Goal: Task Accomplishment & Management: Use online tool/utility

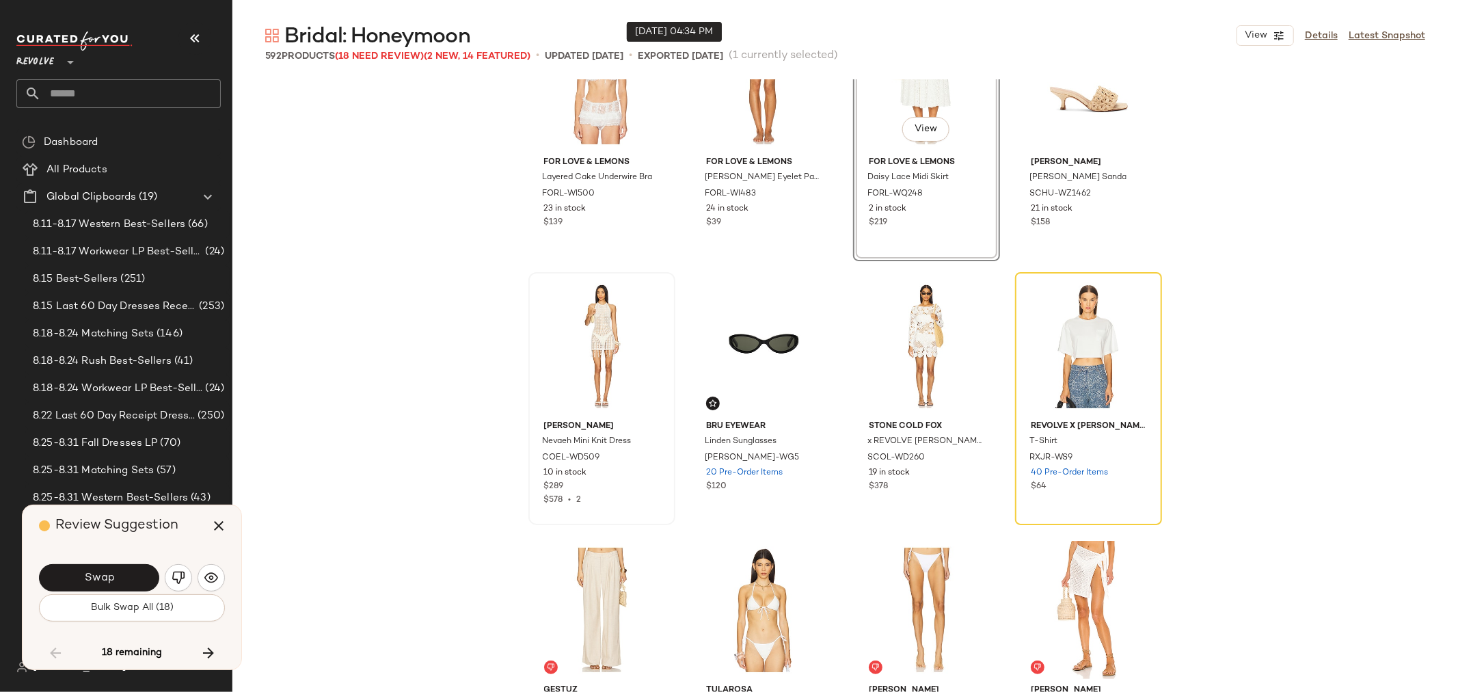
scroll to position [9327, 0]
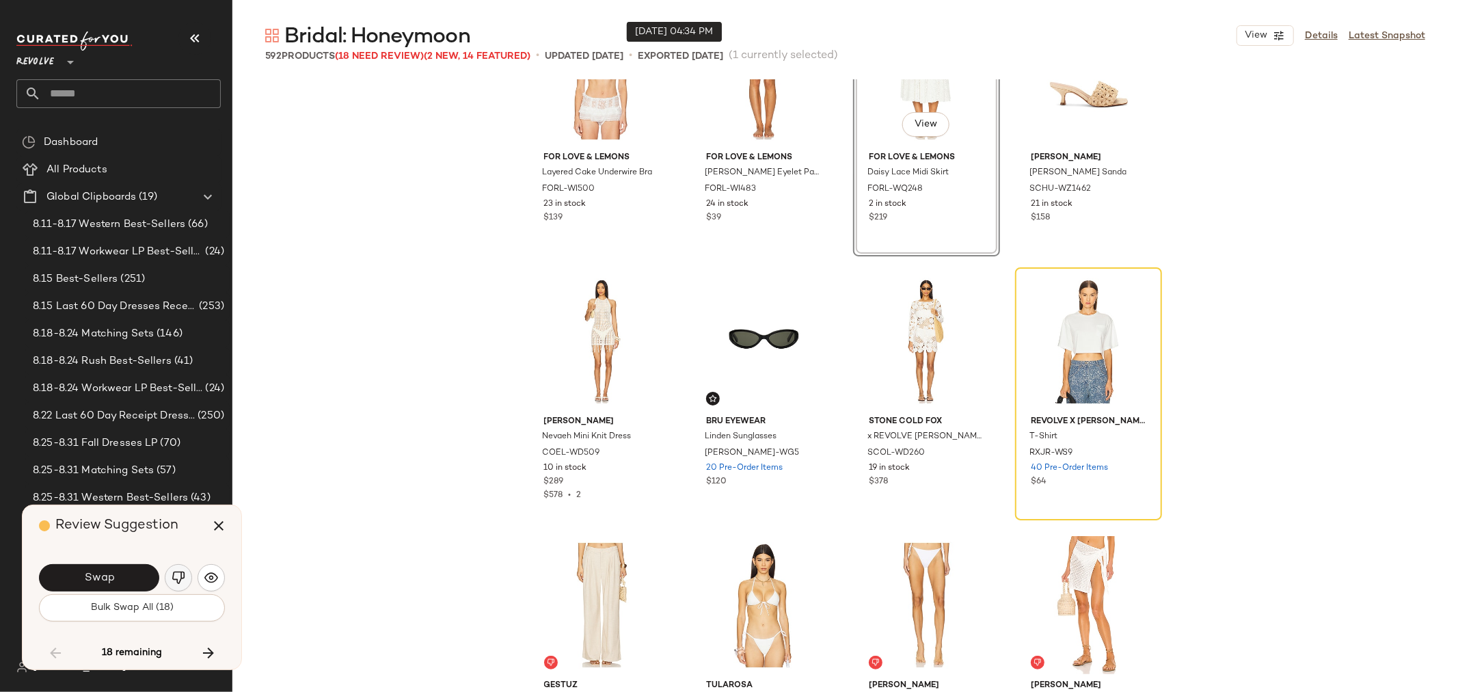
click at [174, 581] on img "button" at bounding box center [179, 578] width 14 height 14
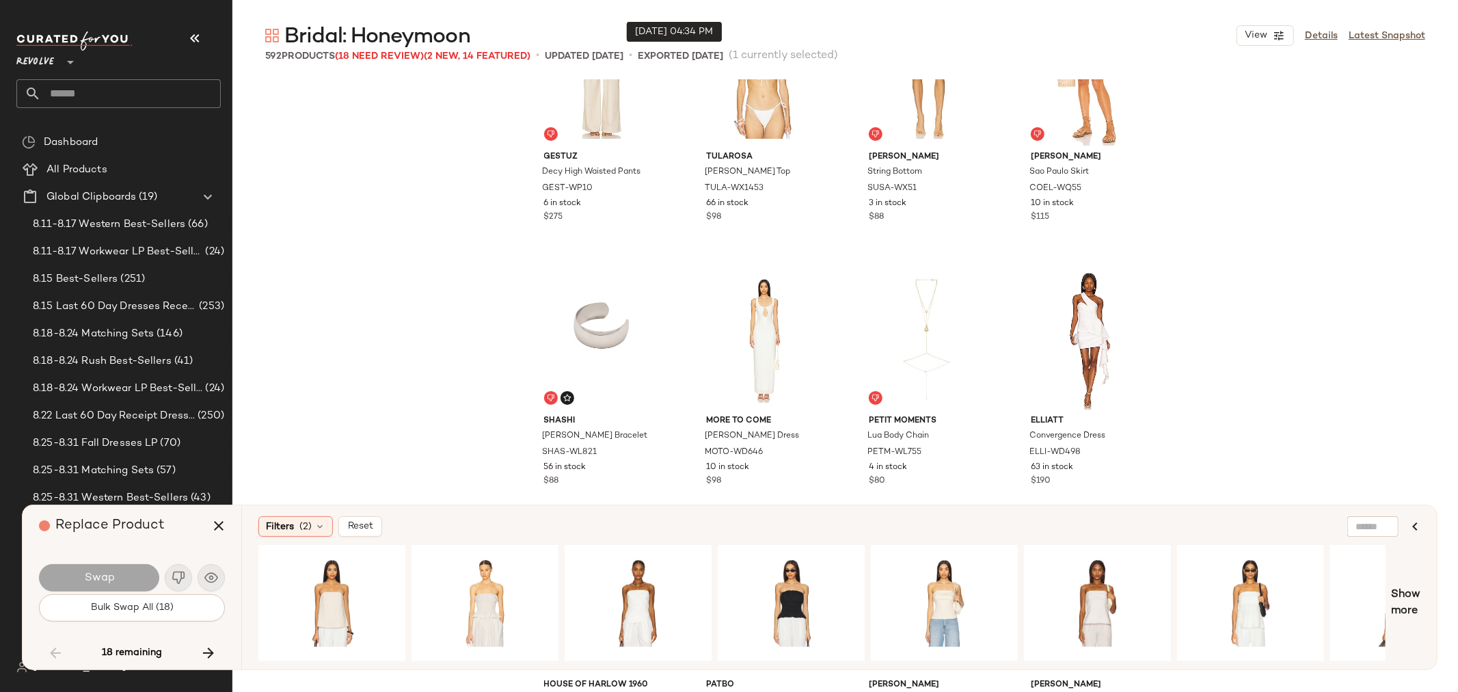
scroll to position [9782, 0]
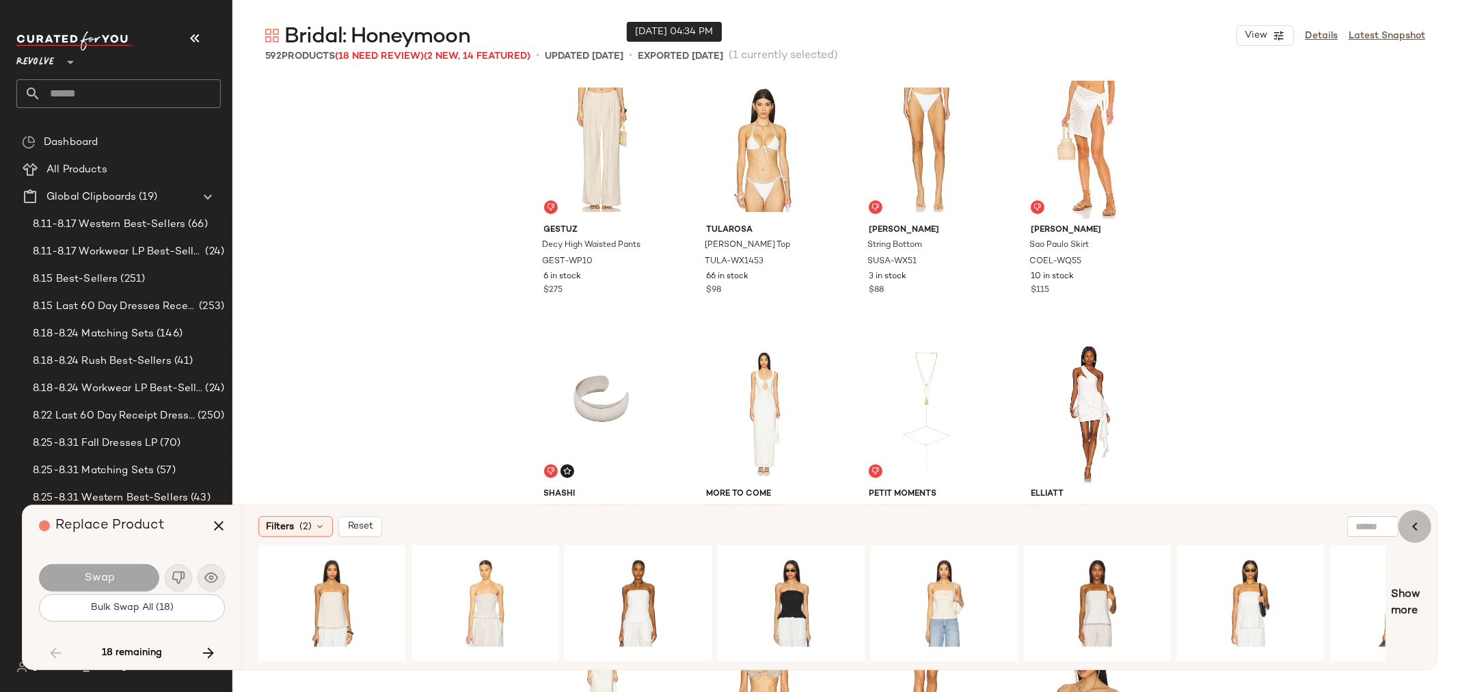
click at [1421, 518] on icon "button" at bounding box center [1415, 526] width 16 height 16
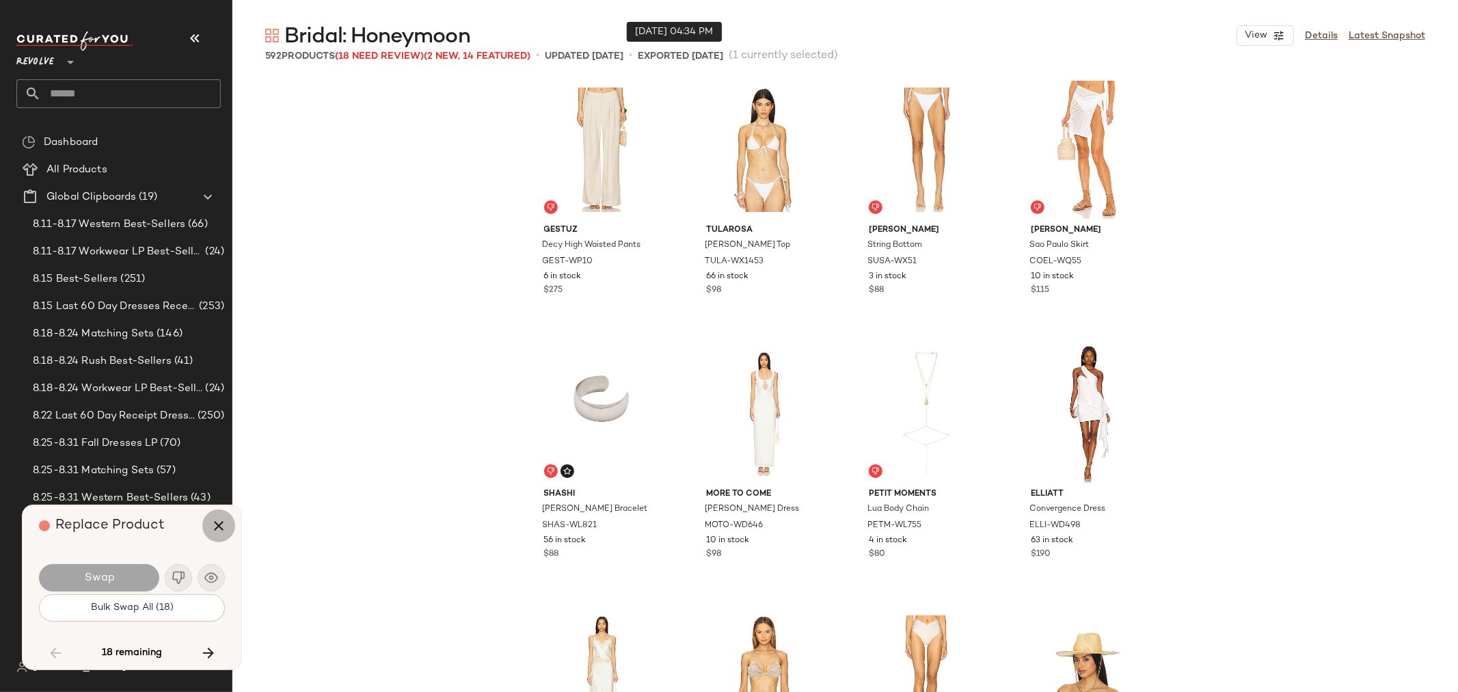
click at [224, 531] on icon "button" at bounding box center [219, 526] width 16 height 16
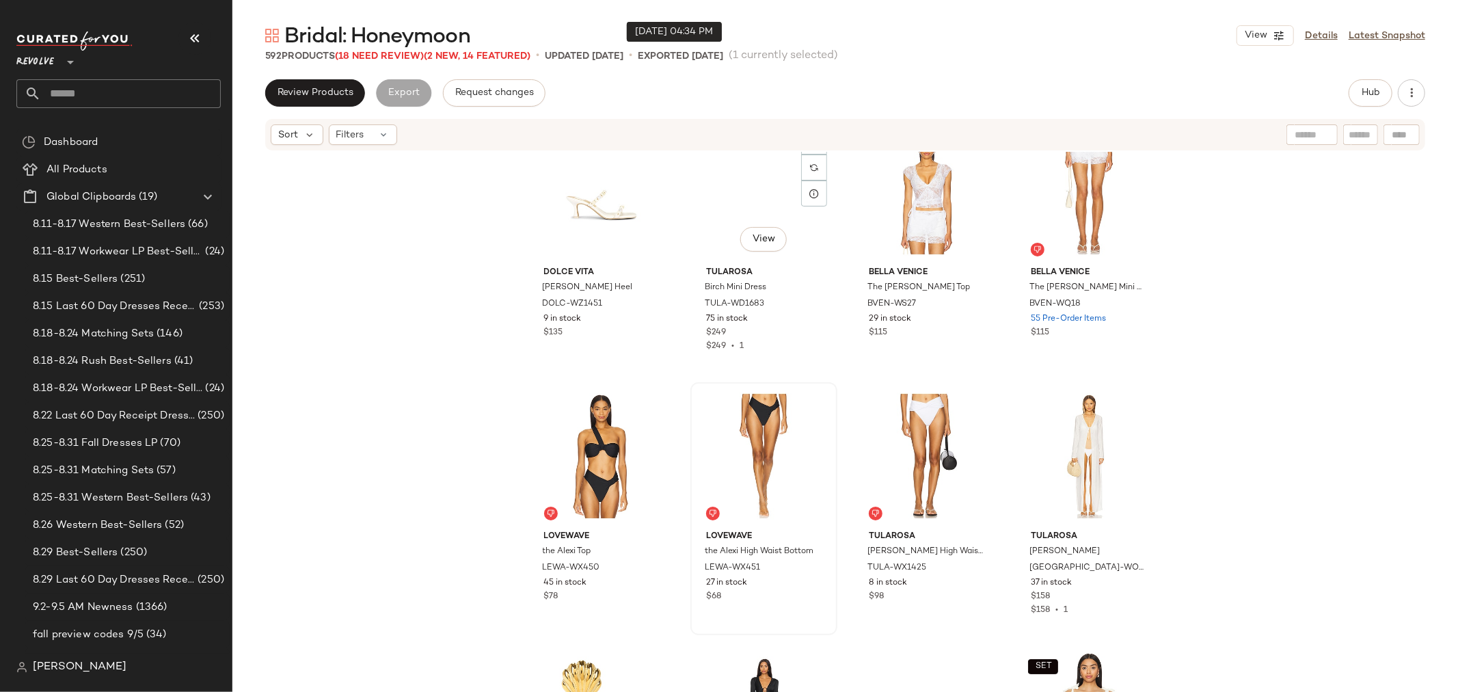
scroll to position [8491, 0]
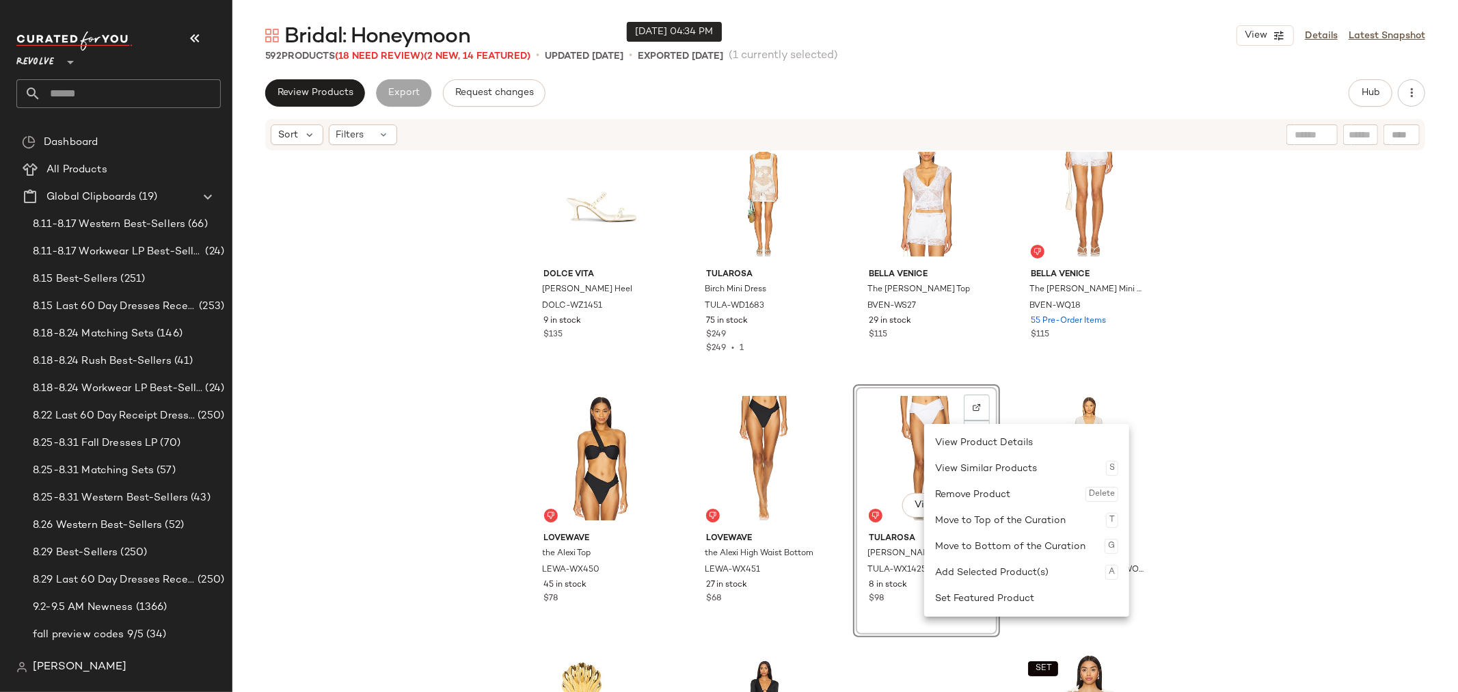
click at [985, 500] on div "Remove Product Delete" at bounding box center [1026, 494] width 183 height 26
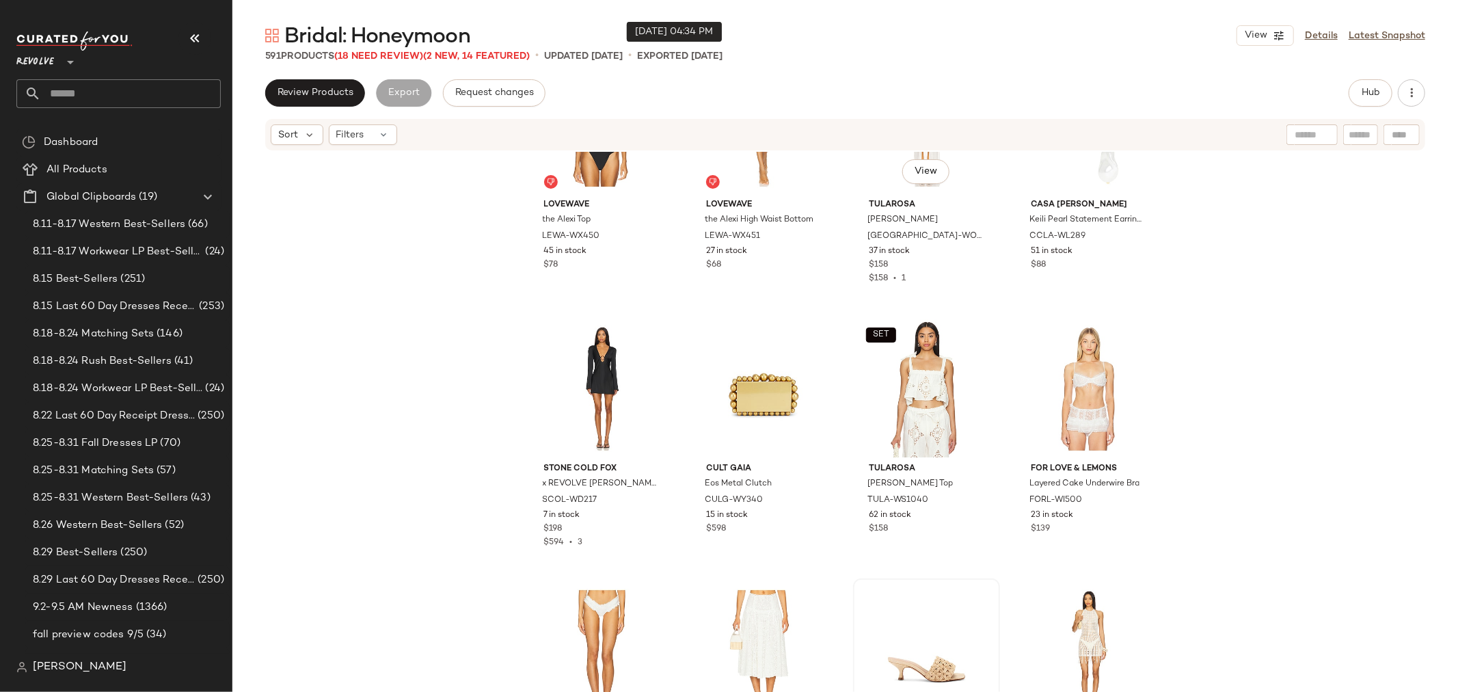
scroll to position [8871, 0]
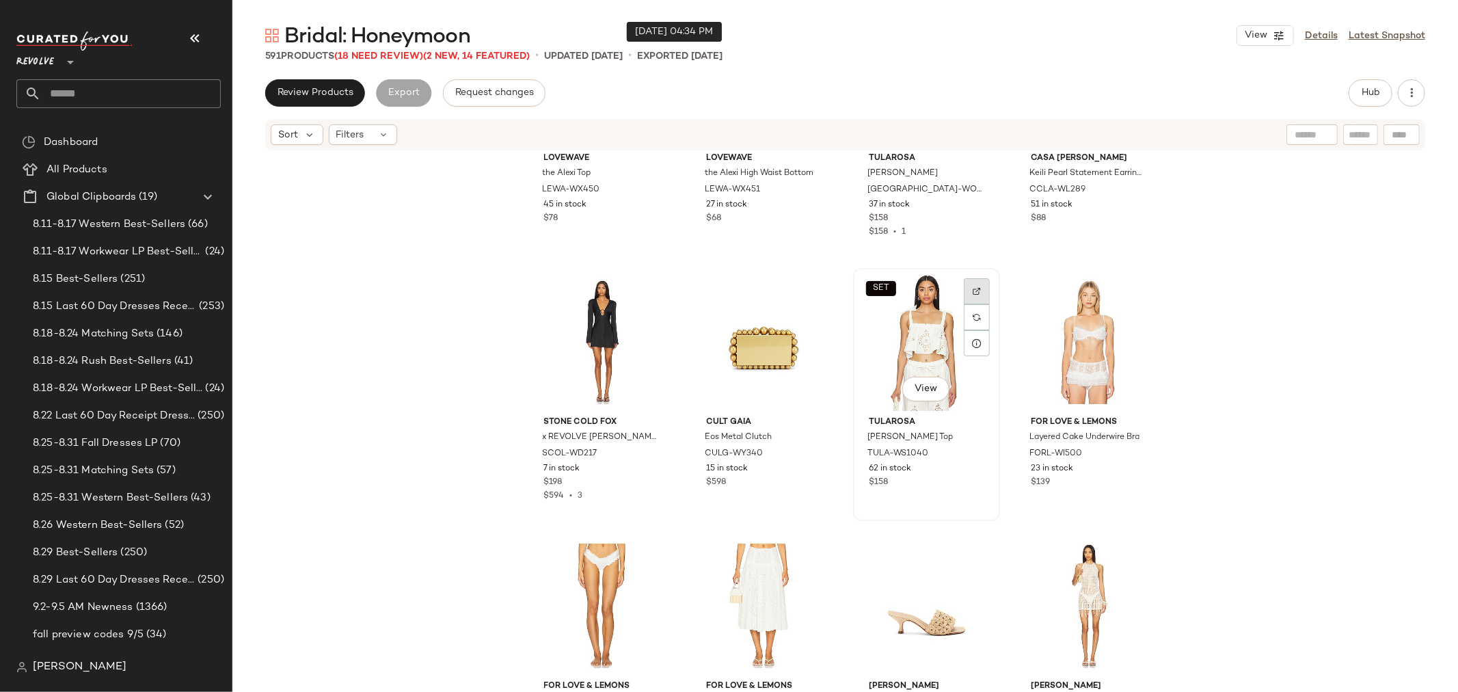
click at [973, 291] on img at bounding box center [977, 291] width 8 height 8
click at [1355, 94] on button "Hub" at bounding box center [1371, 92] width 44 height 27
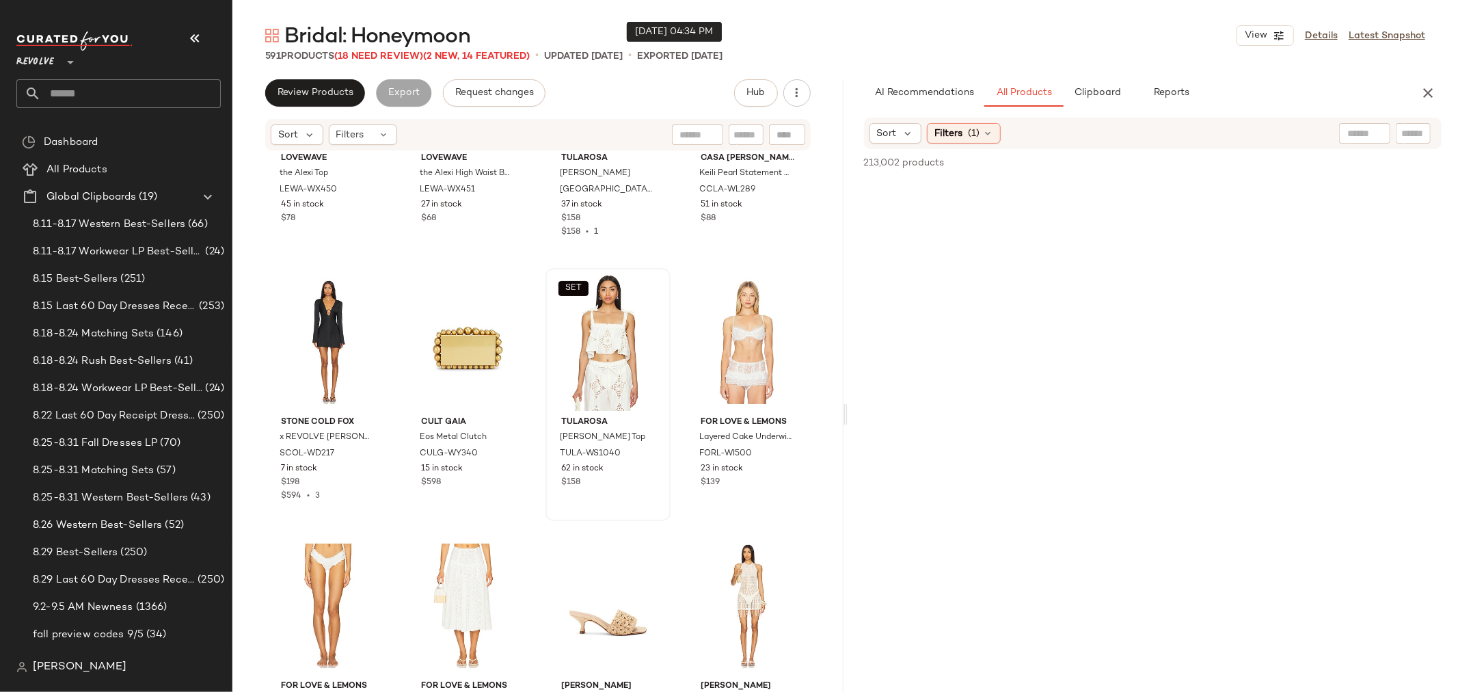
click at [1400, 132] on div at bounding box center [1413, 133] width 35 height 21
click at [1419, 133] on icon "Clear Filter" at bounding box center [1419, 133] width 16 height 16
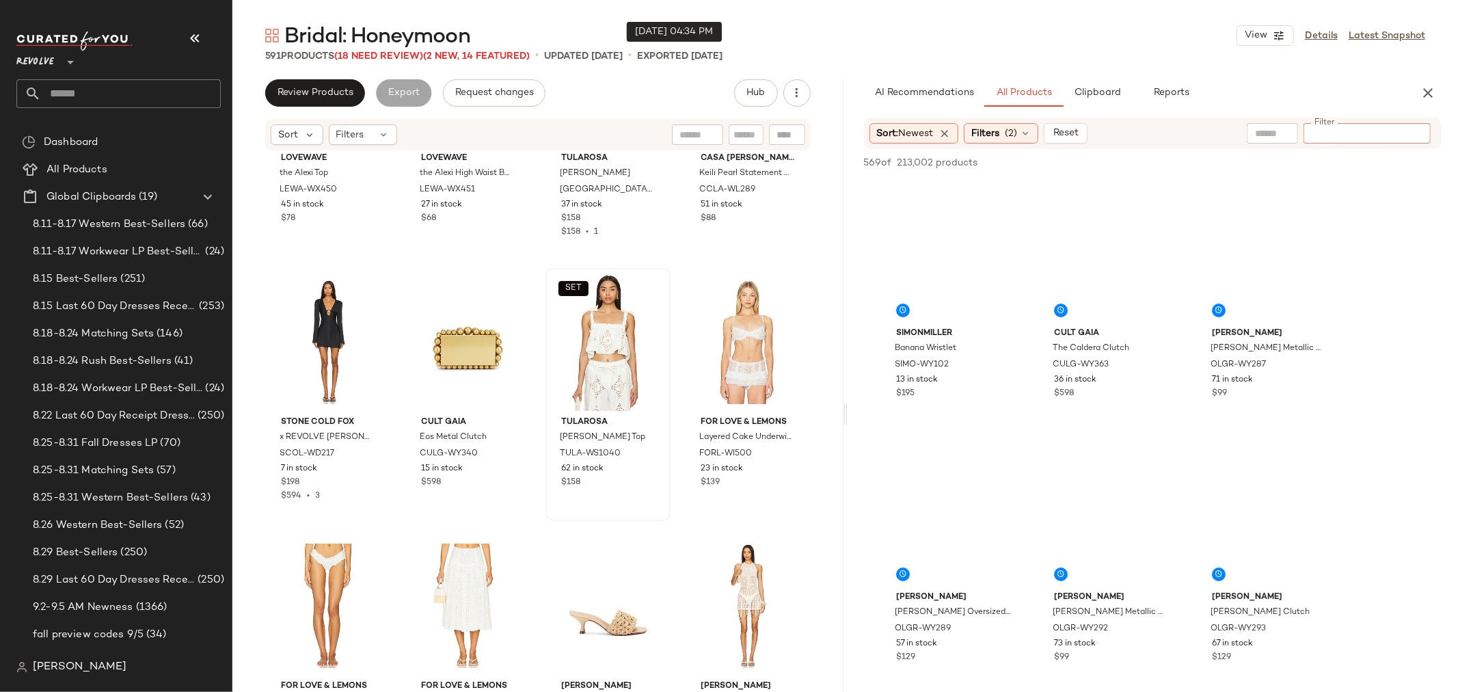
click at [1419, 134] on input "Filter" at bounding box center [1367, 133] width 116 height 14
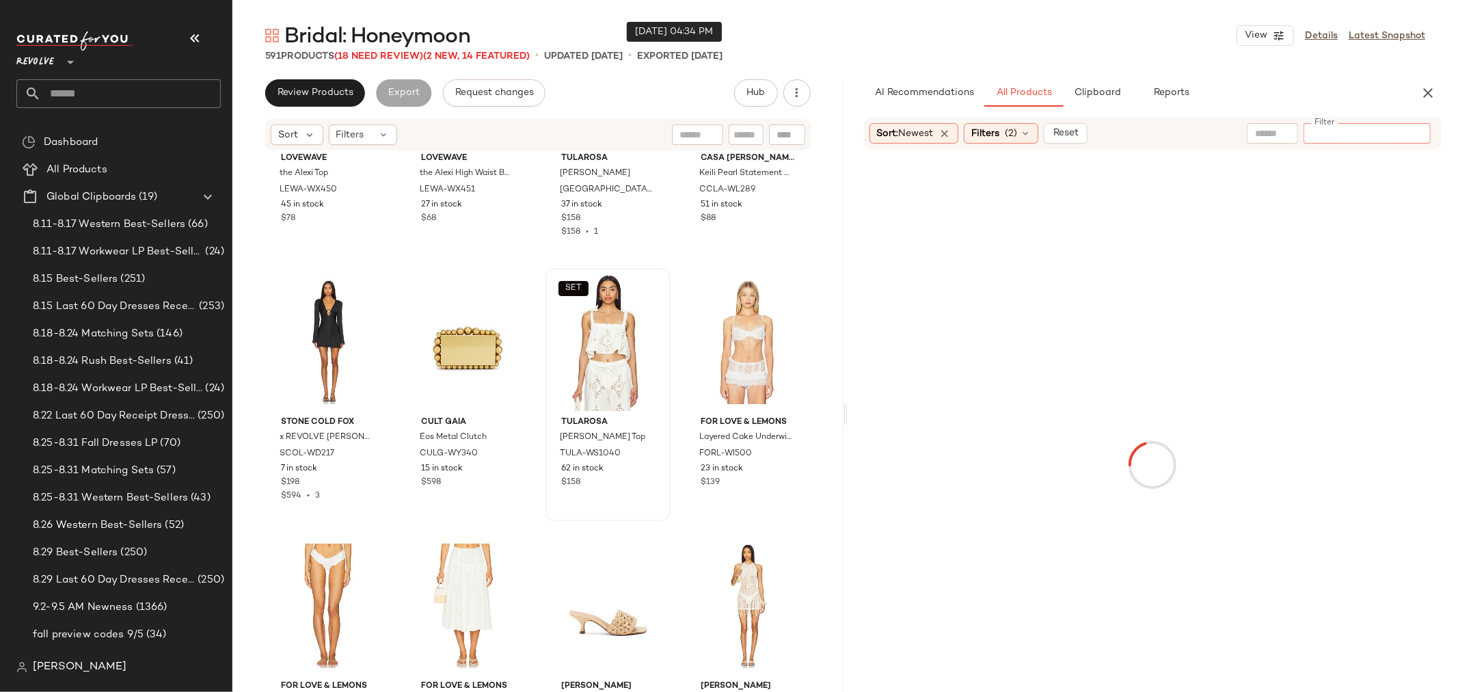
type input "**********"
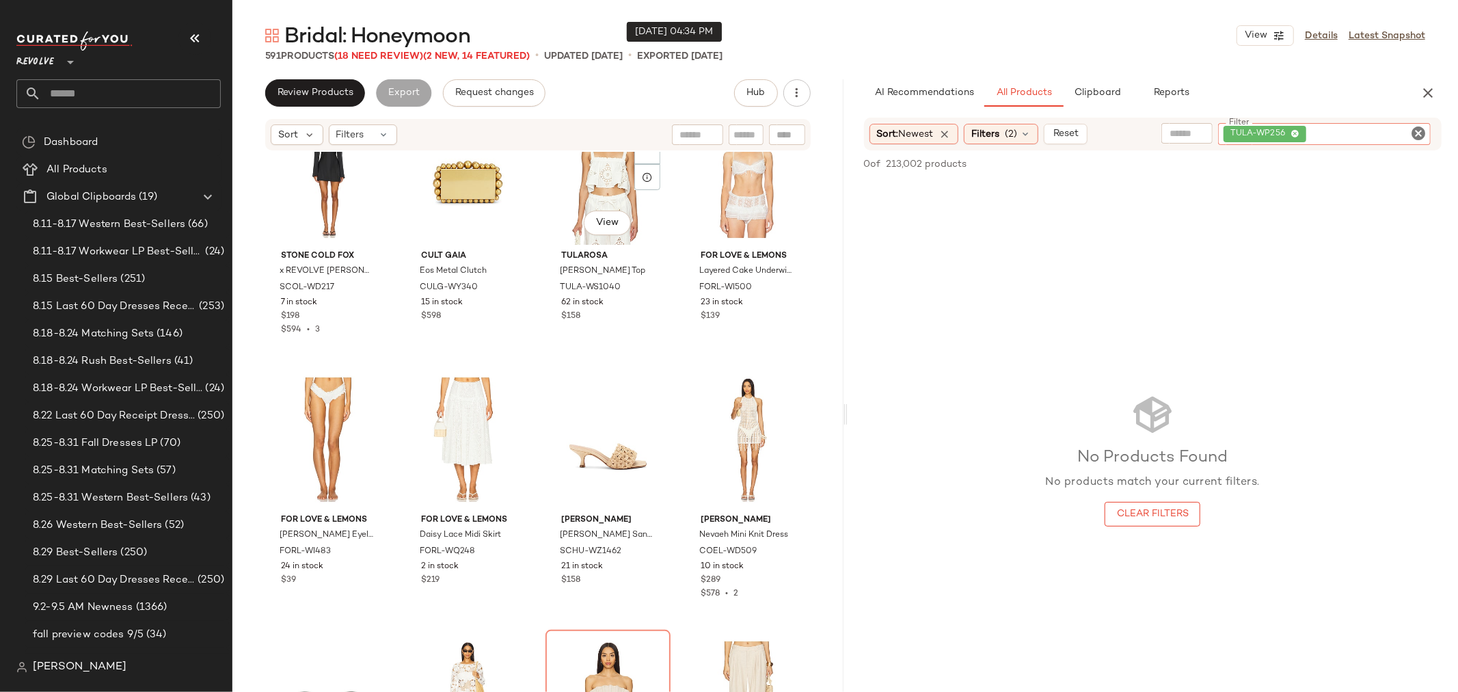
scroll to position [9023, 0]
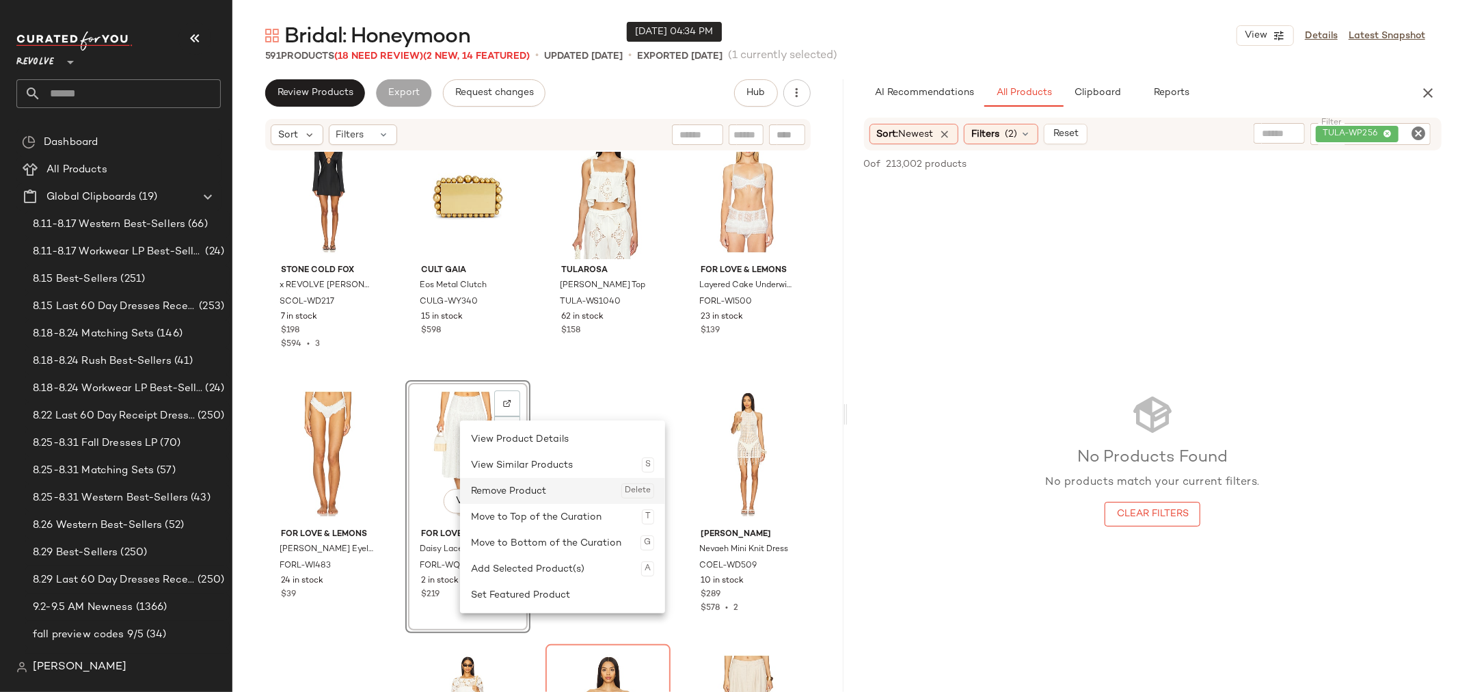
click at [494, 489] on div "Remove Product Delete" at bounding box center [562, 491] width 183 height 26
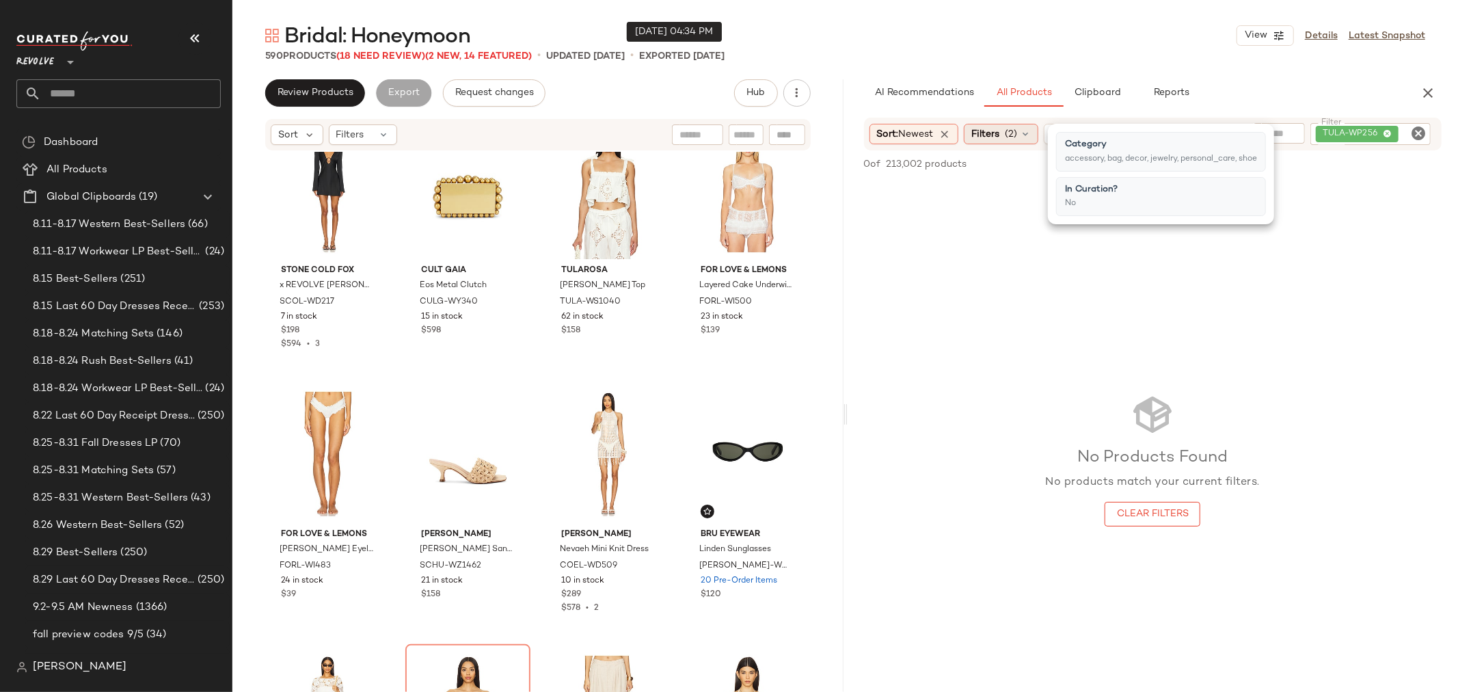
click at [1036, 140] on div "Filters (2)" at bounding box center [1001, 134] width 75 height 21
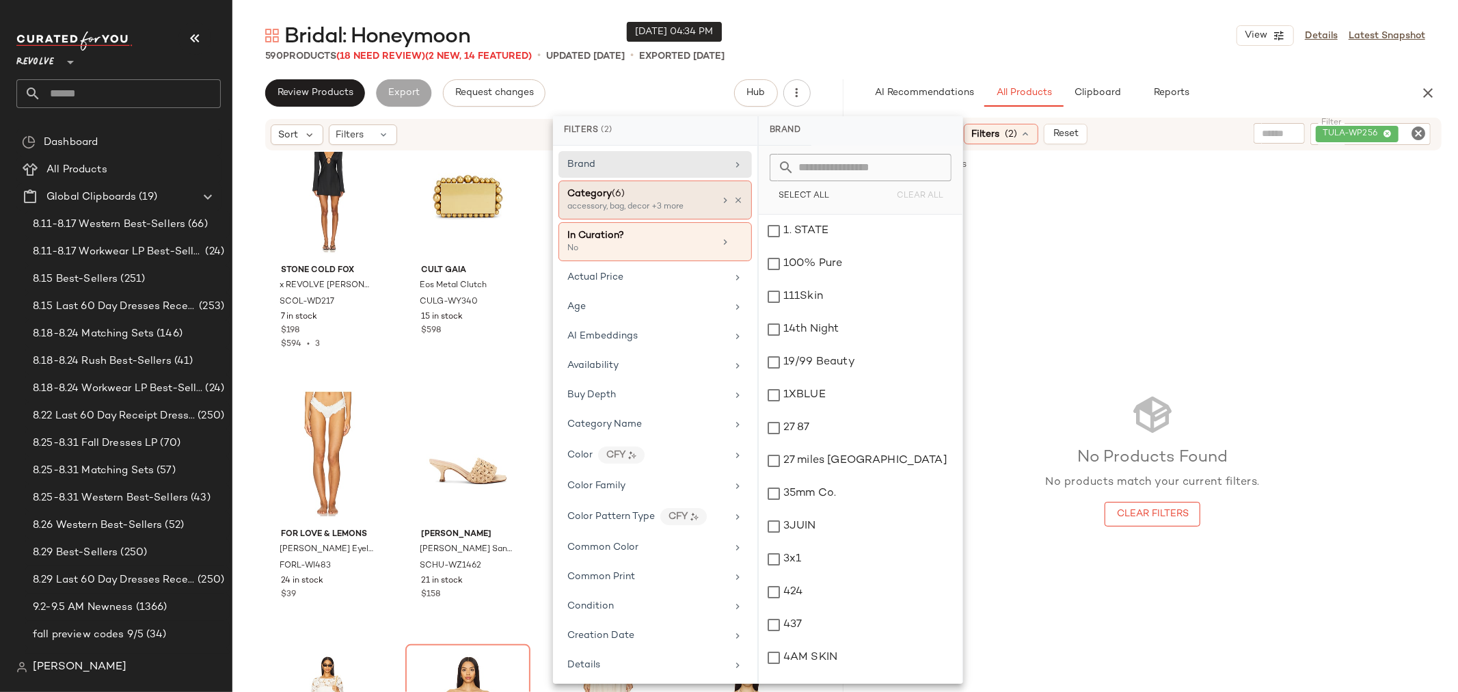
click at [727, 197] on div at bounding box center [731, 200] width 23 height 11
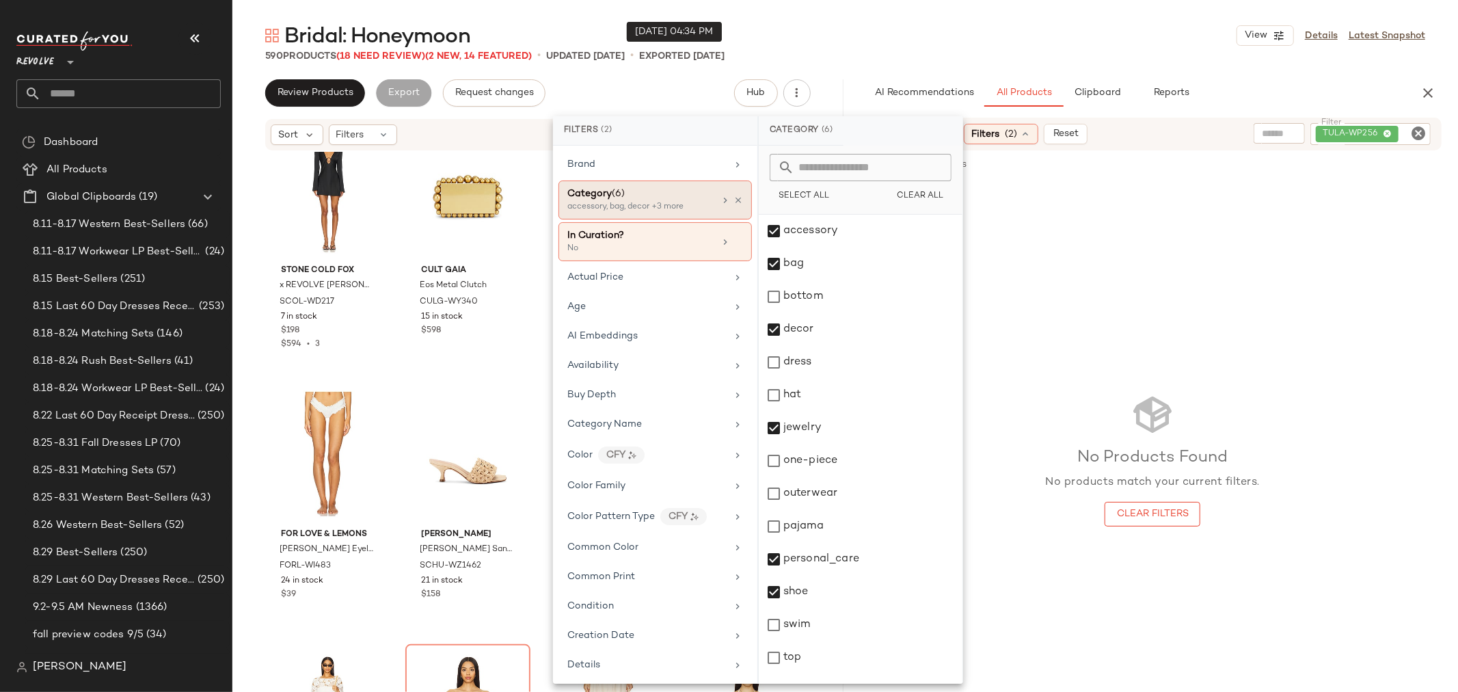
click at [734, 198] on icon at bounding box center [739, 201] width 10 height 10
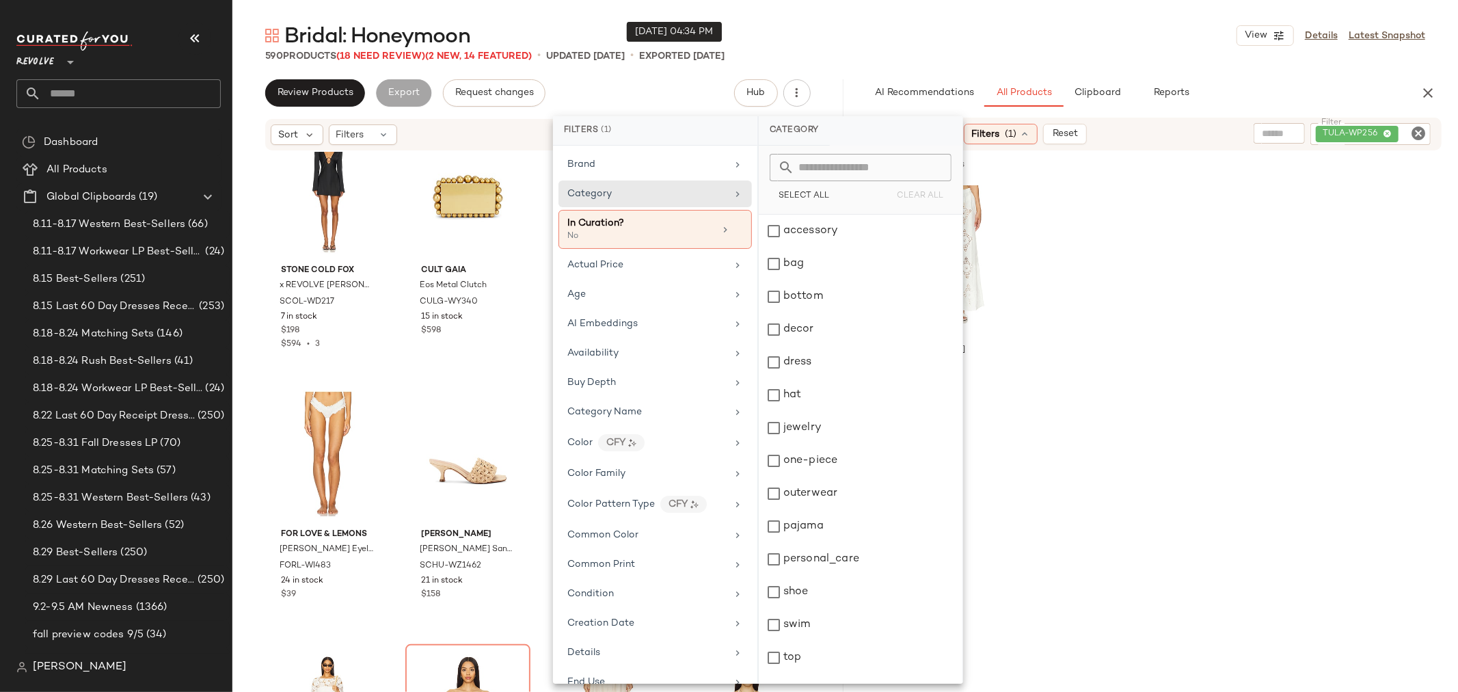
click at [1086, 228] on div "SET Tularosa Claudia Pant TULA-WP256 33 in stock $198" at bounding box center [1153, 307] width 611 height 253
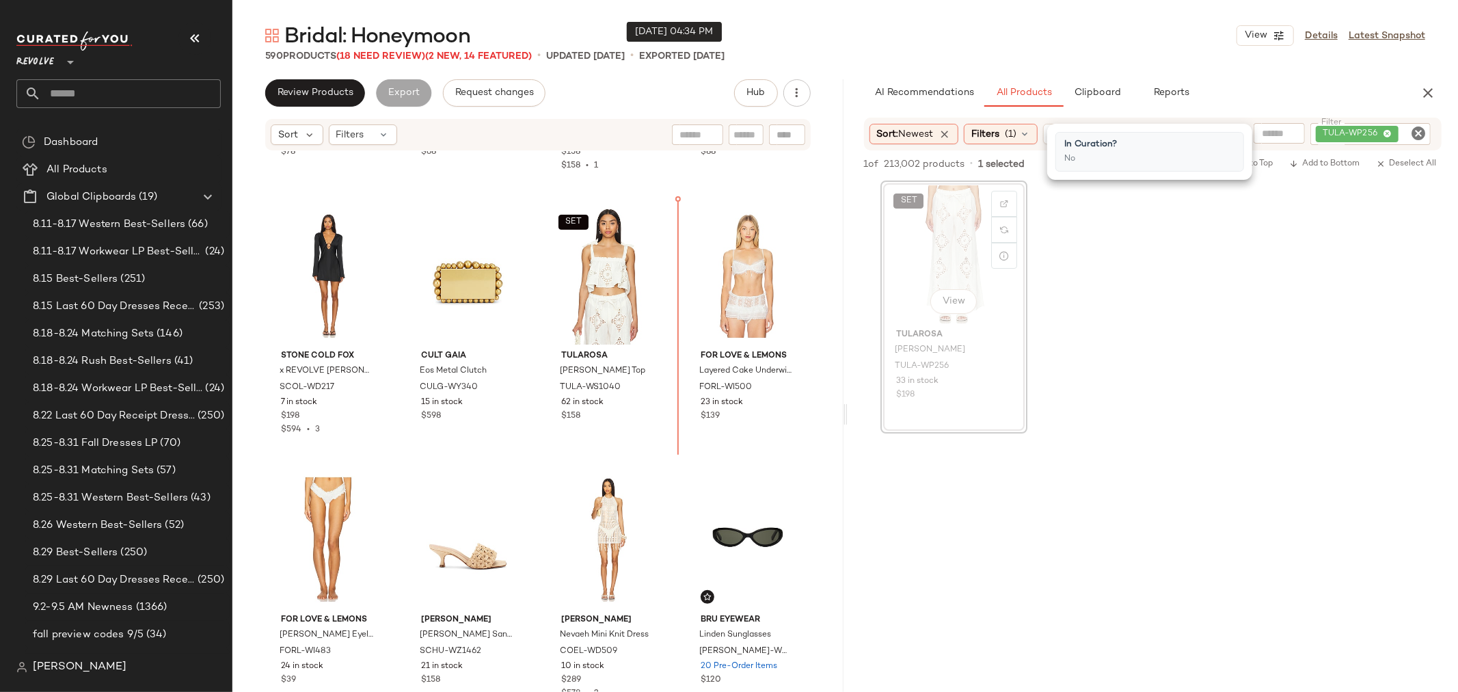
scroll to position [8901, 0]
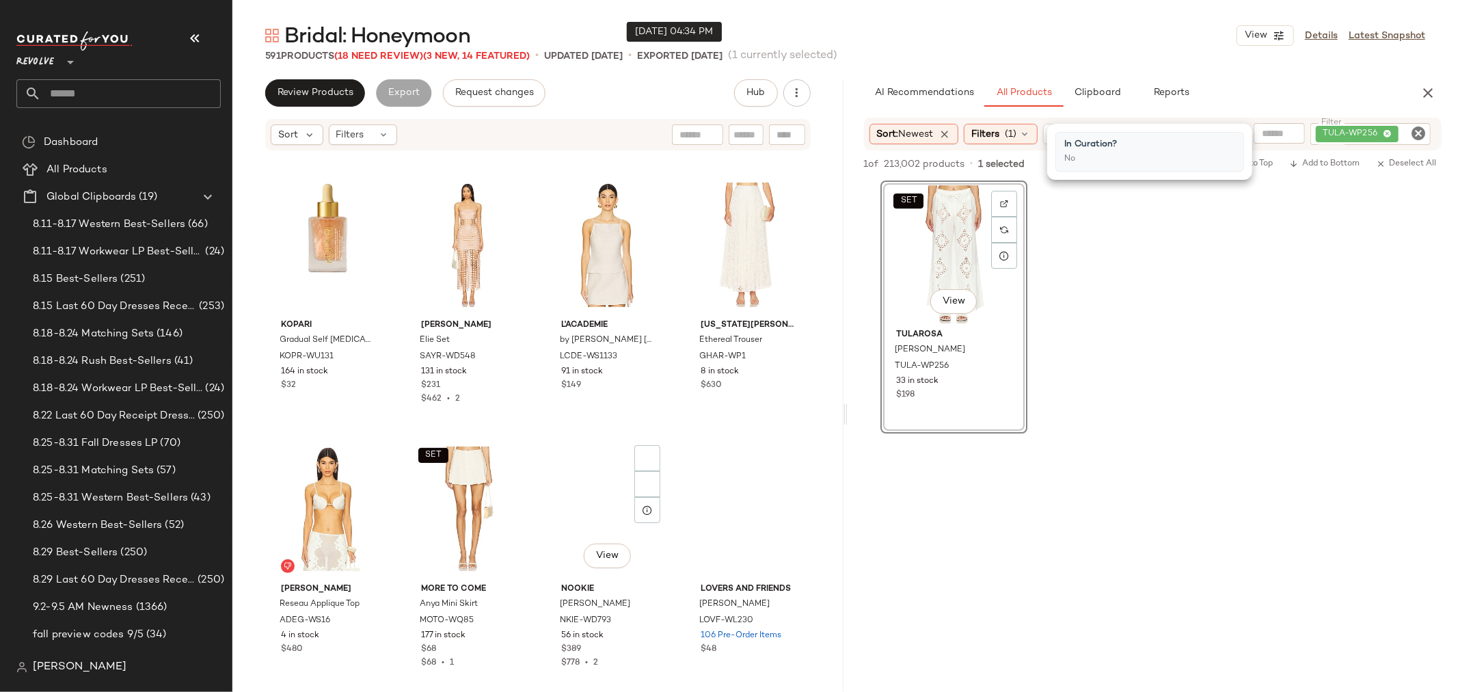
scroll to position [11788, 0]
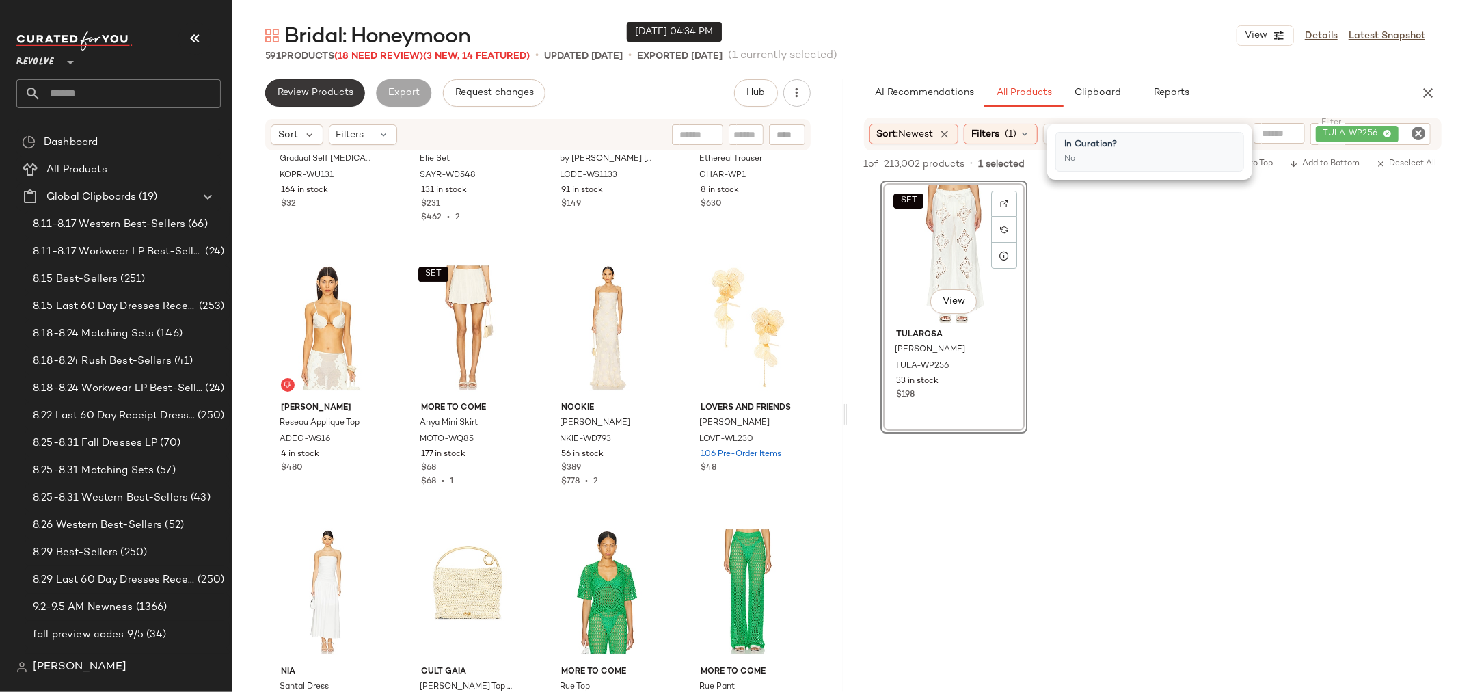
click at [334, 90] on span "Review Products" at bounding box center [315, 93] width 77 height 11
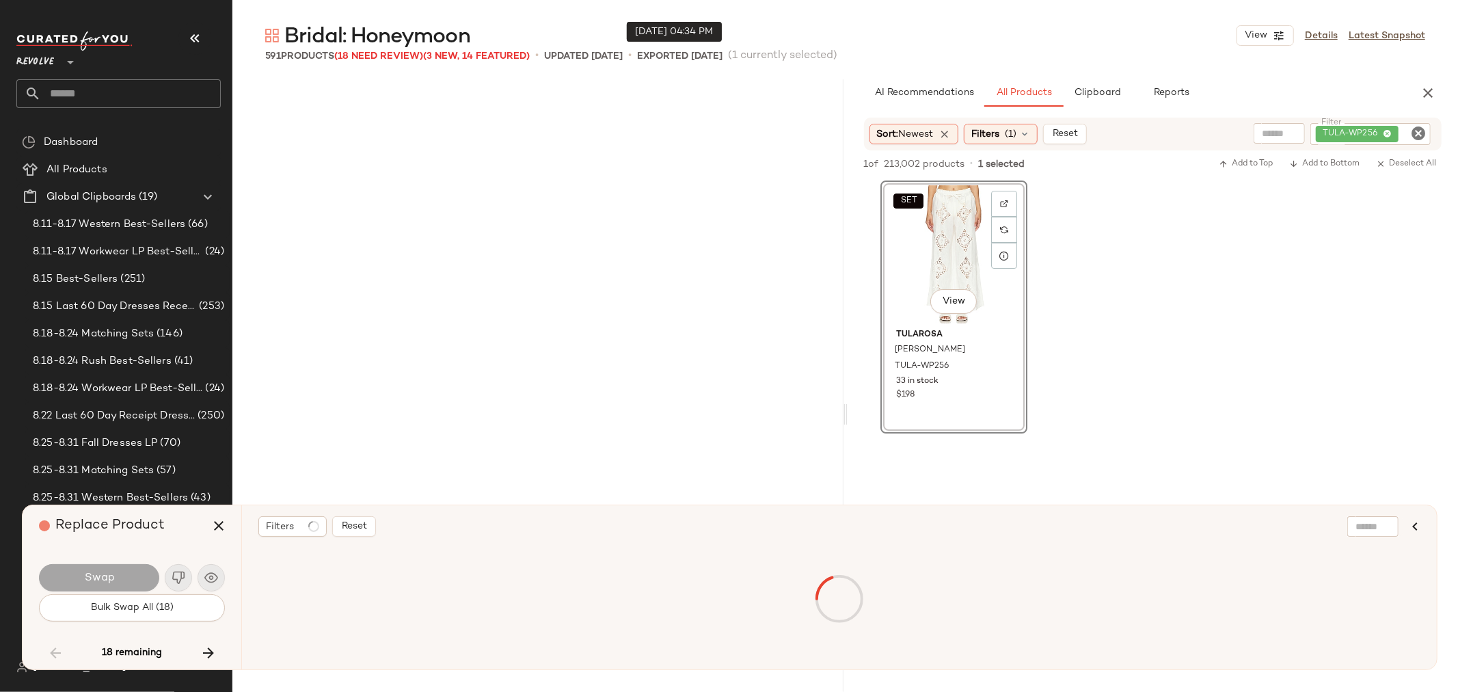
scroll to position [9237, 0]
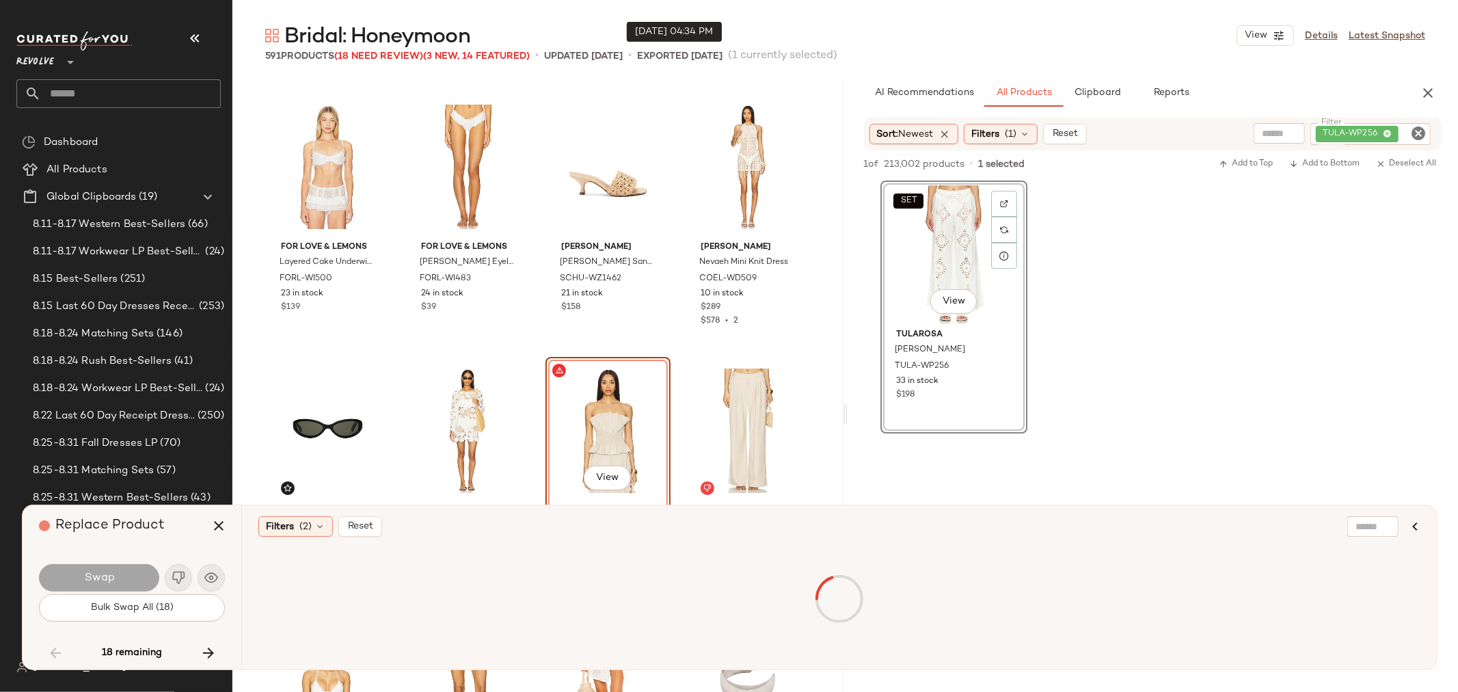
click at [1433, 96] on icon "button" at bounding box center [1428, 93] width 16 height 16
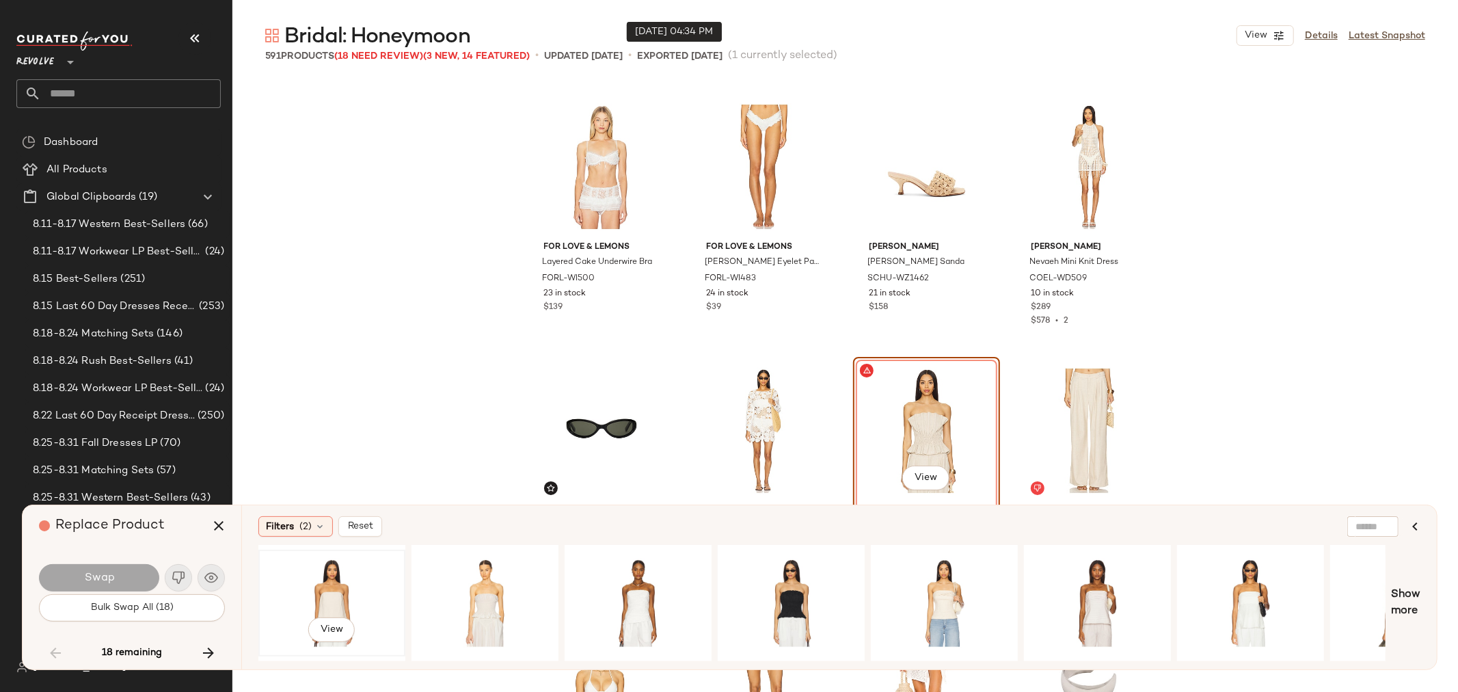
click at [349, 586] on div "View" at bounding box center [331, 603] width 137 height 97
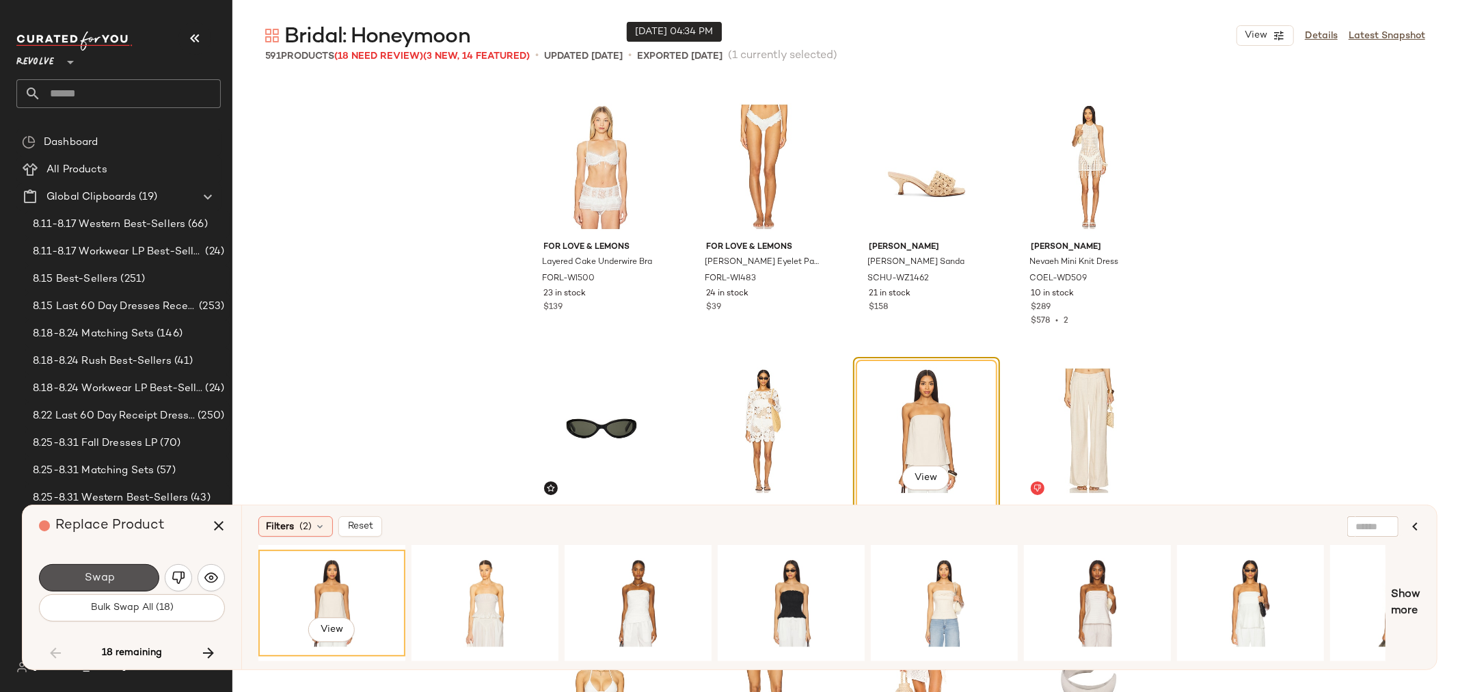
click at [91, 572] on span "Swap" at bounding box center [98, 578] width 31 height 13
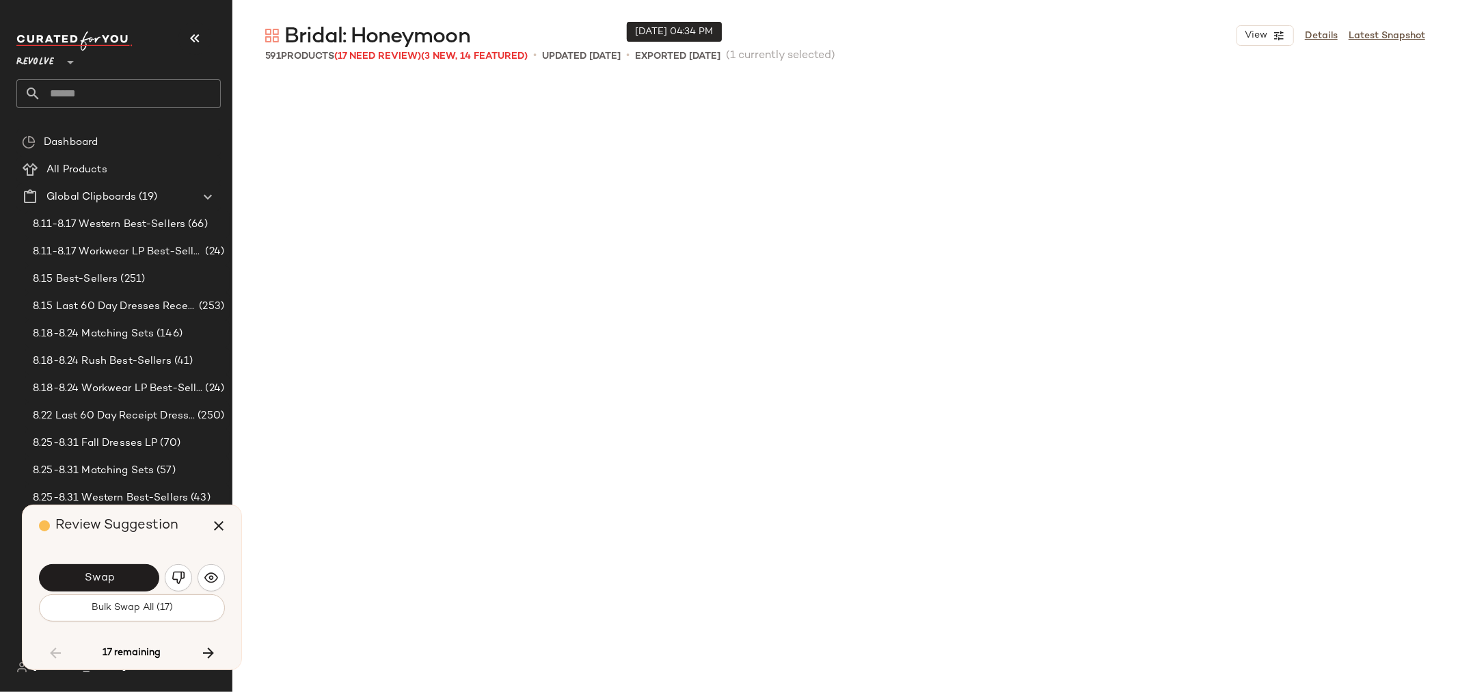
scroll to position [10293, 0]
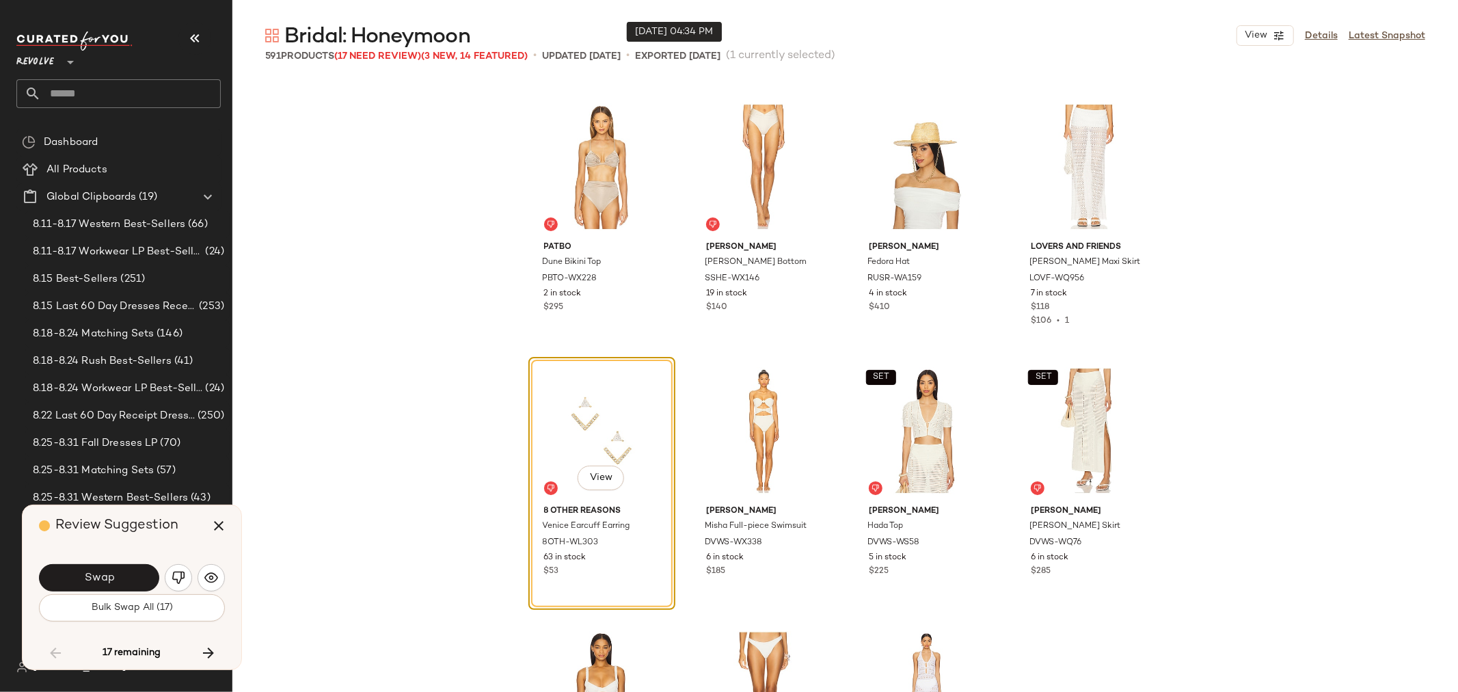
click at [176, 578] on img "button" at bounding box center [179, 578] width 14 height 14
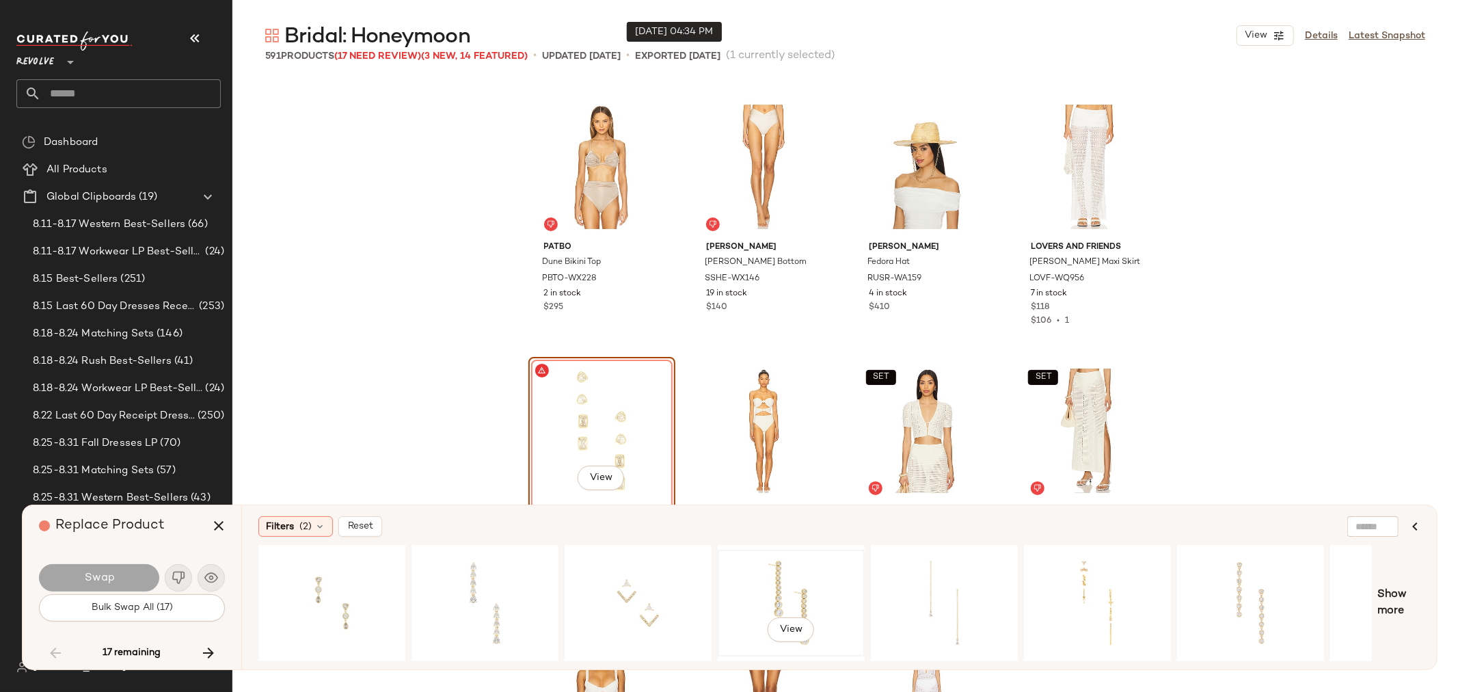
click at [753, 576] on div "View" at bounding box center [791, 603] width 137 height 97
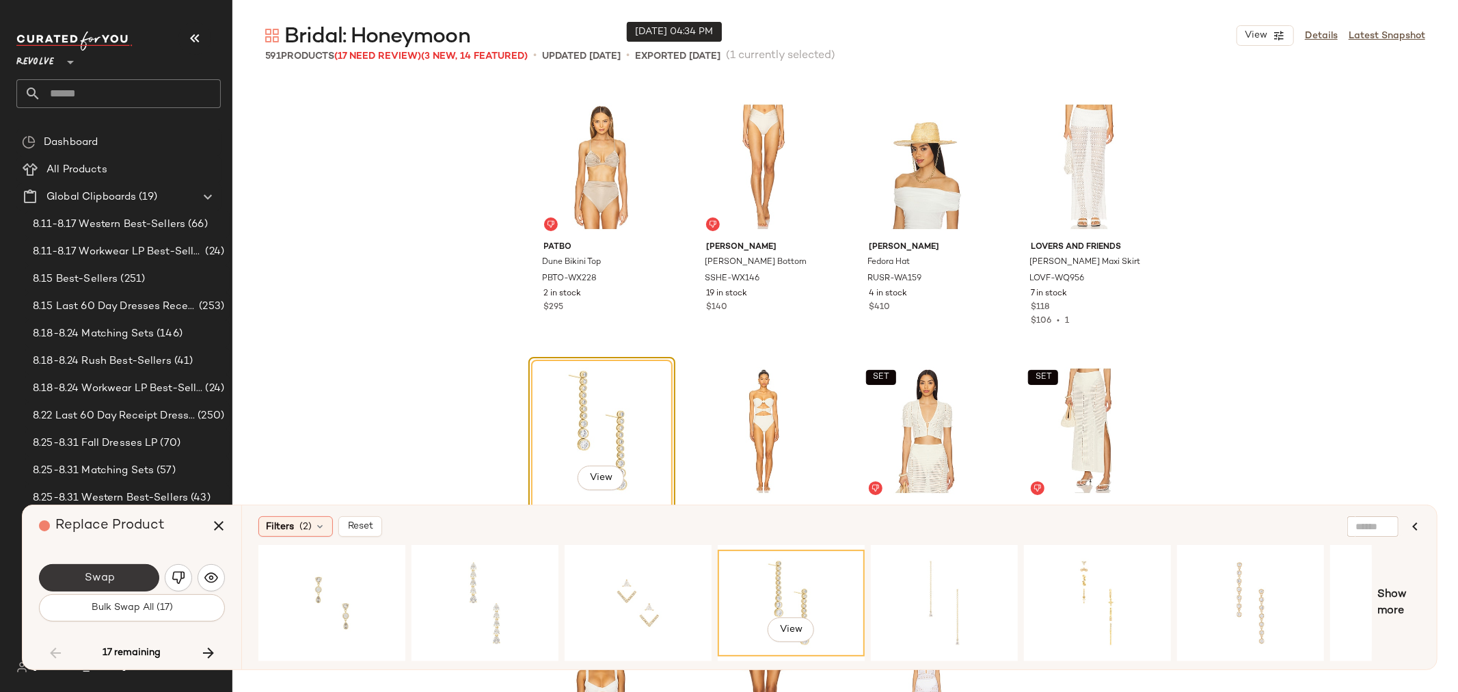
click at [79, 573] on button "Swap" at bounding box center [99, 577] width 120 height 27
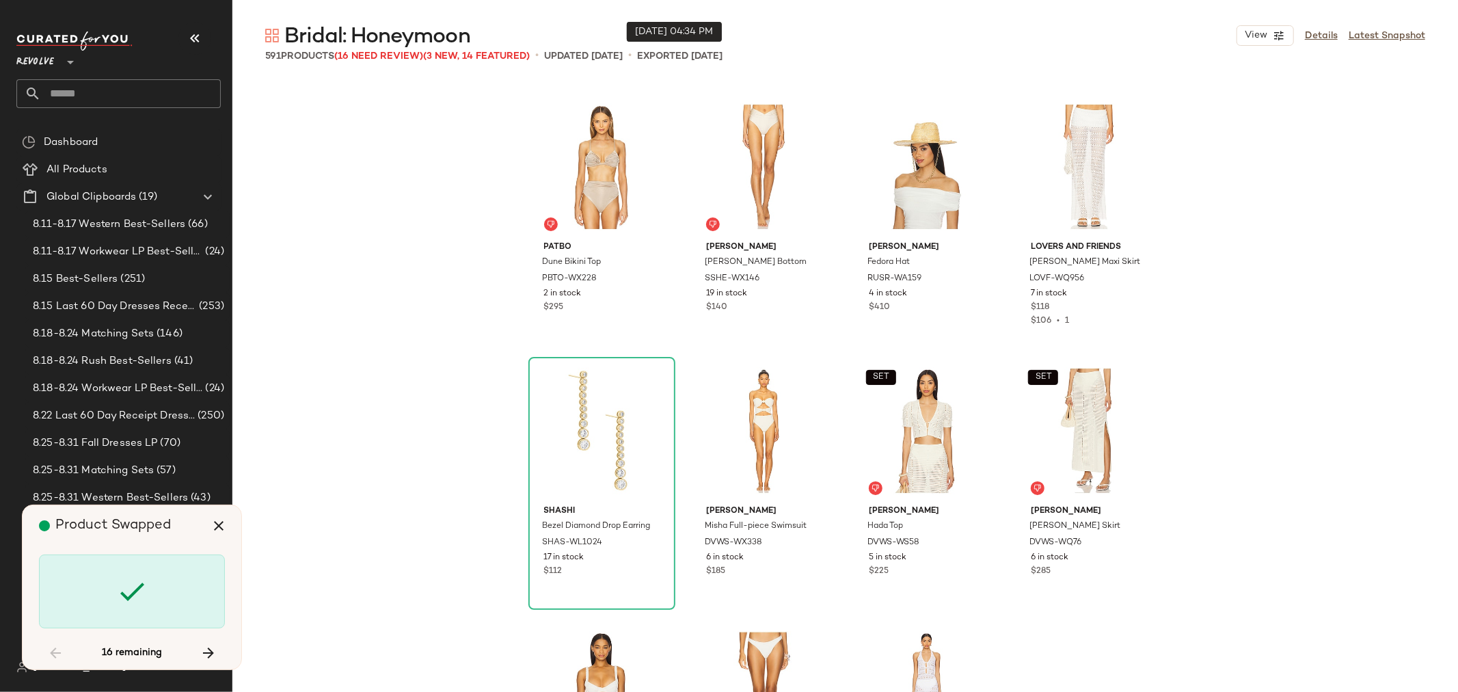
scroll to position [13460, 0]
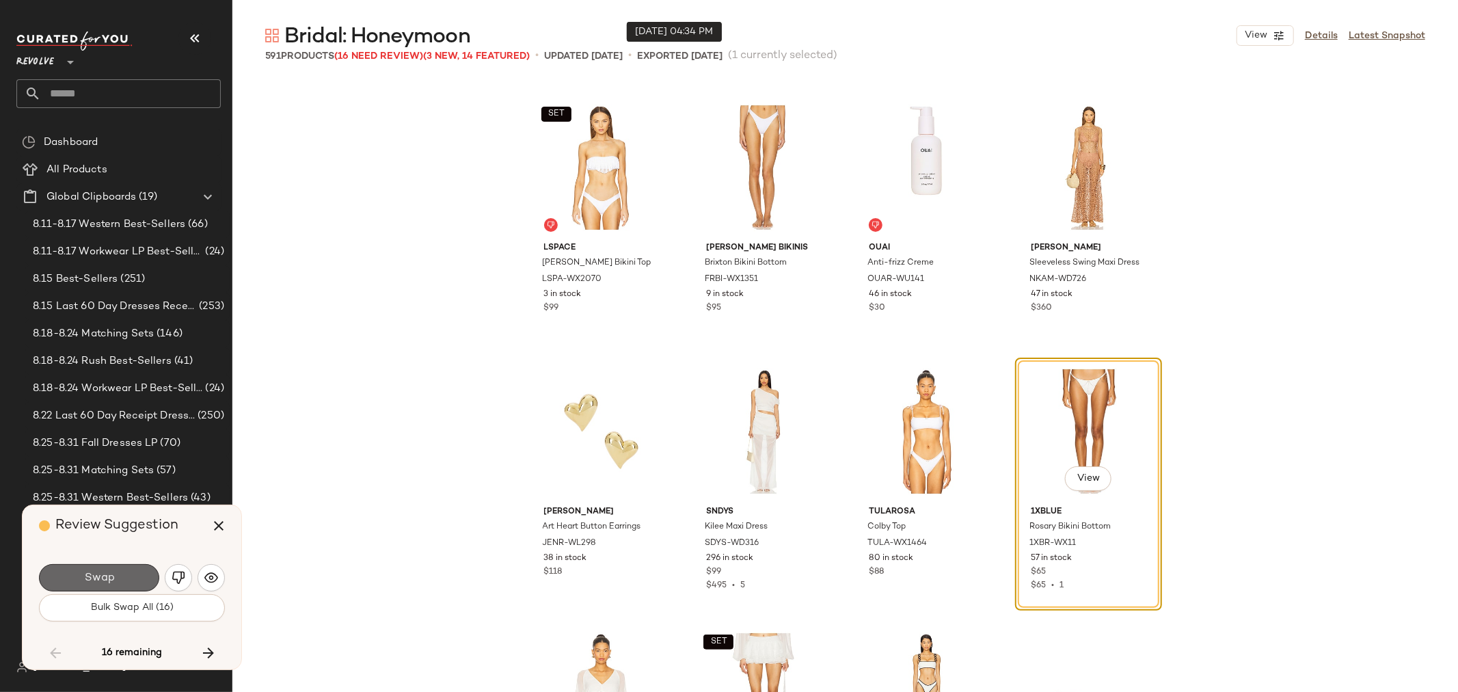
click at [97, 577] on span "Swap" at bounding box center [98, 578] width 31 height 13
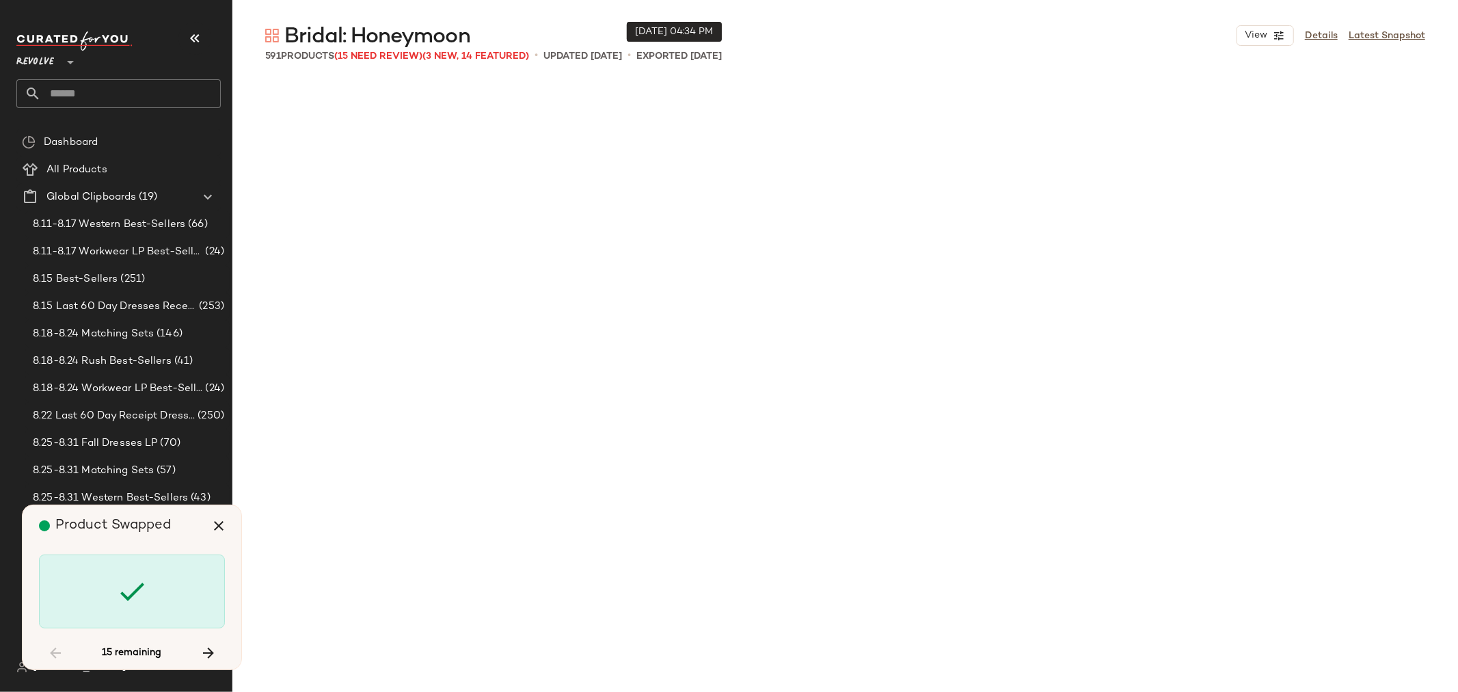
scroll to position [15044, 0]
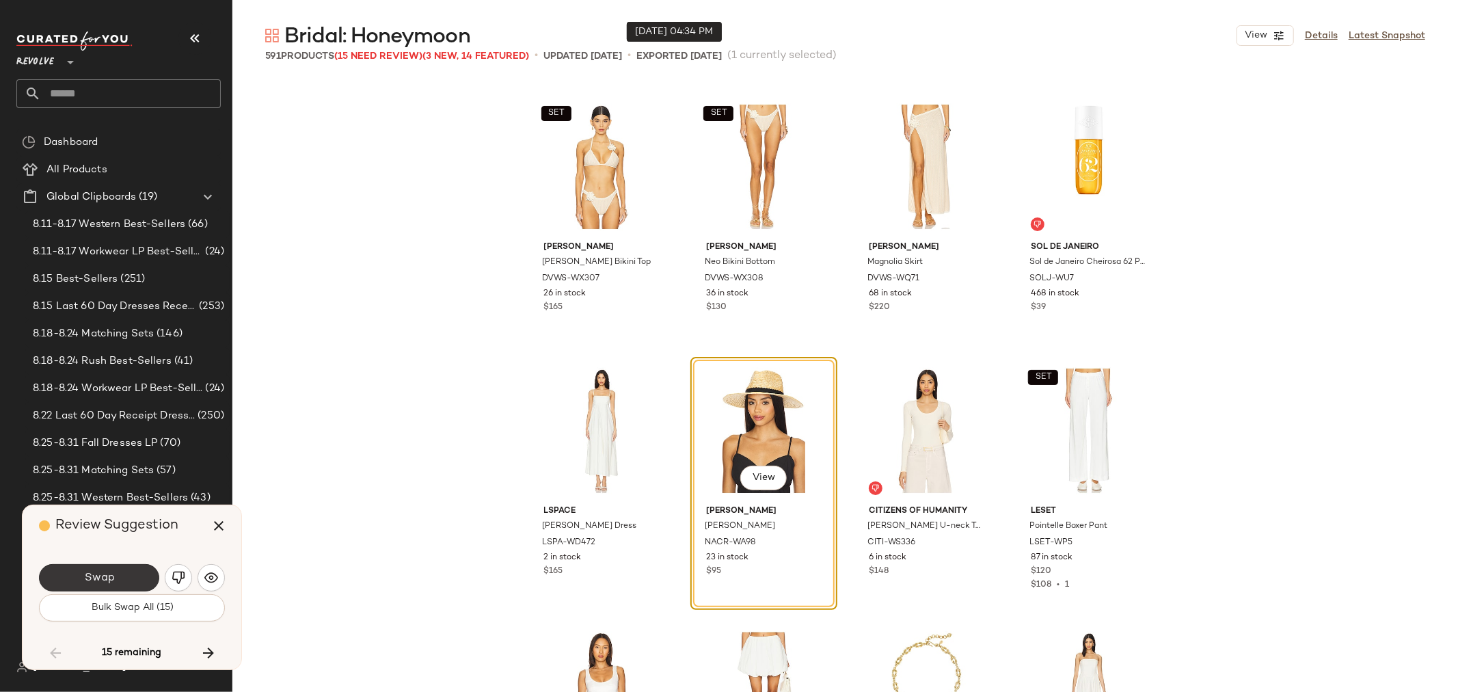
click at [103, 583] on span "Swap" at bounding box center [98, 578] width 31 height 13
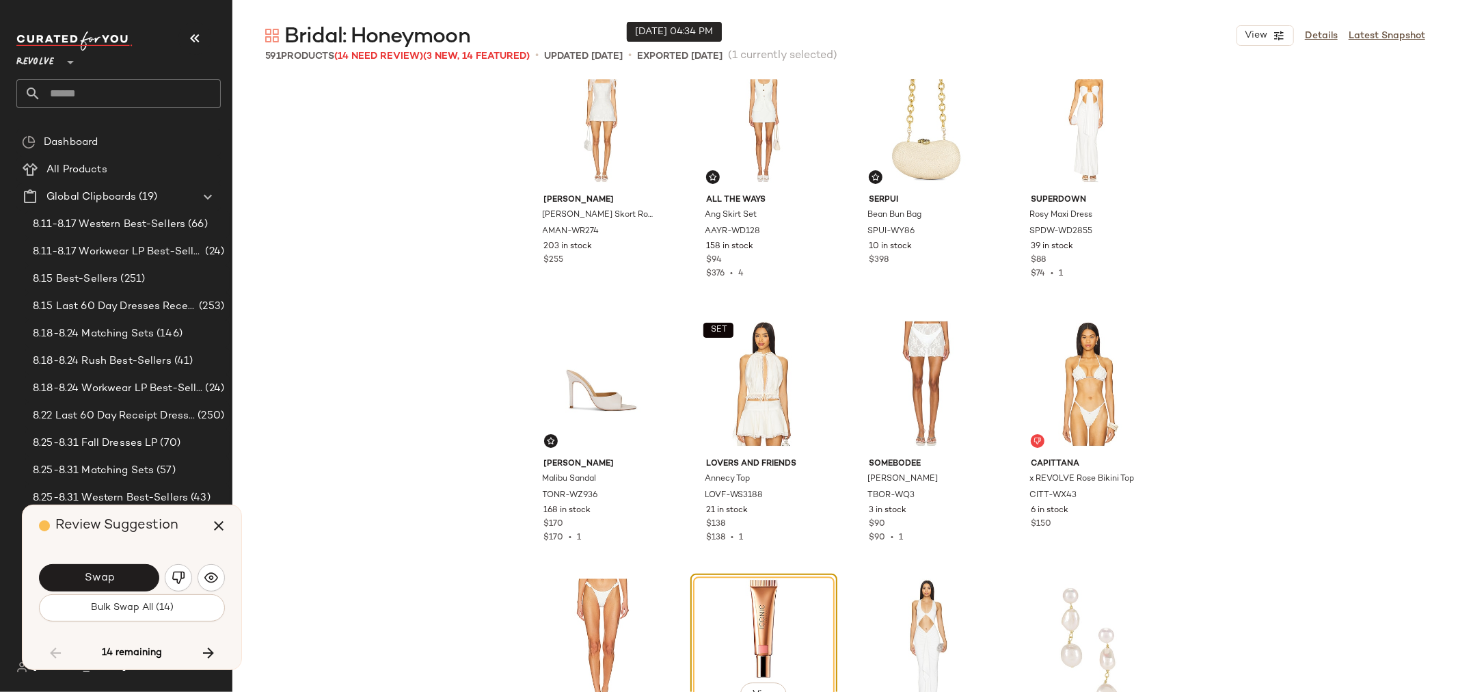
scroll to position [16212, 0]
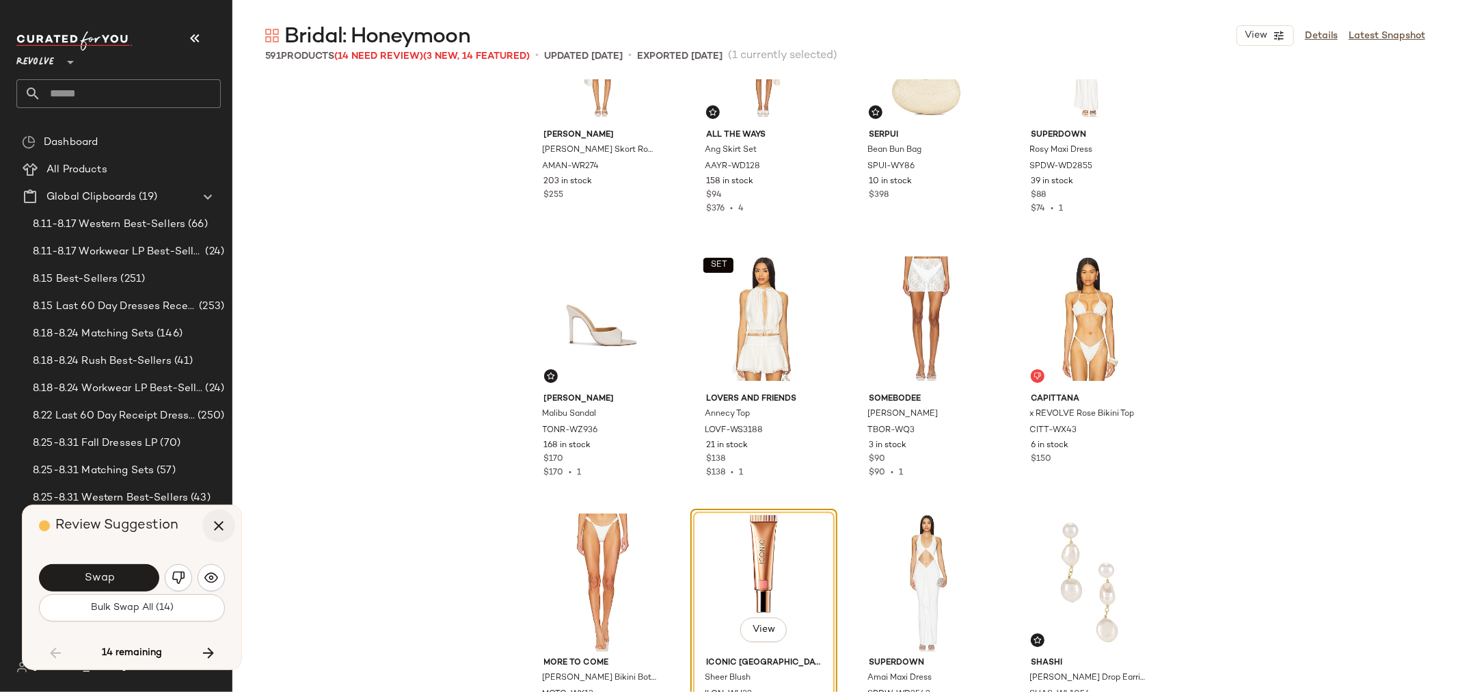
click at [222, 524] on icon "button" at bounding box center [219, 526] width 16 height 16
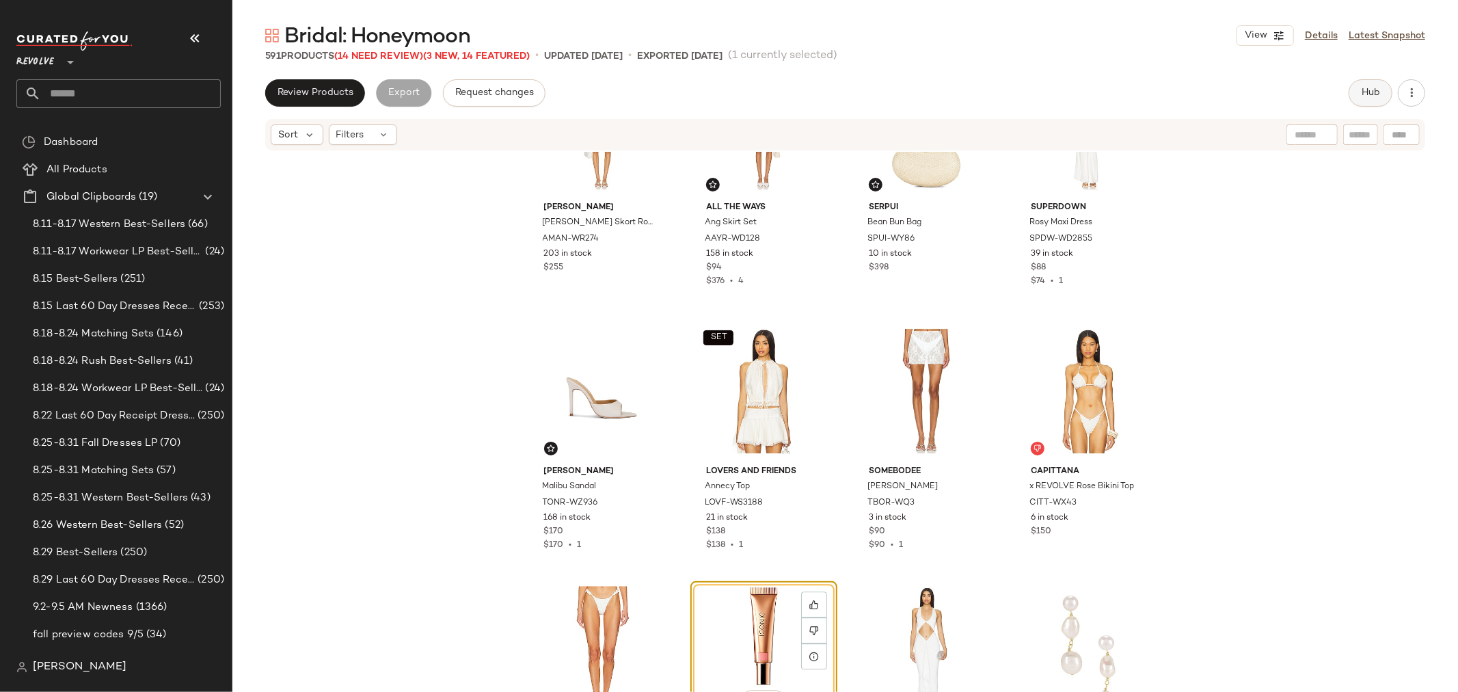
click at [1354, 92] on button "Hub" at bounding box center [1371, 92] width 44 height 27
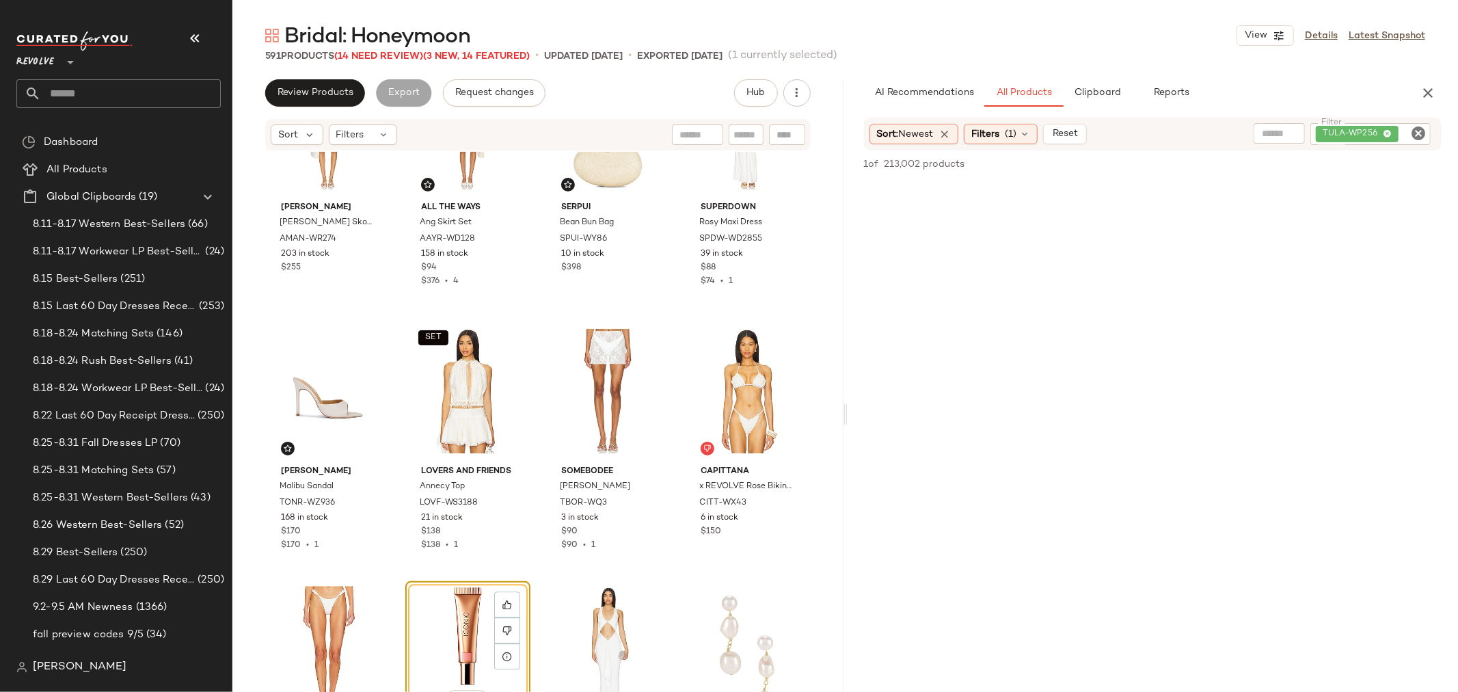
click at [1424, 132] on icon "Clear Filter" at bounding box center [1419, 133] width 16 height 16
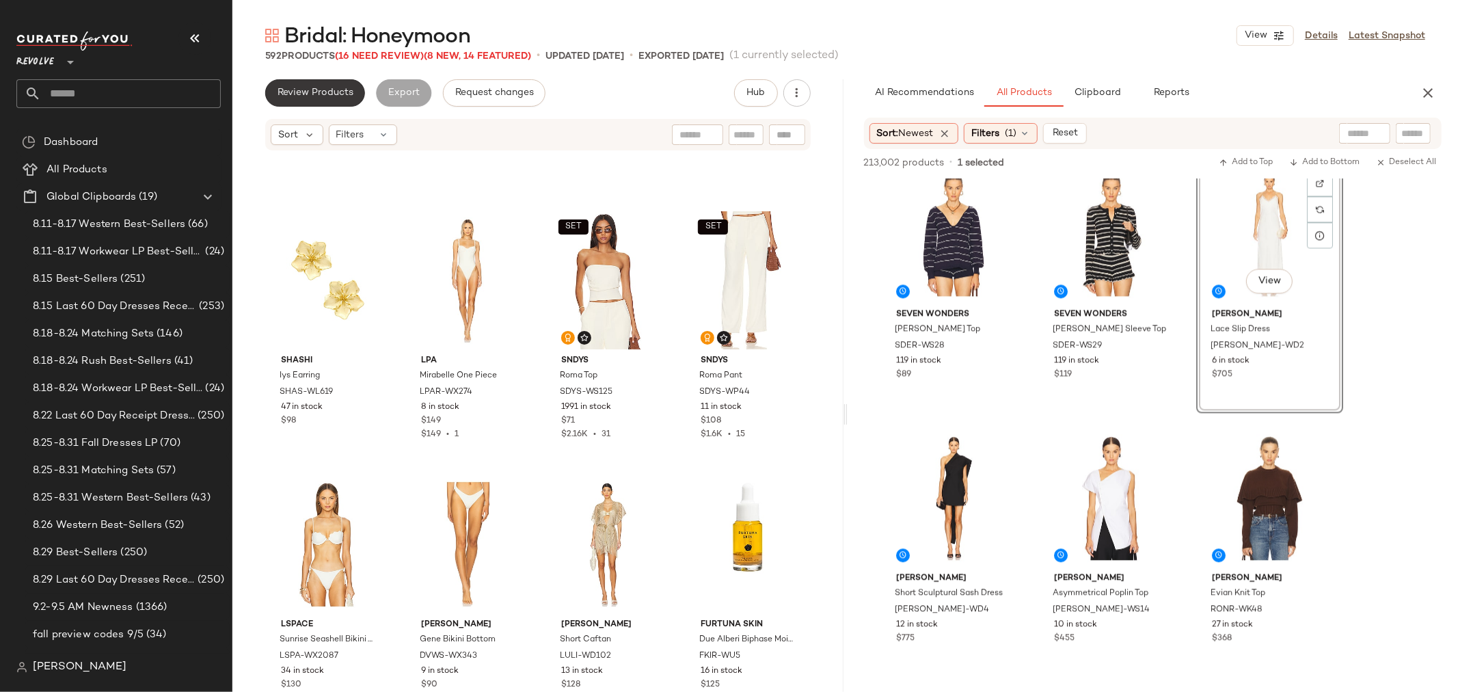
scroll to position [18186, 0]
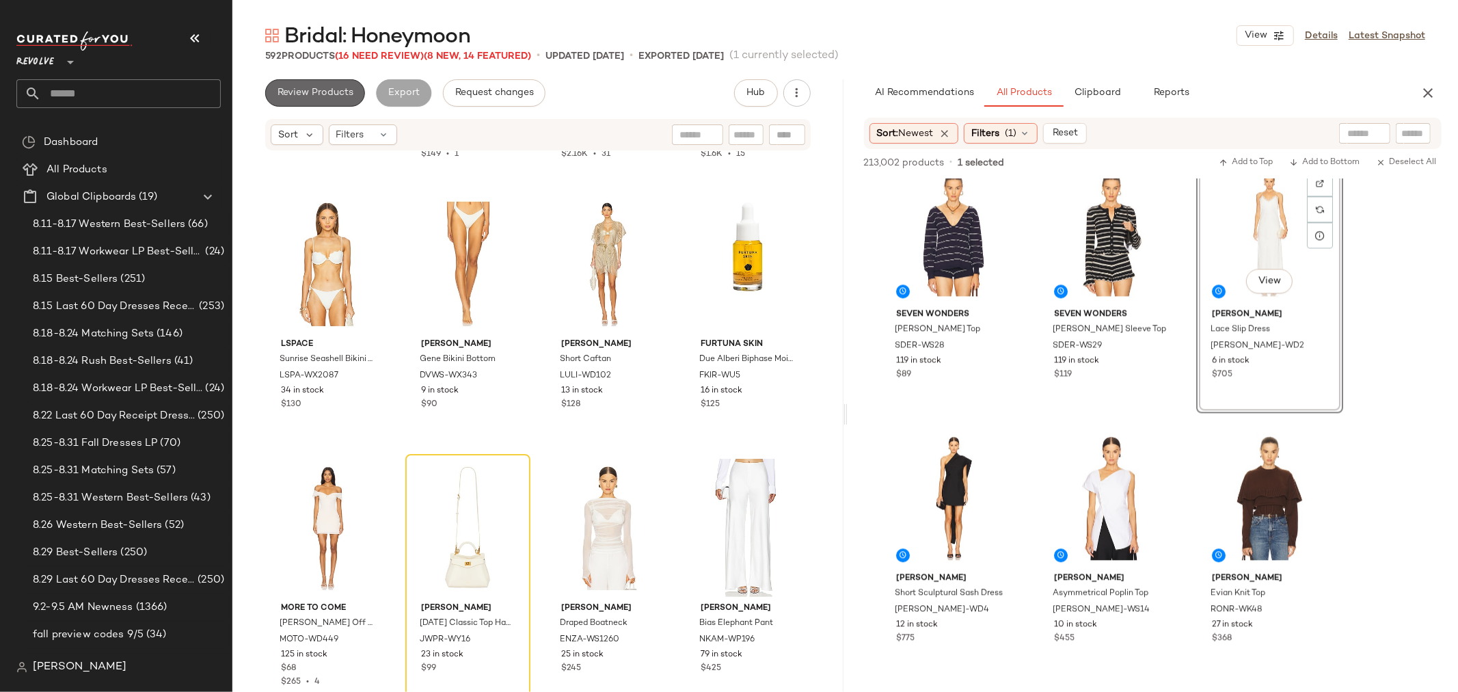
click at [326, 97] on span "Review Products" at bounding box center [315, 93] width 77 height 11
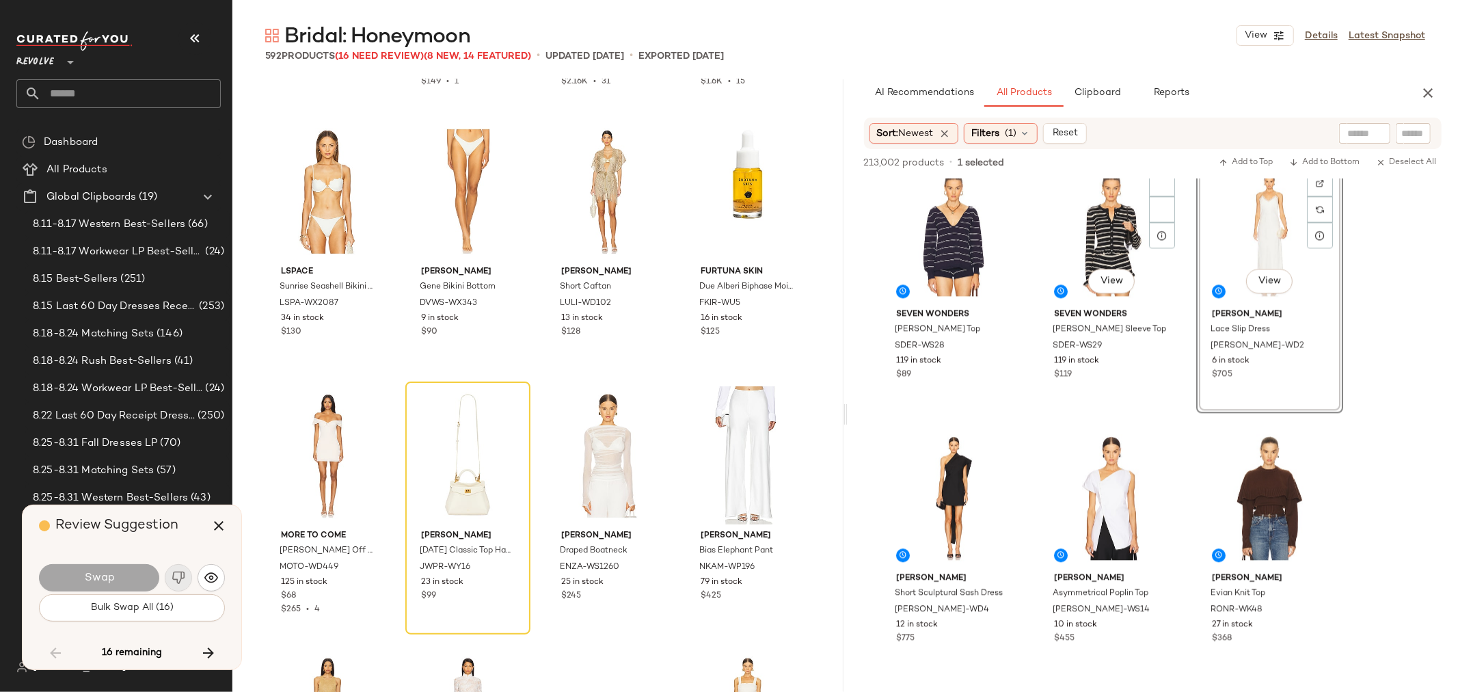
click at [1432, 92] on icon "button" at bounding box center [1428, 93] width 16 height 16
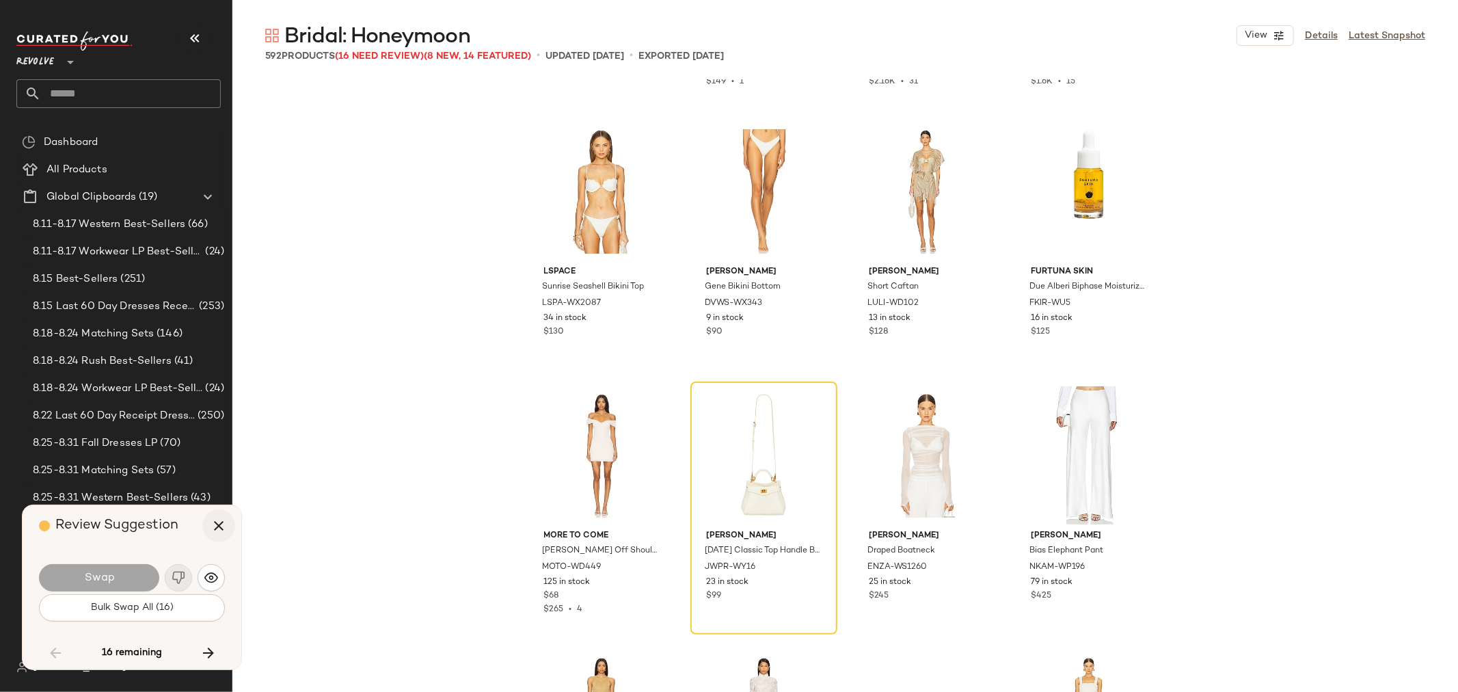
click at [215, 522] on icon "button" at bounding box center [219, 526] width 16 height 16
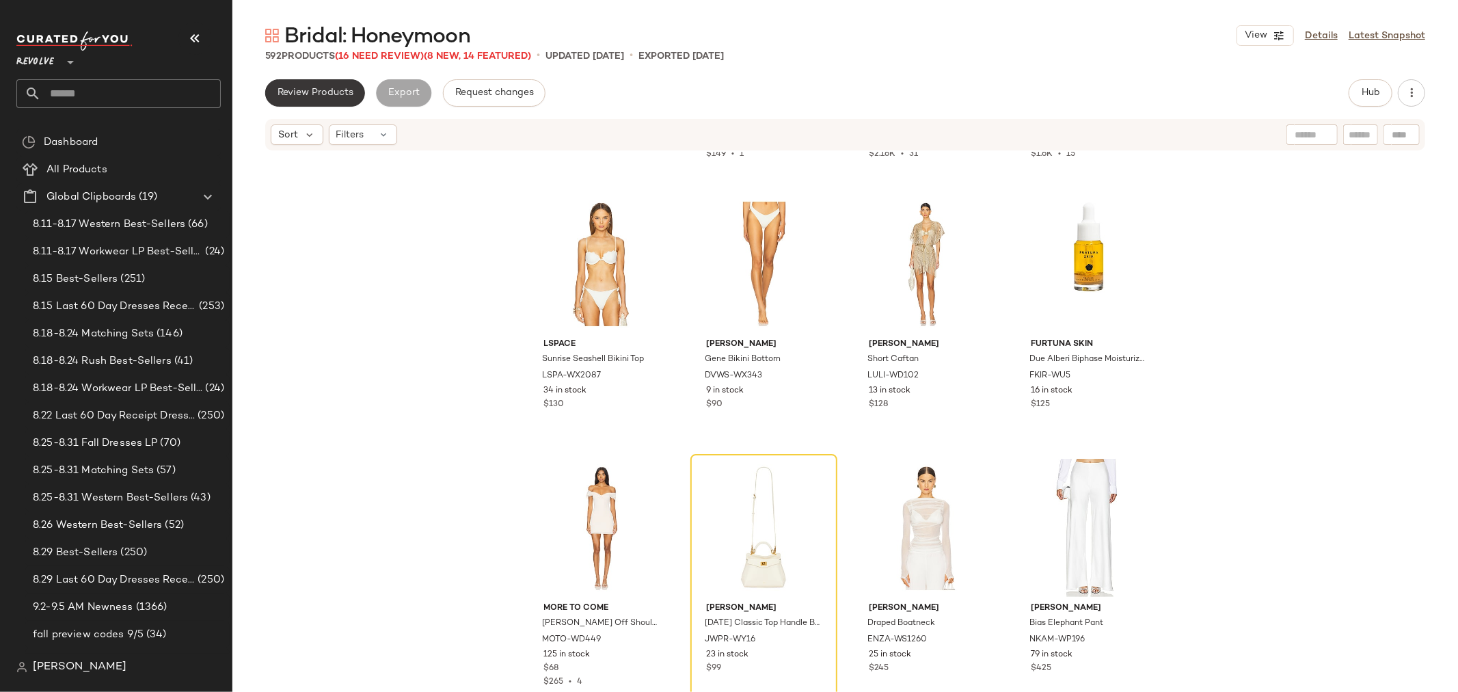
click at [327, 91] on span "Review Products" at bounding box center [315, 93] width 77 height 11
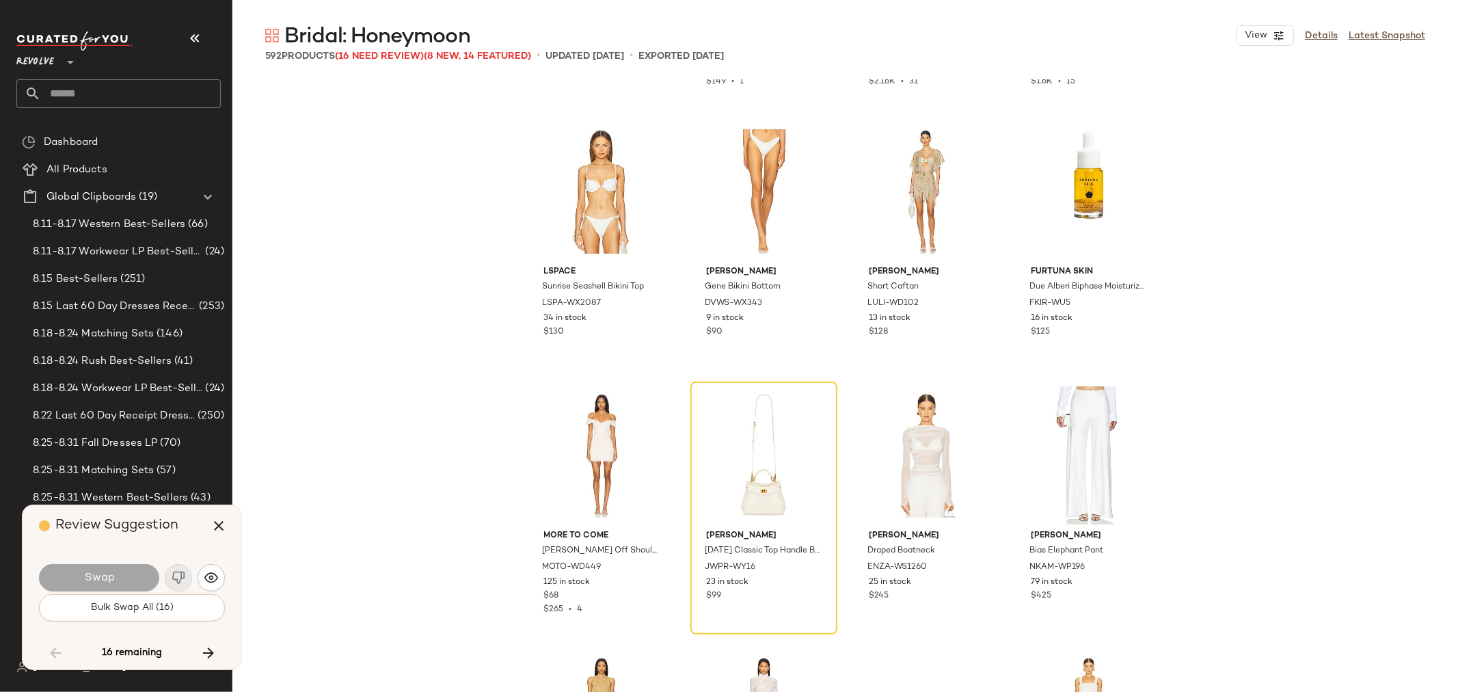
click at [107, 588] on div "Swap" at bounding box center [99, 577] width 120 height 27
click at [115, 569] on div "Swap" at bounding box center [99, 577] width 120 height 27
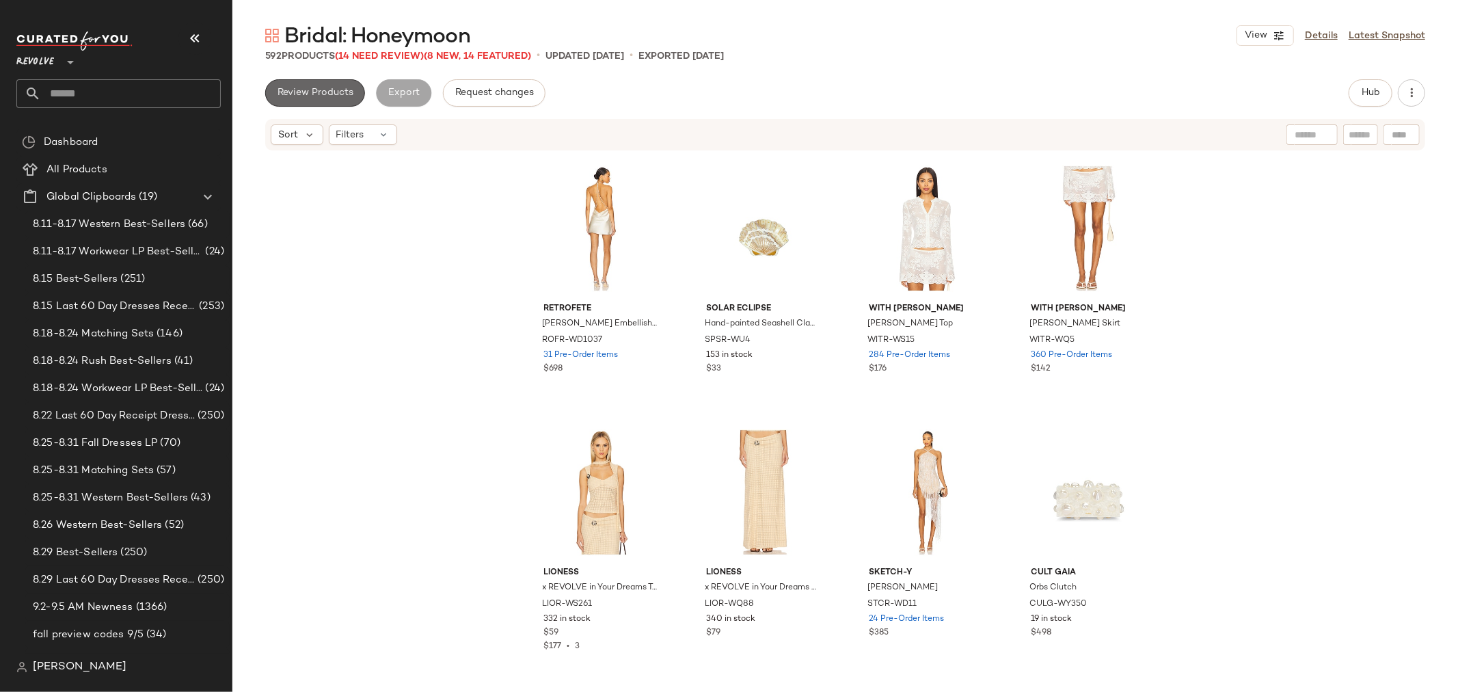
click at [319, 94] on span "Review Products" at bounding box center [315, 93] width 77 height 11
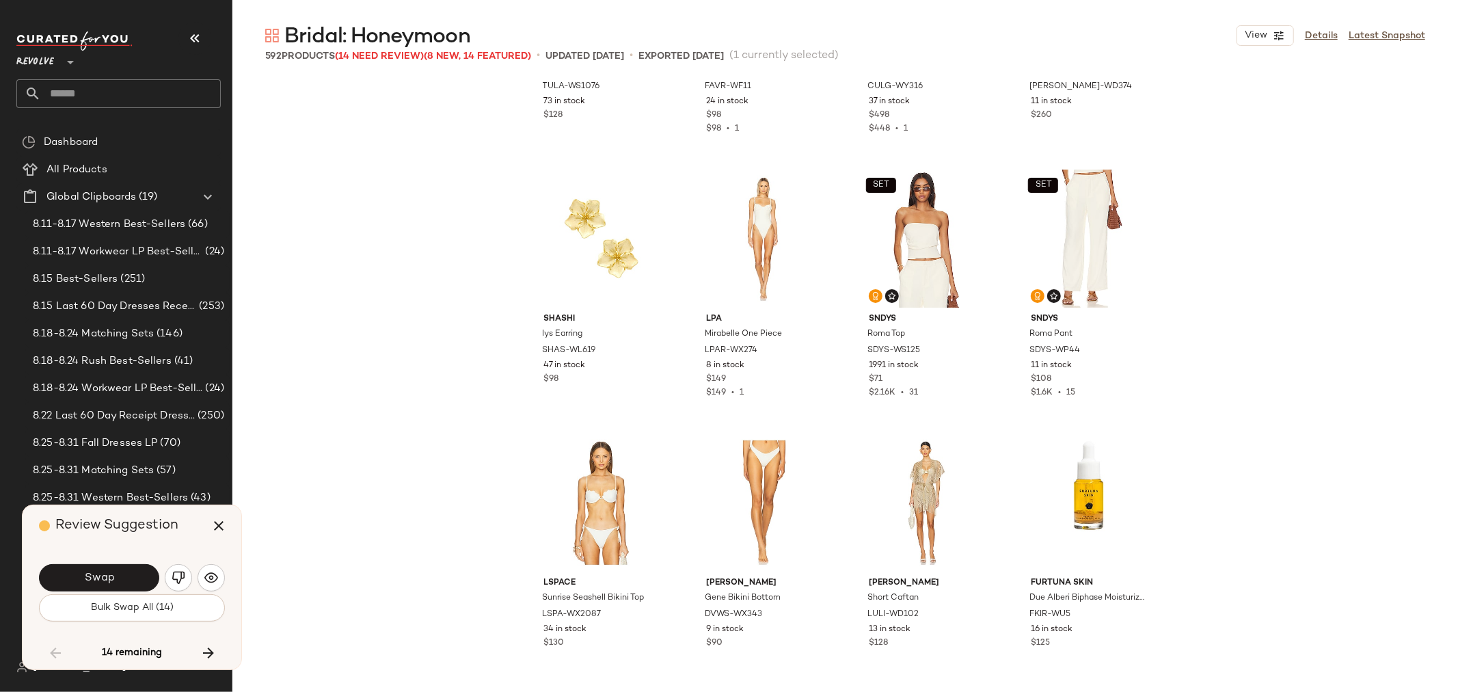
scroll to position [17883, 0]
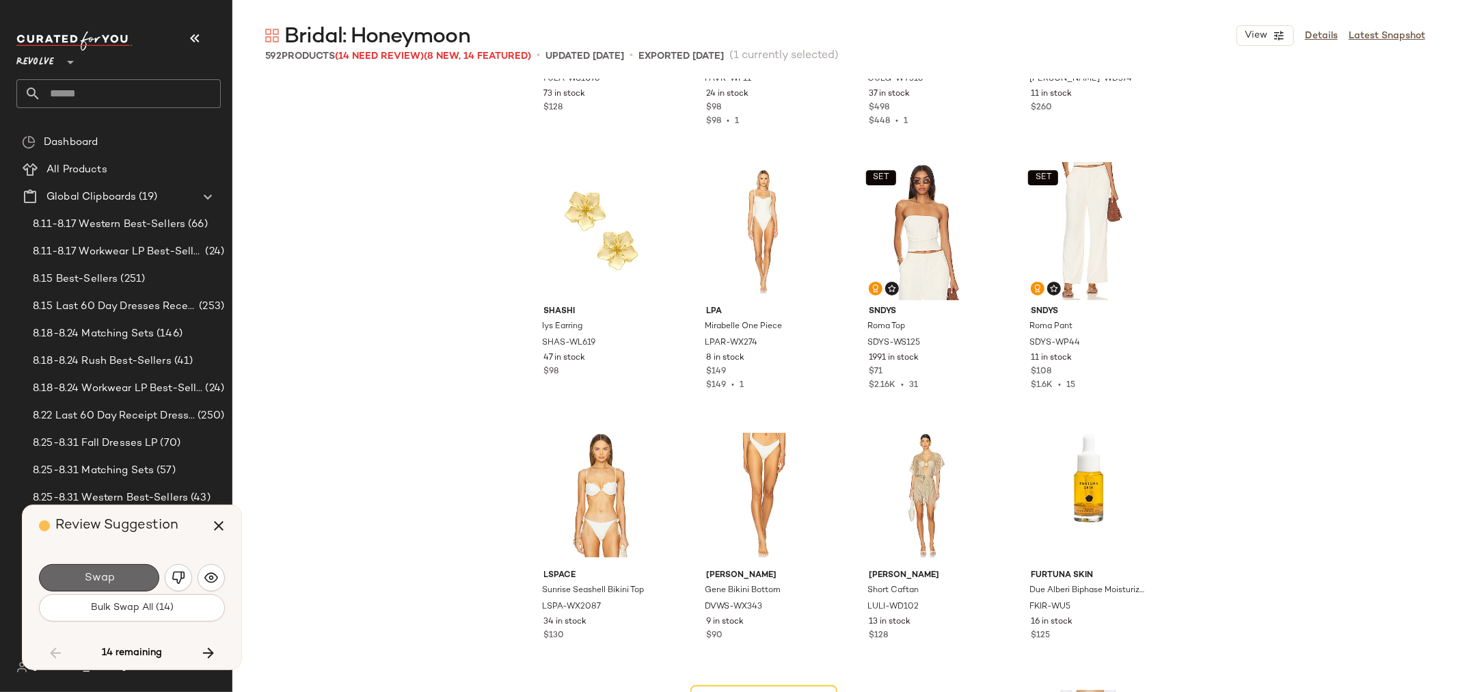
click at [115, 576] on button "Swap" at bounding box center [99, 577] width 120 height 27
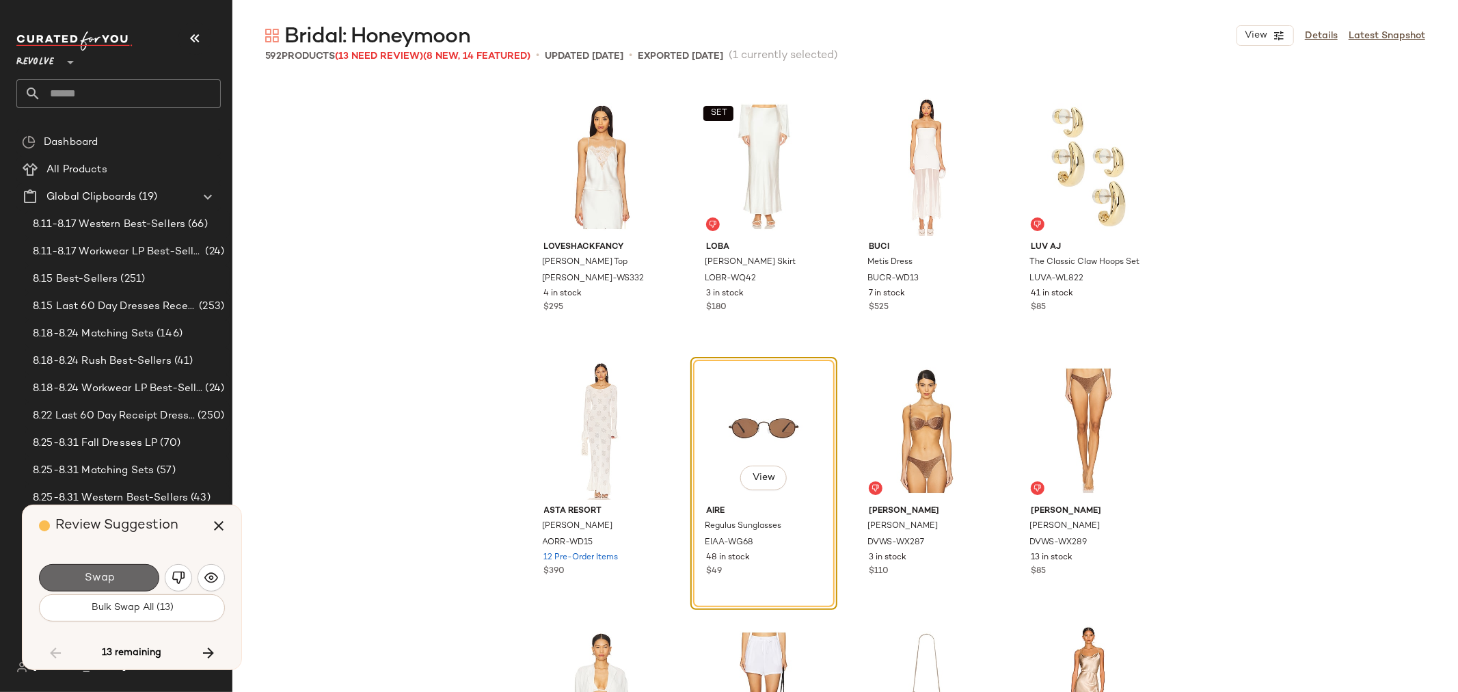
click at [126, 572] on button "Swap" at bounding box center [99, 577] width 120 height 27
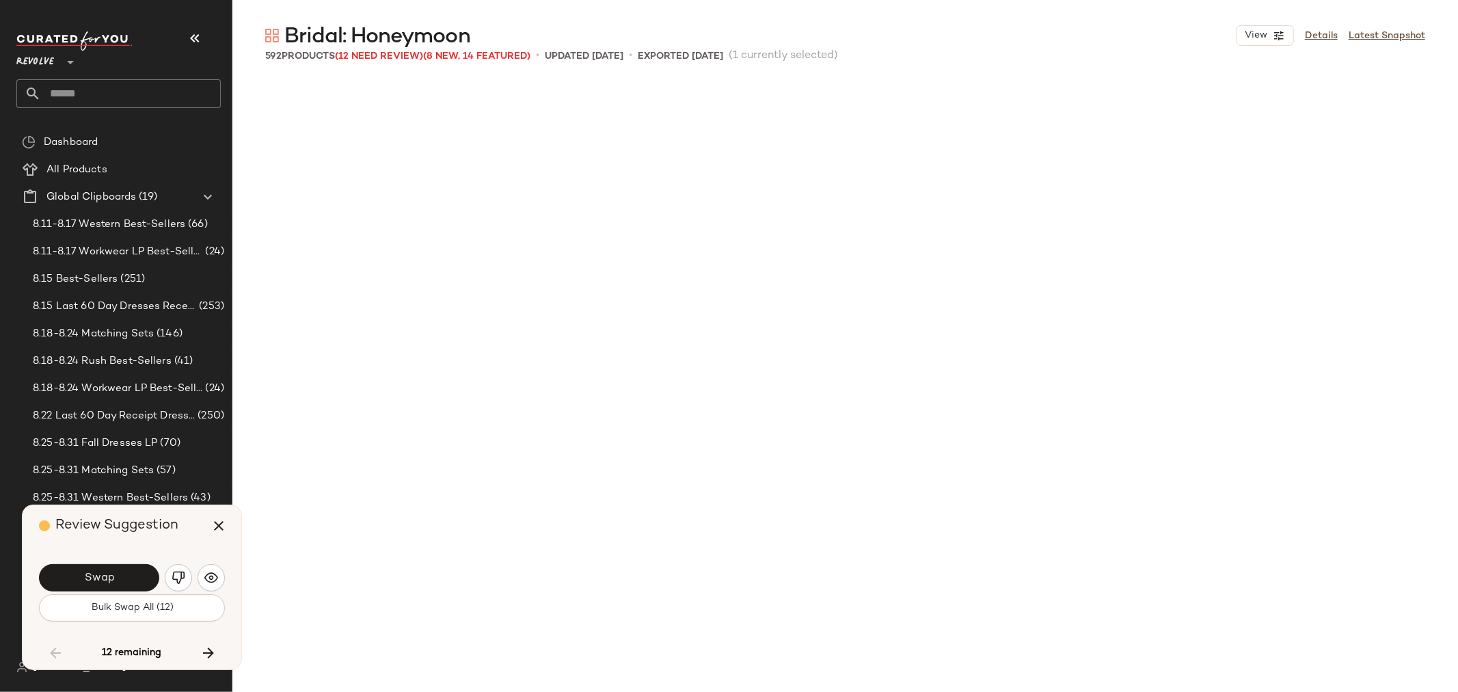
scroll to position [18211, 0]
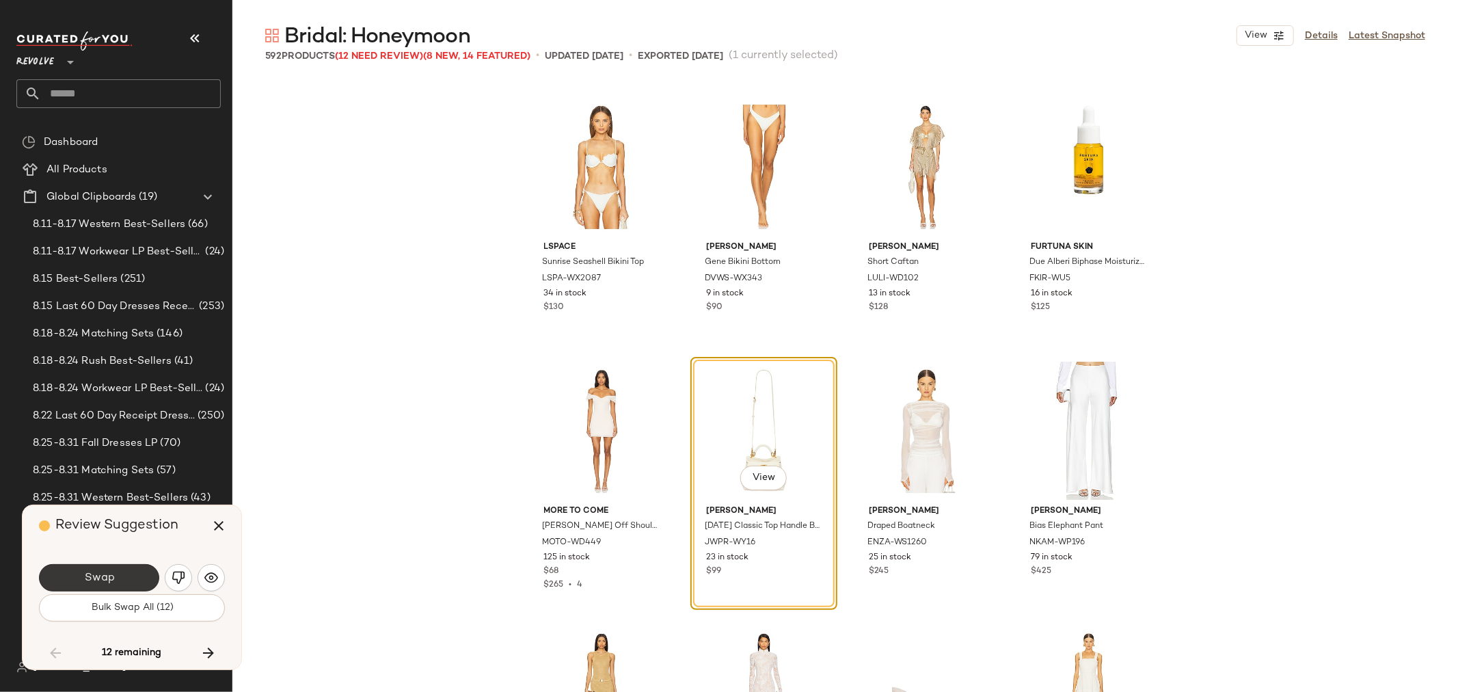
click at [137, 577] on button "Swap" at bounding box center [99, 577] width 120 height 27
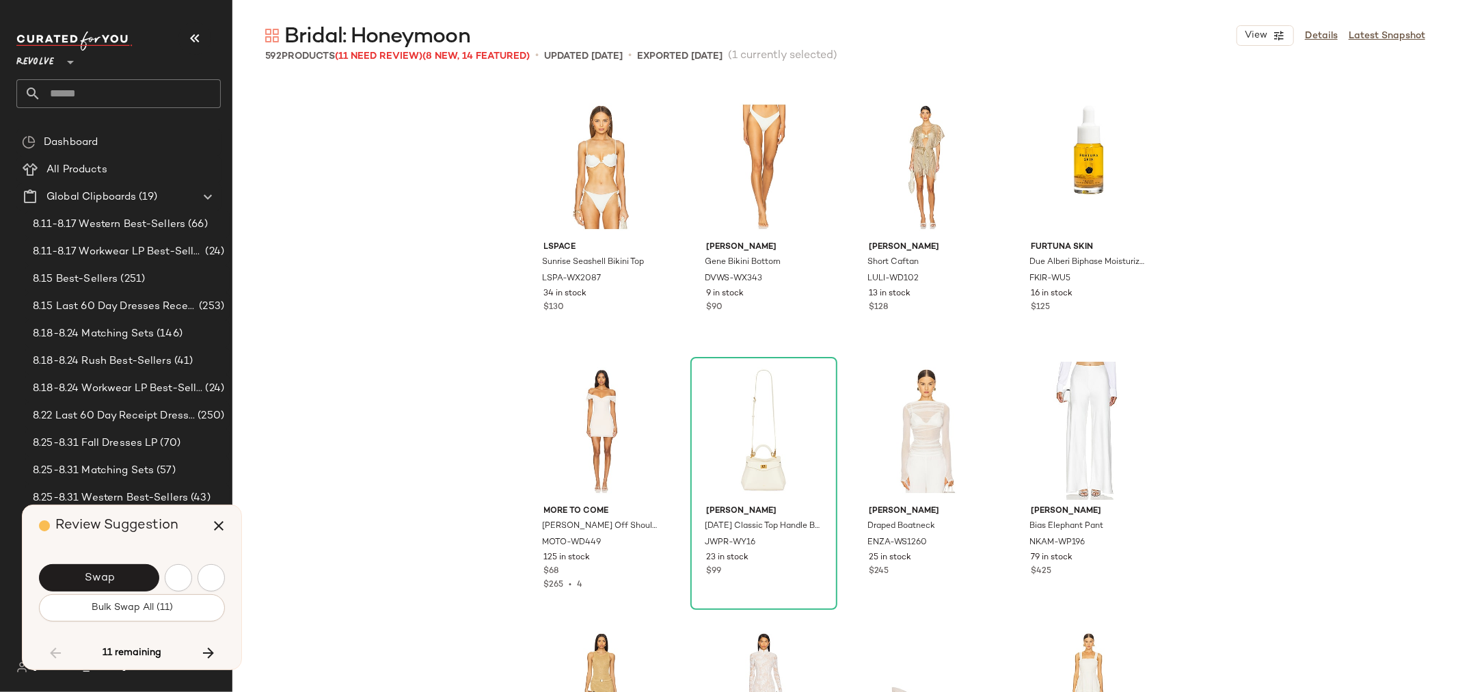
scroll to position [19003, 0]
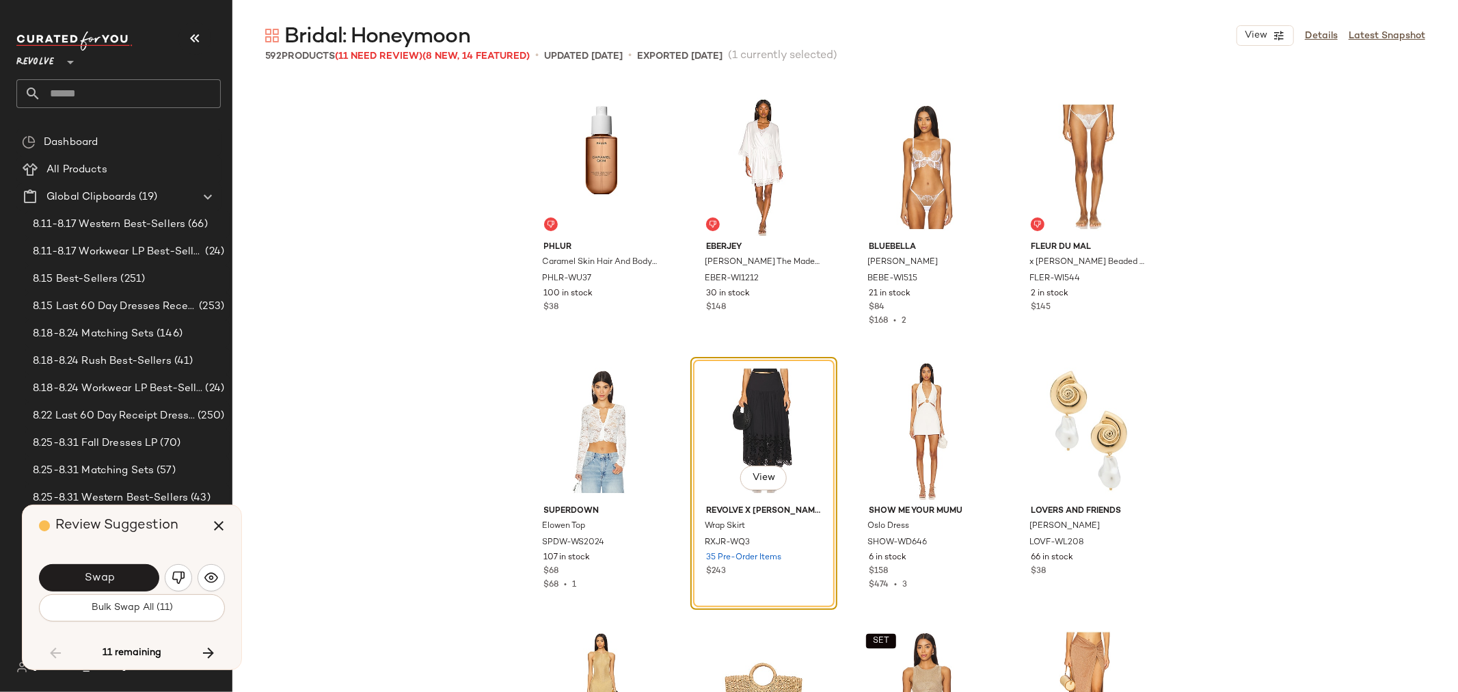
click at [179, 576] on img "button" at bounding box center [179, 578] width 14 height 14
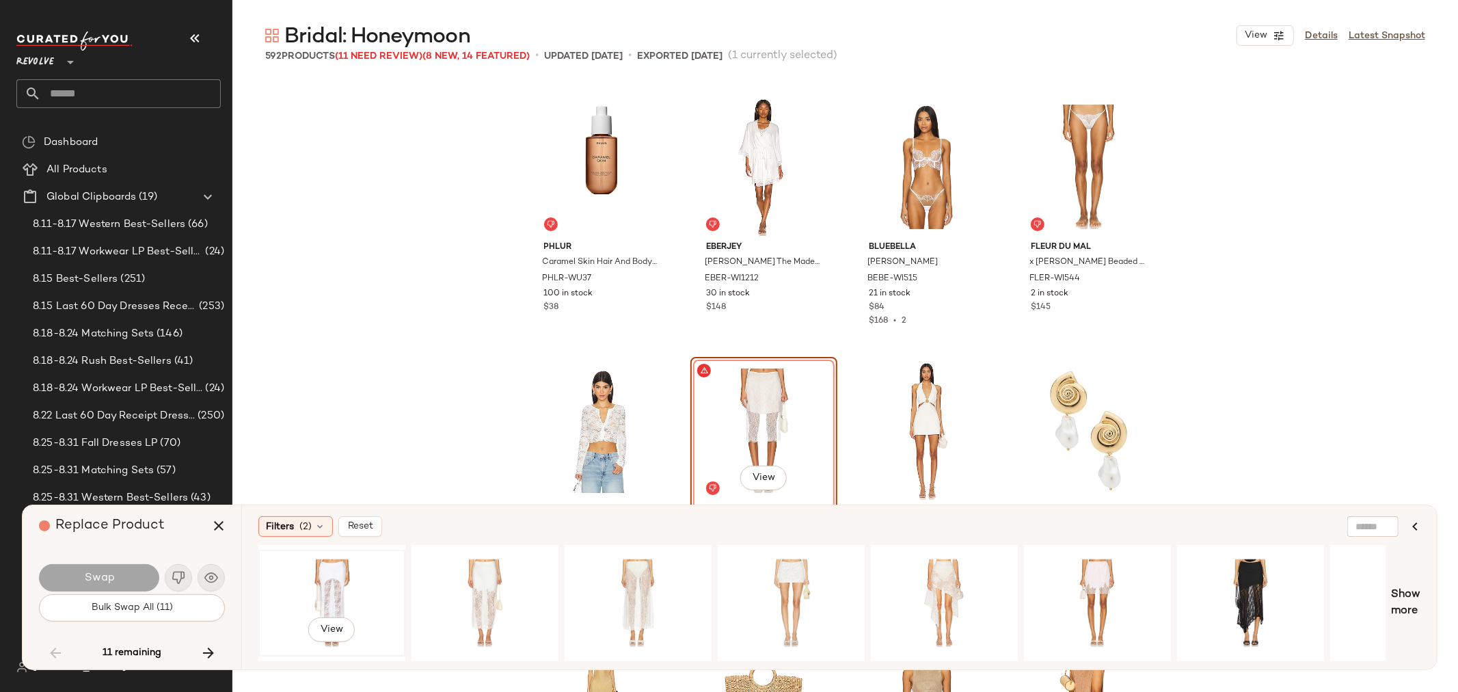
click at [337, 578] on div "View" at bounding box center [331, 603] width 137 height 97
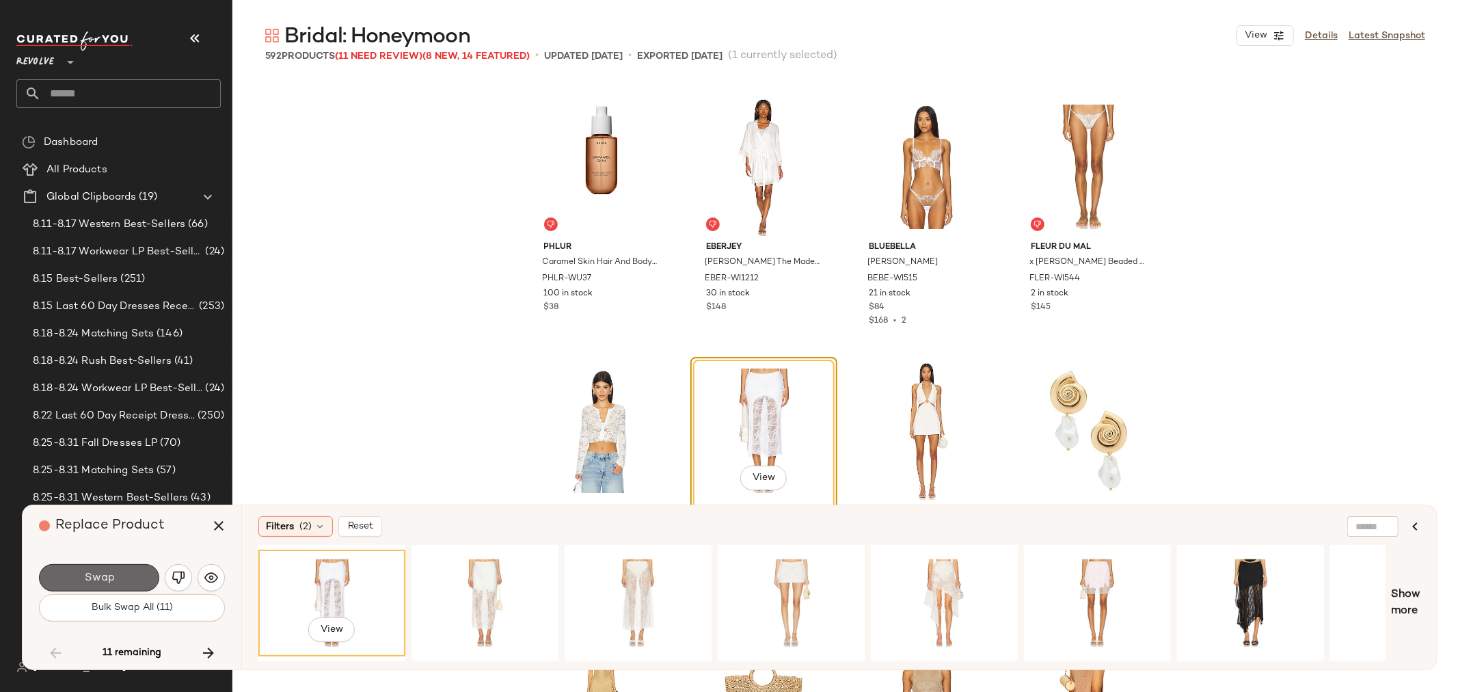
click at [114, 576] on button "Swap" at bounding box center [99, 577] width 120 height 27
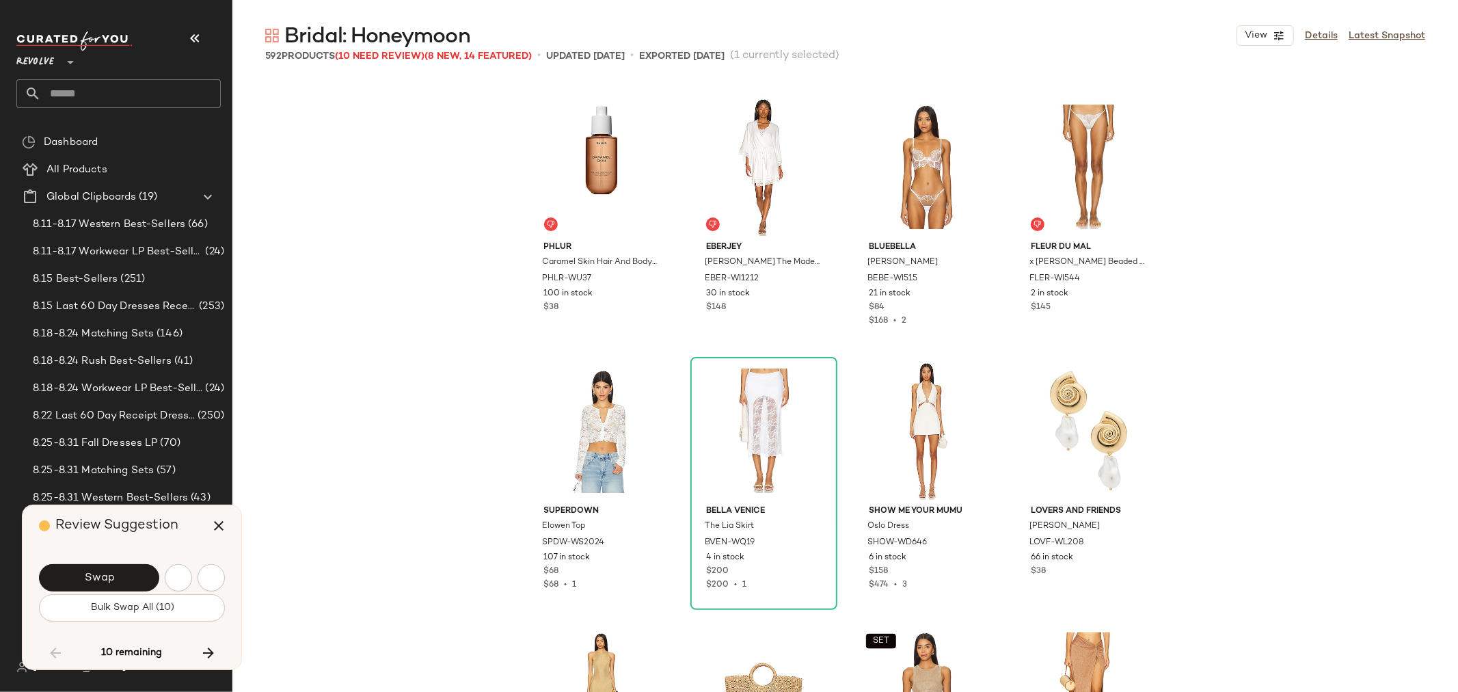
scroll to position [19794, 0]
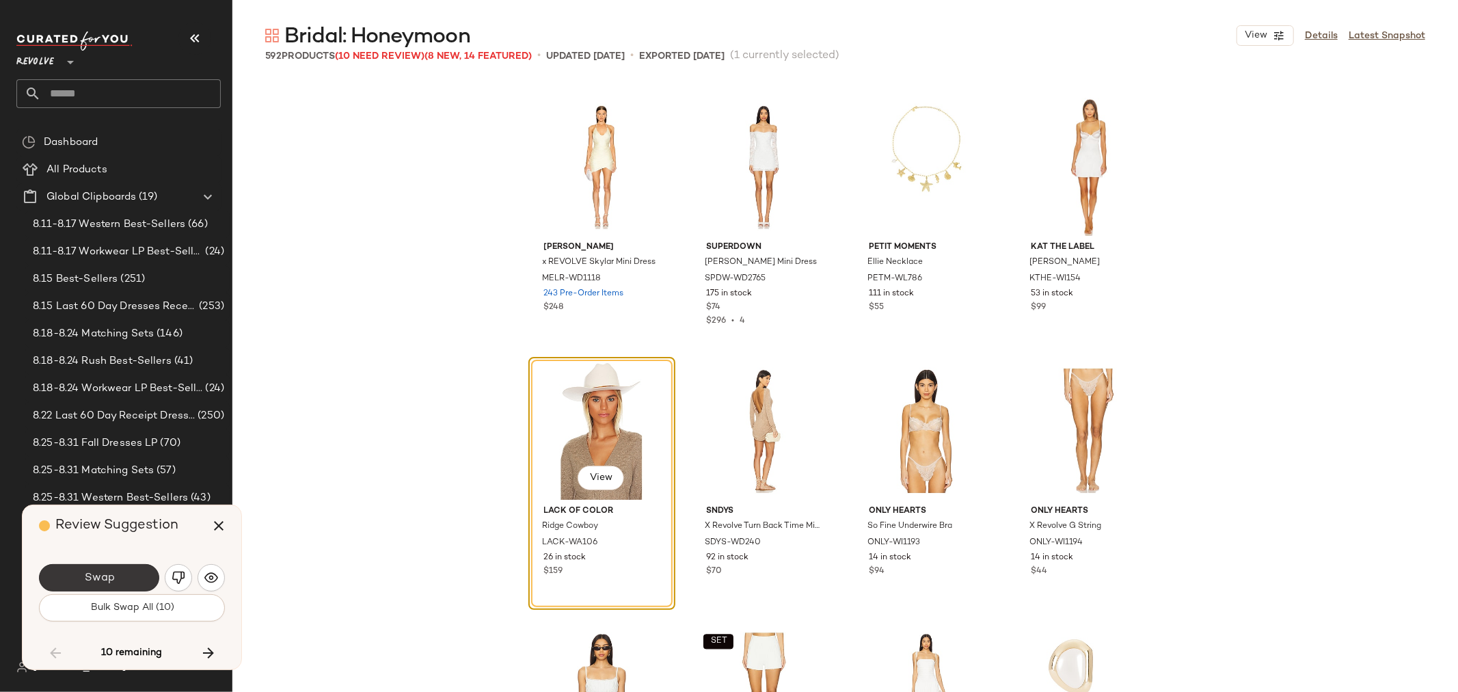
click at [96, 568] on button "Swap" at bounding box center [99, 577] width 120 height 27
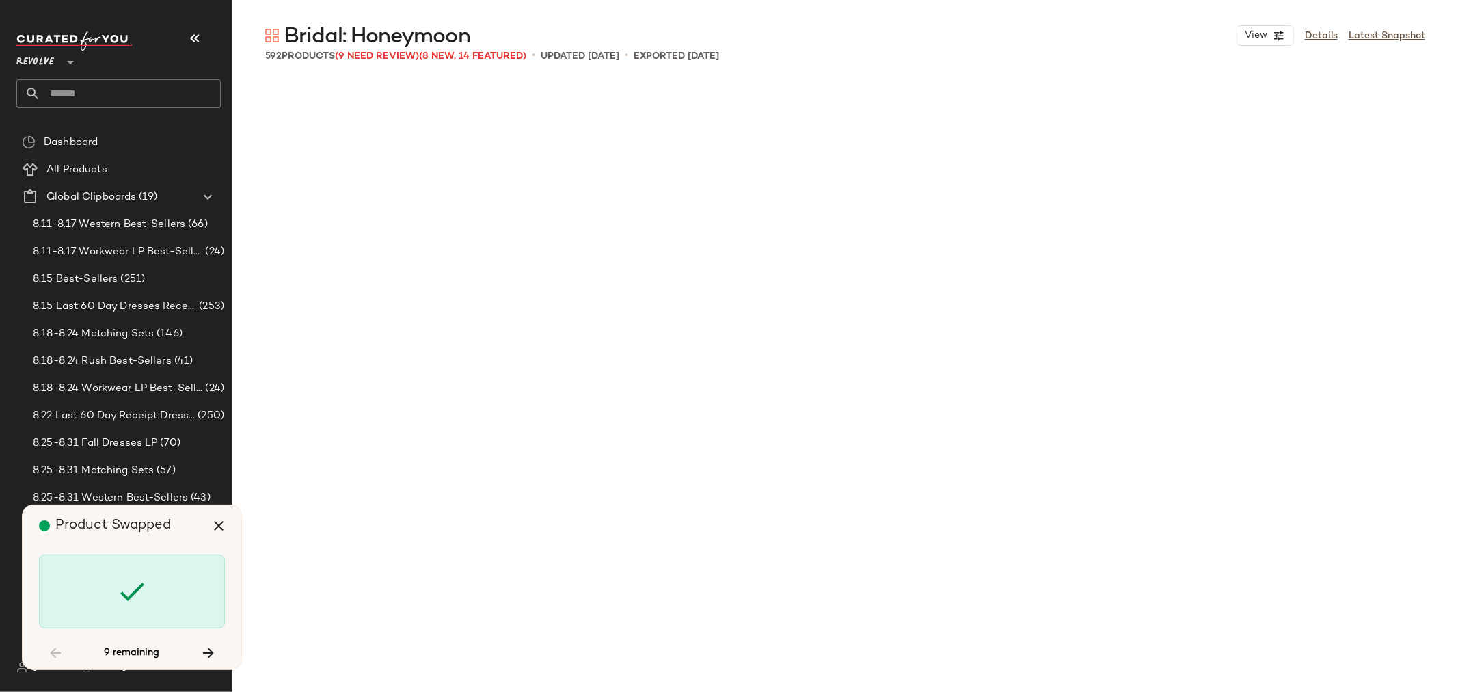
scroll to position [22170, 0]
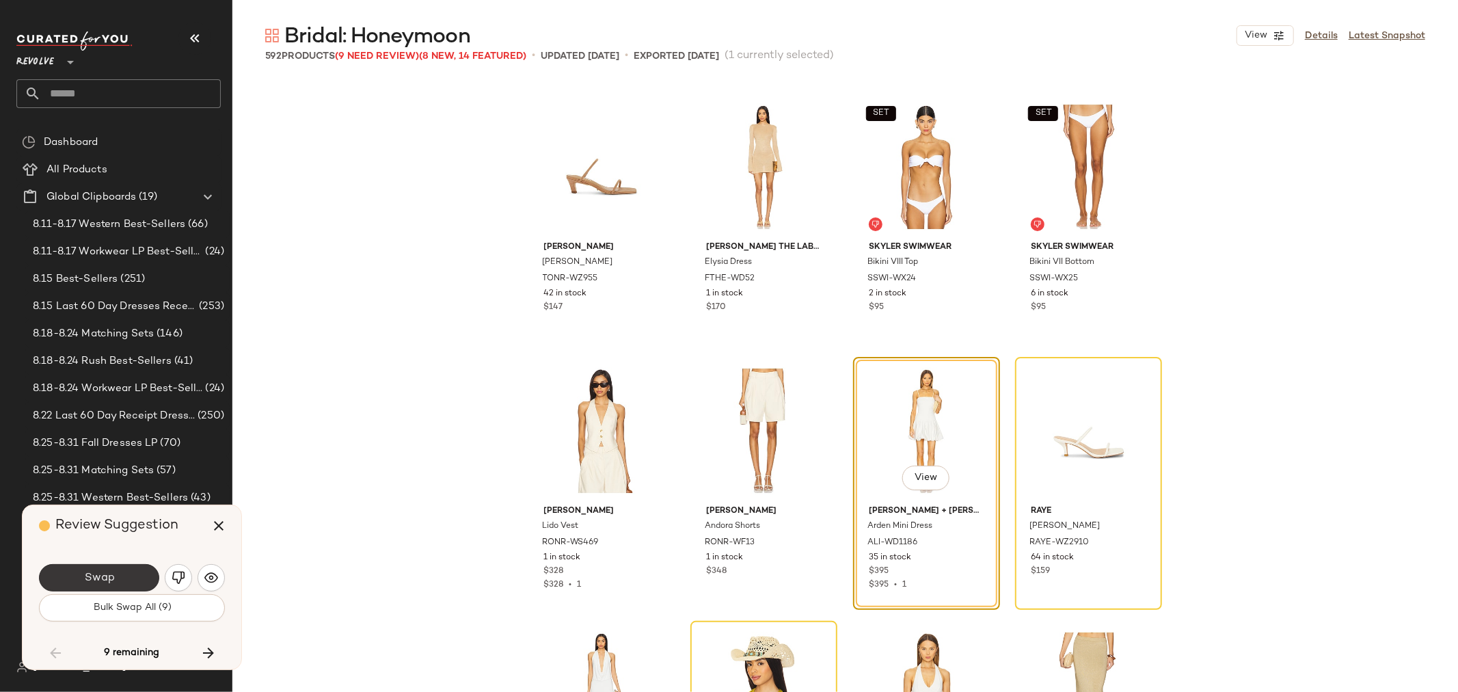
click at [93, 577] on span "Swap" at bounding box center [98, 578] width 31 height 13
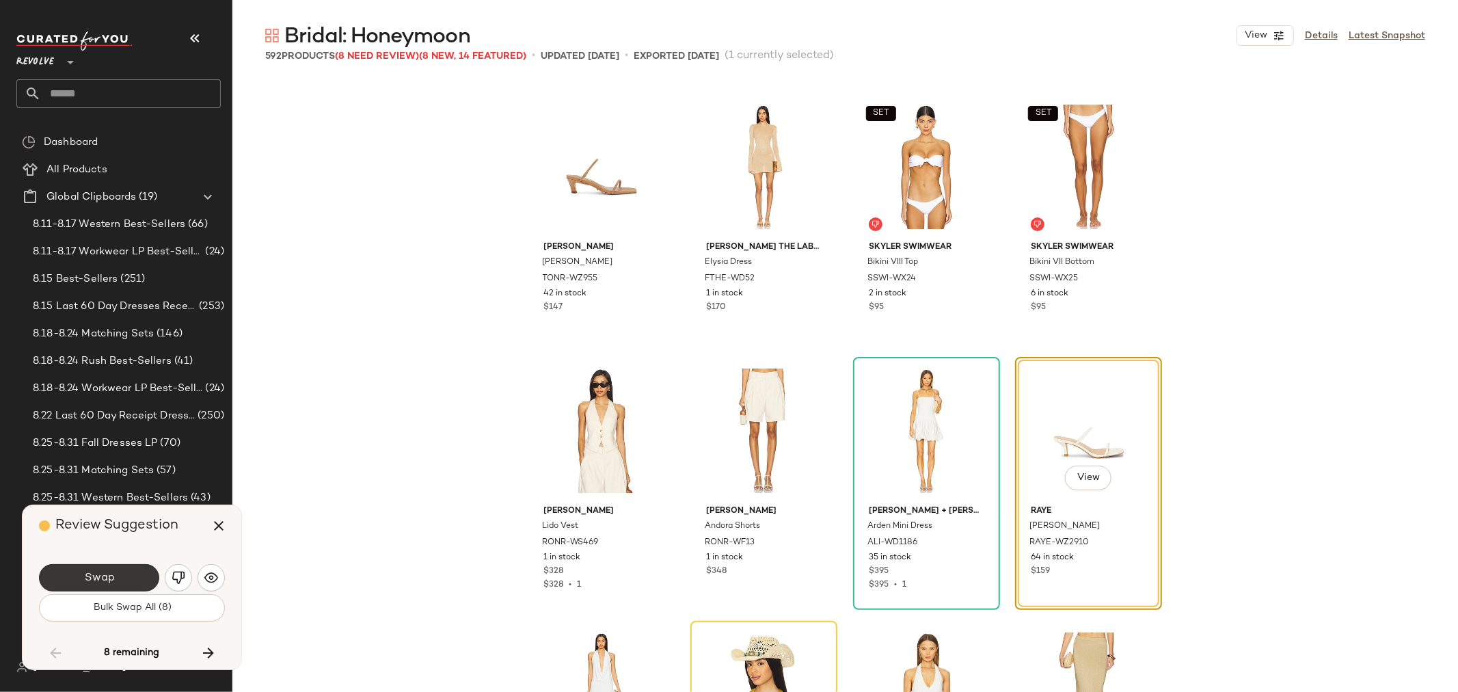
click at [114, 582] on button "Swap" at bounding box center [99, 577] width 120 height 27
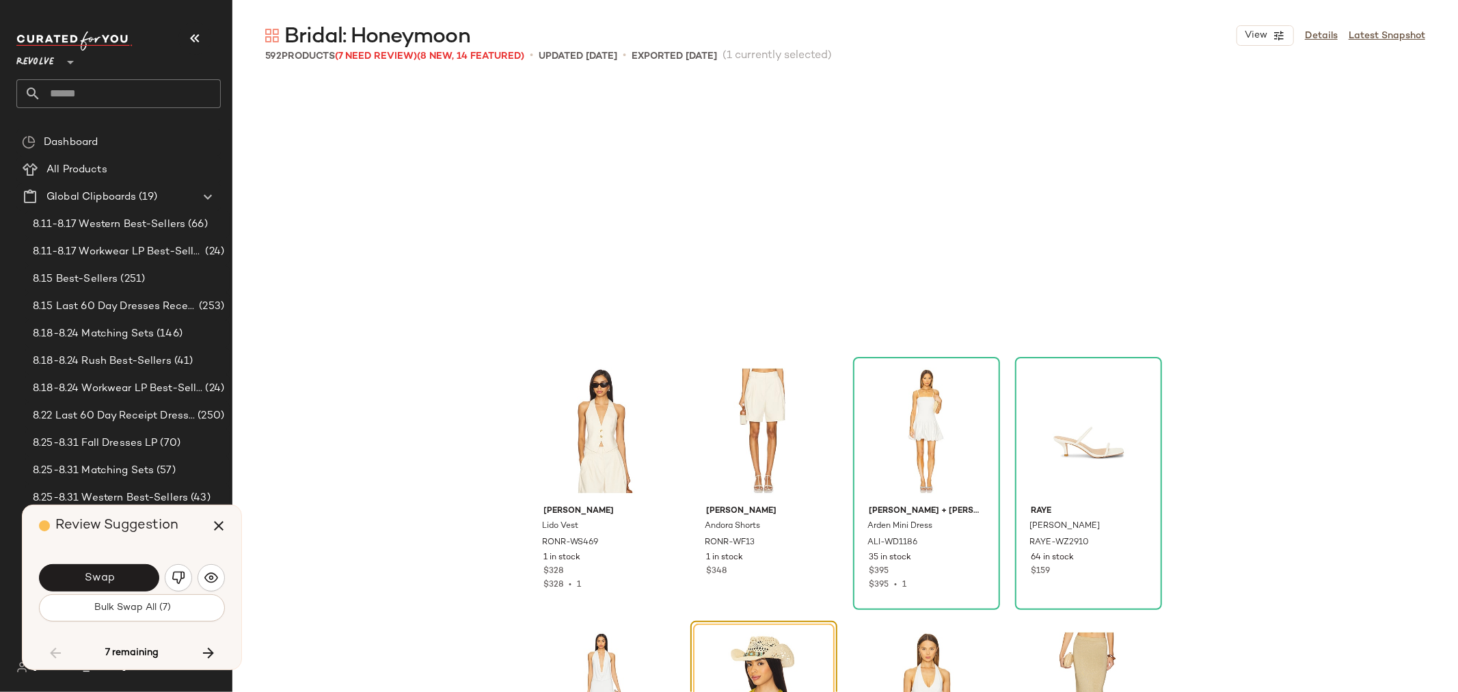
scroll to position [22434, 0]
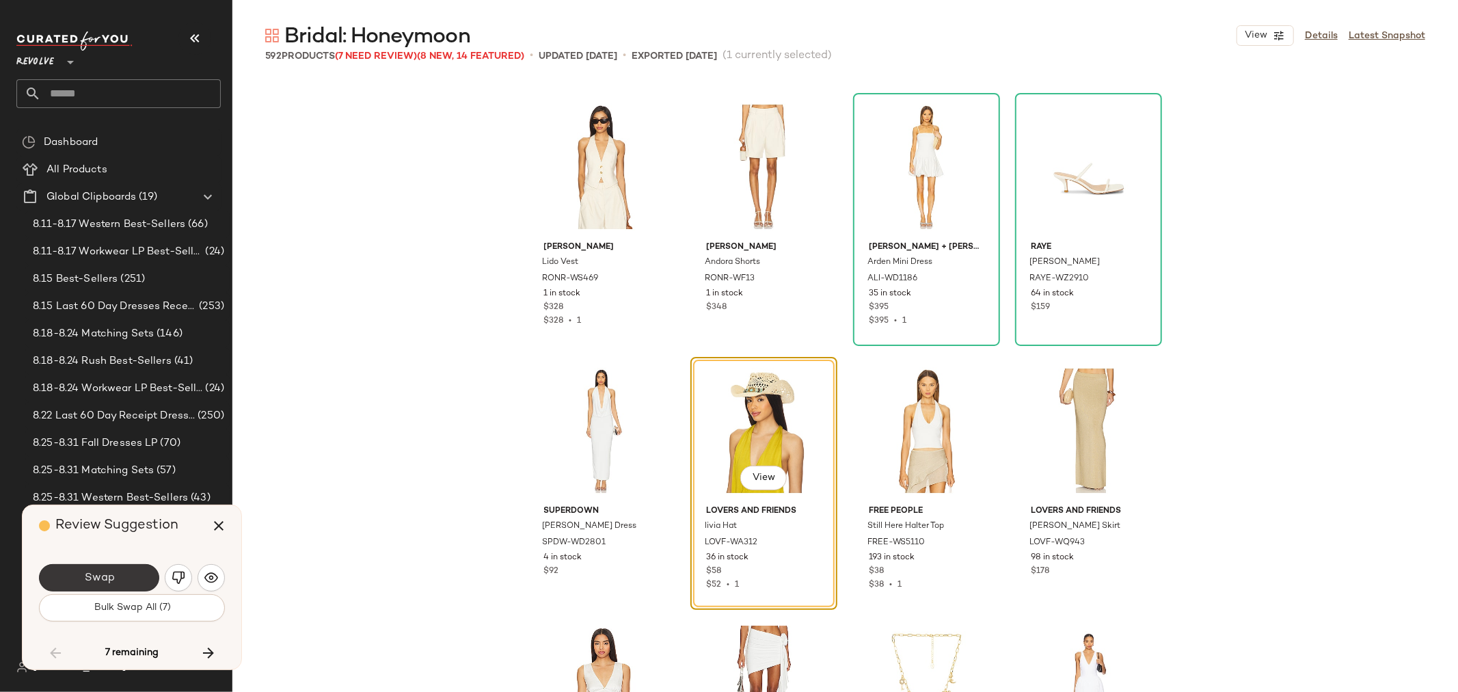
click at [88, 576] on span "Swap" at bounding box center [98, 578] width 31 height 13
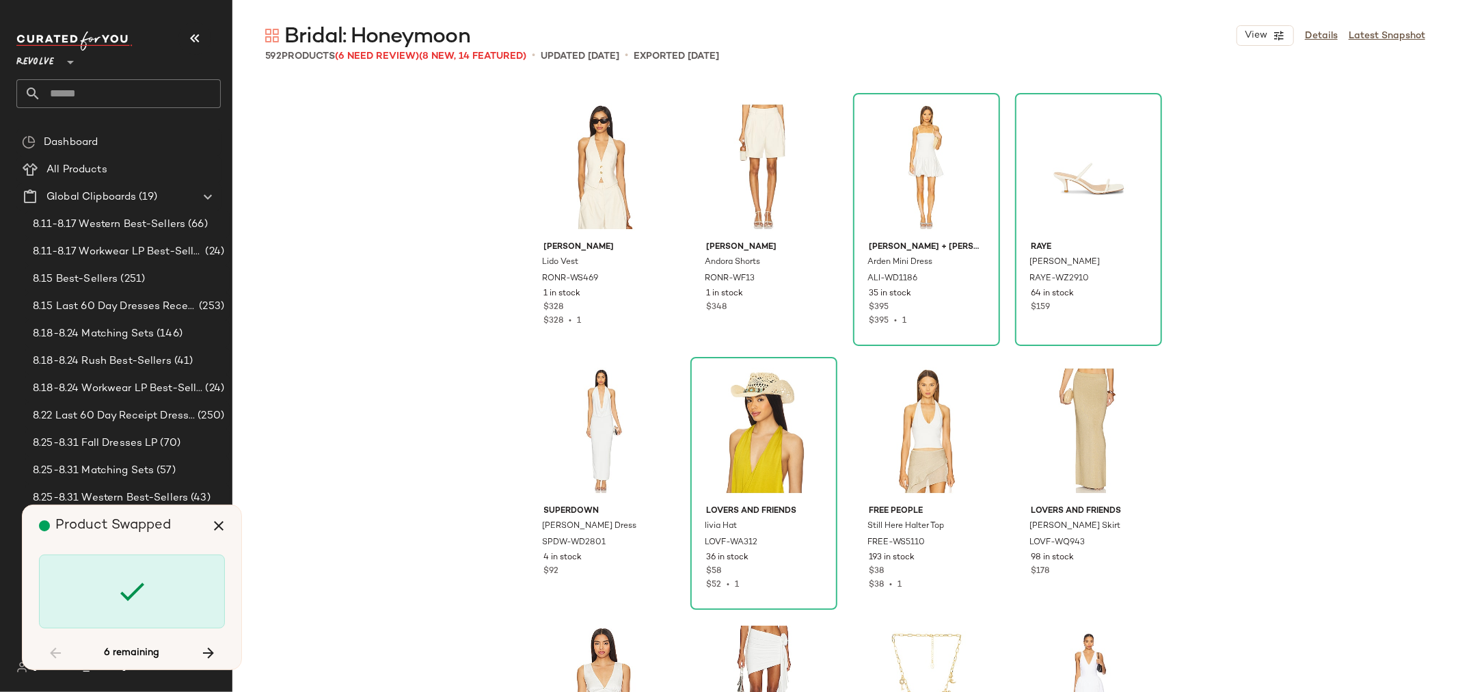
scroll to position [27975, 0]
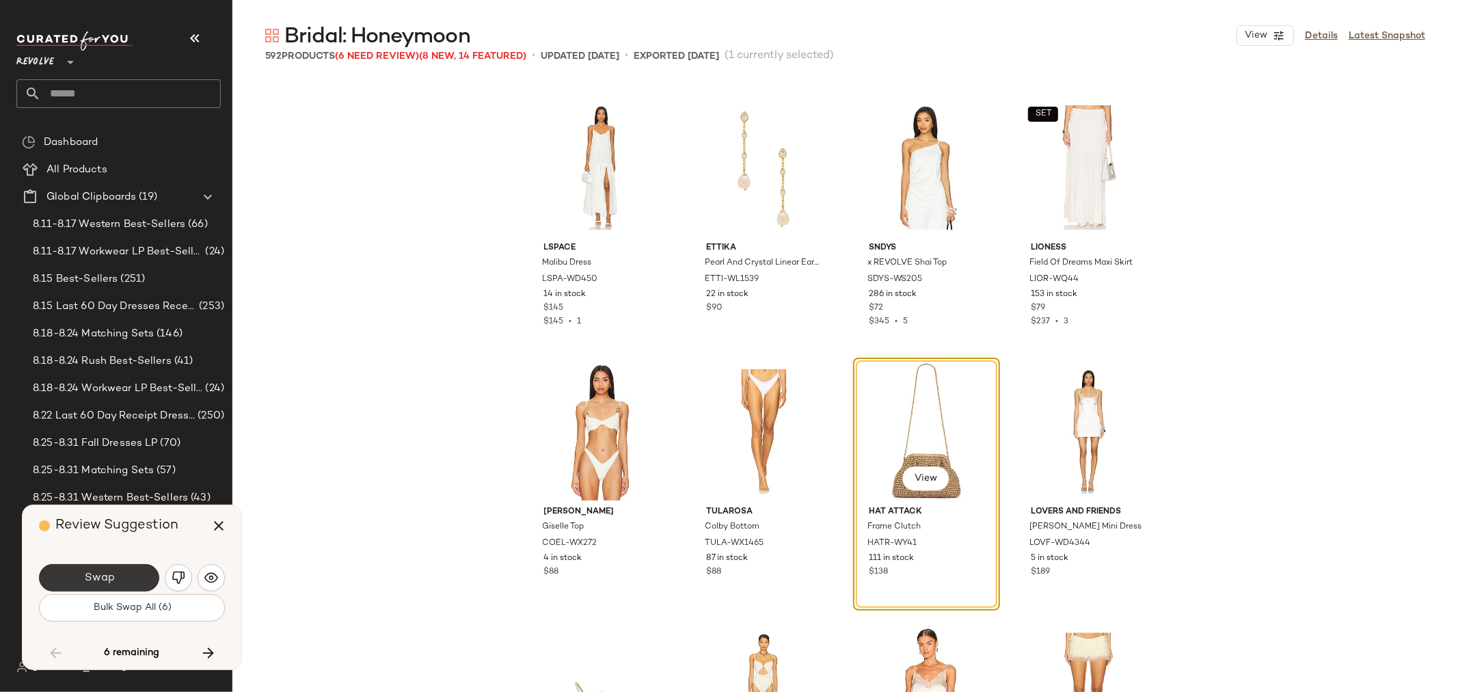
click at [114, 574] on span "Swap" at bounding box center [98, 578] width 31 height 13
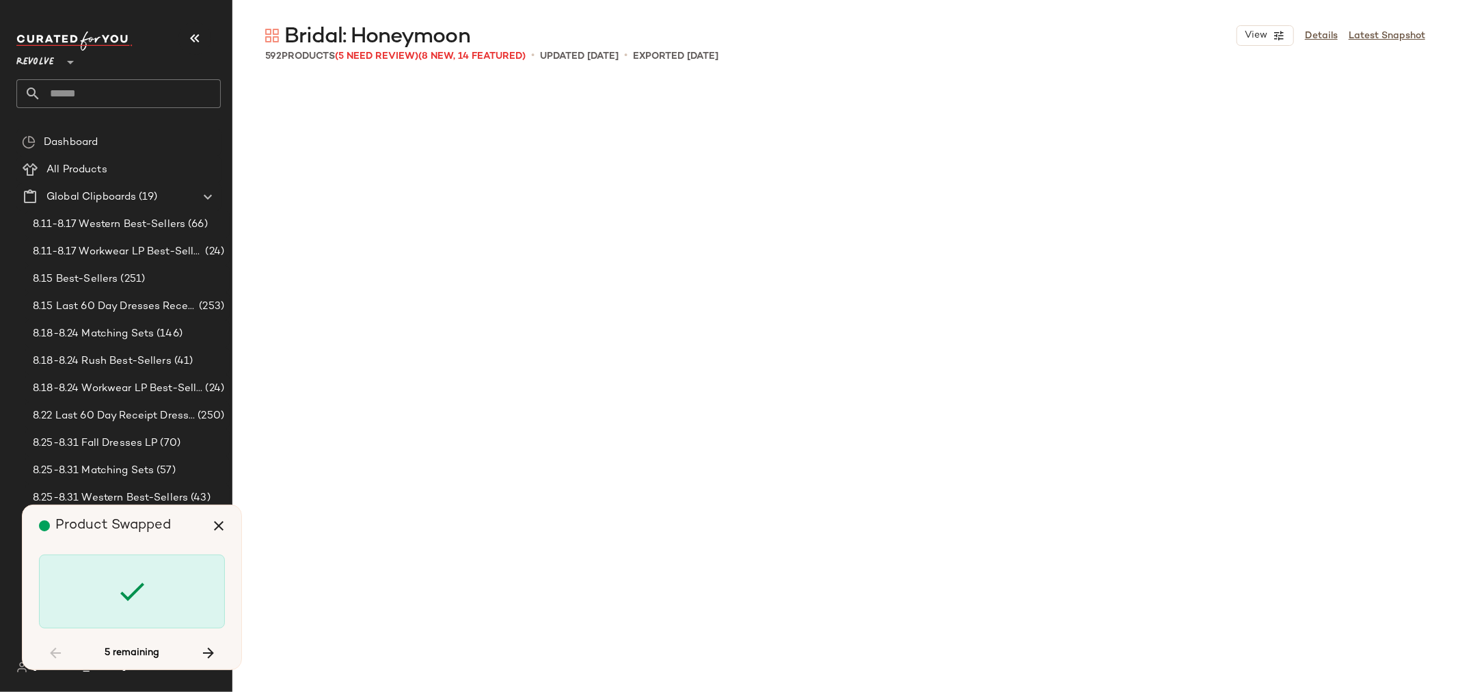
scroll to position [30615, 0]
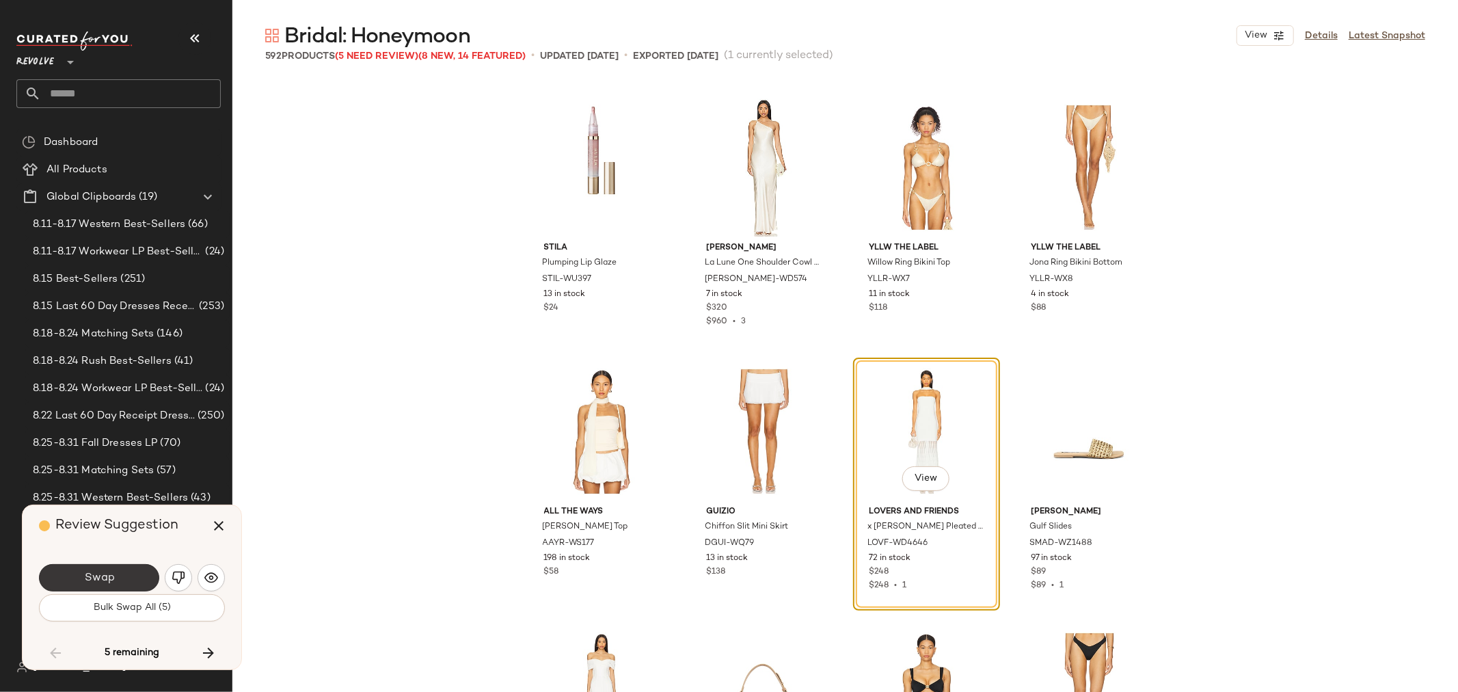
click at [69, 576] on button "Swap" at bounding box center [99, 577] width 120 height 27
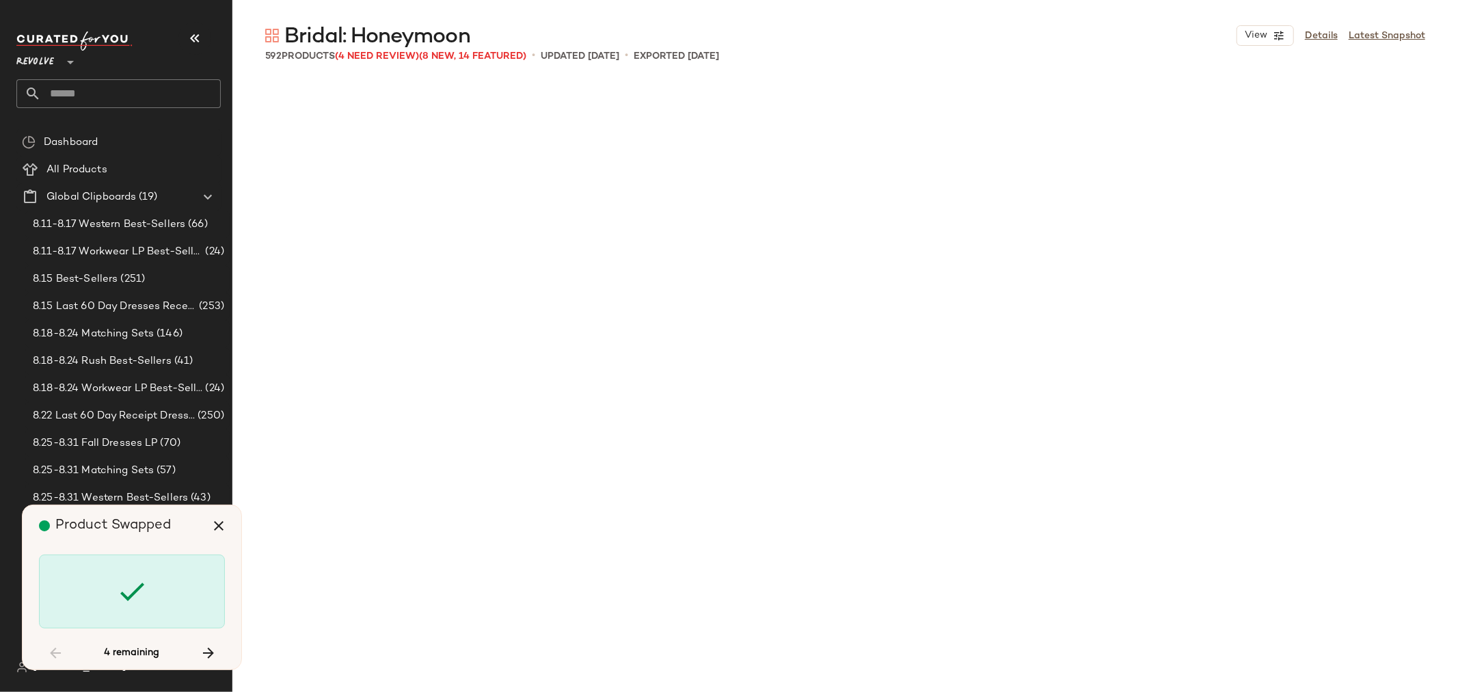
scroll to position [33254, 0]
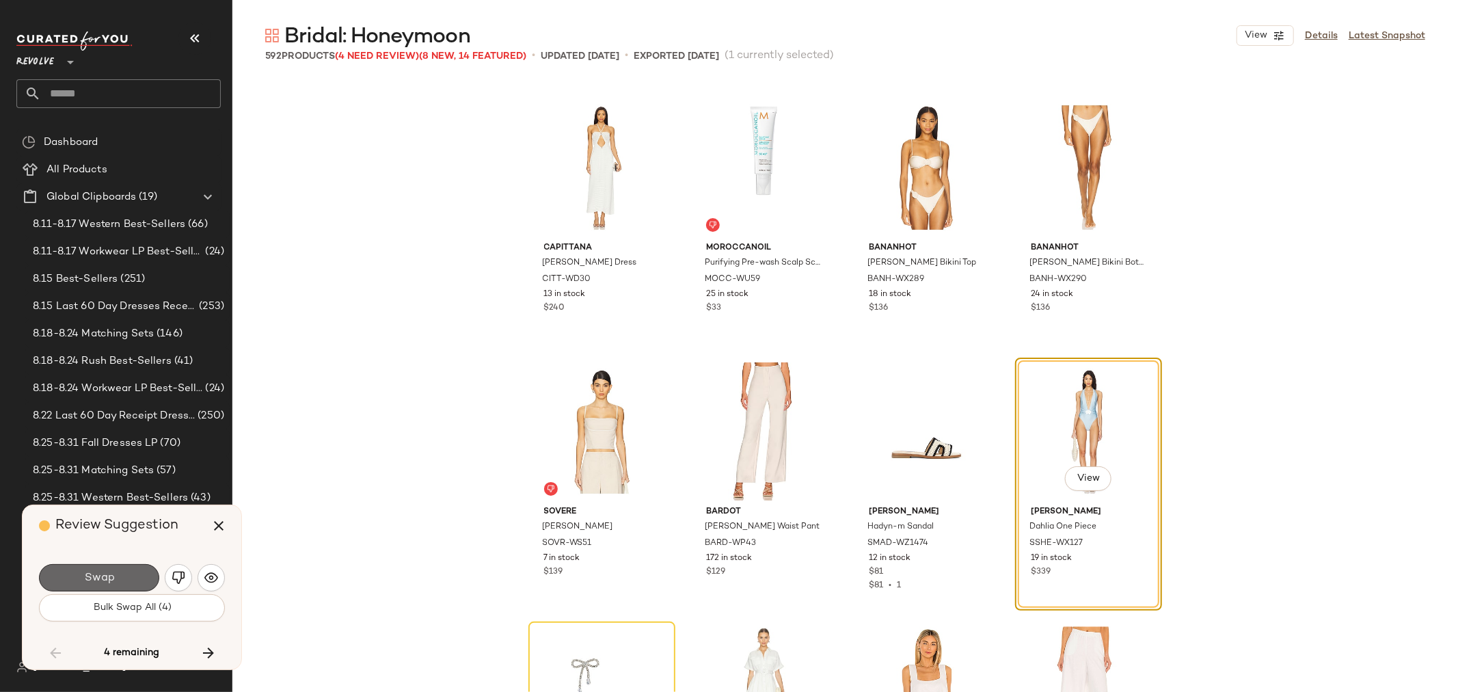
click at [90, 577] on span "Swap" at bounding box center [98, 578] width 31 height 13
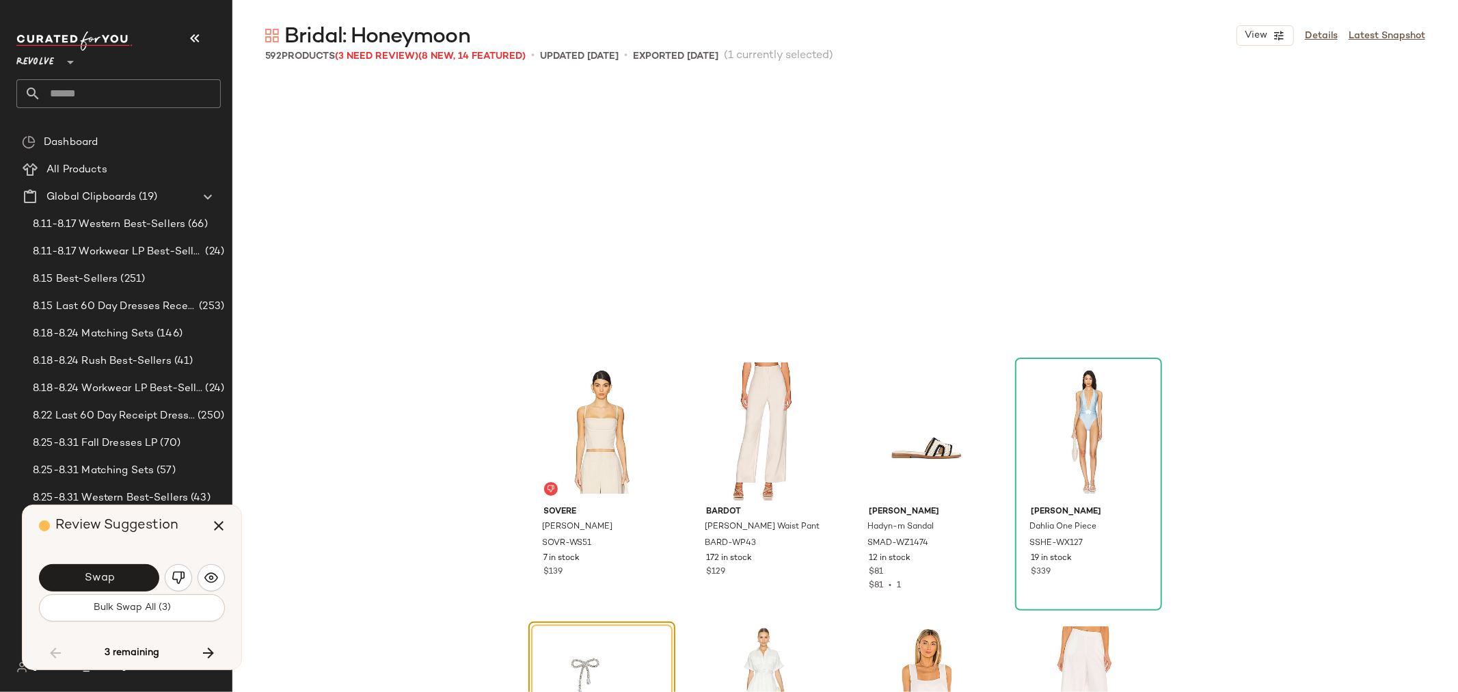
scroll to position [33519, 0]
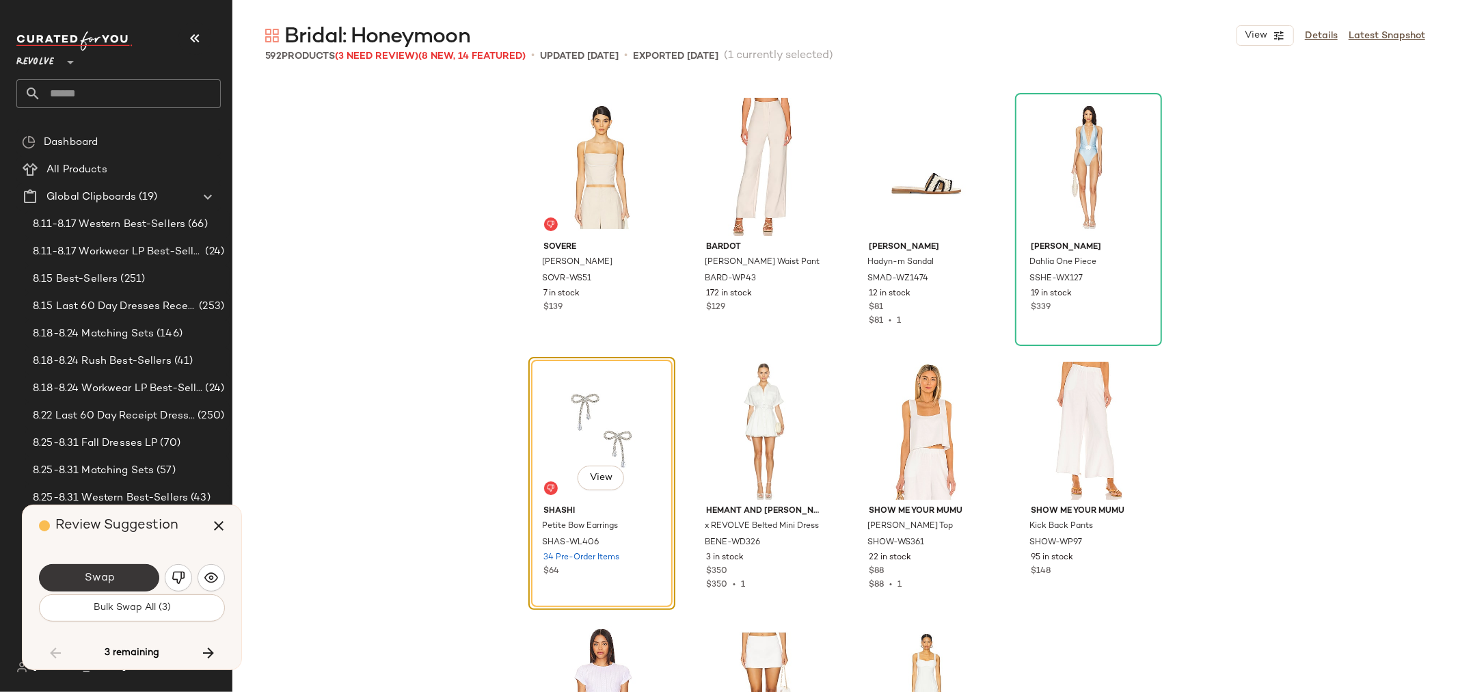
click at [92, 582] on span "Swap" at bounding box center [98, 578] width 31 height 13
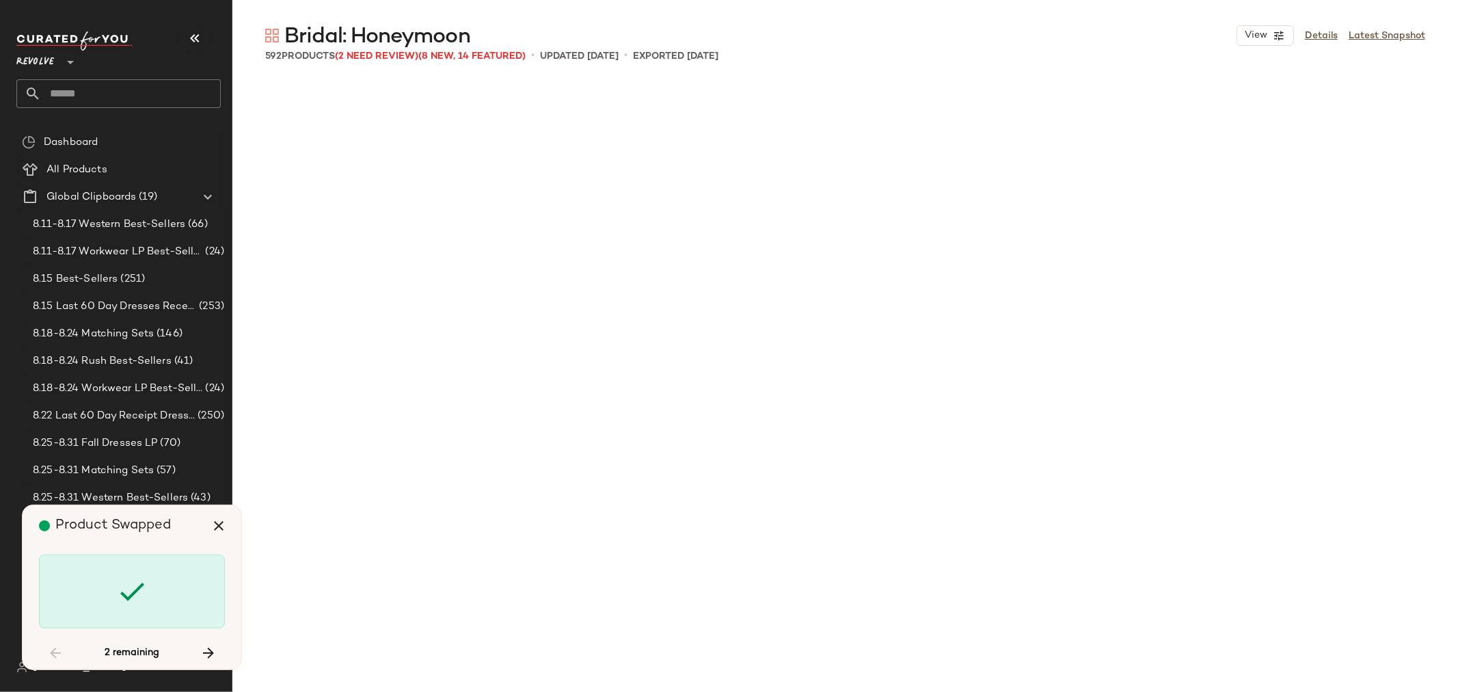
scroll to position [34574, 0]
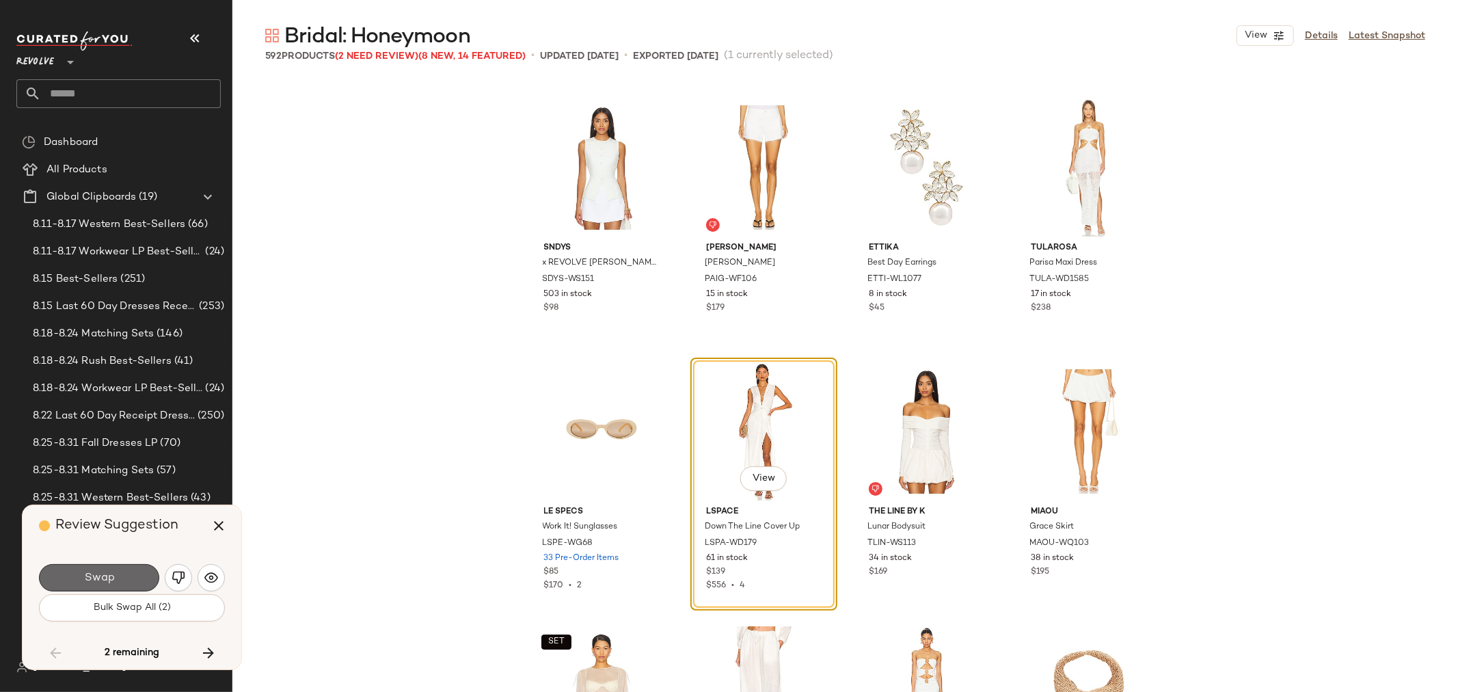
click at [118, 571] on button "Swap" at bounding box center [99, 577] width 120 height 27
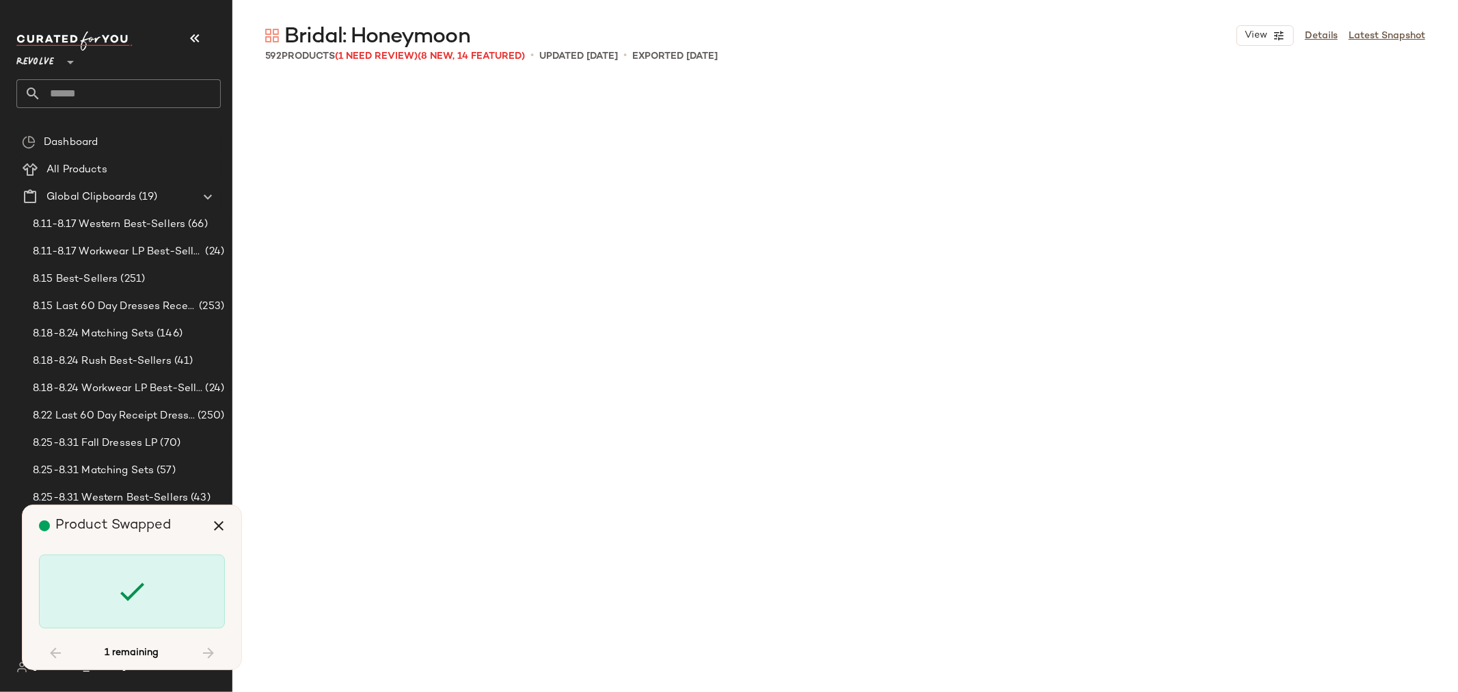
scroll to position [38005, 0]
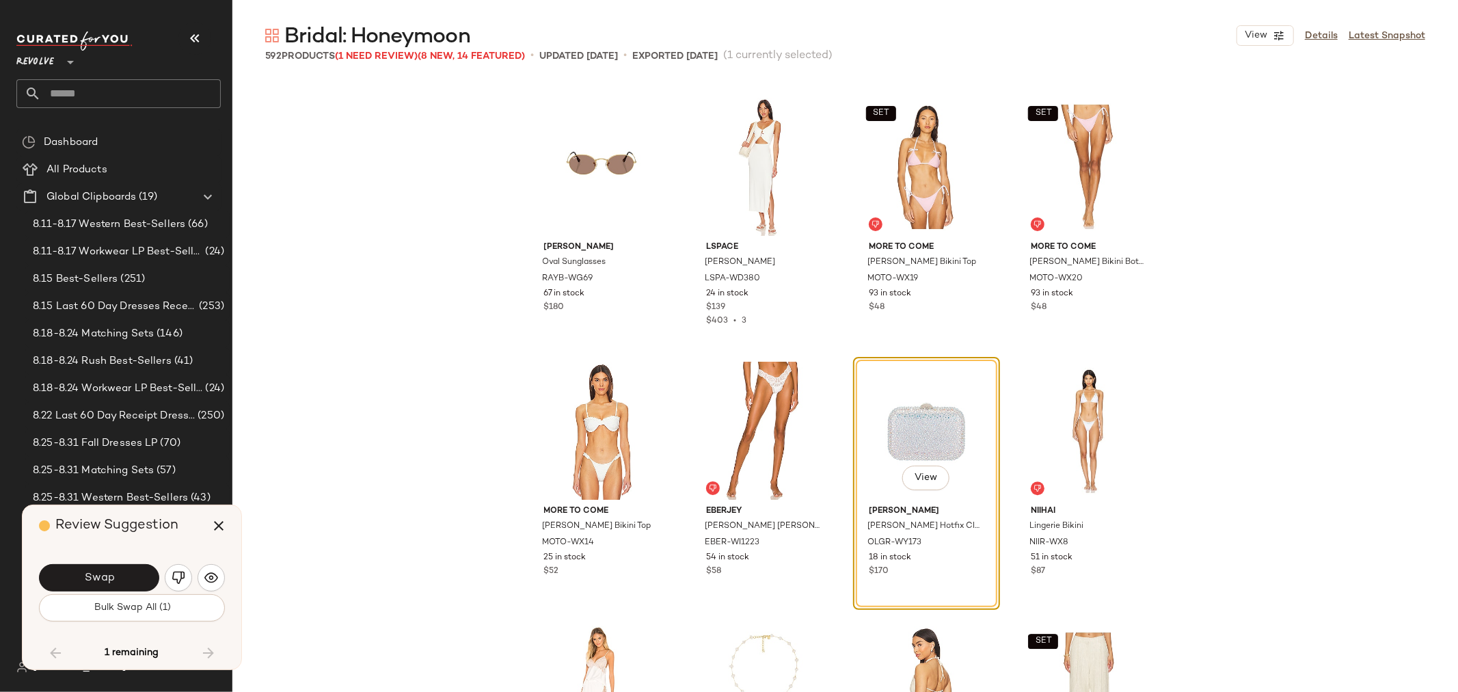
click at [119, 570] on button "Swap" at bounding box center [99, 577] width 120 height 27
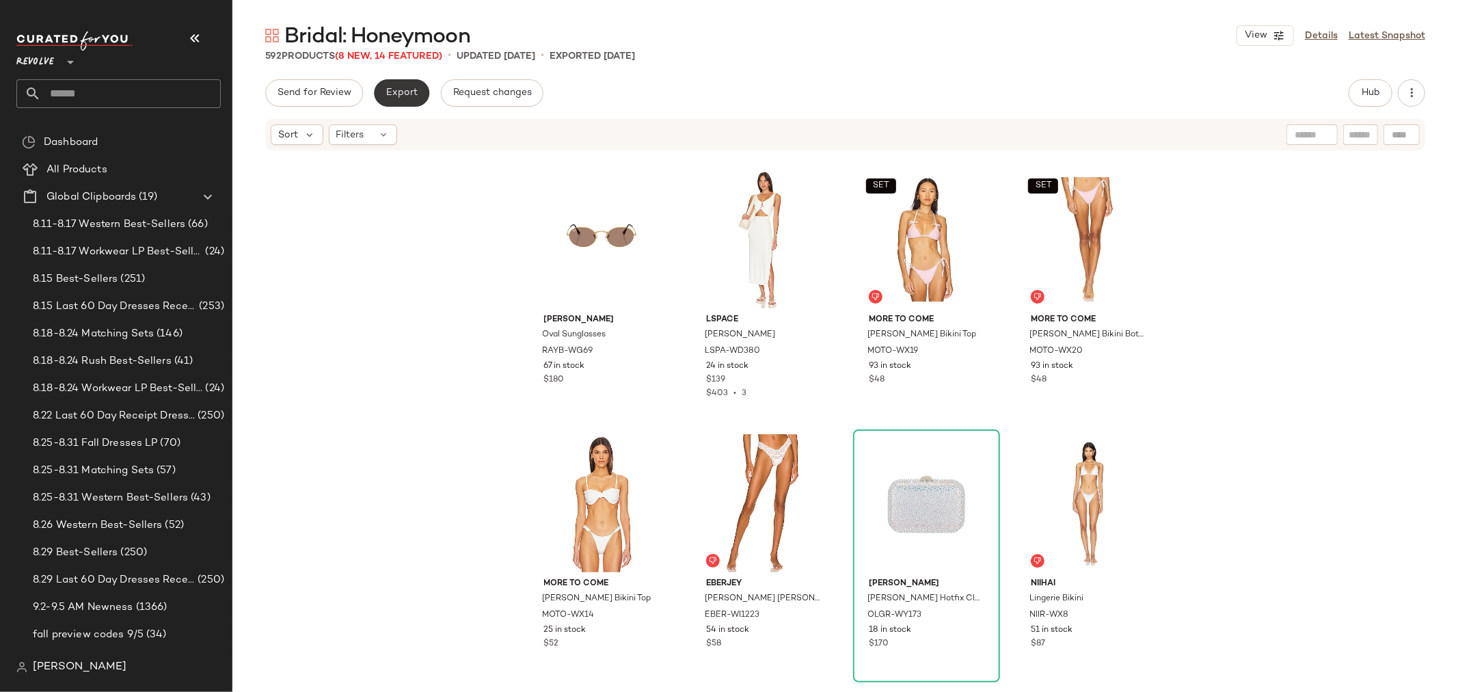
click at [403, 94] on span "Export" at bounding box center [402, 93] width 32 height 11
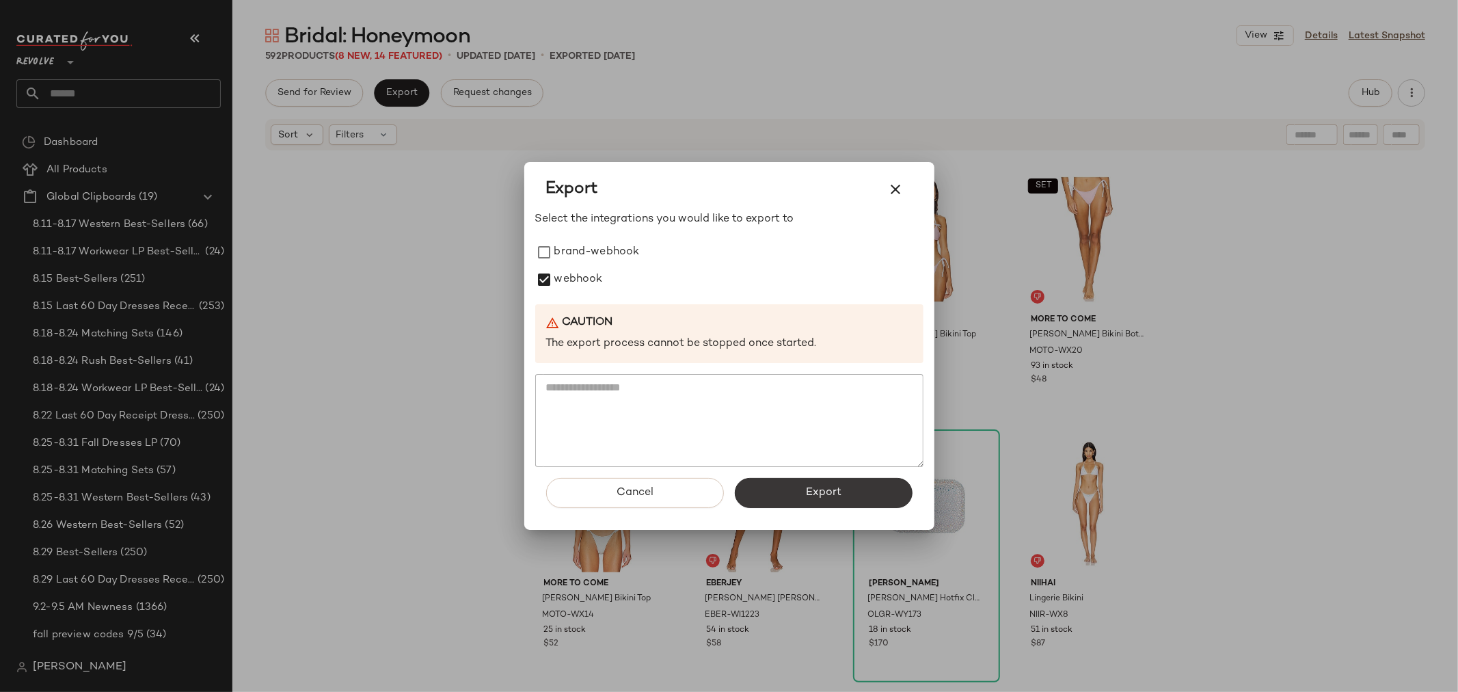
click at [812, 496] on span "Export" at bounding box center [823, 492] width 36 height 13
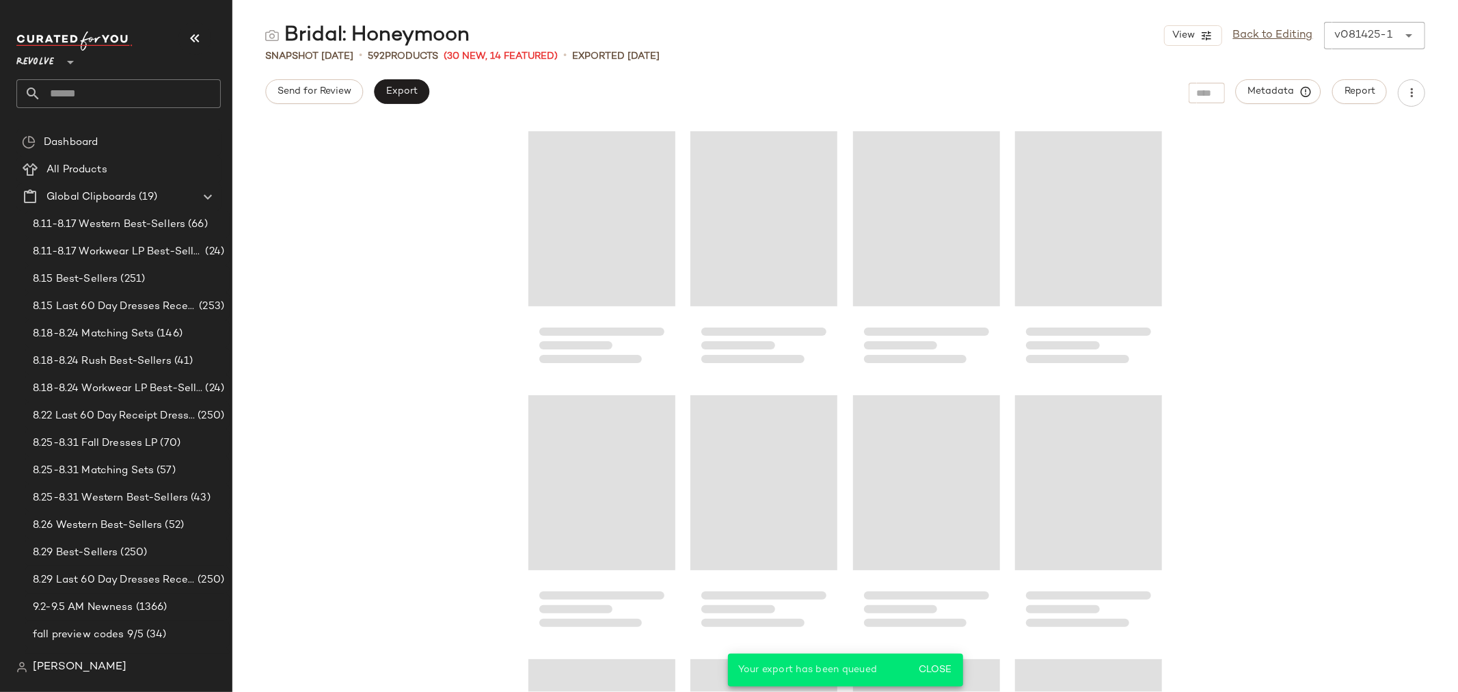
click at [58, 58] on div "Revolve **" at bounding box center [37, 54] width 43 height 34
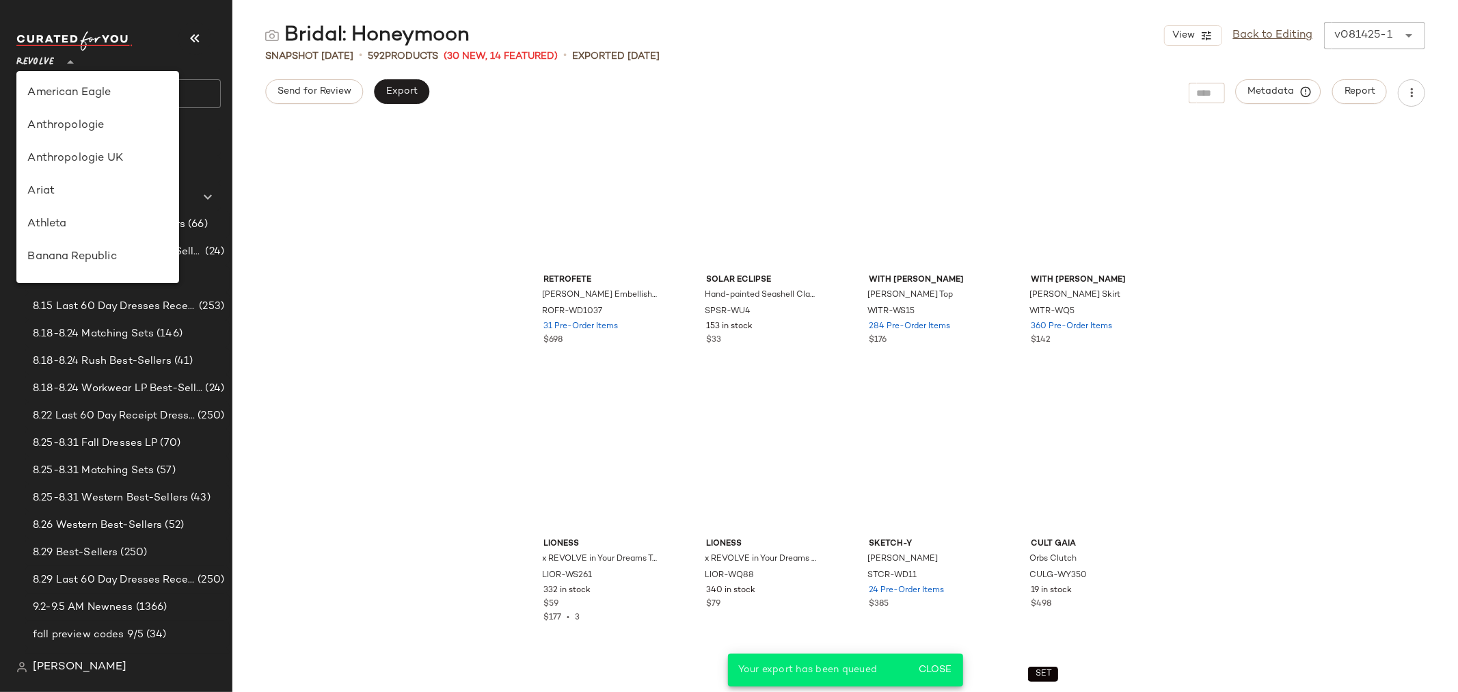
scroll to position [656, 0]
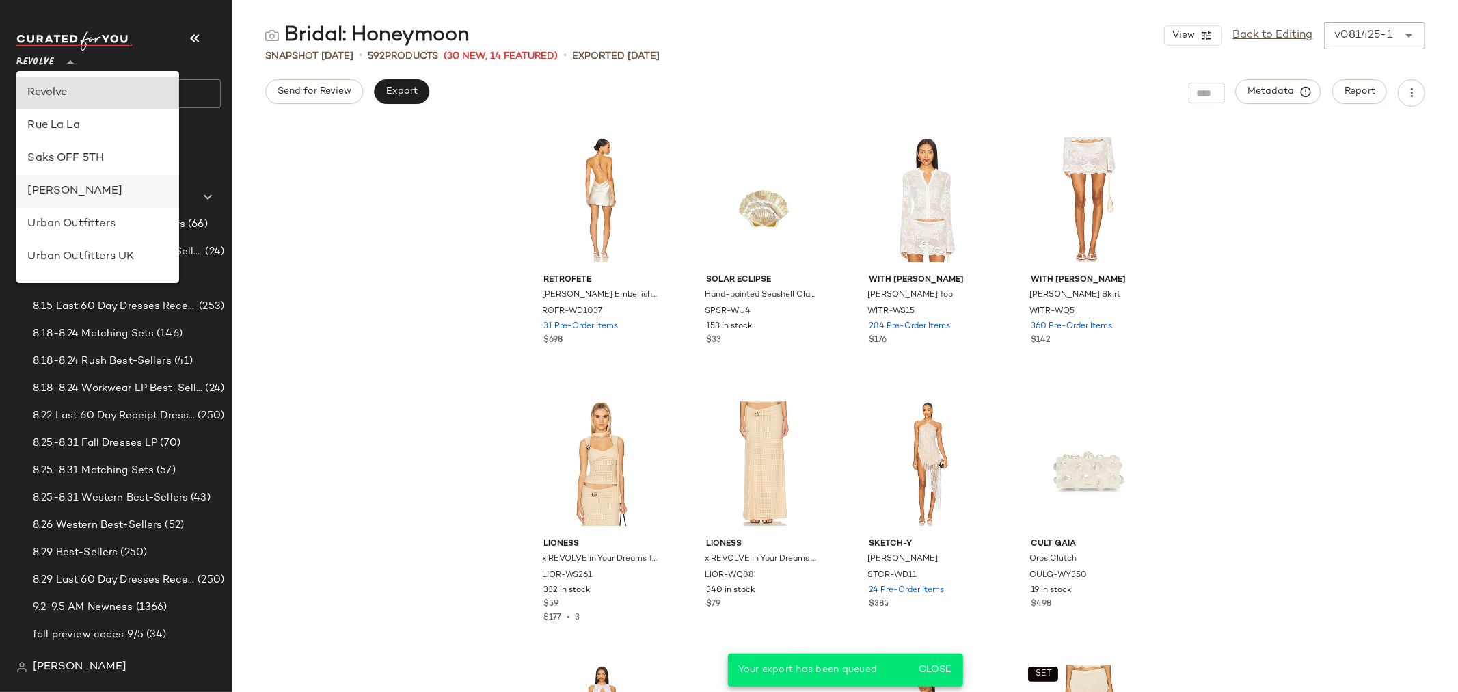
click at [88, 192] on div "[PERSON_NAME]" at bounding box center [97, 191] width 141 height 16
type input "**"
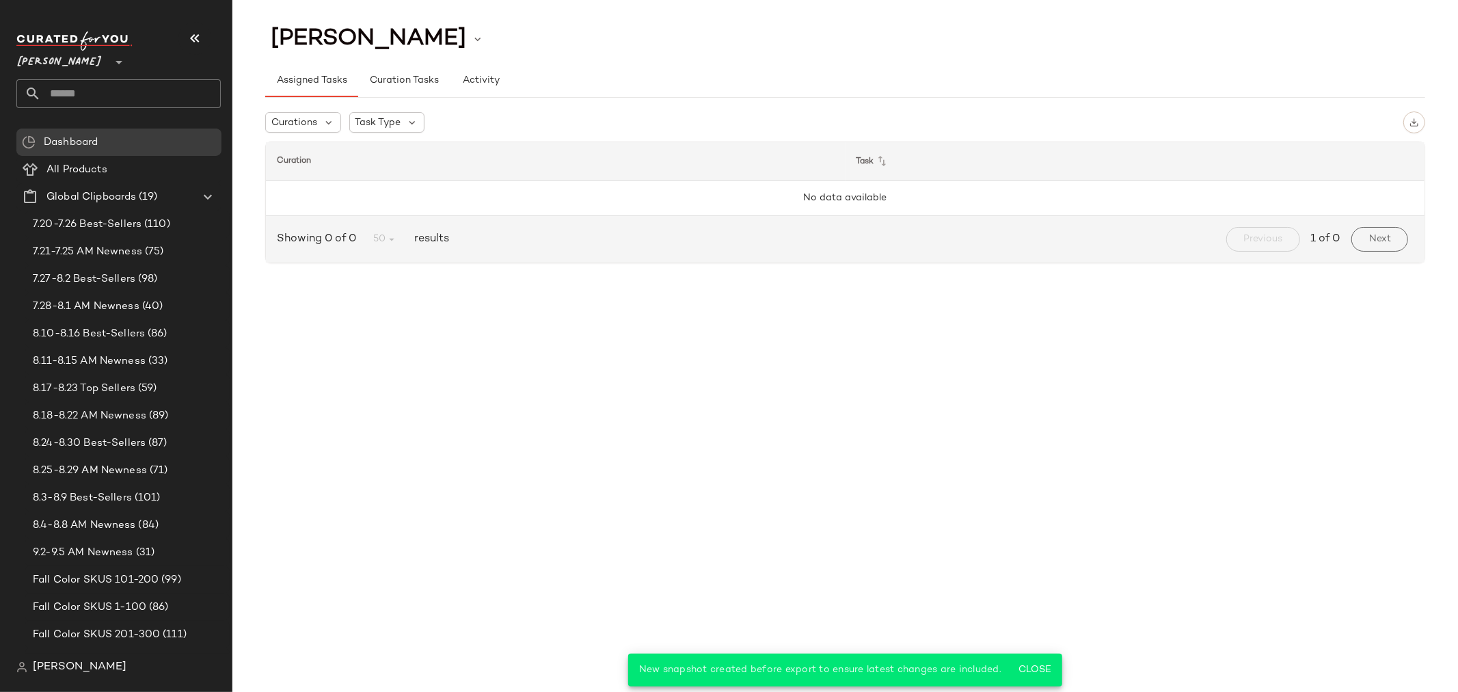
click at [91, 85] on input "text" at bounding box center [131, 93] width 180 height 29
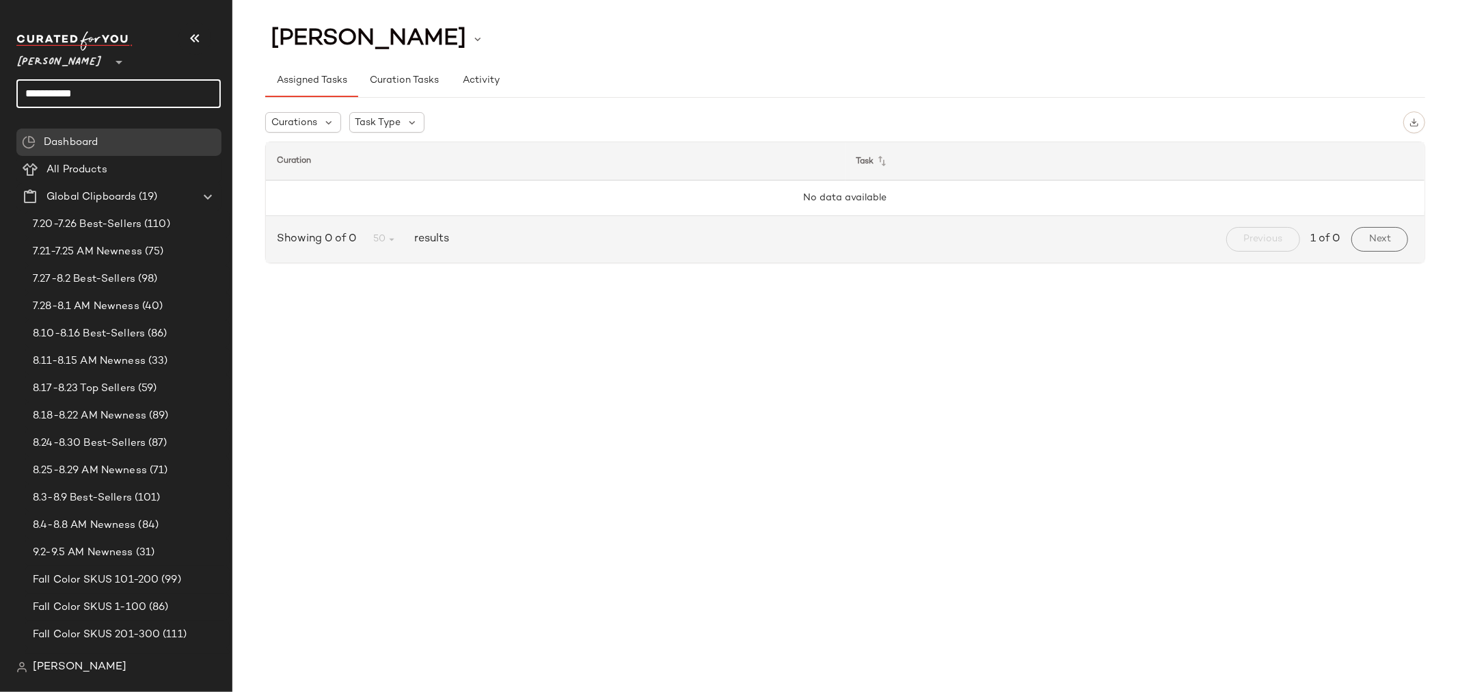
click at [130, 89] on input "**********" at bounding box center [118, 93] width 204 height 29
drag, startPoint x: 125, startPoint y: 89, endPoint x: 5, endPoint y: 96, distance: 119.9
click at [8, 97] on nav "**********" at bounding box center [116, 346] width 232 height 692
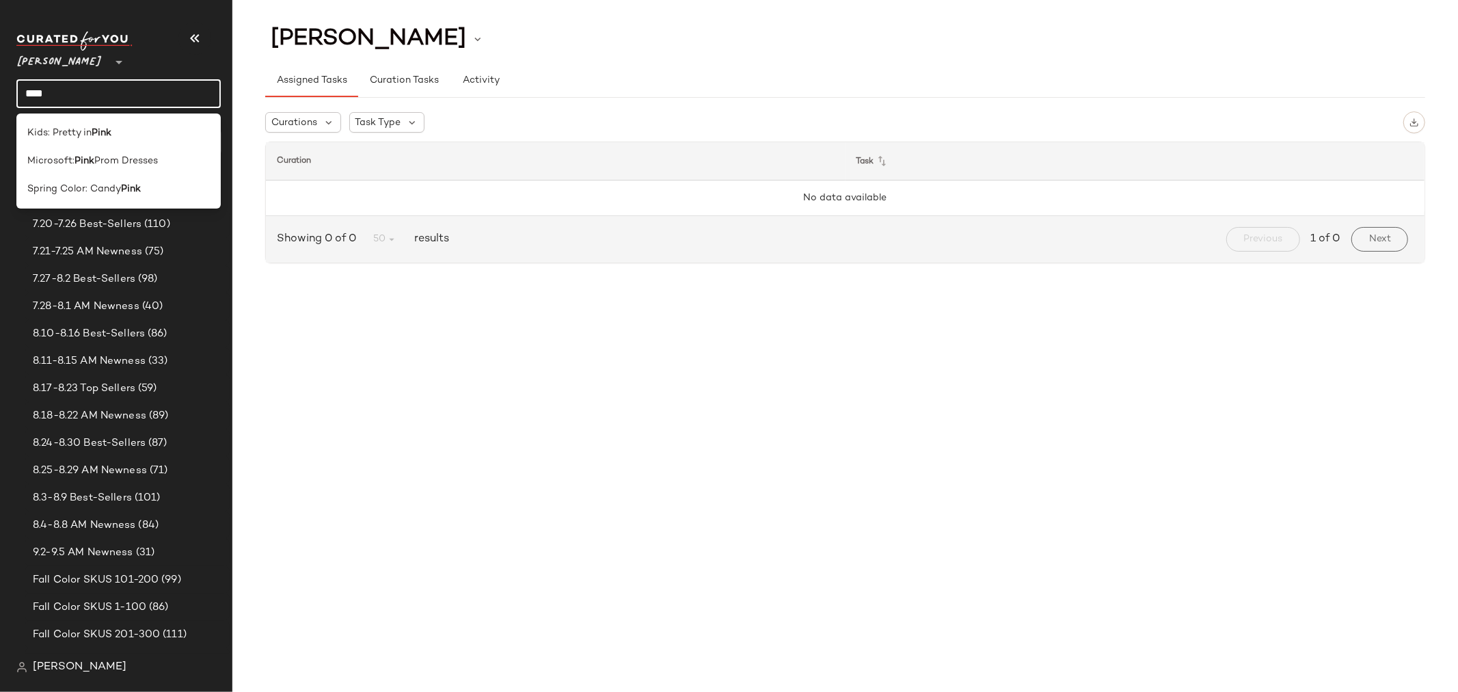
type input "****"
drag, startPoint x: 107, startPoint y: 90, endPoint x: 14, endPoint y: 88, distance: 93.0
click at [14, 88] on nav "[PERSON_NAME] ** **** Dashboard All Products Global Clipboards (19) 7.20-7.26 B…" at bounding box center [116, 346] width 232 height 692
click at [44, 57] on span "[PERSON_NAME]" at bounding box center [59, 58] width 86 height 25
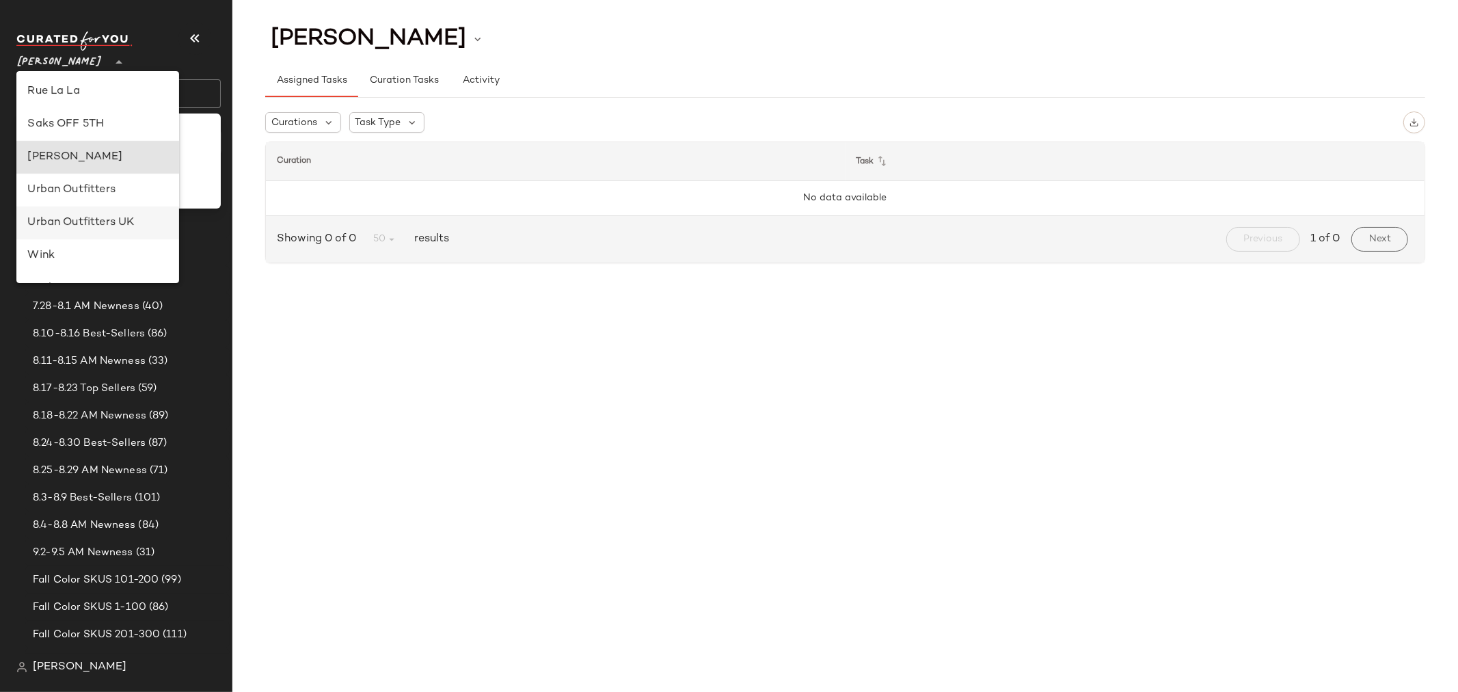
scroll to position [522, 0]
click at [98, 189] on div "Rent the Runway" at bounding box center [97, 194] width 141 height 16
type input "**"
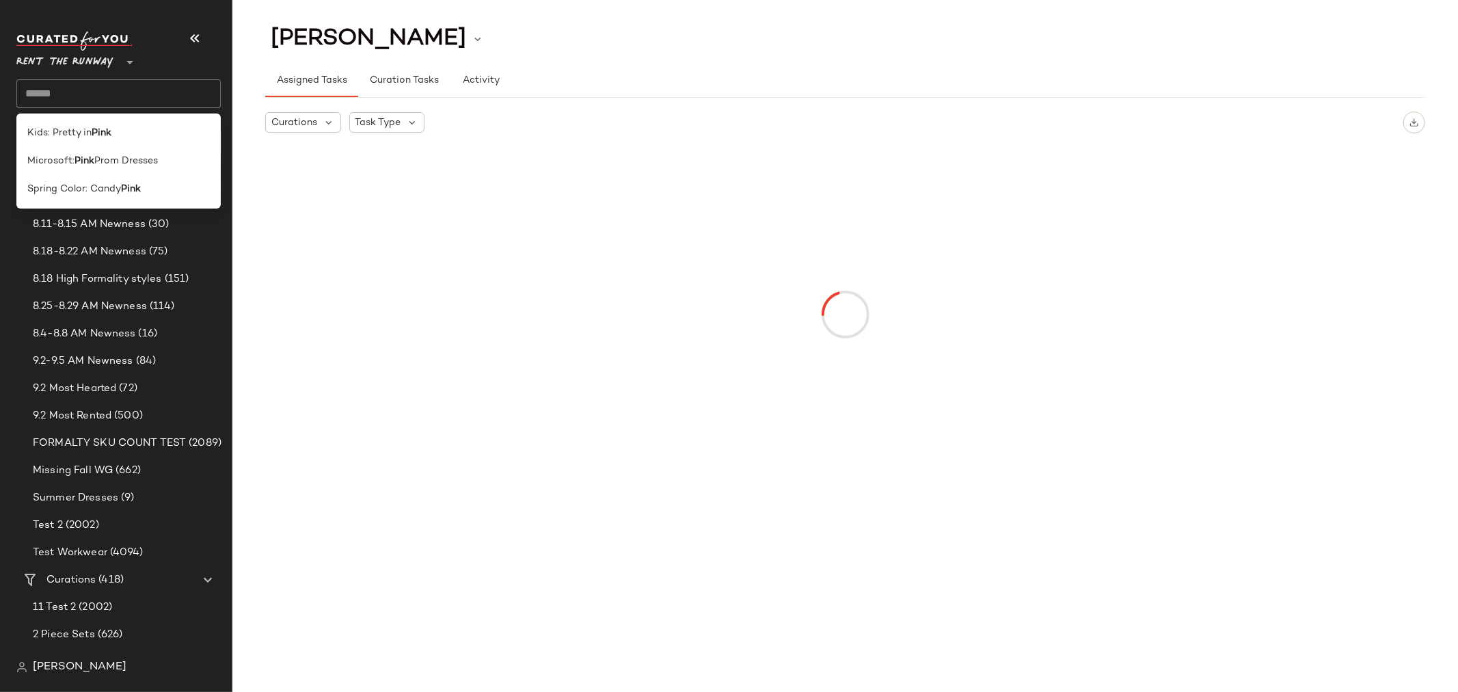
click at [94, 100] on input "text" at bounding box center [118, 93] width 204 height 29
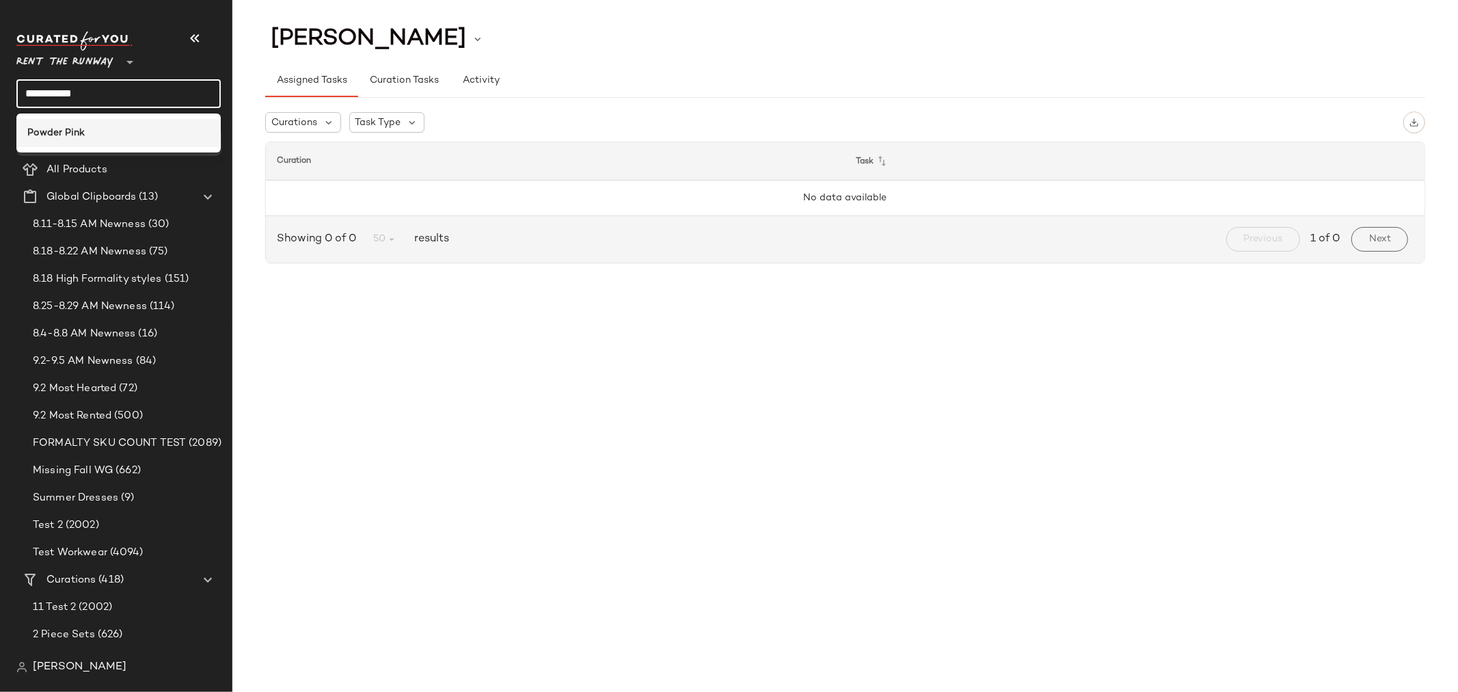
type input "**********"
click at [84, 128] on div "Powder Pink" at bounding box center [118, 133] width 183 height 14
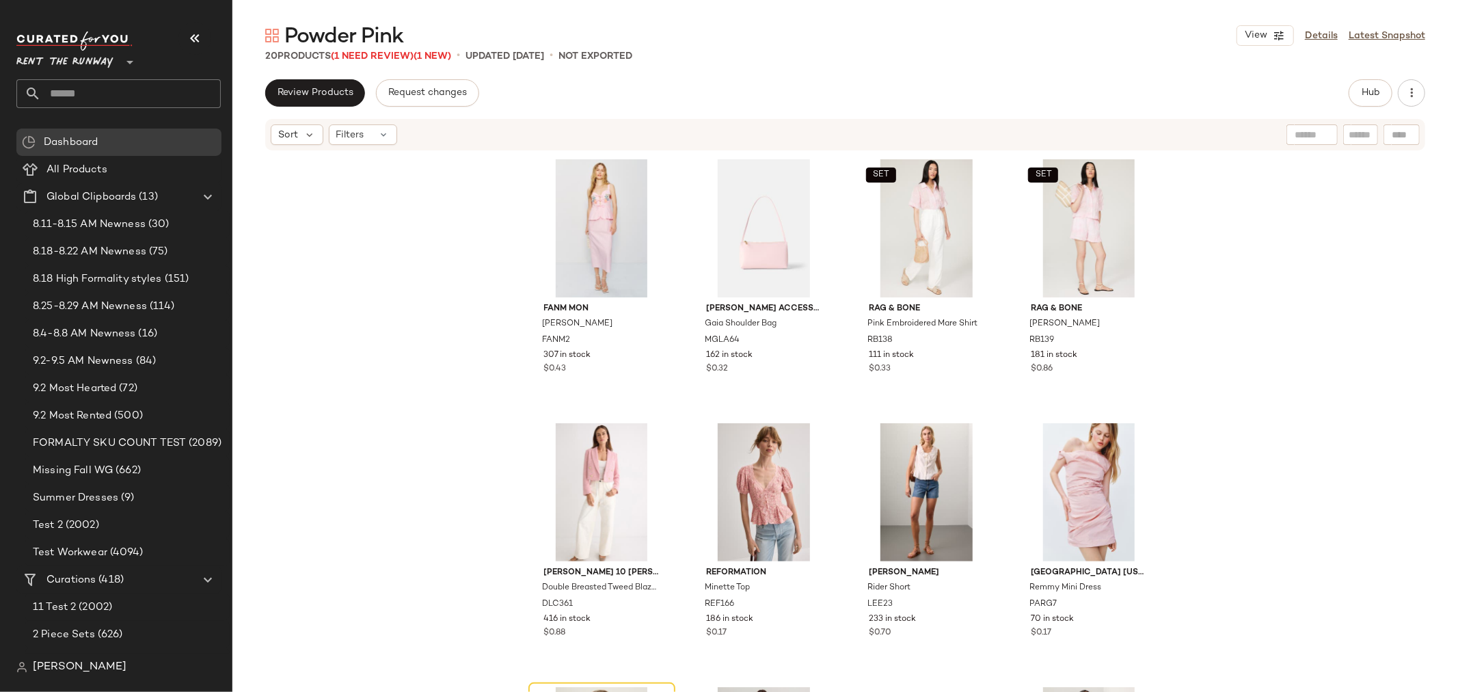
click at [98, 59] on span "Rent the Runway" at bounding box center [64, 58] width 97 height 25
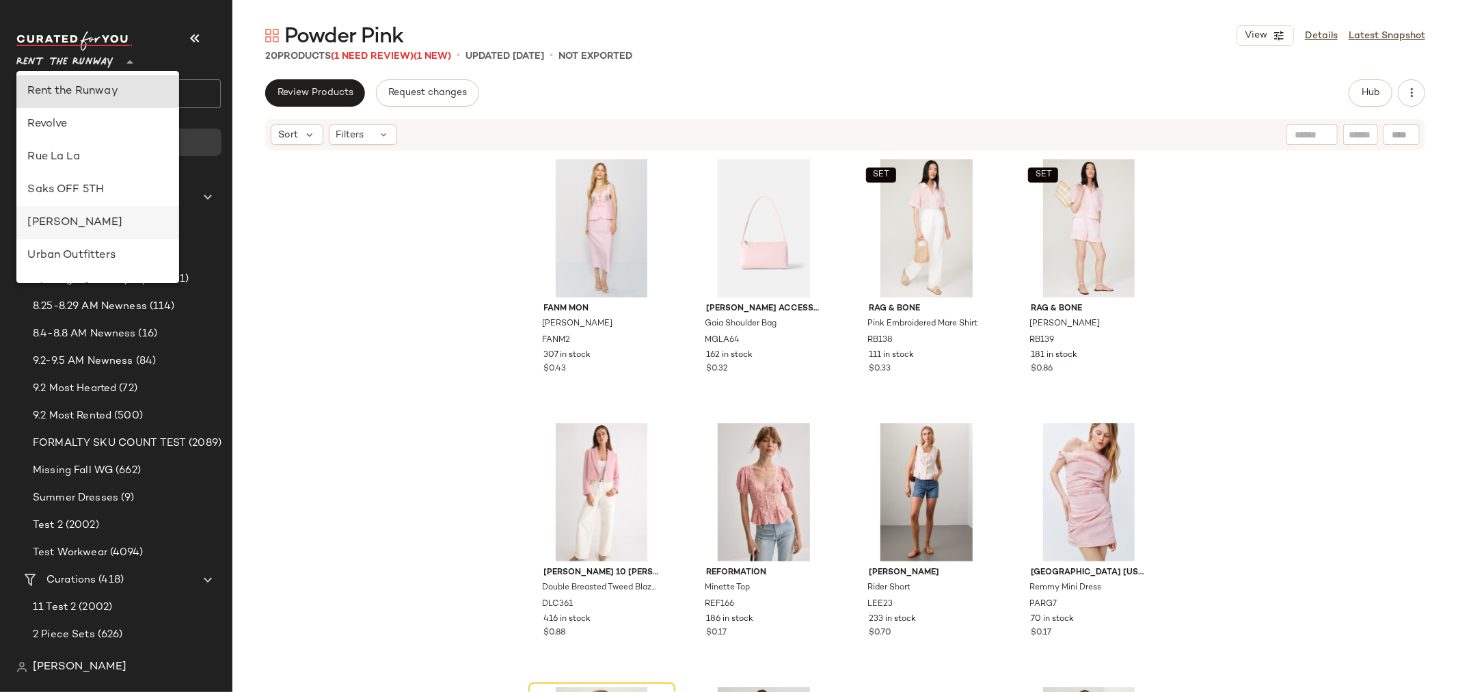
scroll to position [598, 0]
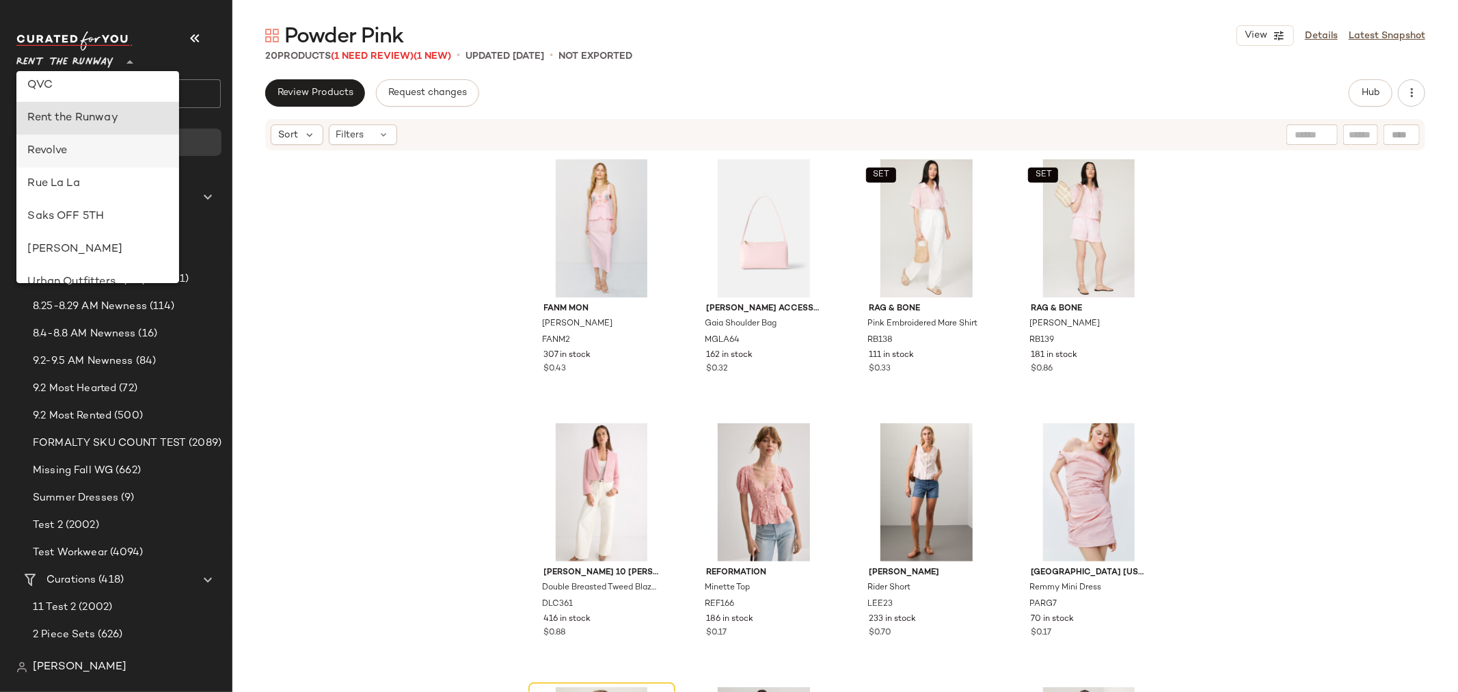
click at [69, 148] on div "Revolve" at bounding box center [97, 151] width 141 height 16
type input "**"
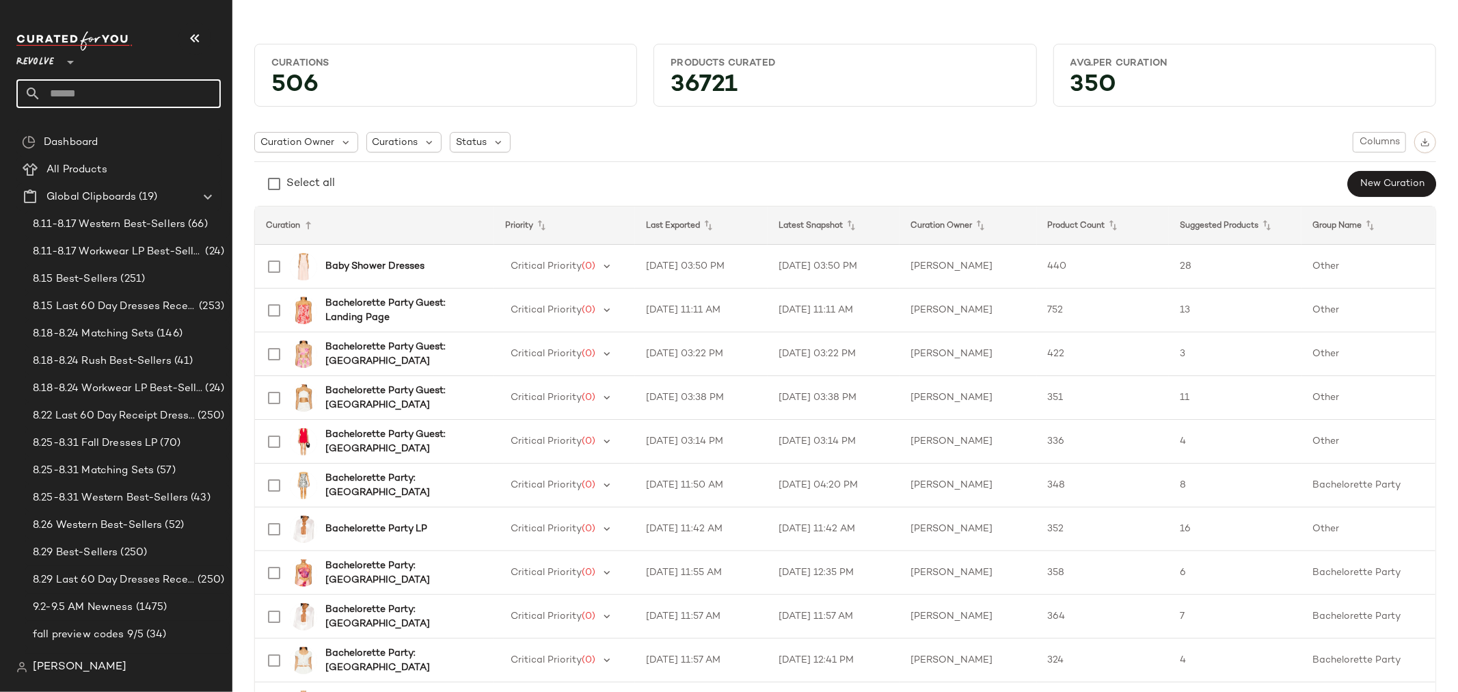
click at [81, 100] on input "text" at bounding box center [131, 93] width 180 height 29
type input "**********"
click at [135, 129] on span "Microsoft: Spring Colors:" at bounding box center [84, 133] width 115 height 14
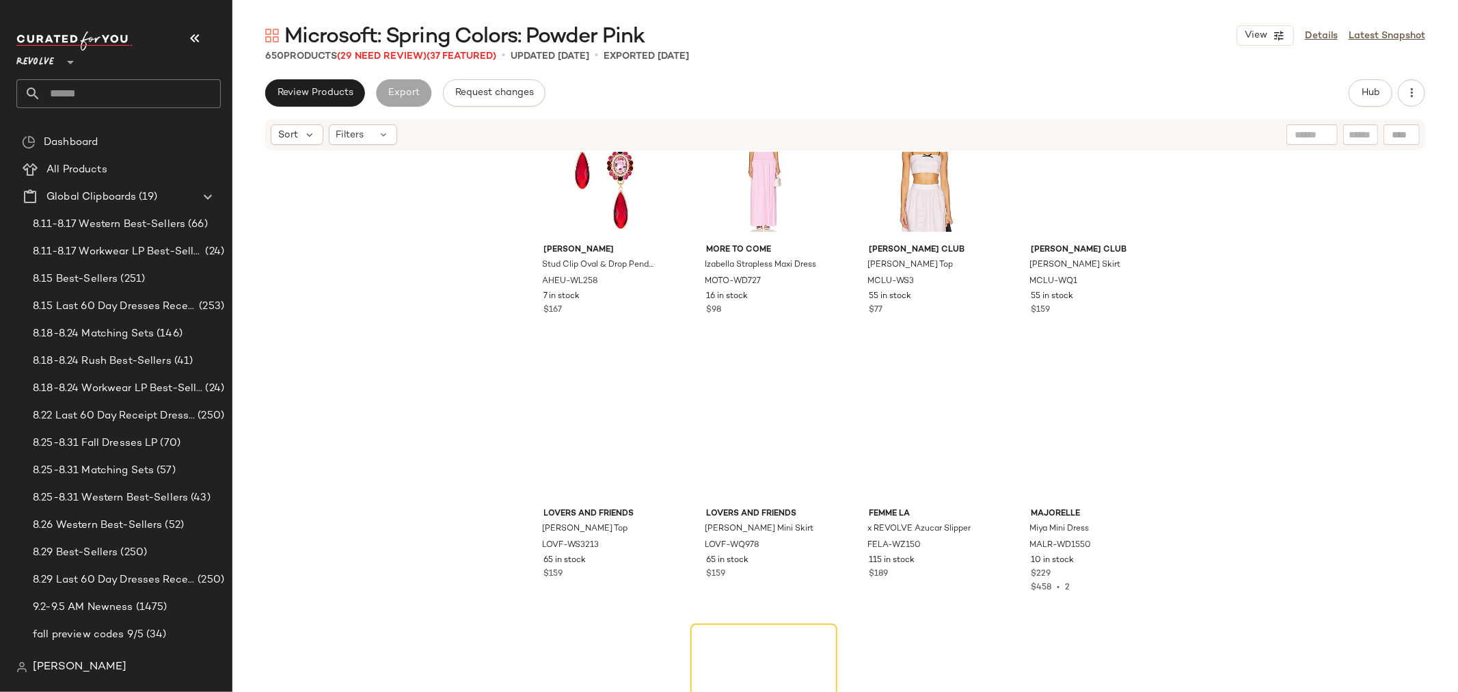
scroll to position [3810, 0]
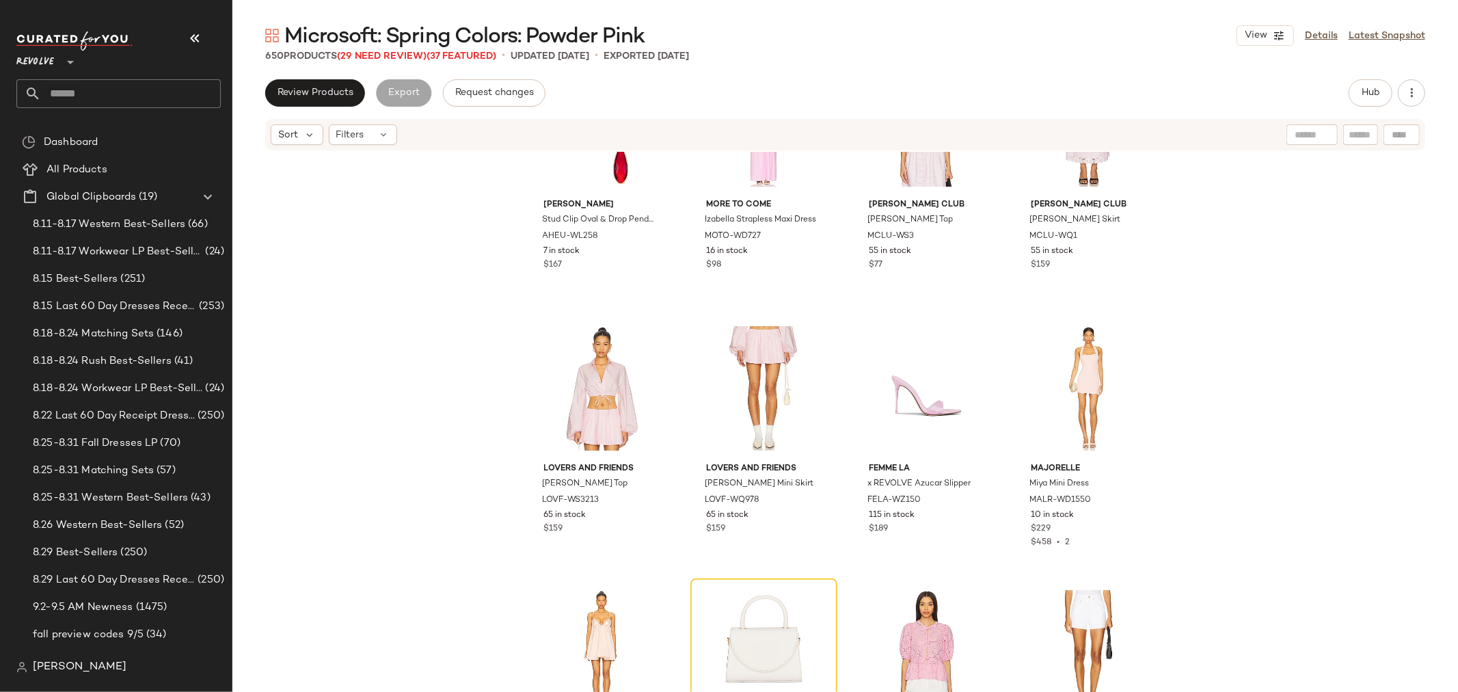
click at [18, 51] on span "Revolve" at bounding box center [35, 58] width 38 height 25
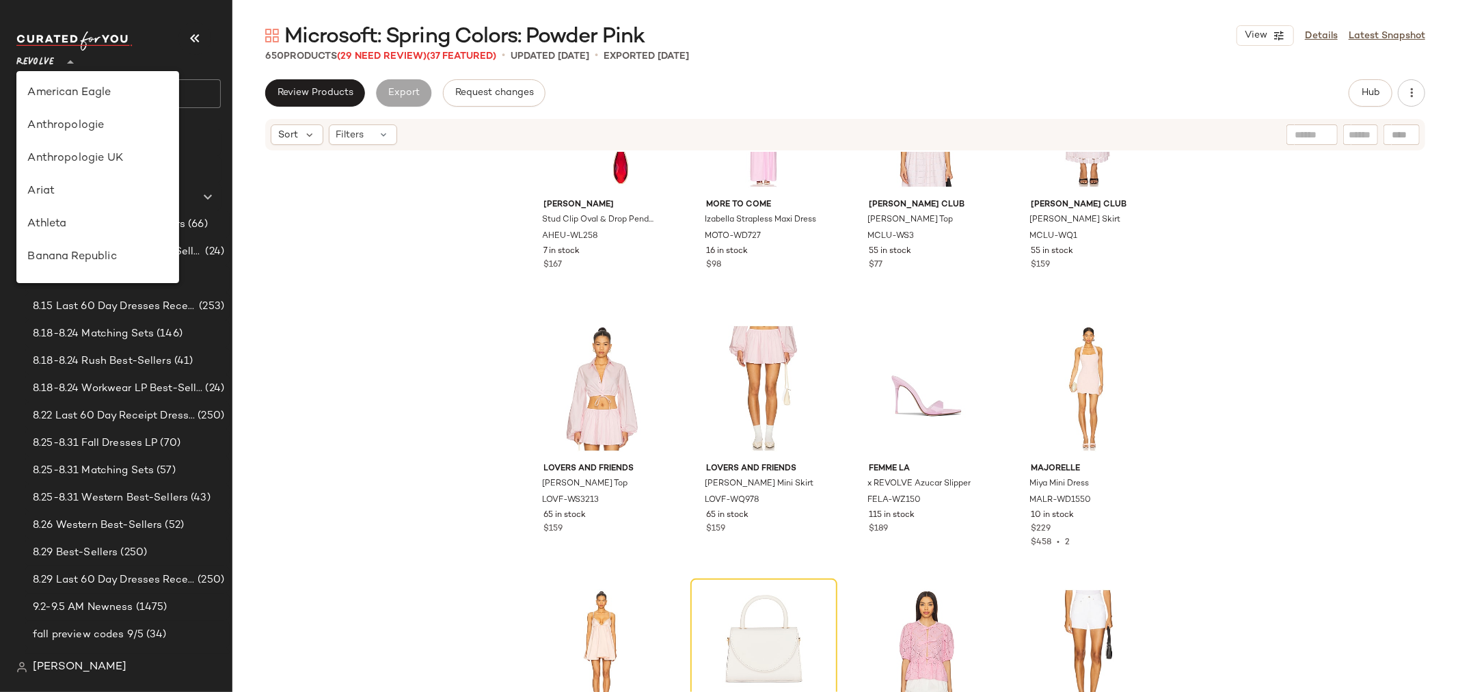
scroll to position [656, 0]
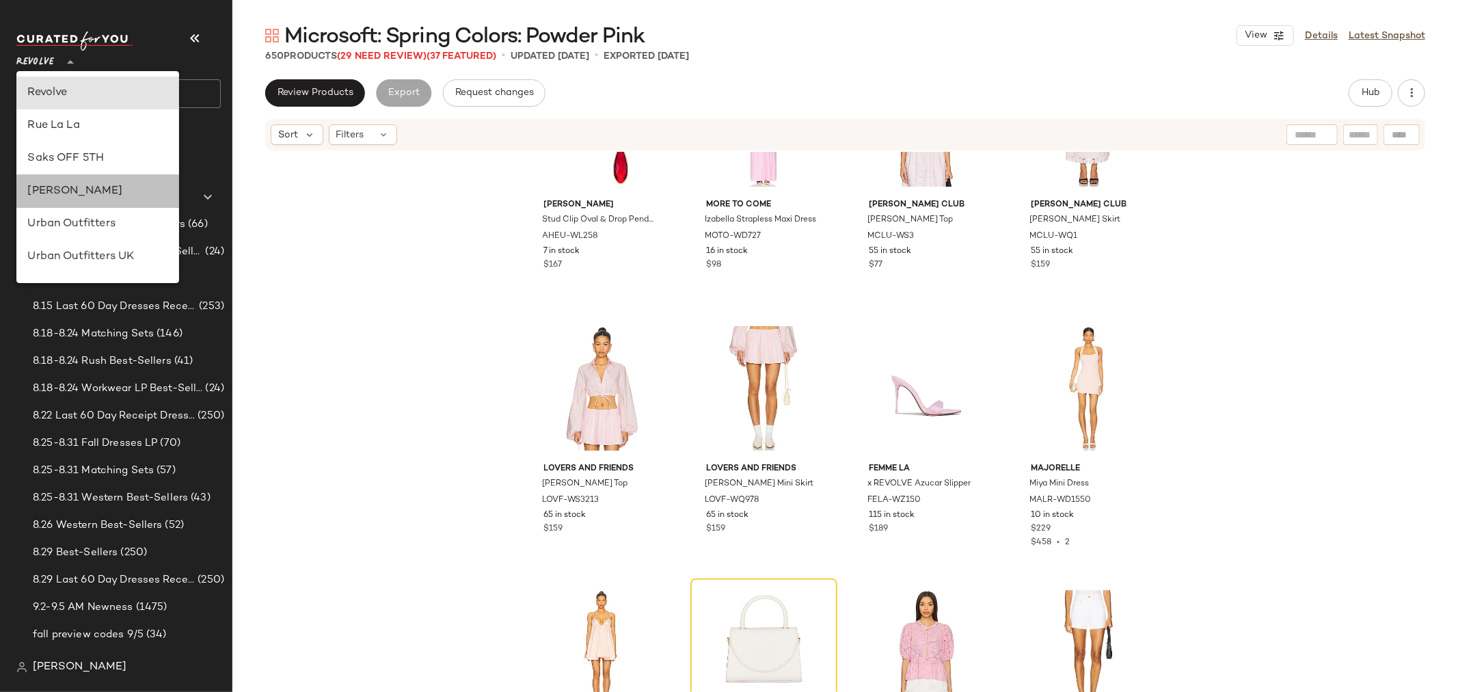
click at [97, 197] on div "[PERSON_NAME]" at bounding box center [97, 191] width 141 height 16
type input "**"
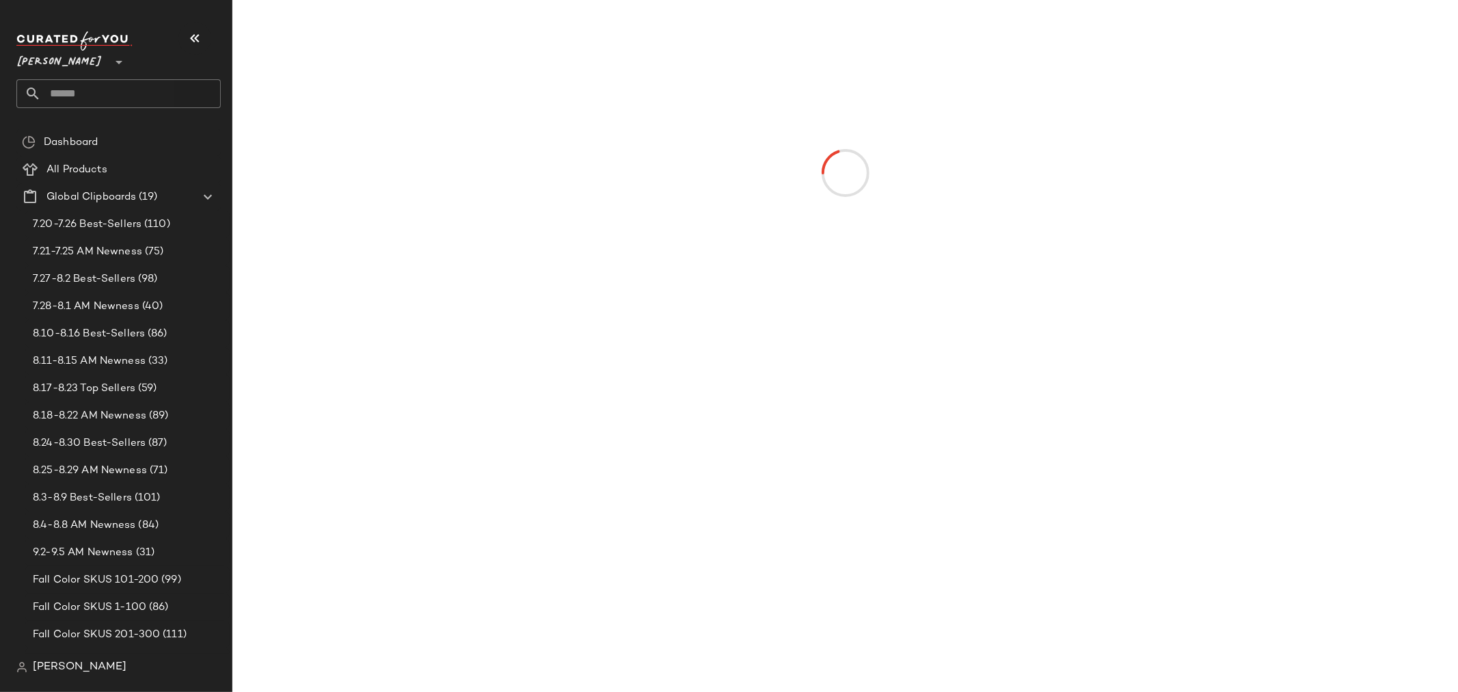
drag, startPoint x: 107, startPoint y: 85, endPoint x: 114, endPoint y: 85, distance: 6.9
click at [107, 85] on input "text" at bounding box center [131, 93] width 180 height 29
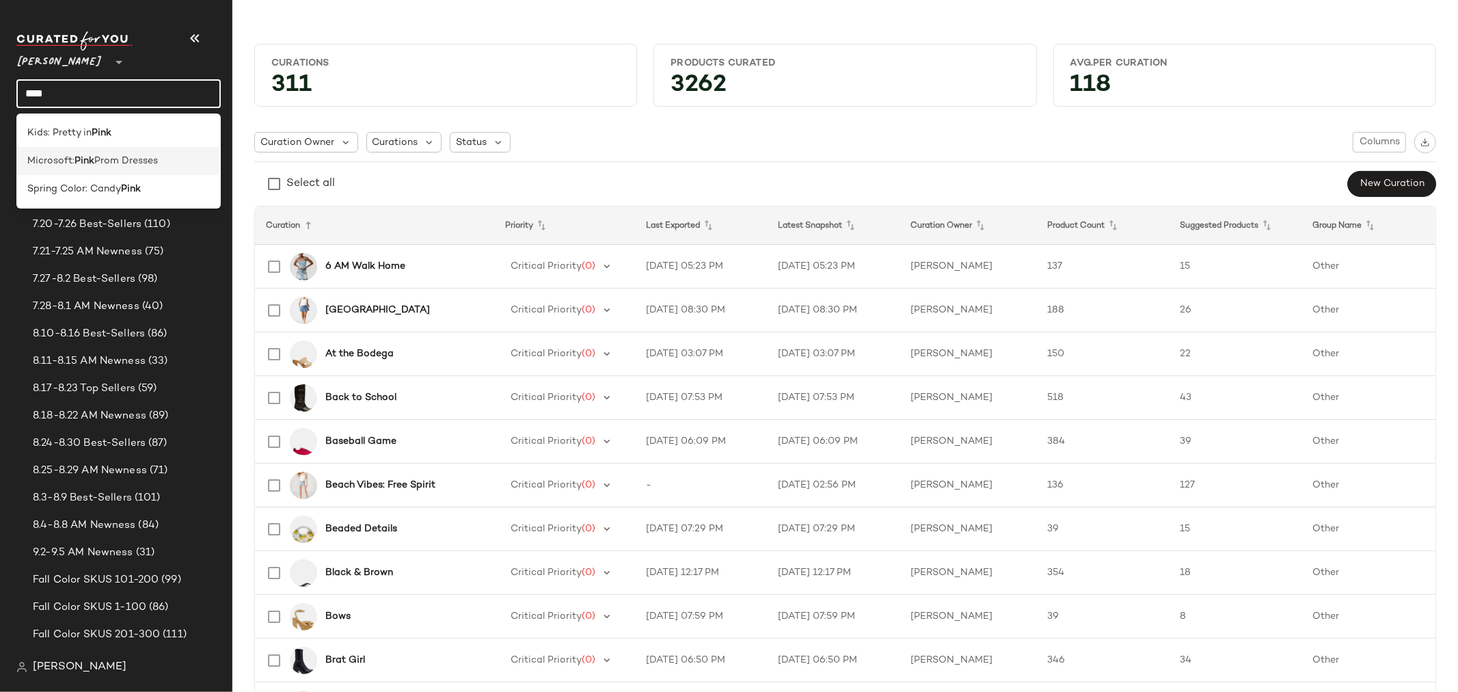
type input "****"
click at [97, 156] on span "Prom Dresses" at bounding box center [126, 161] width 64 height 14
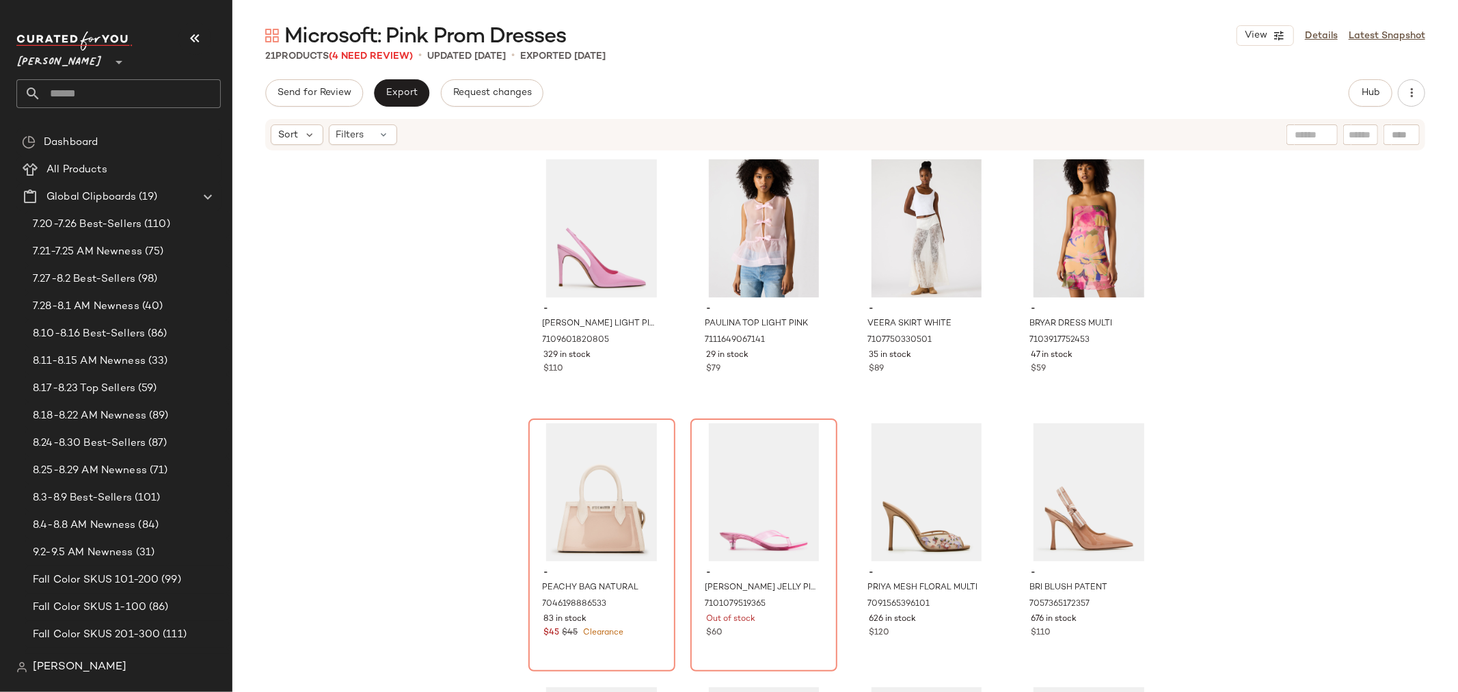
click at [50, 60] on span "[PERSON_NAME]" at bounding box center [59, 58] width 86 height 25
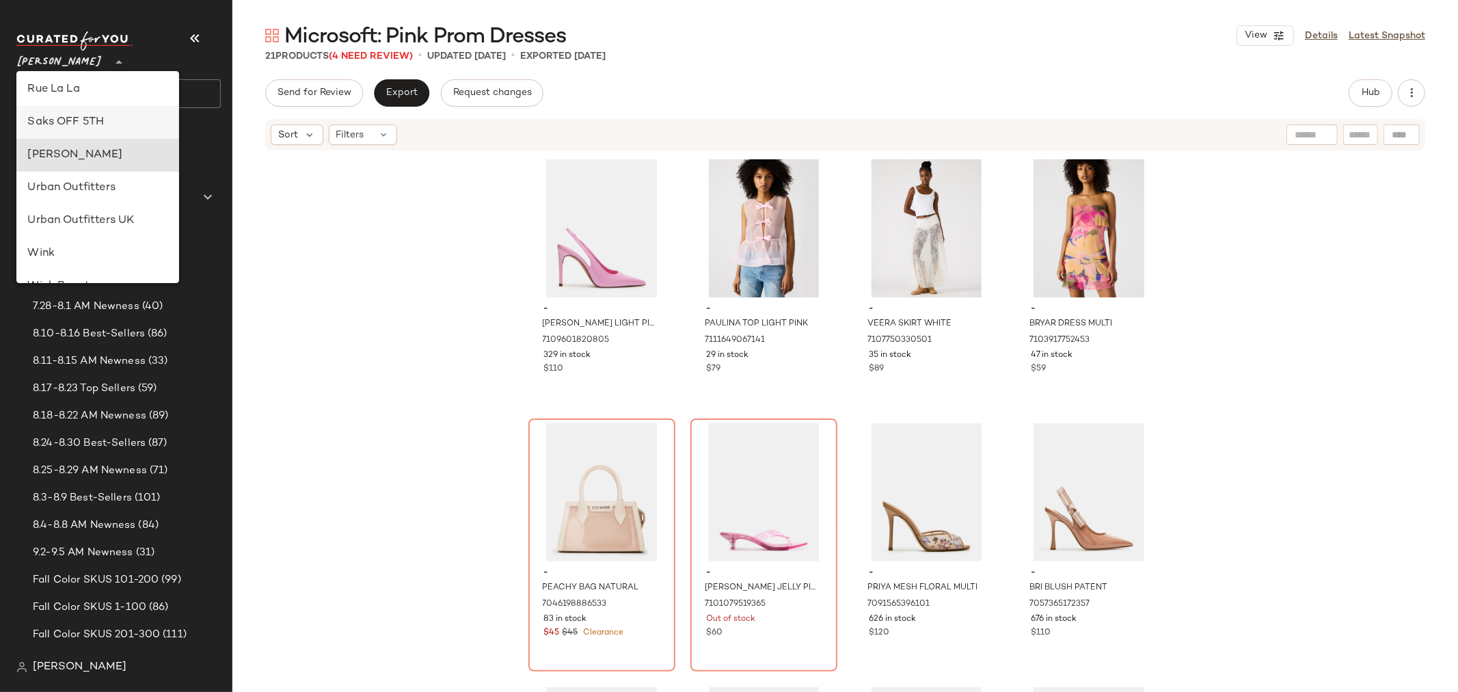
scroll to position [598, 0]
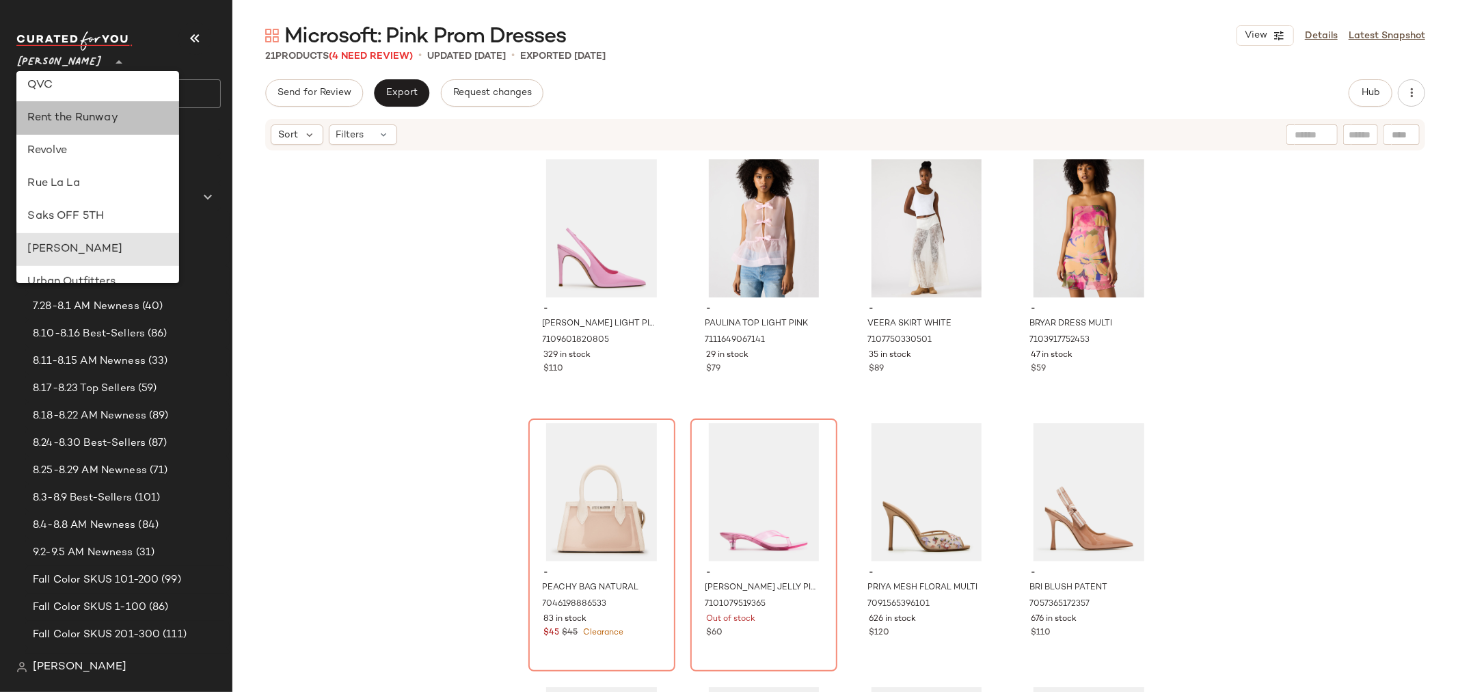
click at [80, 127] on div "Rent the Runway" at bounding box center [97, 118] width 163 height 33
type input "**"
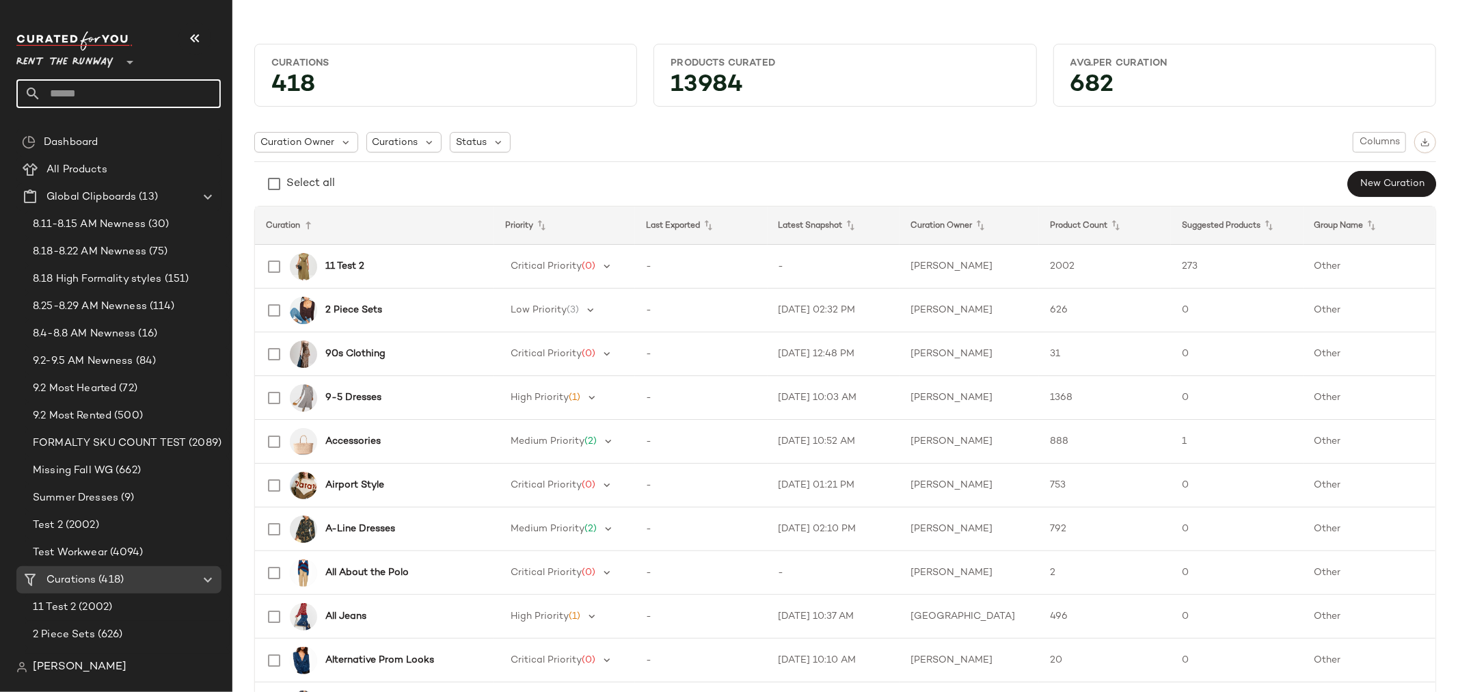
click at [81, 103] on input "text" at bounding box center [131, 93] width 180 height 29
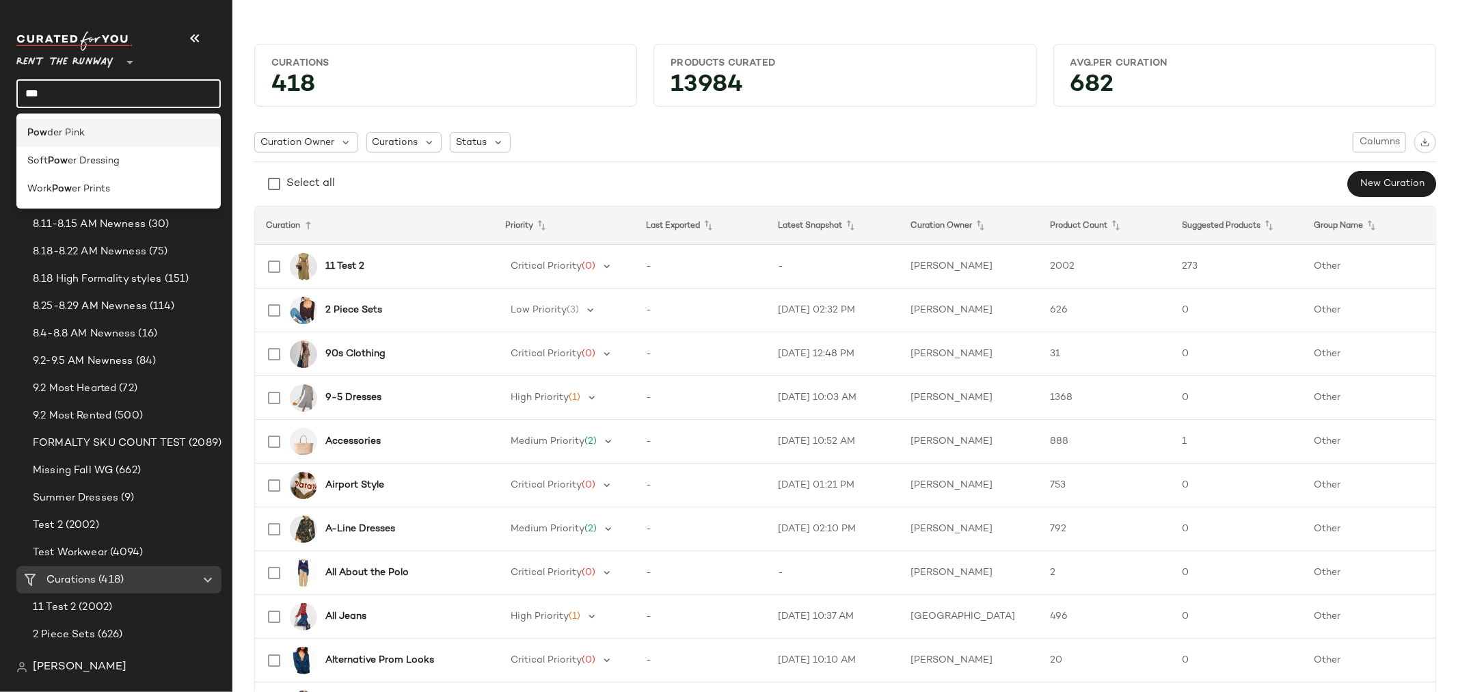
type input "***"
click at [83, 137] on div "Pow der Pink" at bounding box center [118, 133] width 183 height 14
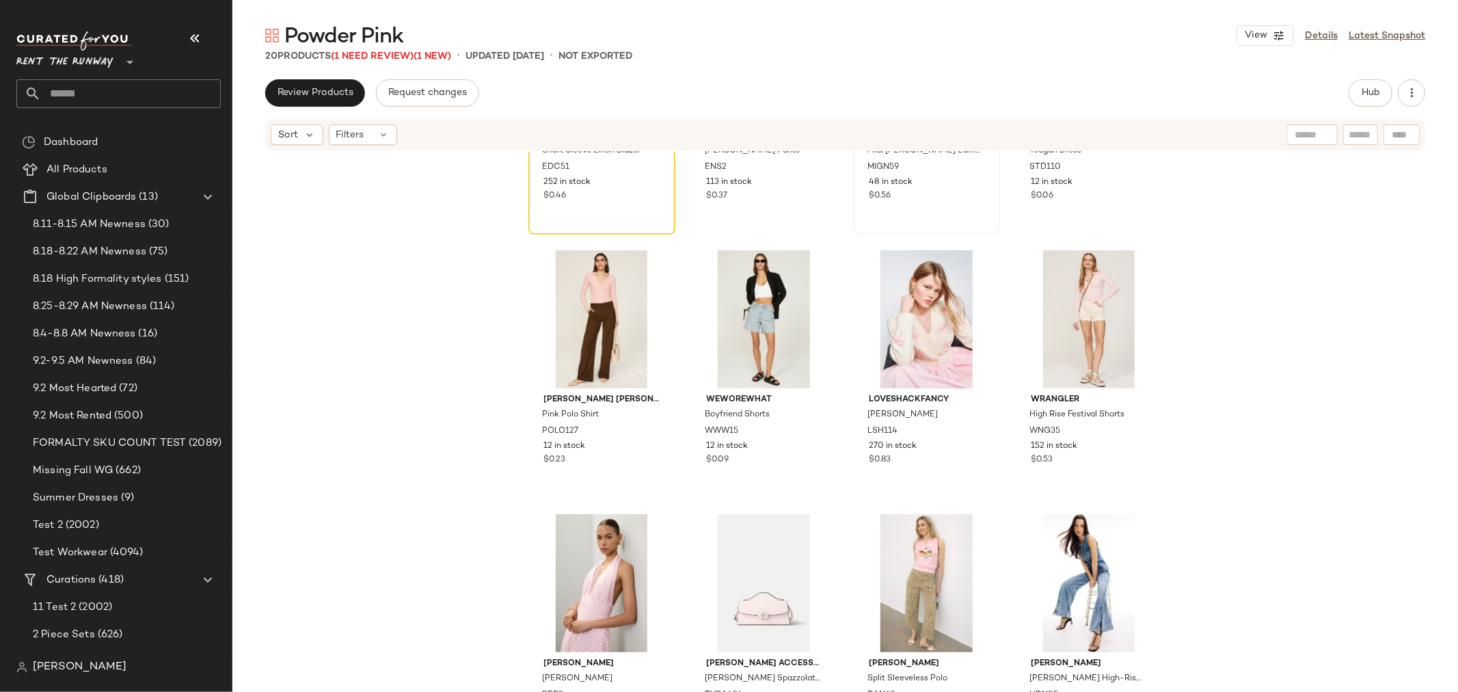
scroll to position [740, 0]
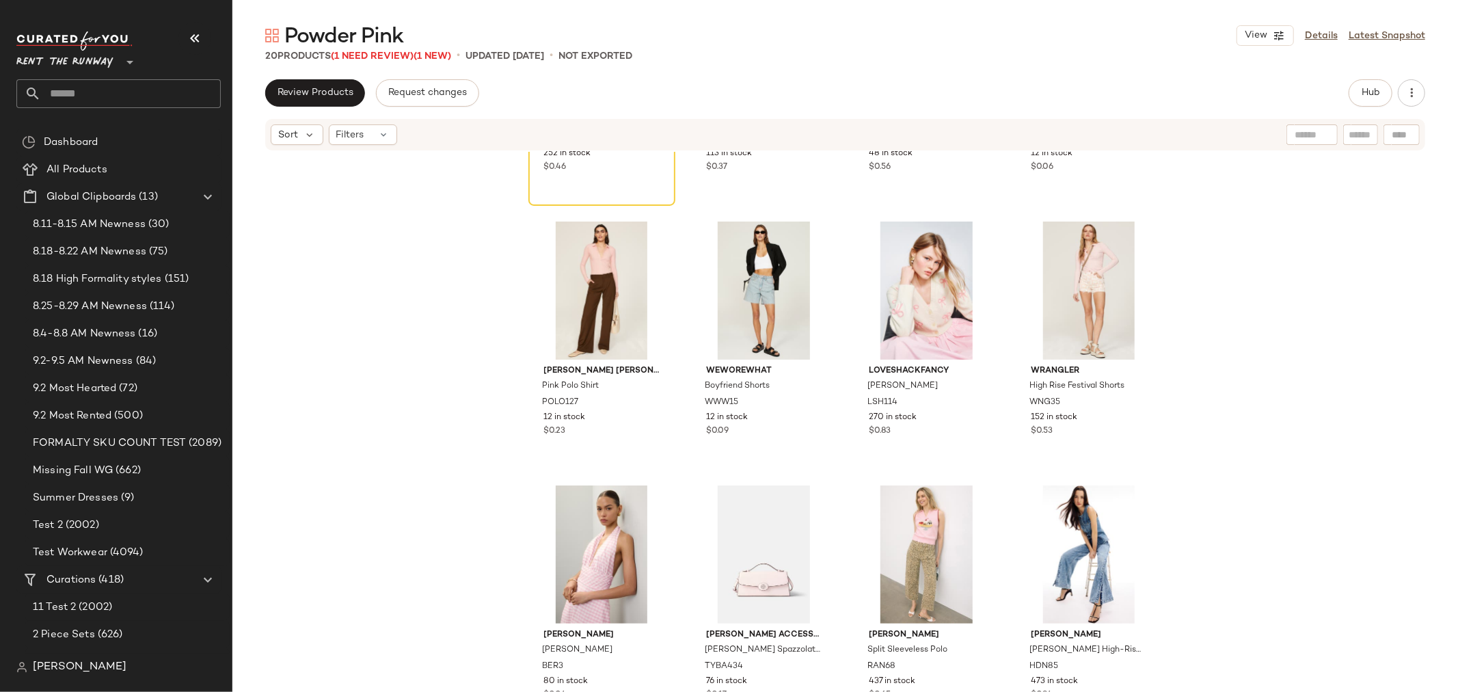
click at [65, 59] on span "Rent the Runway" at bounding box center [64, 58] width 97 height 25
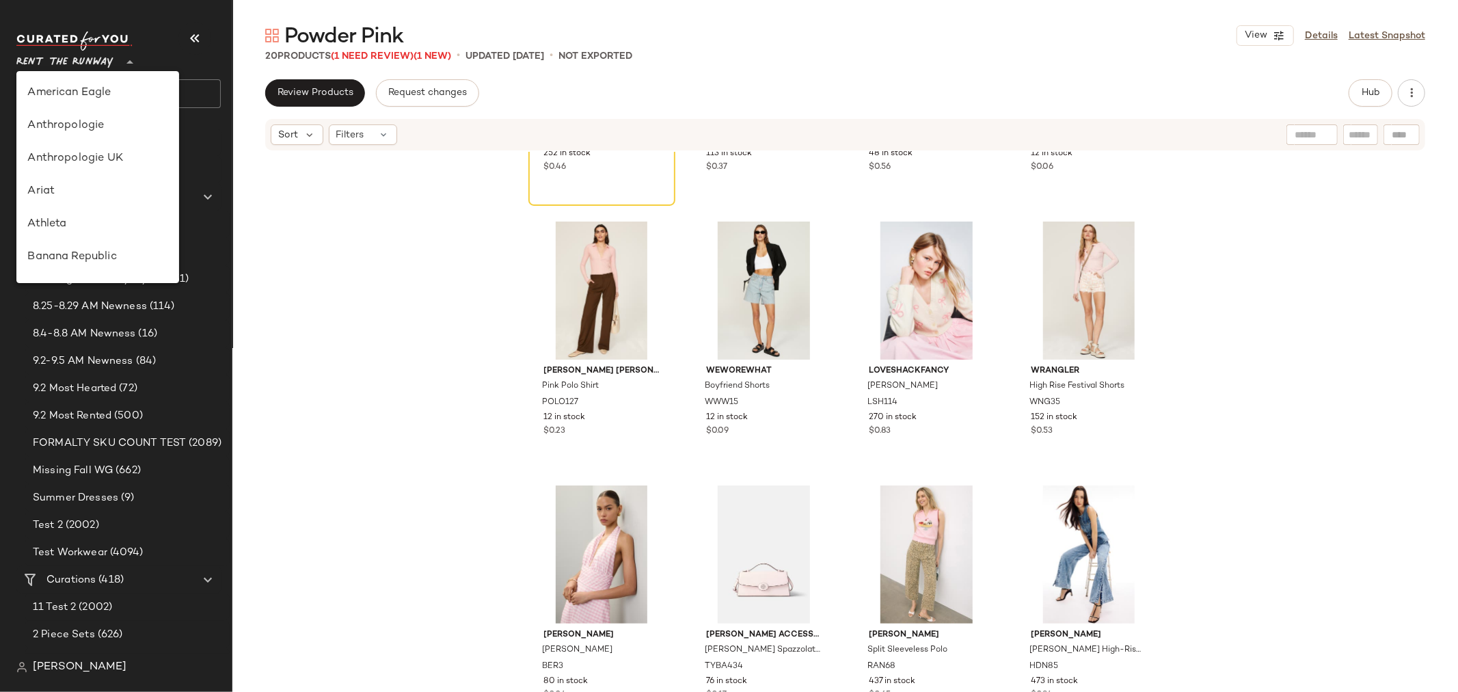
scroll to position [624, 0]
click at [75, 216] on div "[PERSON_NAME]" at bounding box center [97, 224] width 141 height 16
type input "**"
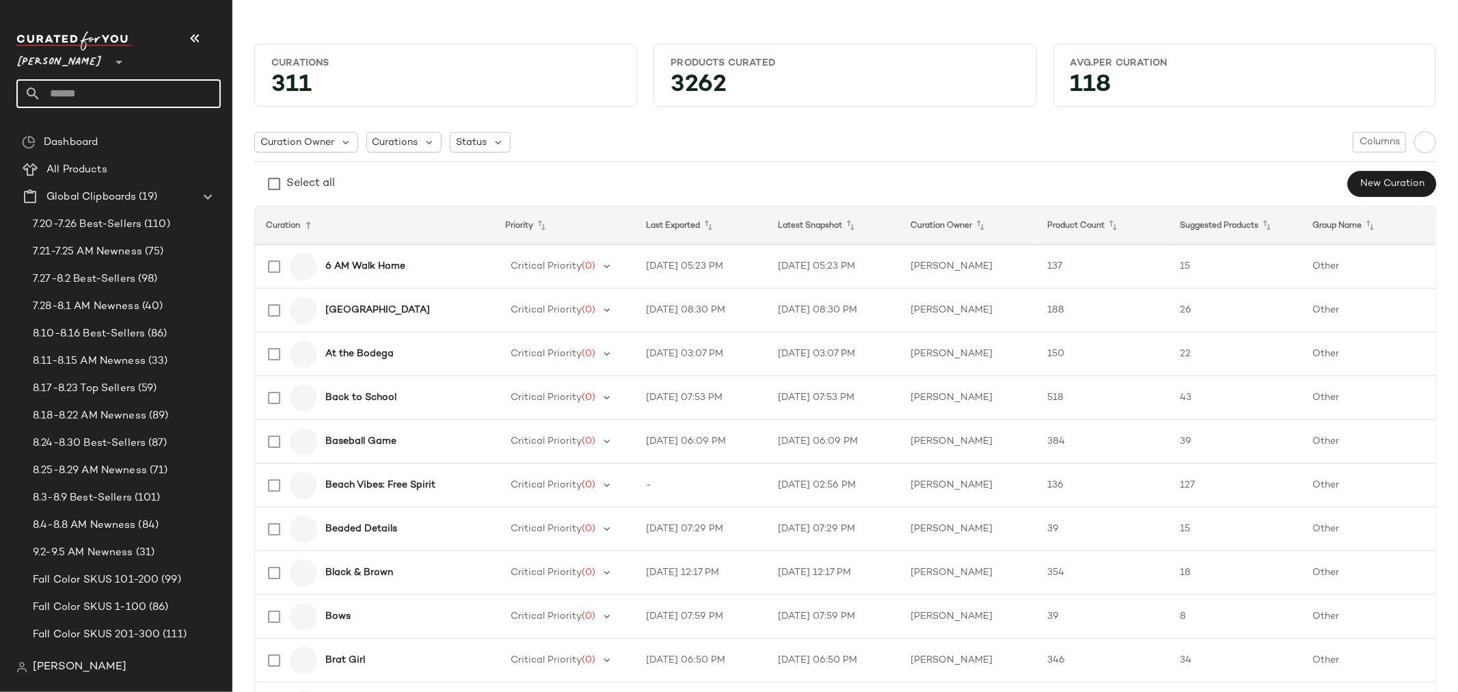
click at [86, 104] on input "text" at bounding box center [131, 93] width 180 height 29
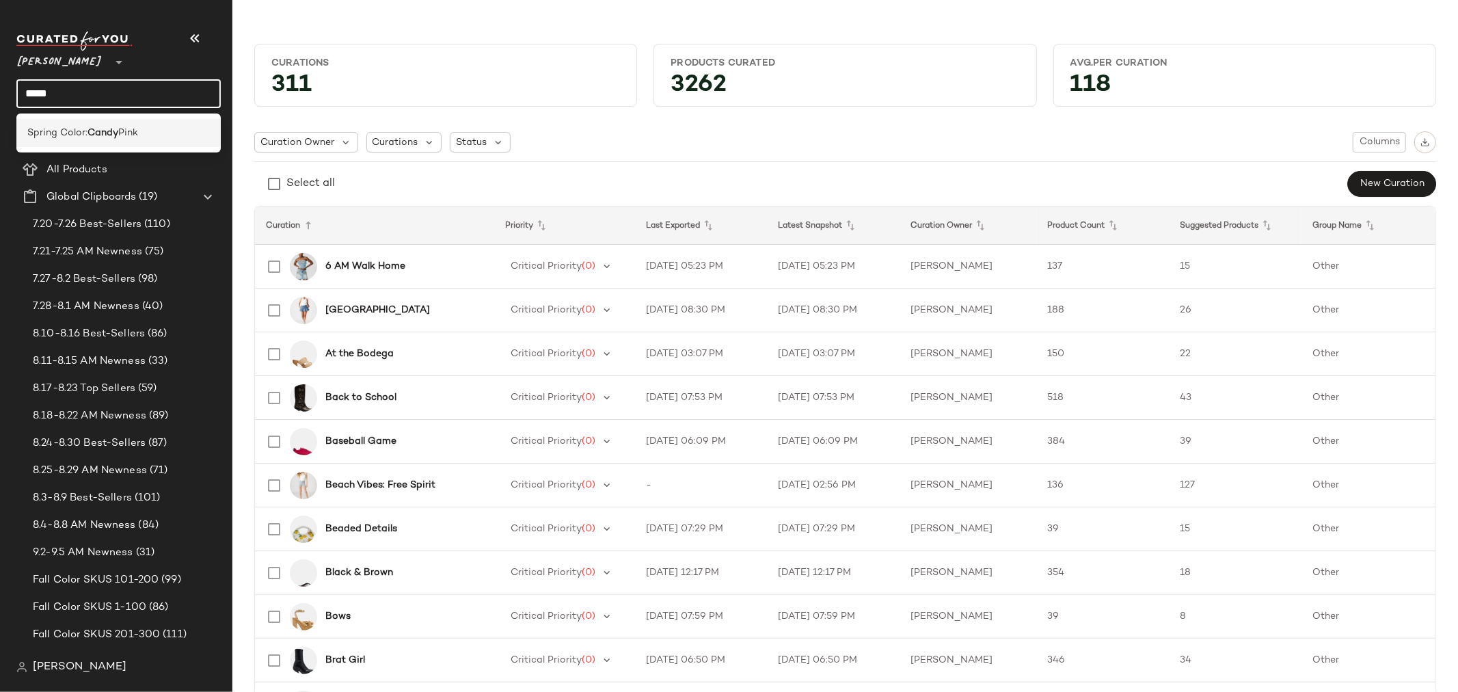
type input "*****"
click at [131, 120] on div "Spring Color: Candy Pink" at bounding box center [118, 133] width 204 height 28
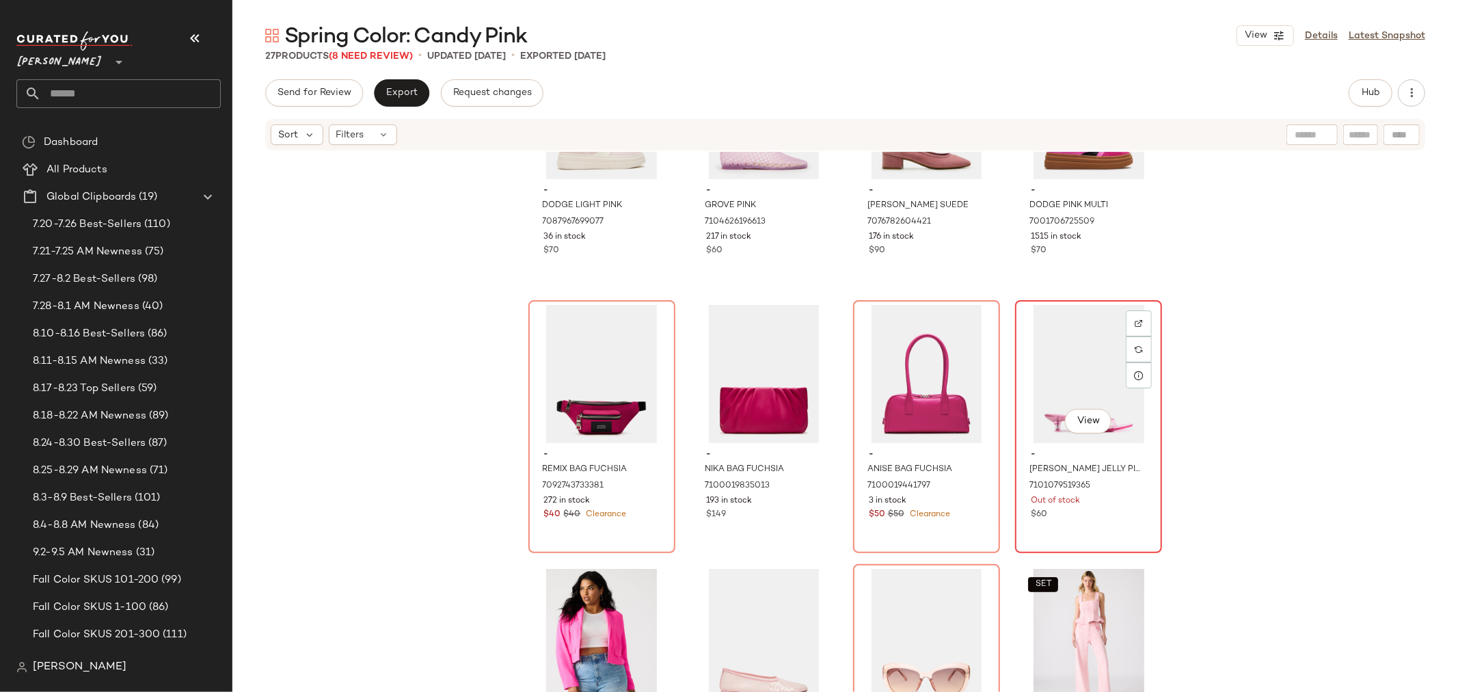
scroll to position [42, 0]
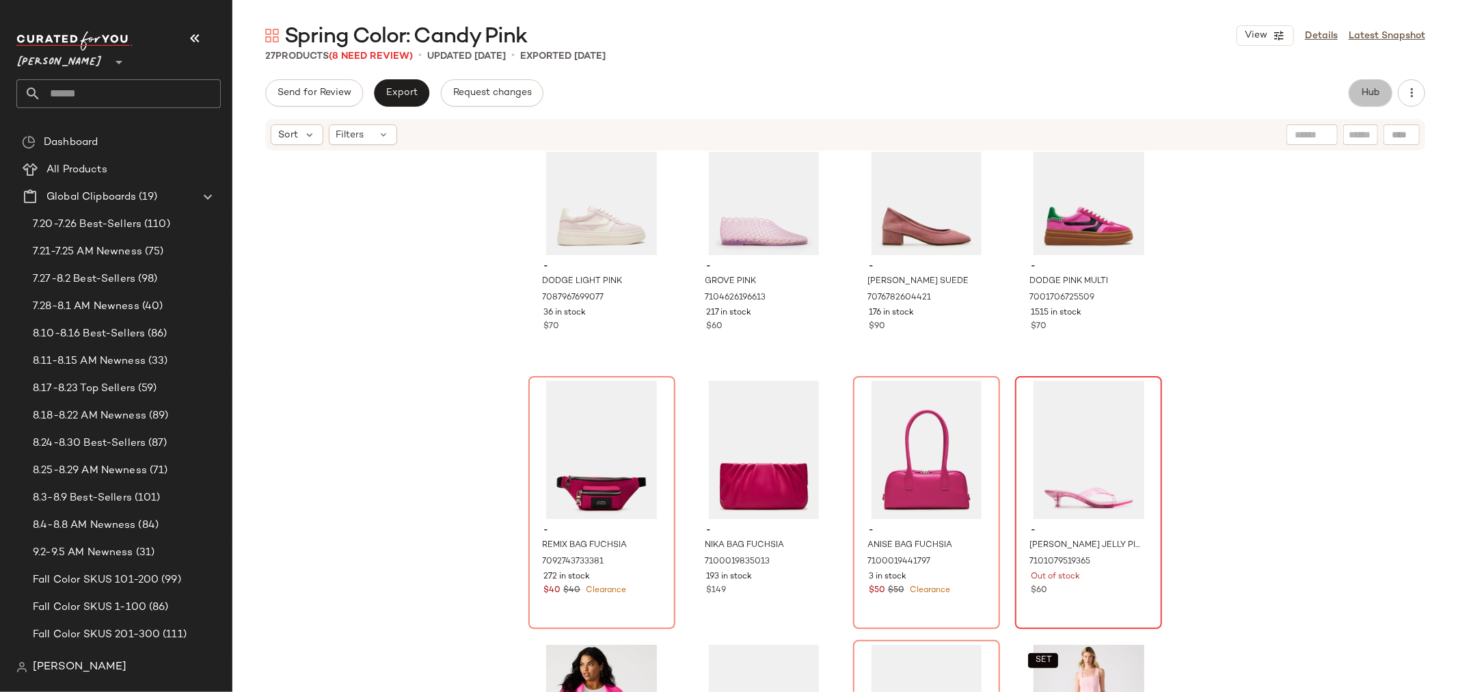
click at [1385, 96] on button "Hub" at bounding box center [1371, 92] width 44 height 27
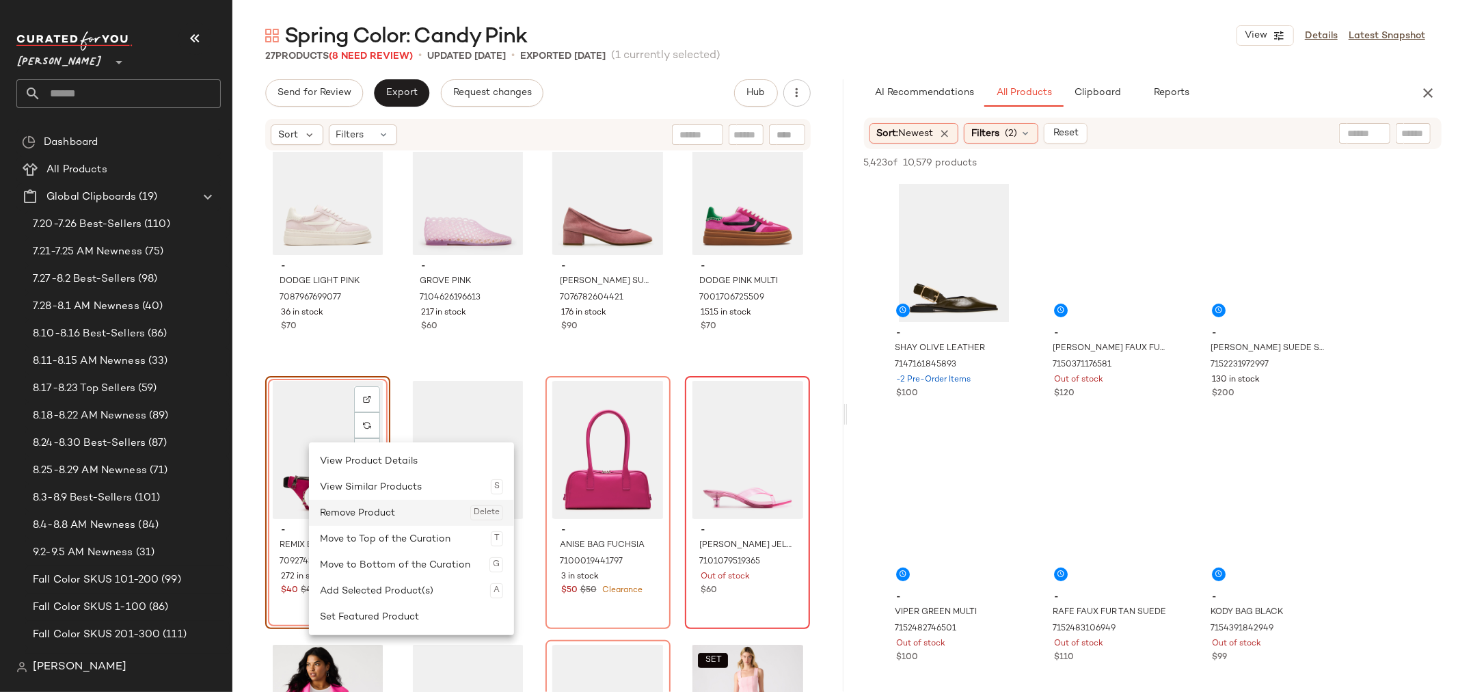
click at [353, 508] on div "Remove Product Delete" at bounding box center [411, 513] width 183 height 26
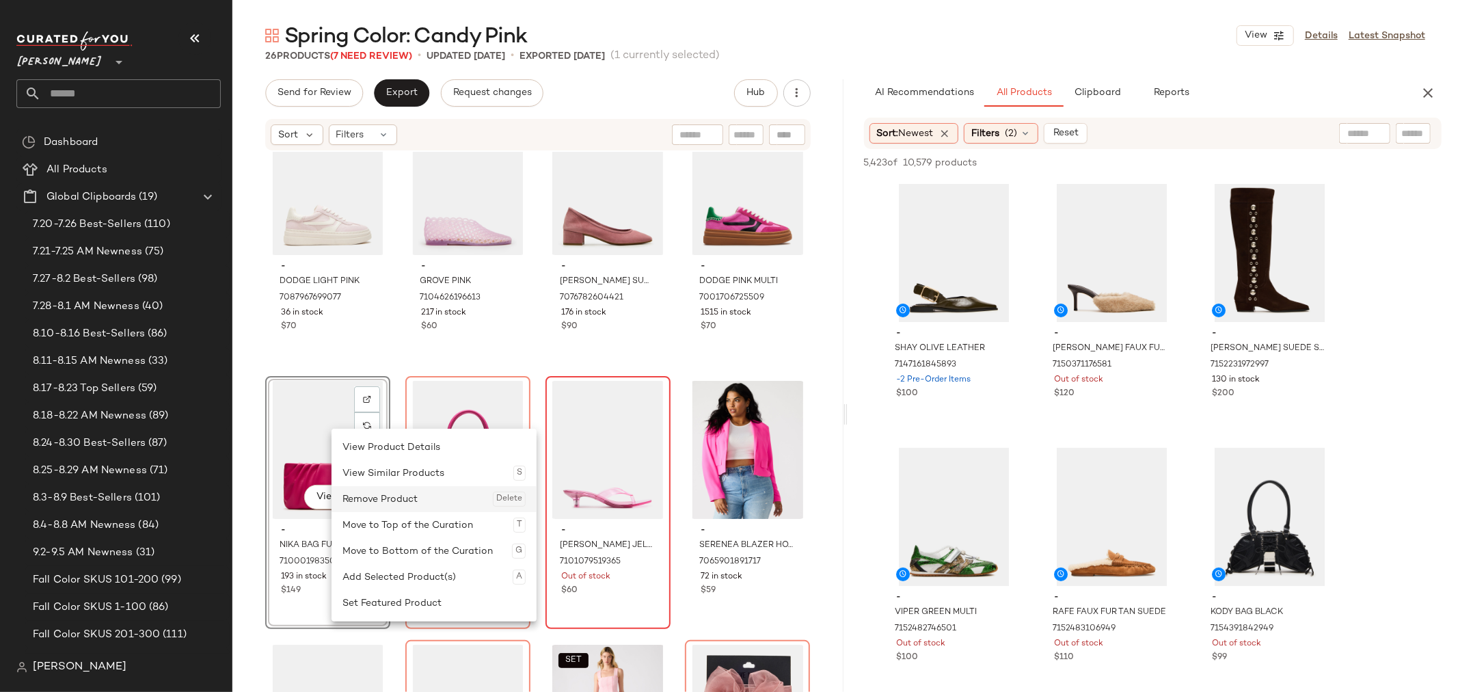
click at [384, 509] on div "Remove Product Delete" at bounding box center [434, 499] width 183 height 26
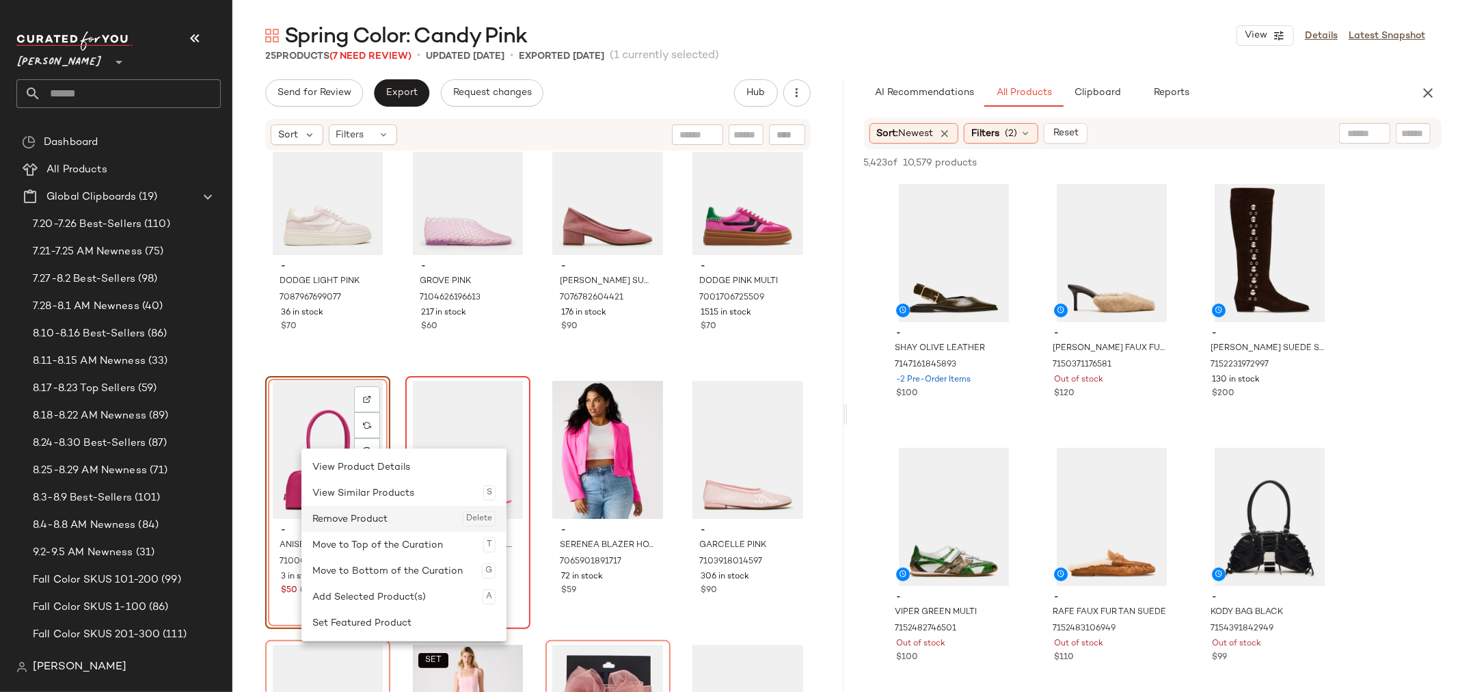
click at [371, 515] on div "Remove Product Delete" at bounding box center [403, 519] width 183 height 26
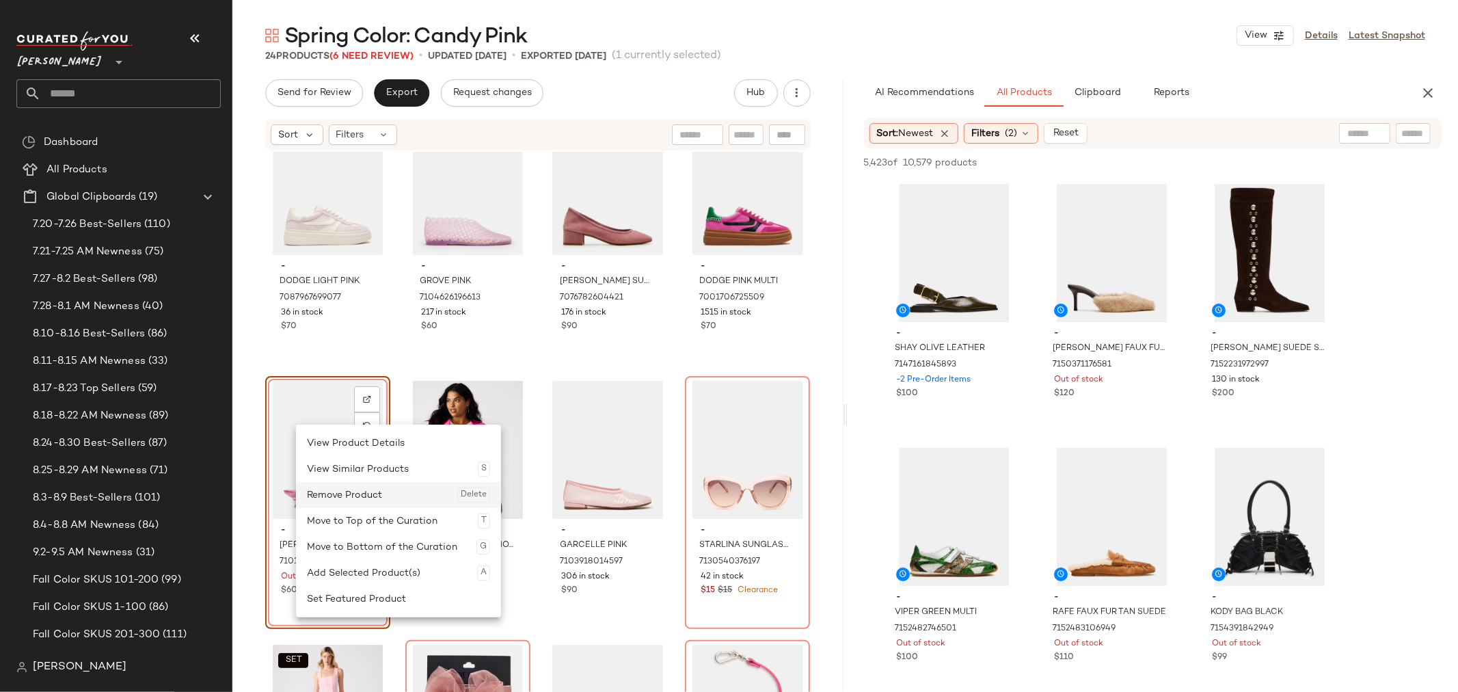
click at [338, 489] on div "Remove Product Delete" at bounding box center [398, 495] width 183 height 26
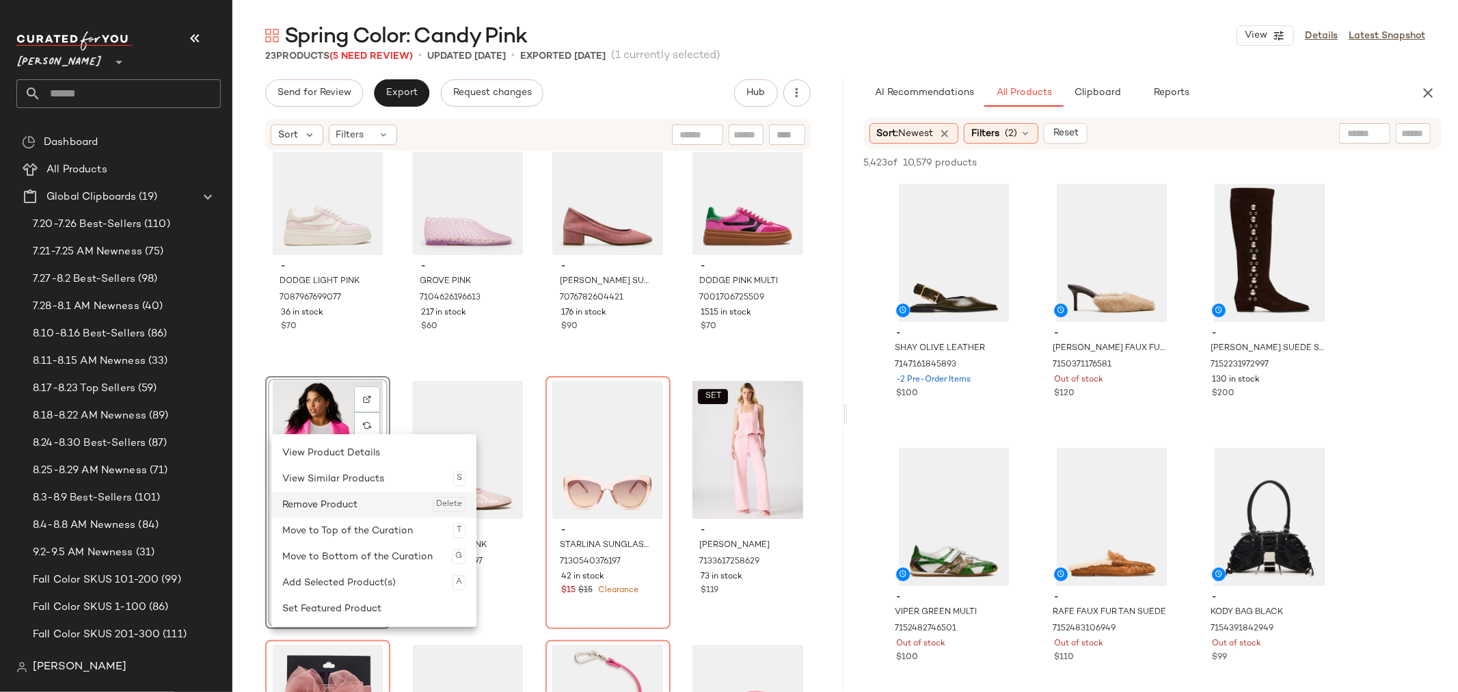
click at [349, 514] on div "Remove Product Delete" at bounding box center [373, 505] width 183 height 26
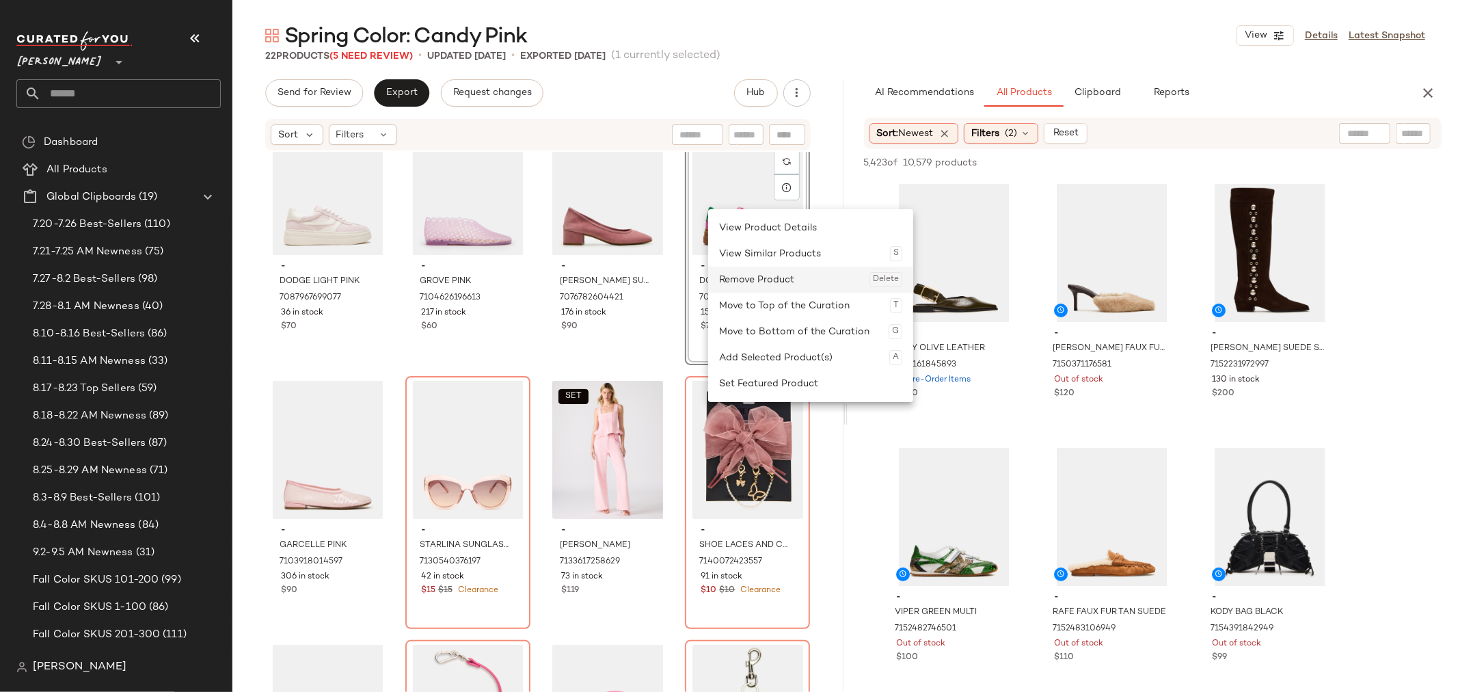
click at [758, 282] on div "Remove Product Delete" at bounding box center [810, 280] width 183 height 26
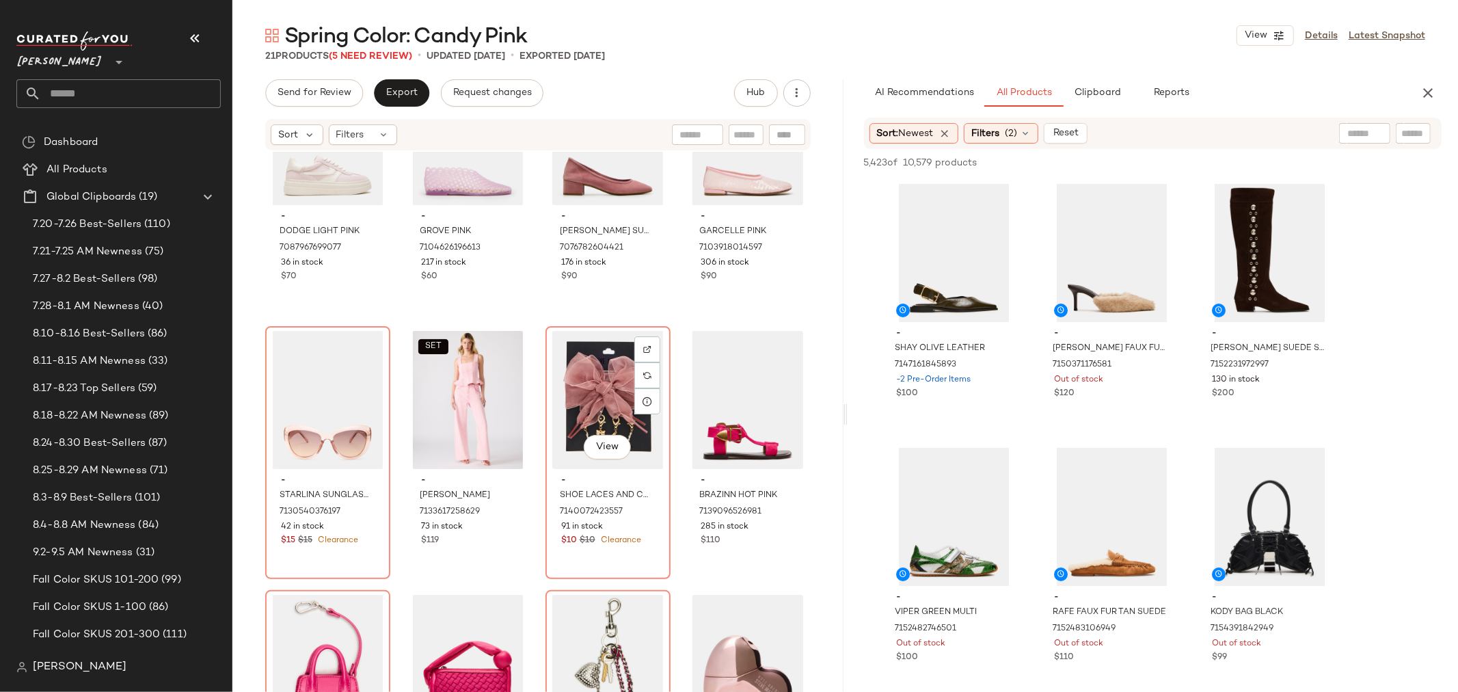
scroll to position [118, 0]
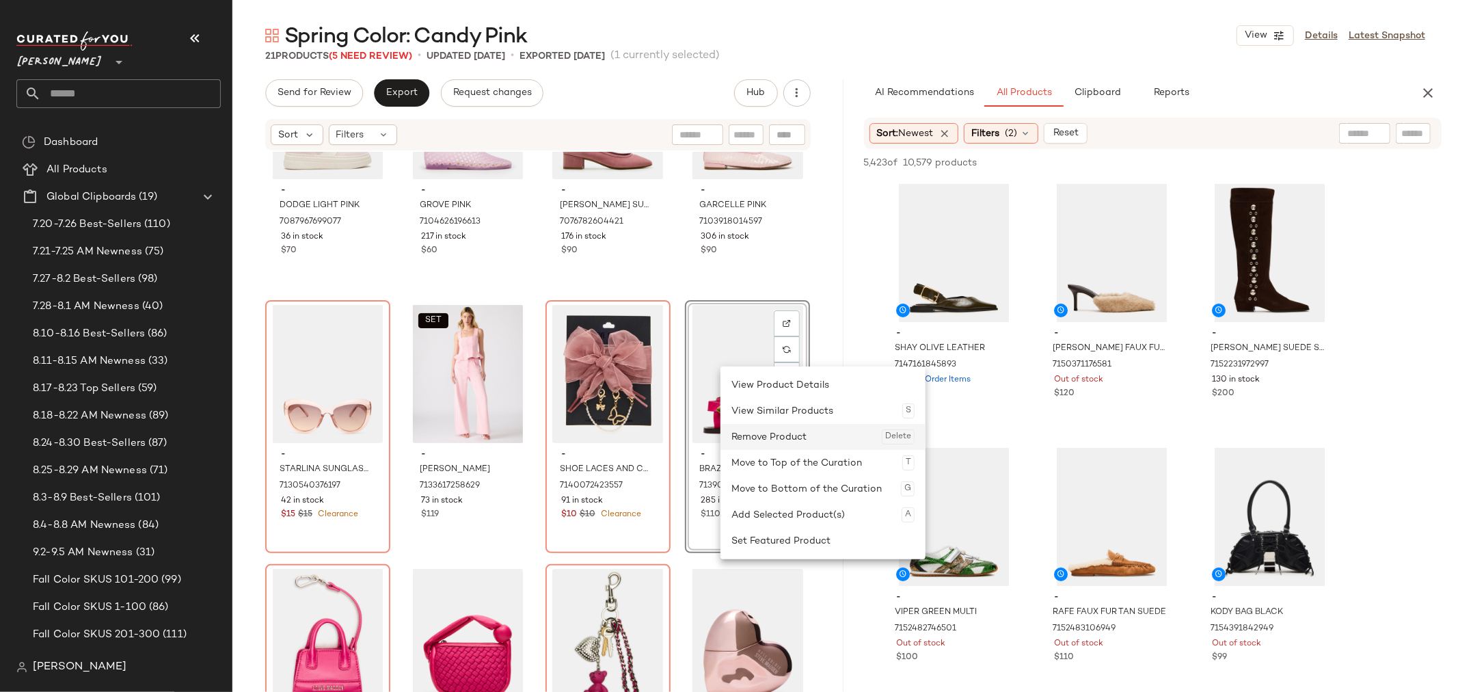
click at [763, 432] on div "Remove Product Delete" at bounding box center [823, 437] width 183 height 26
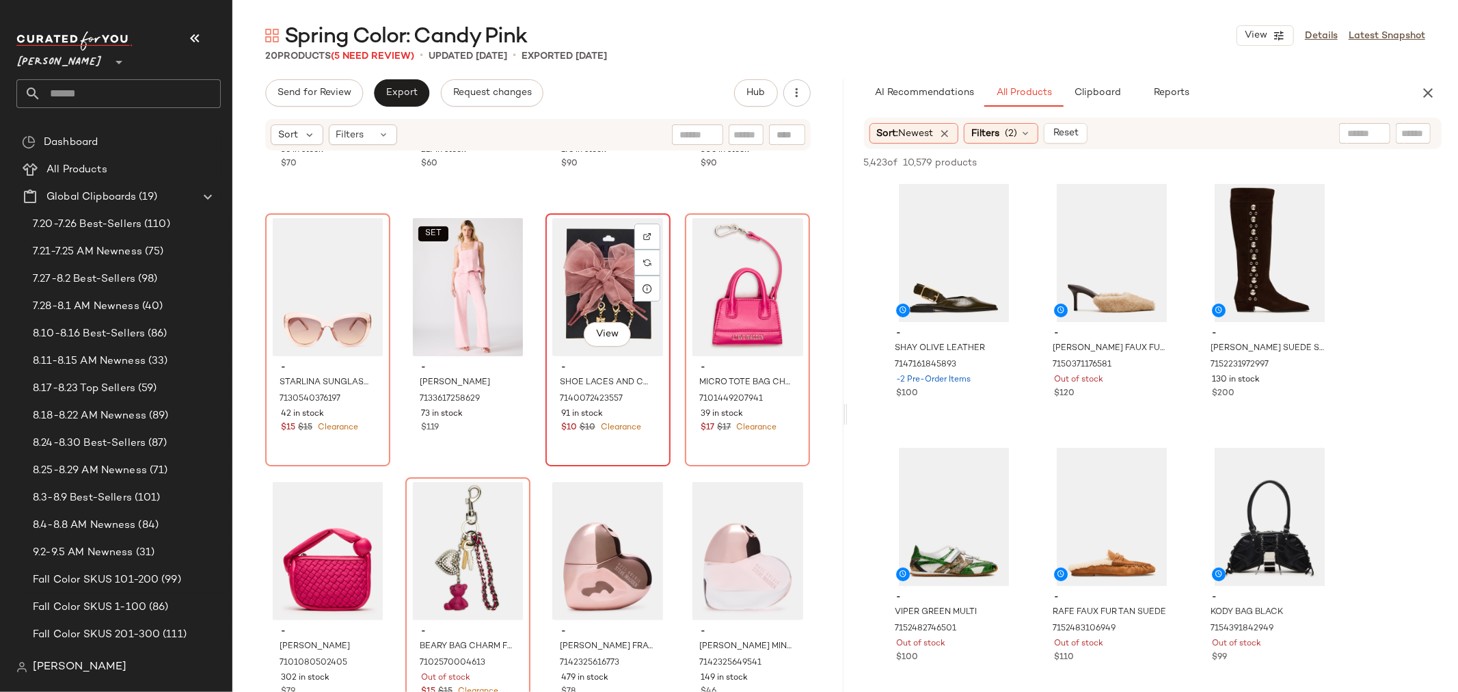
scroll to position [270, 0]
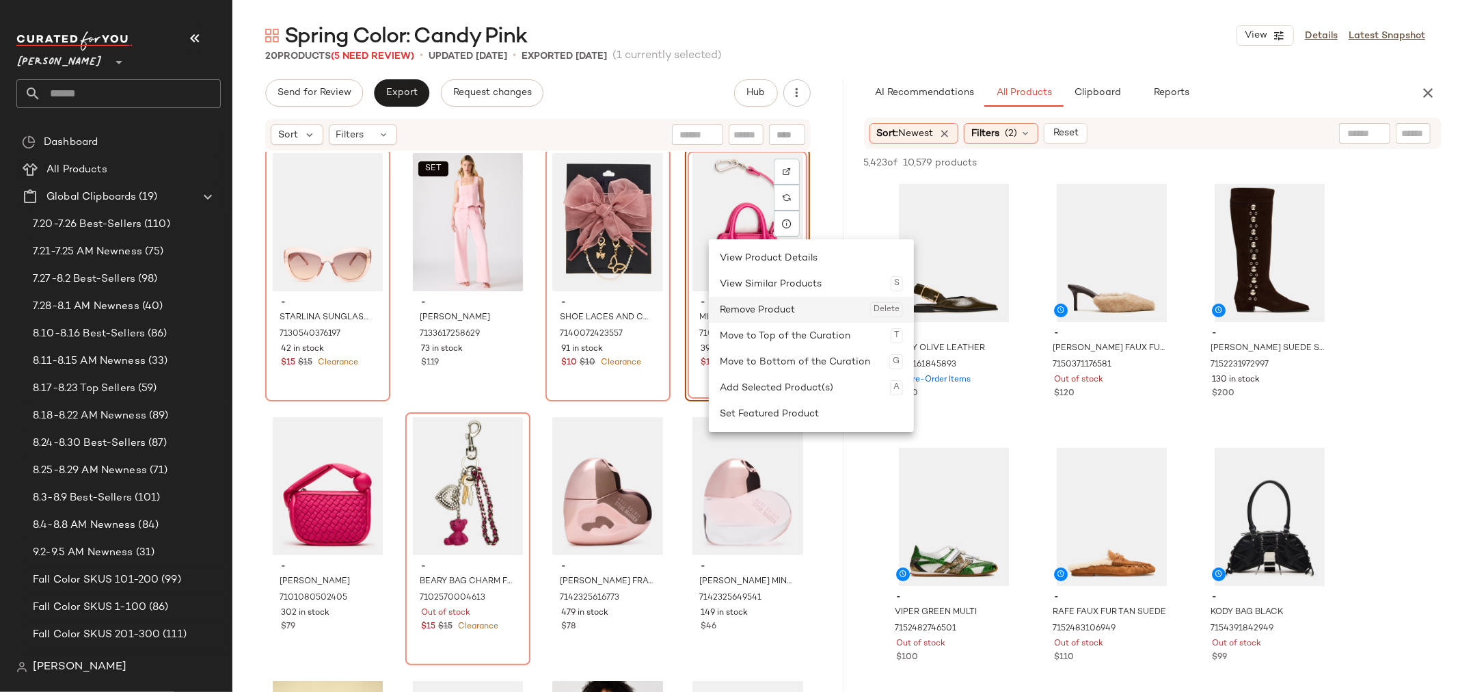
click at [773, 308] on div "Remove Product Delete" at bounding box center [811, 310] width 183 height 26
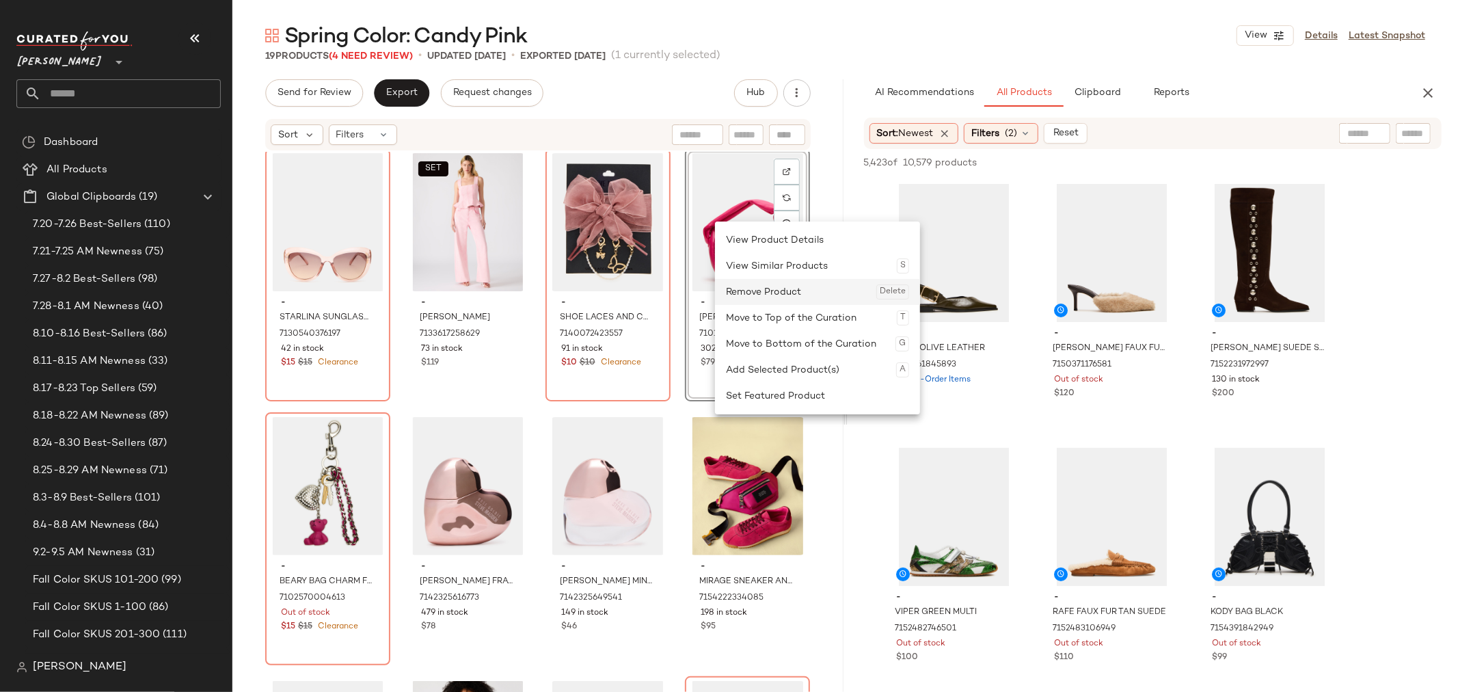
click at [783, 291] on div "Remove Product Delete" at bounding box center [817, 292] width 183 height 26
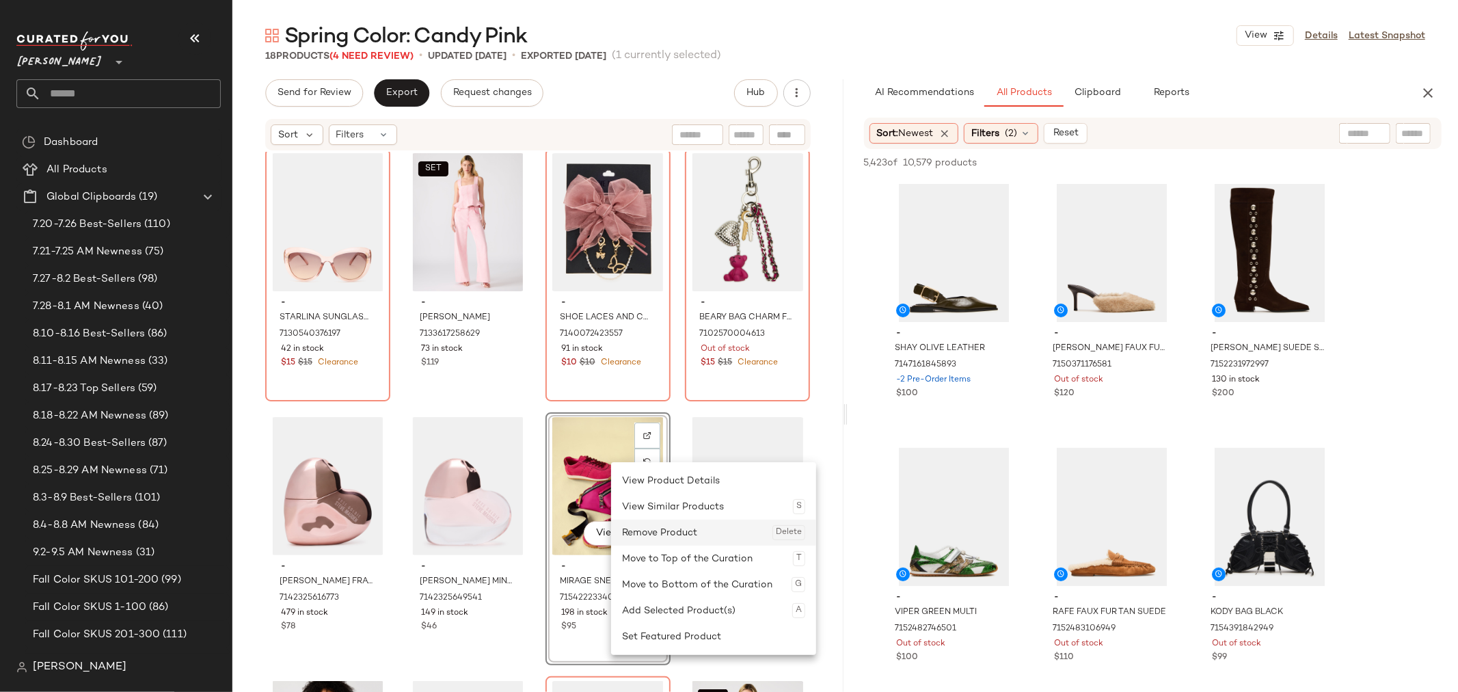
click at [654, 524] on div "Remove Product Delete" at bounding box center [713, 533] width 183 height 26
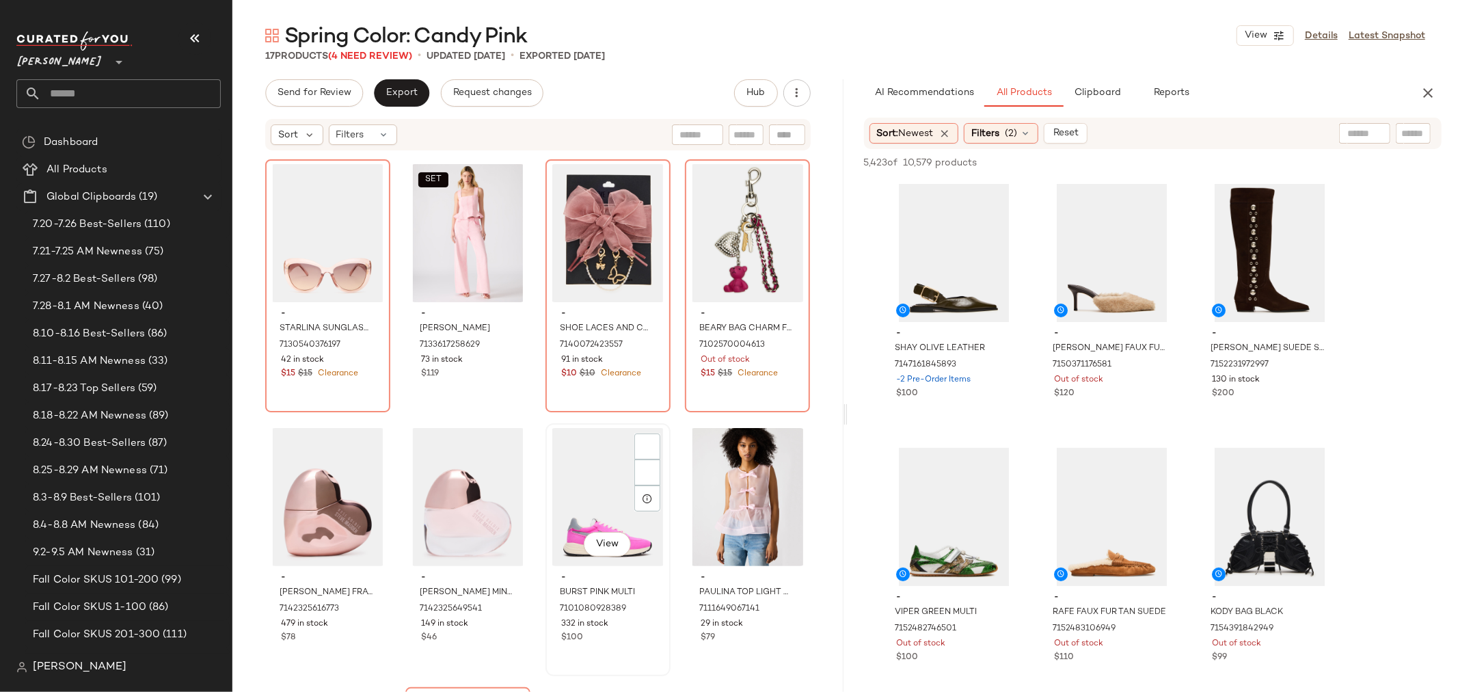
scroll to position [433, 0]
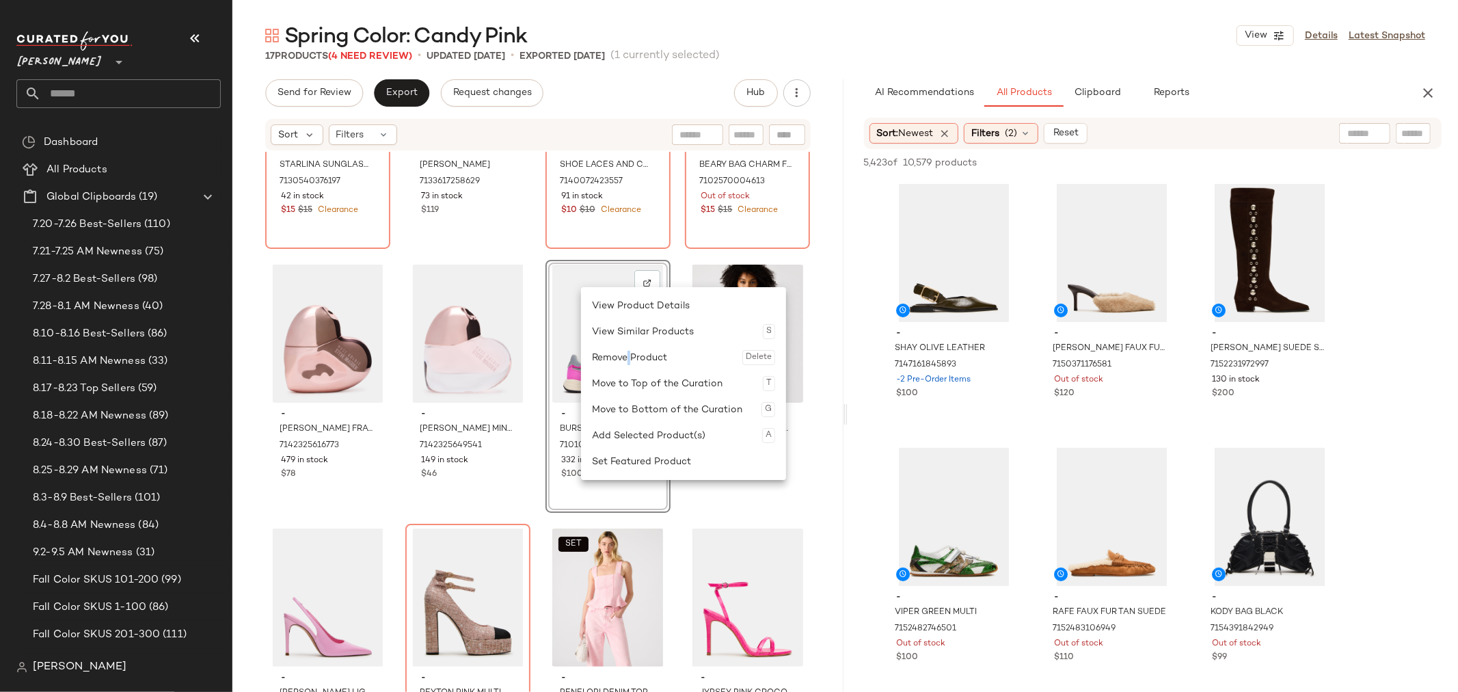
click at [630, 356] on div "Remove Product Delete" at bounding box center [683, 358] width 183 height 26
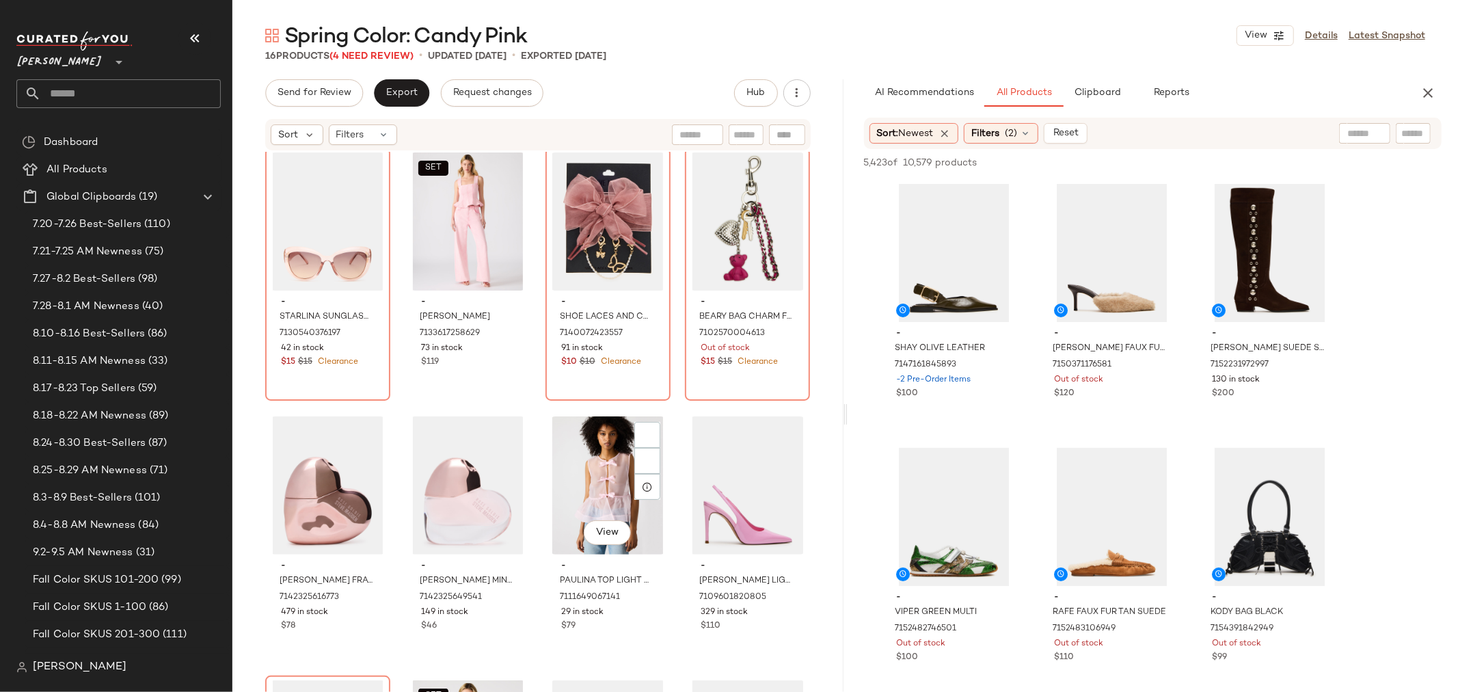
scroll to position [467, 0]
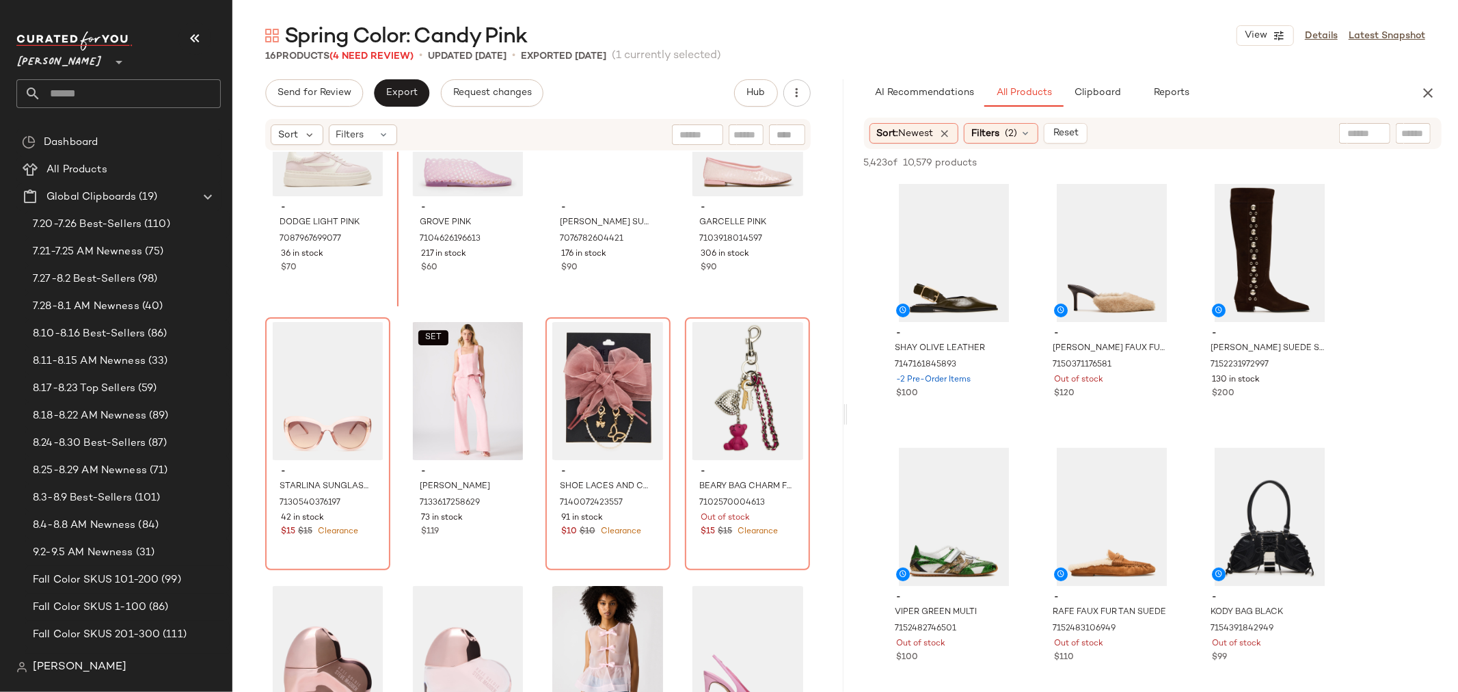
scroll to position [101, 0]
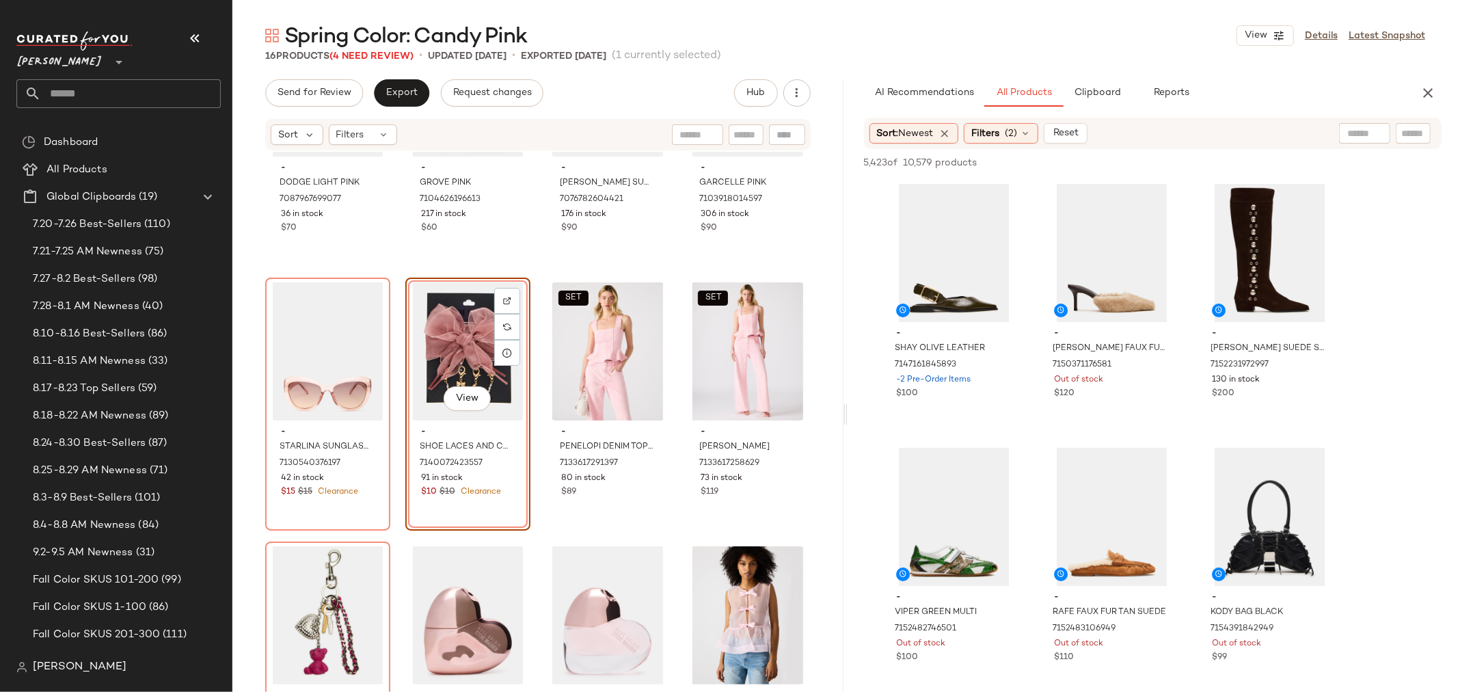
scroll to position [178, 0]
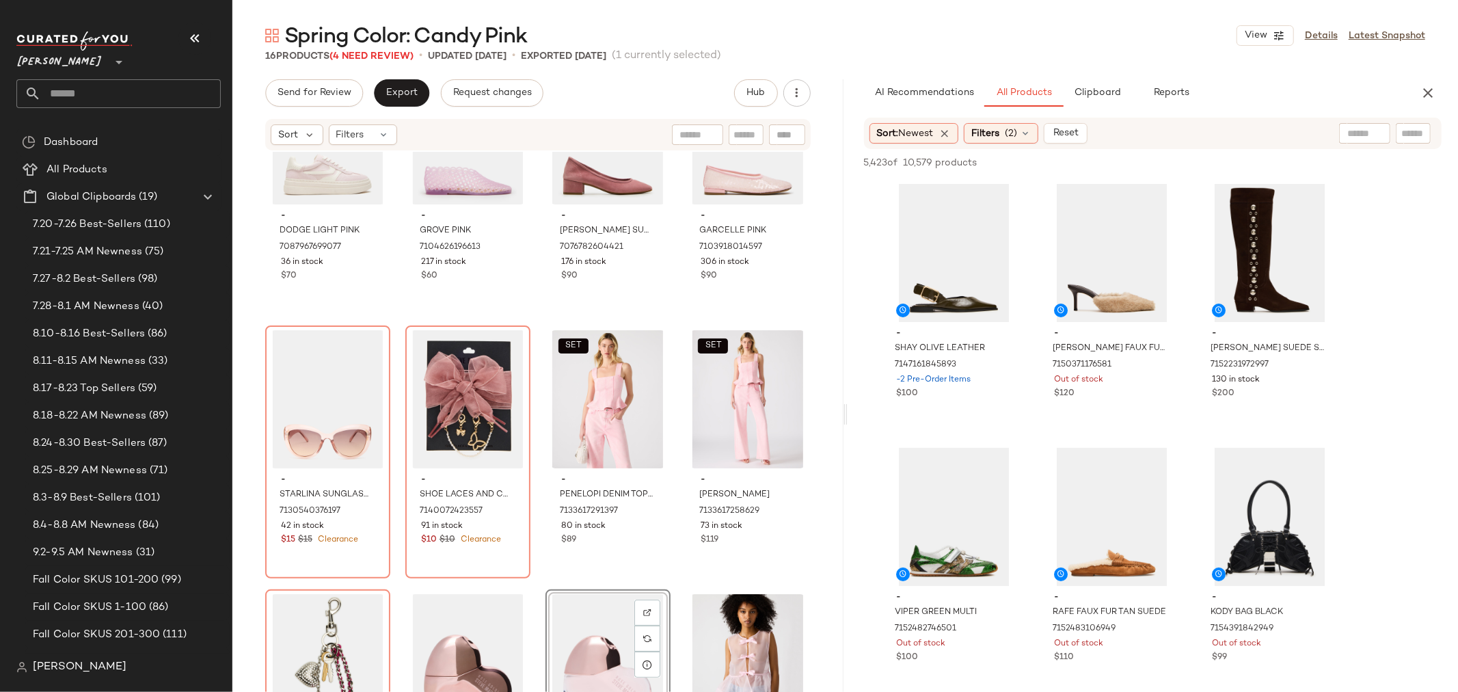
scroll to position [65, 0]
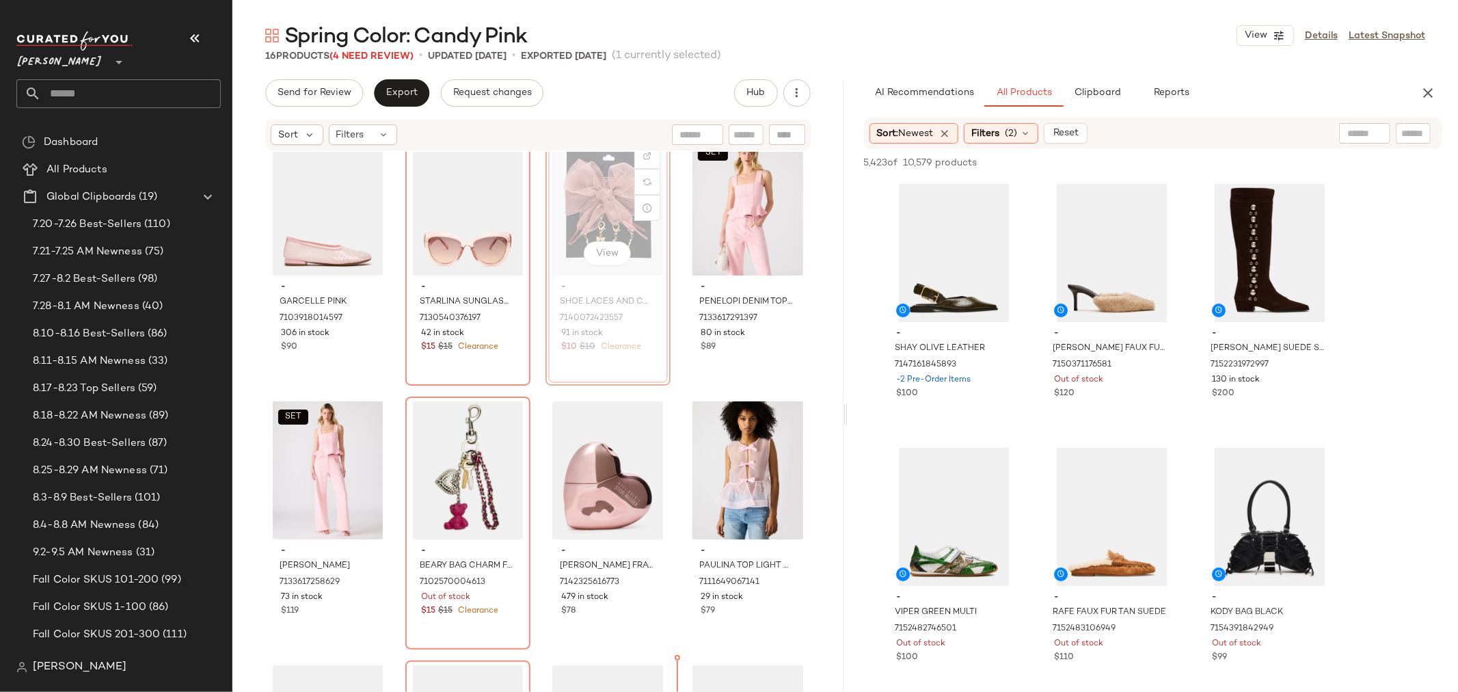
scroll to position [331, 0]
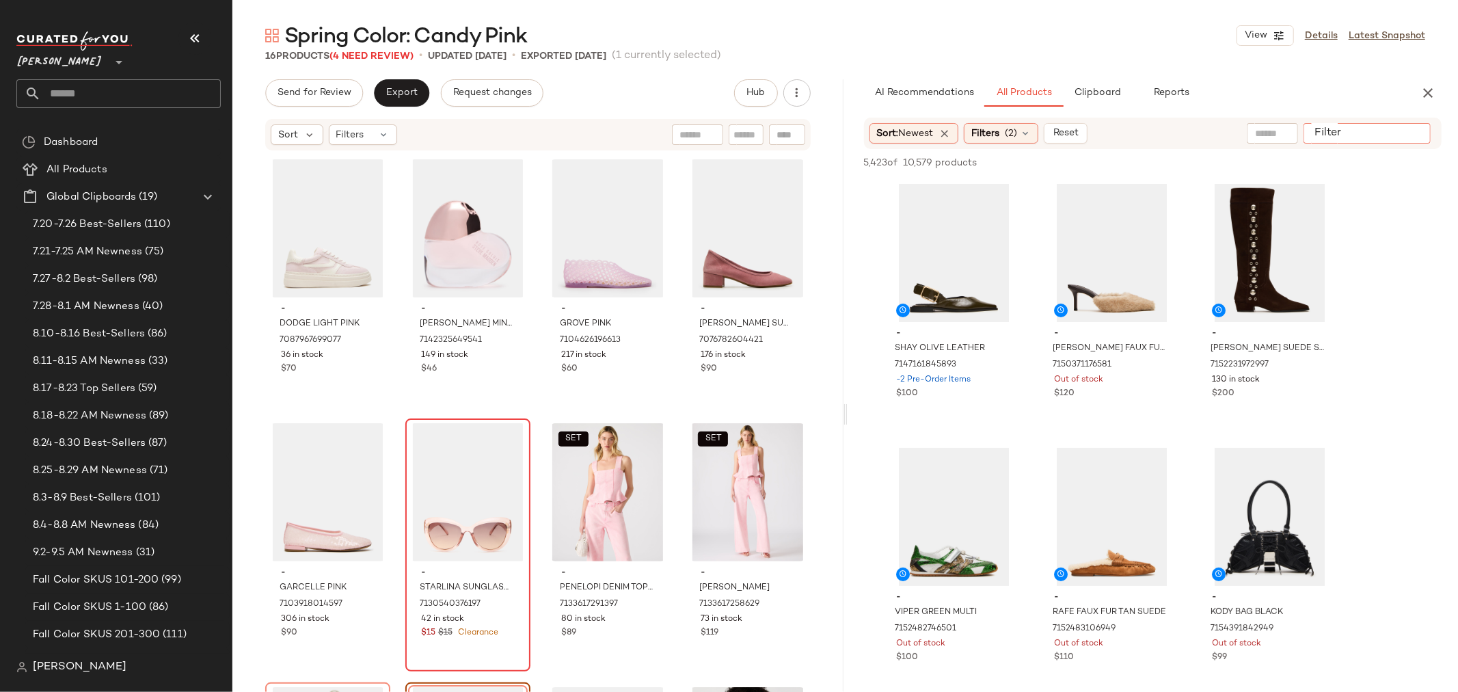
click at [1407, 137] on input "Filter" at bounding box center [1367, 133] width 116 height 14
type input "****"
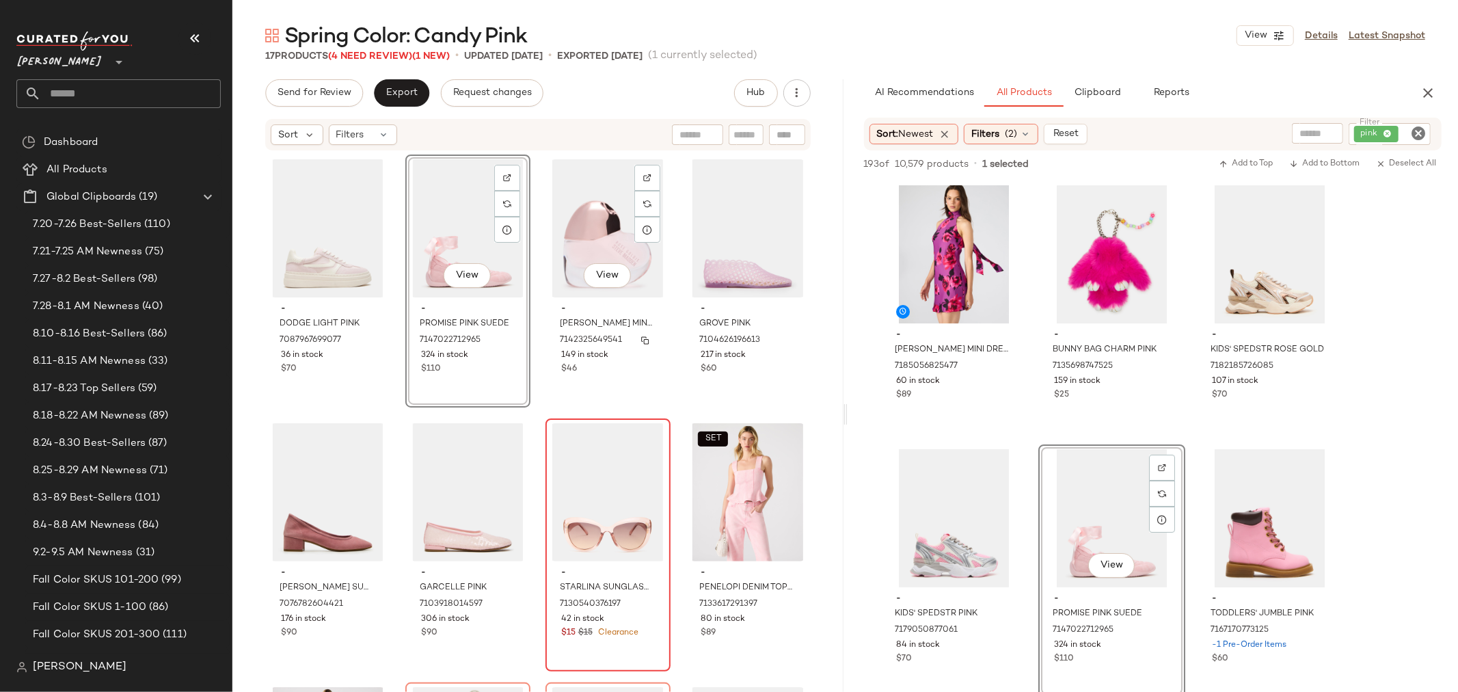
scroll to position [152, 0]
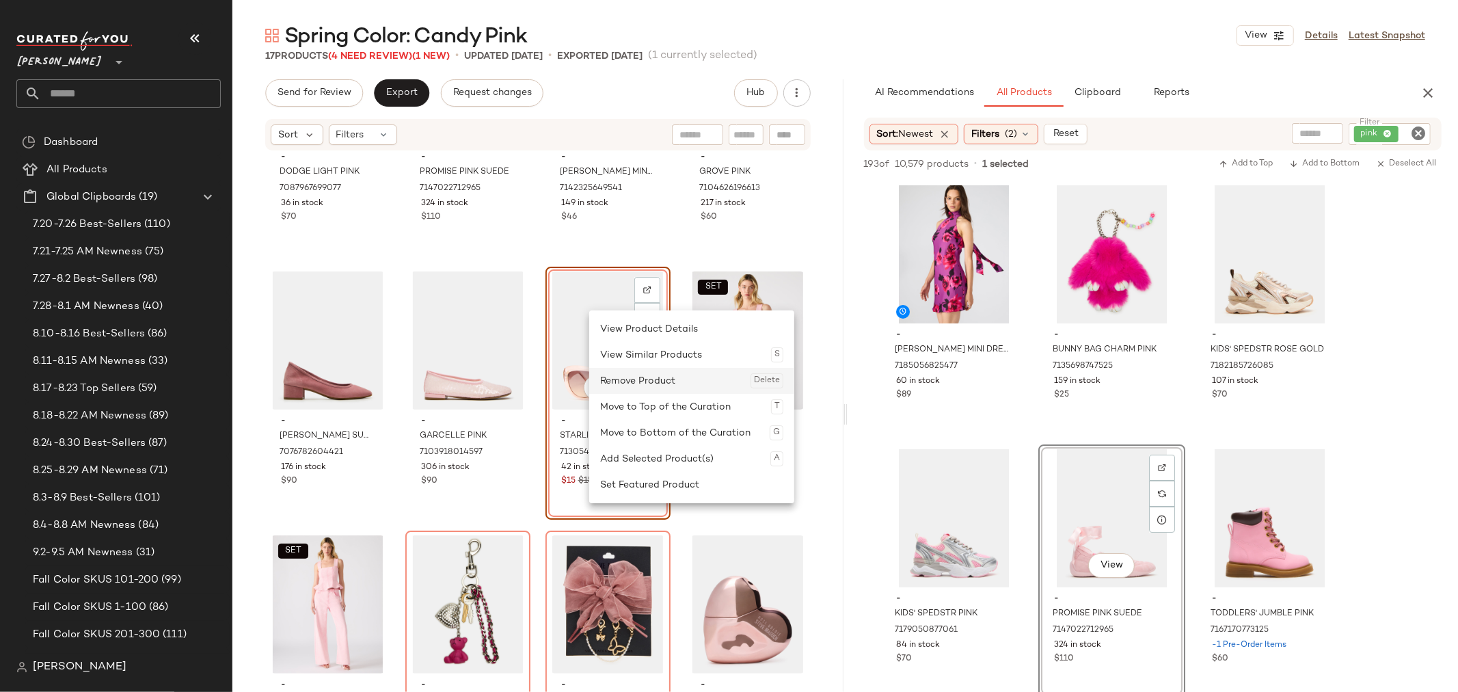
click at [643, 386] on div "Remove Product Delete" at bounding box center [691, 381] width 183 height 26
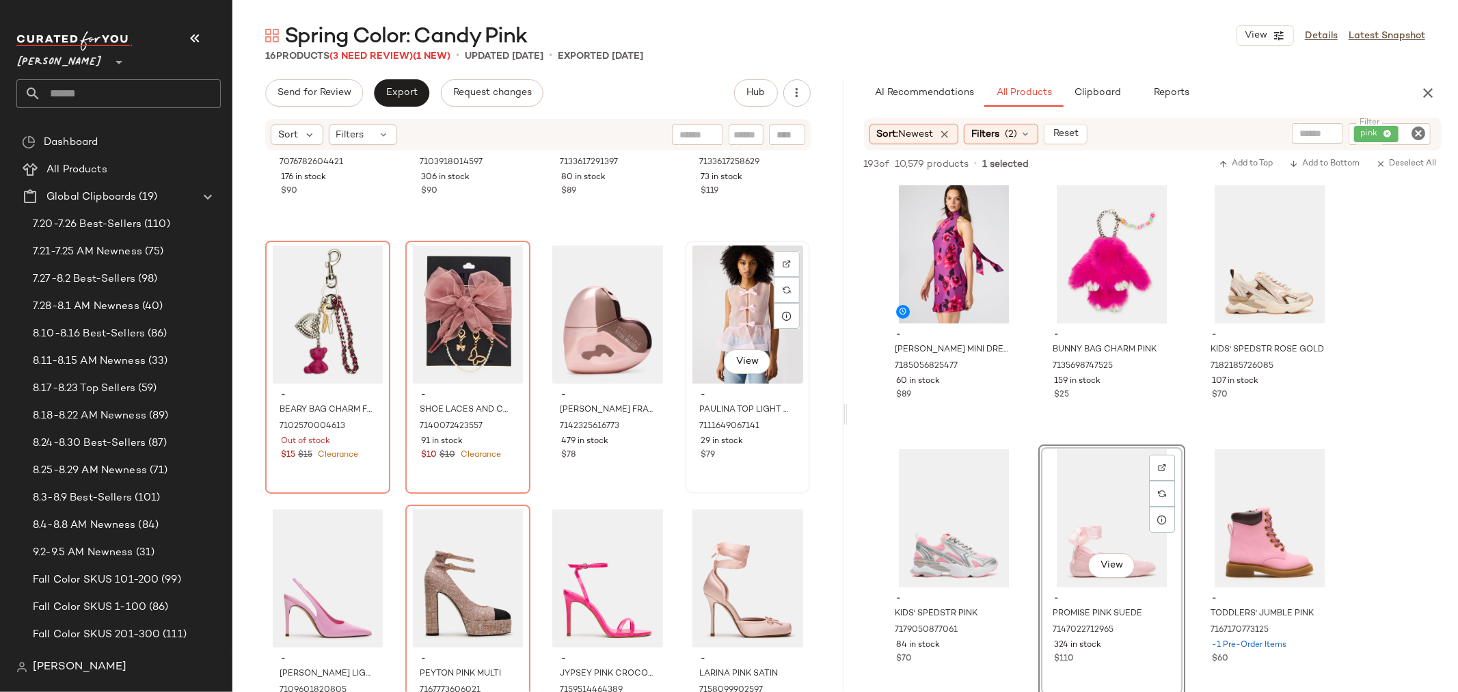
scroll to position [477, 0]
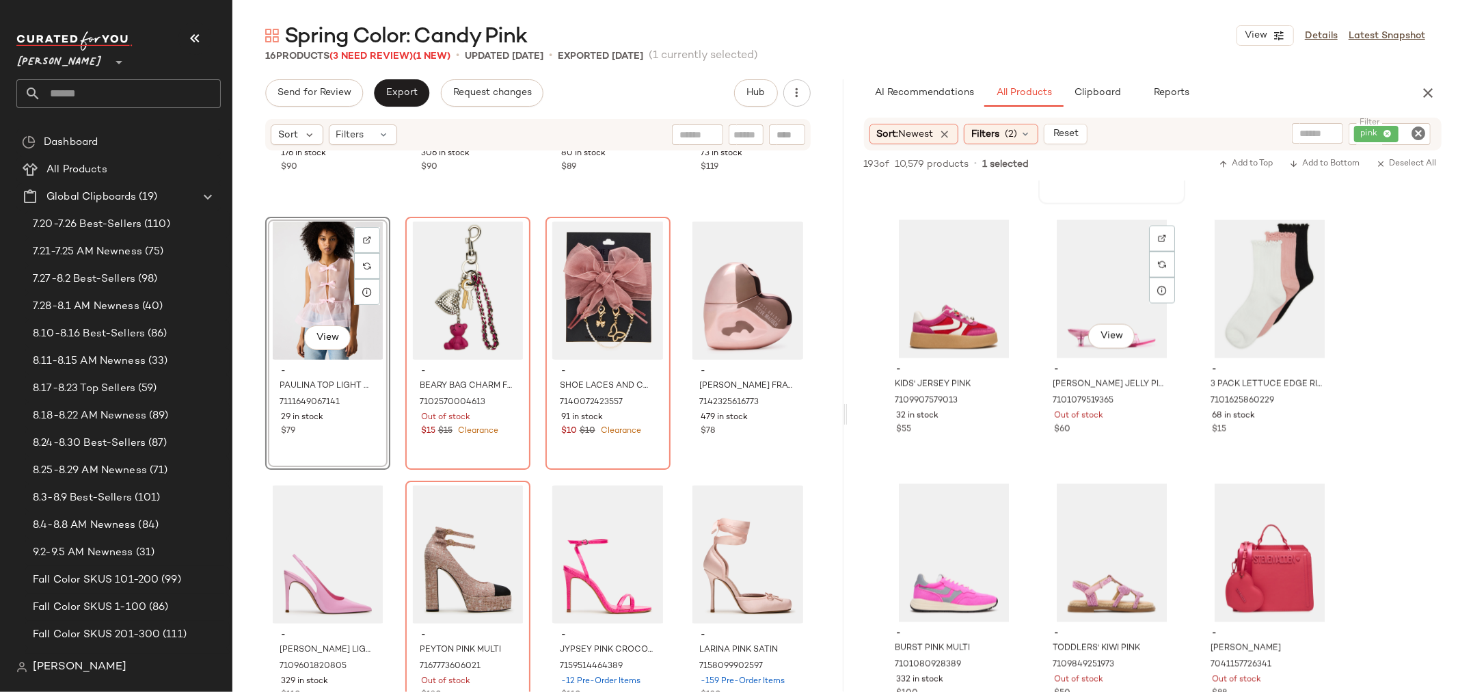
scroll to position [1747, 0]
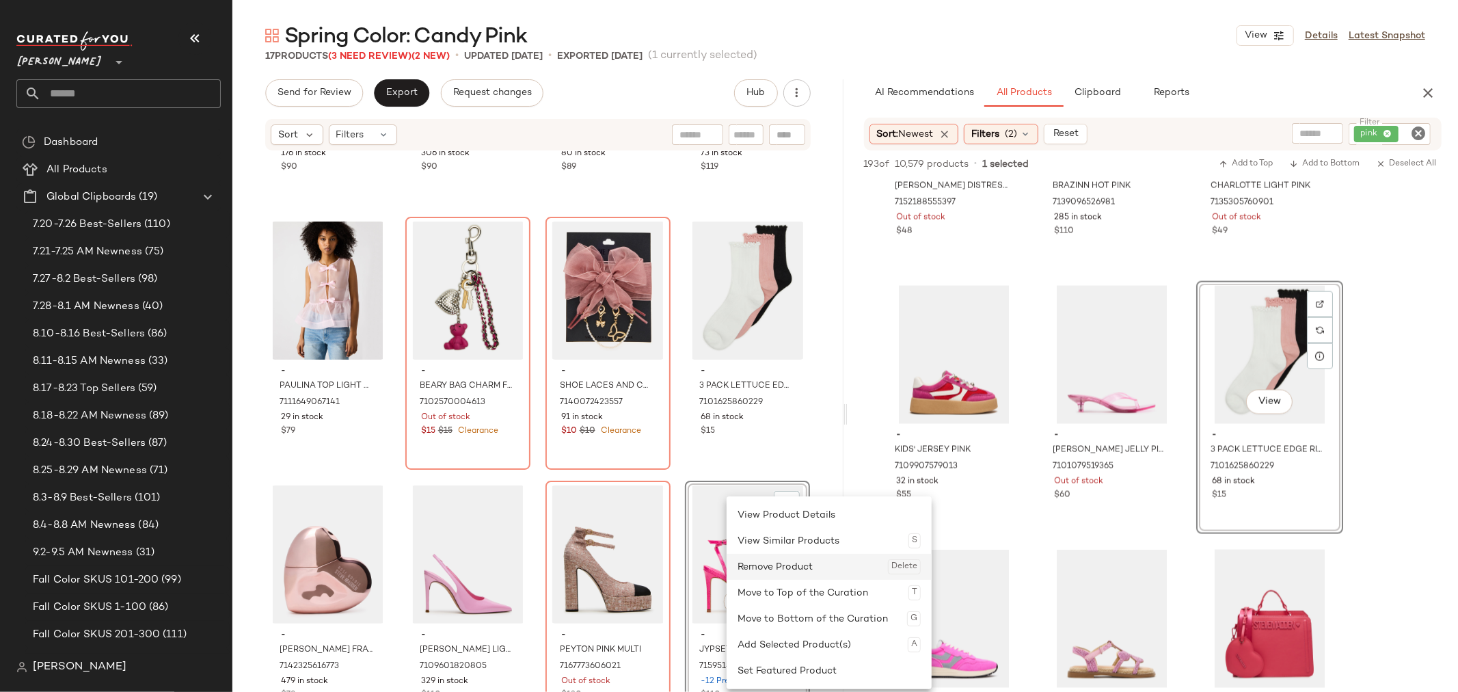
click at [756, 569] on div "Remove Product Delete" at bounding box center [829, 567] width 183 height 26
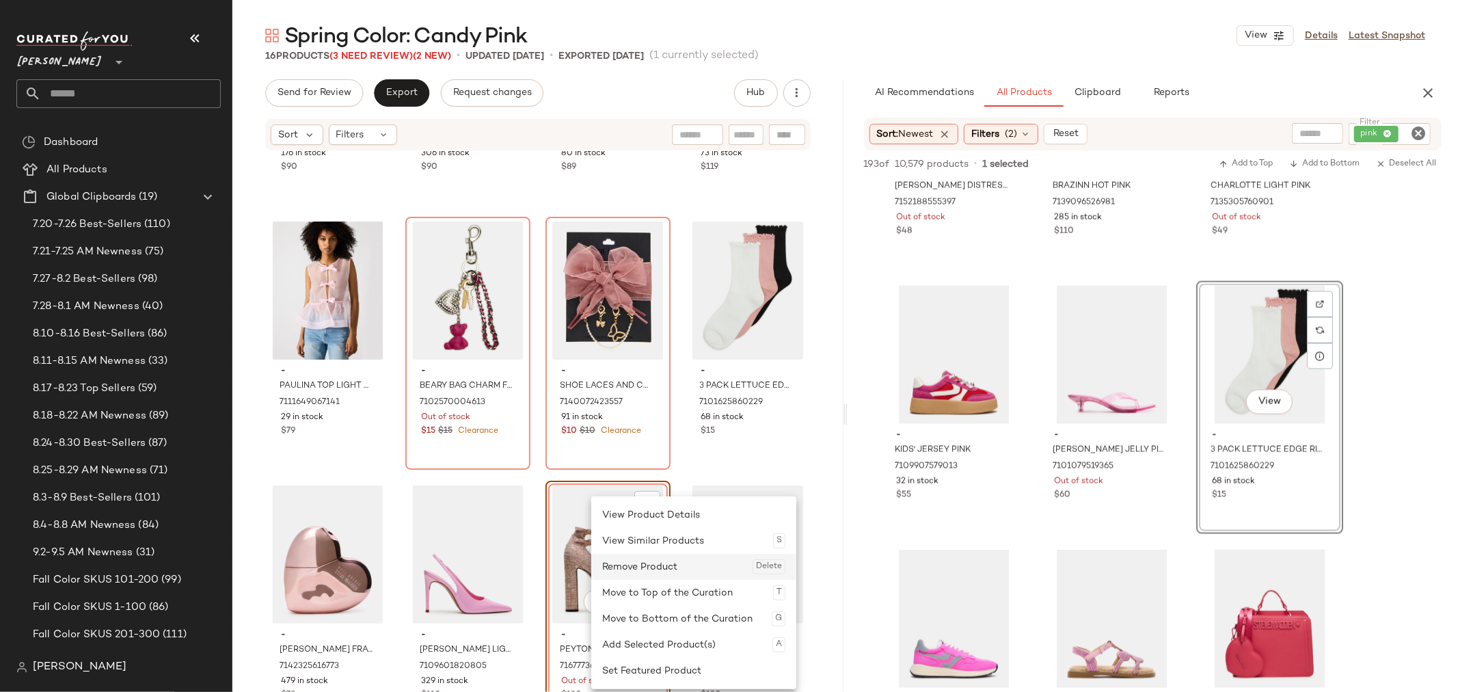
click at [625, 565] on div "Remove Product Delete" at bounding box center [693, 567] width 183 height 26
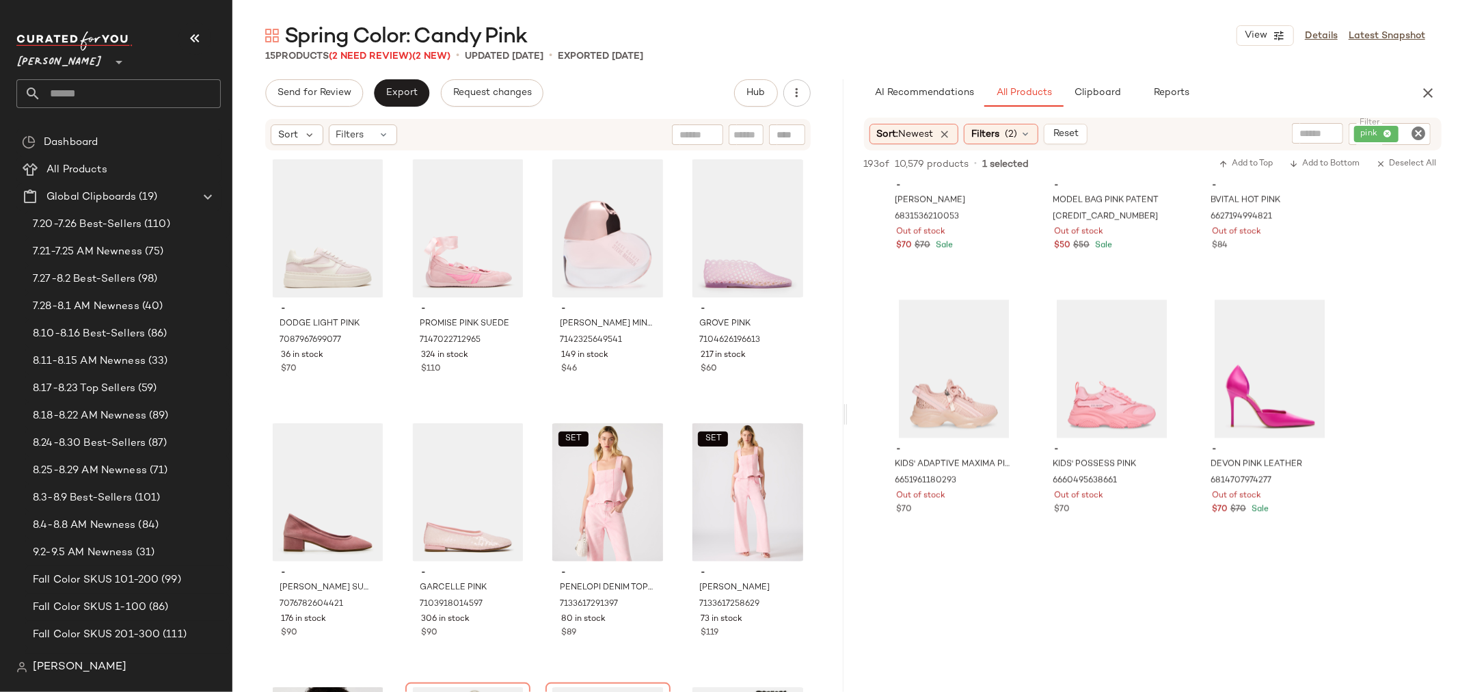
scroll to position [6533, 0]
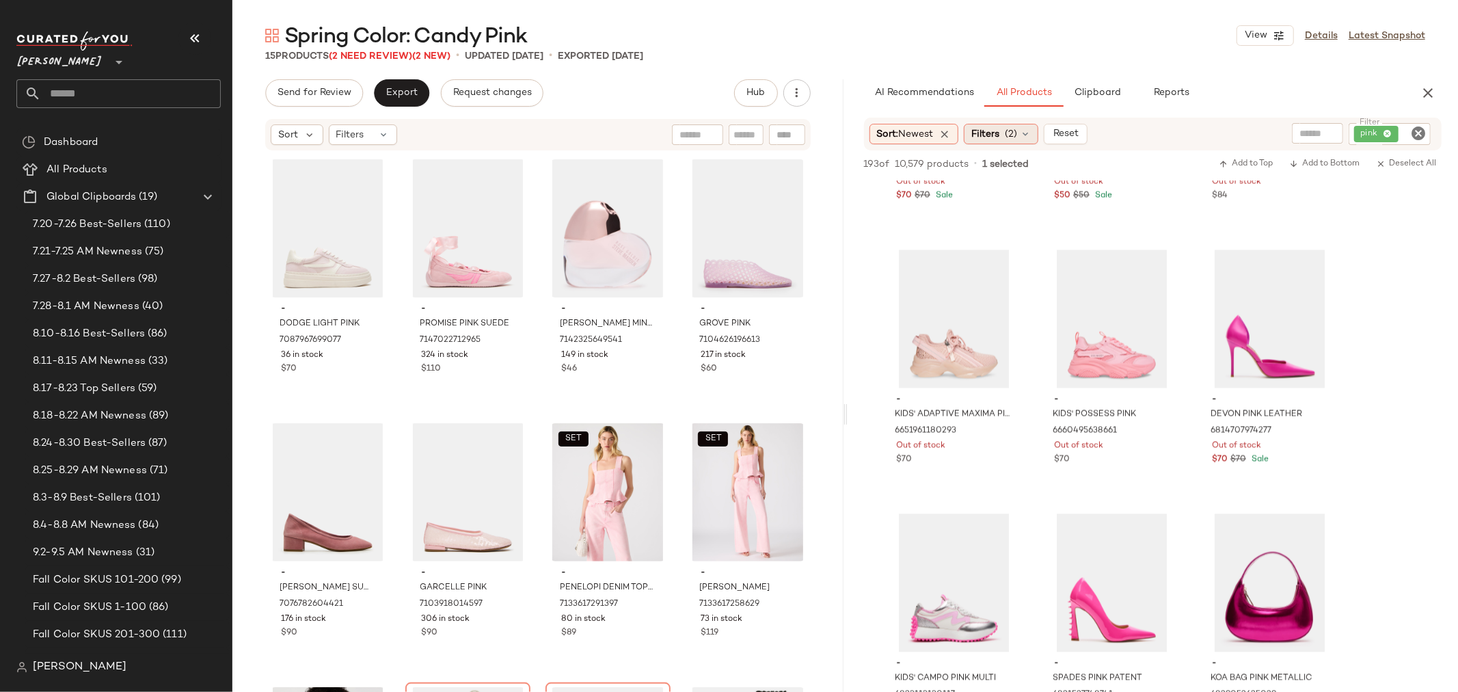
click at [1000, 139] on span "Filters" at bounding box center [986, 134] width 28 height 14
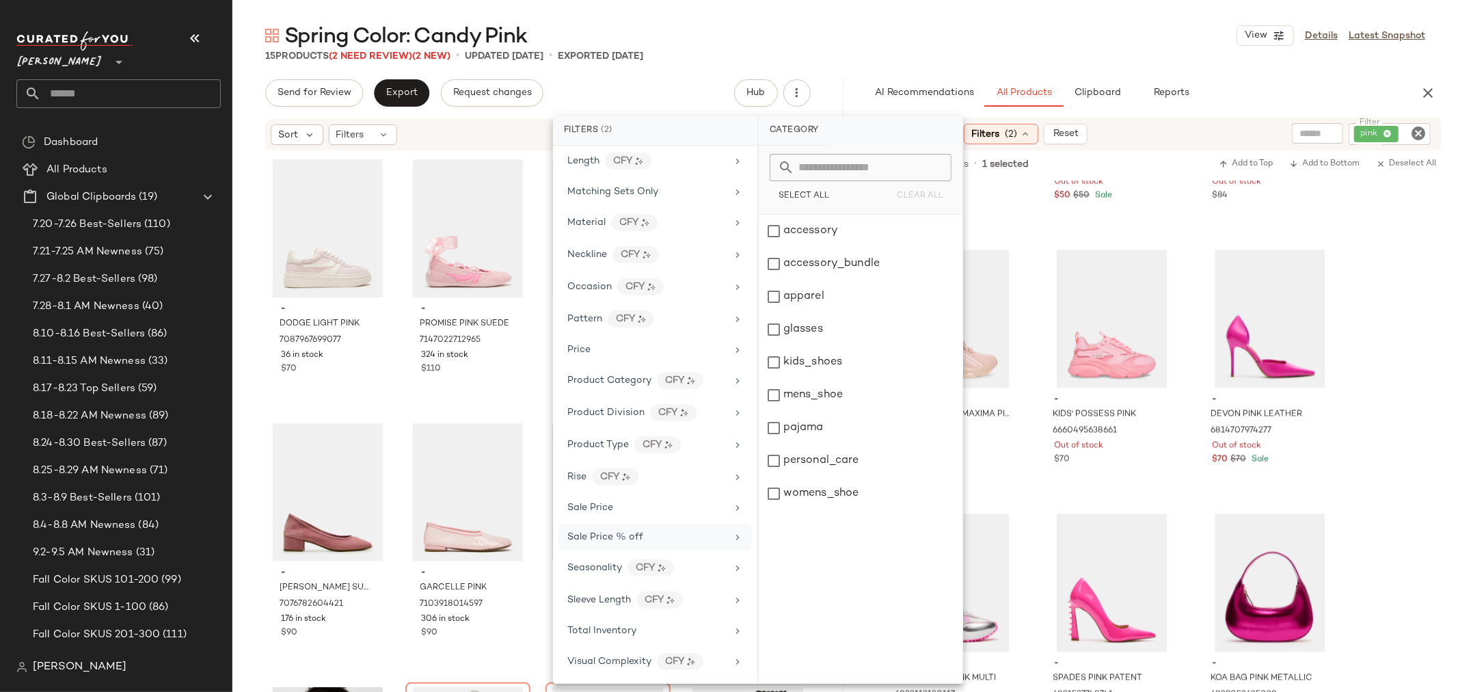
scroll to position [552, 0]
click at [626, 640] on div "Total Inventory" at bounding box center [656, 630] width 194 height 27
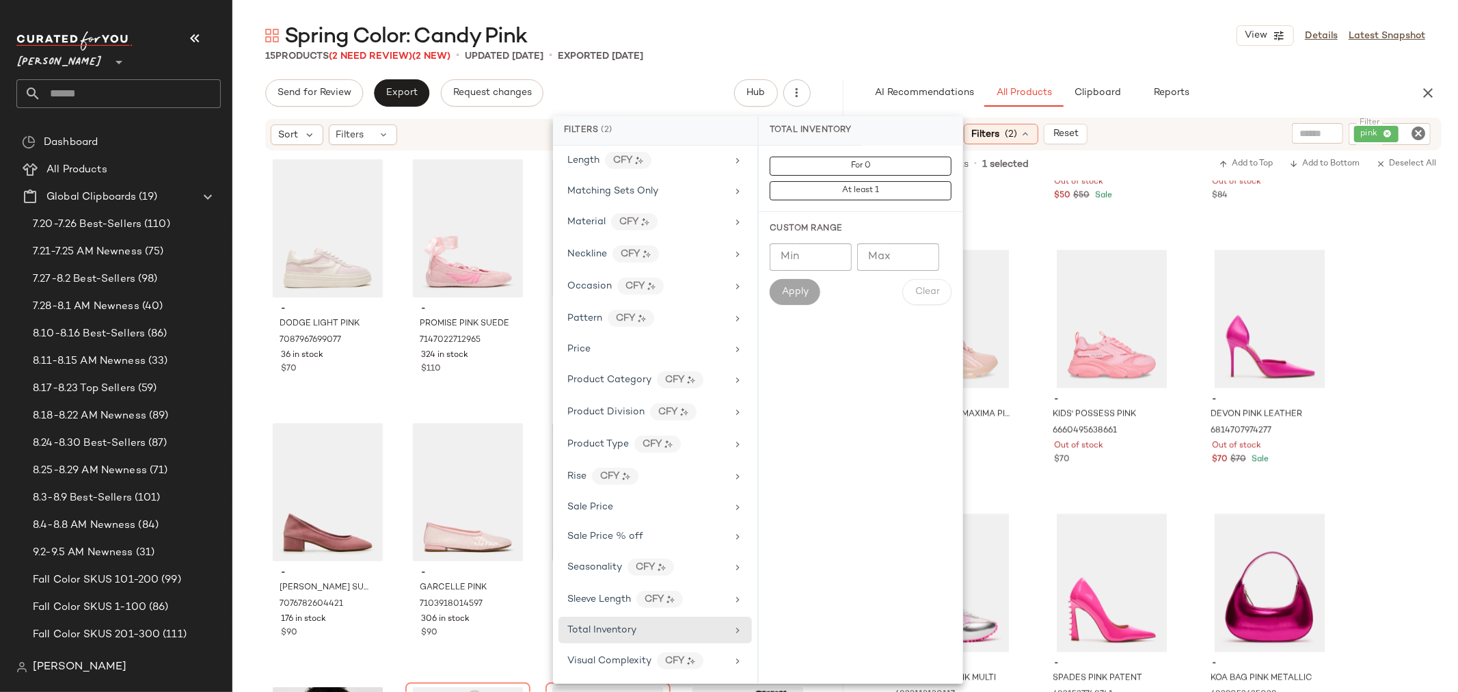
click at [785, 262] on input "Min" at bounding box center [811, 256] width 82 height 27
type input "*"
click at [794, 295] on span "Apply" at bounding box center [795, 291] width 27 height 11
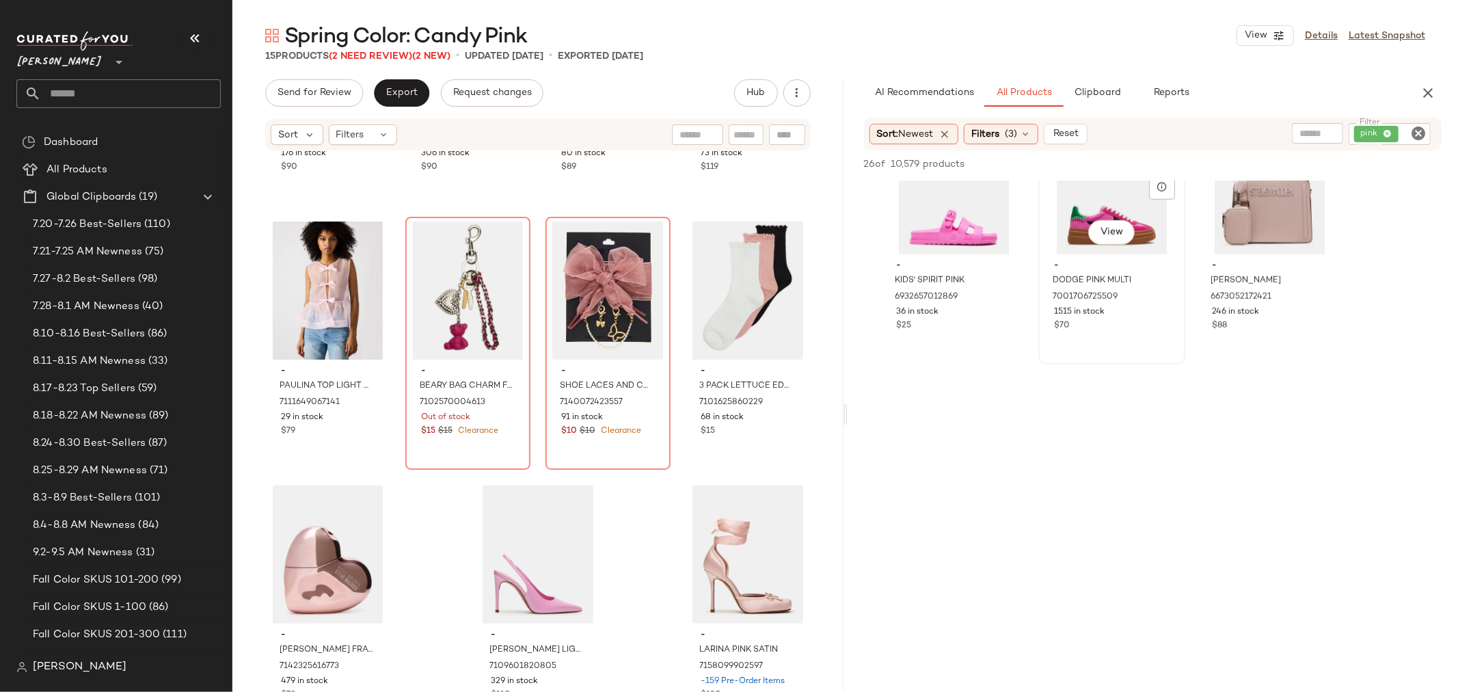
scroll to position [1139, 0]
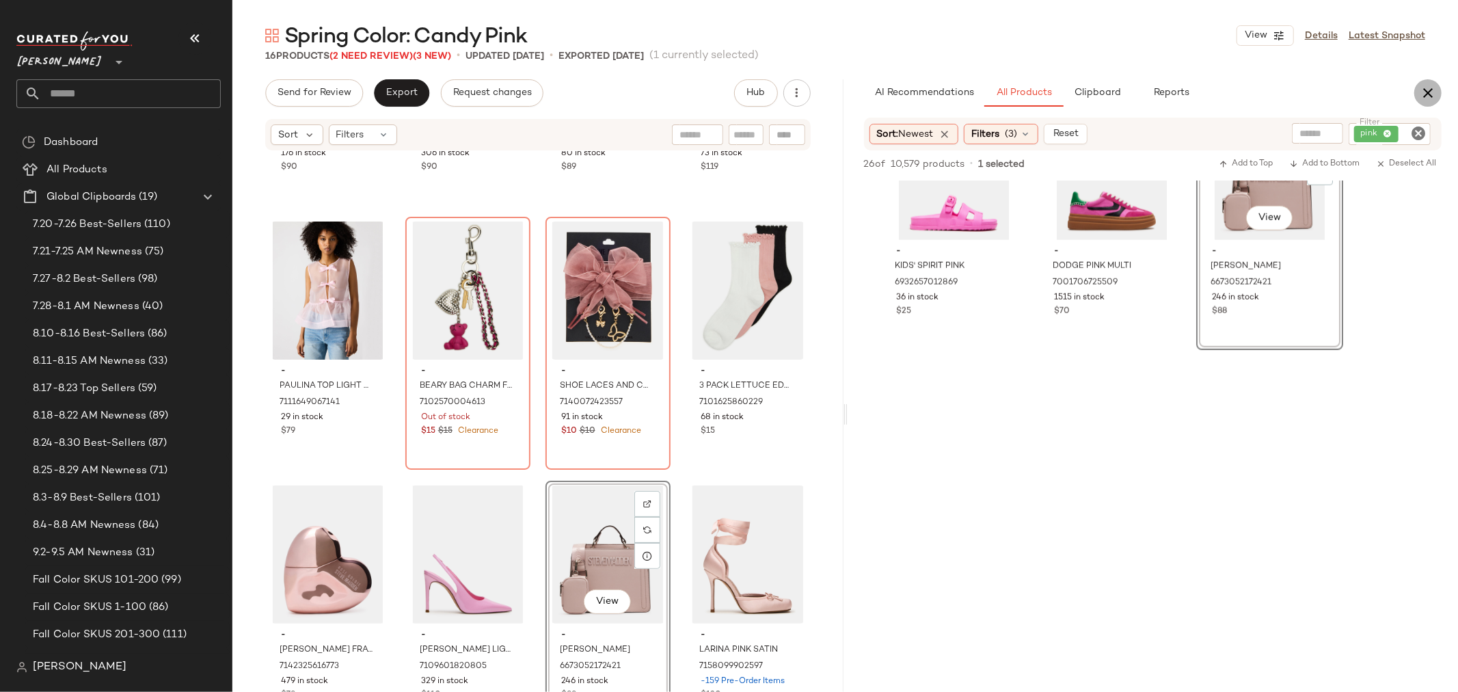
click at [1420, 87] on icon "button" at bounding box center [1428, 93] width 16 height 16
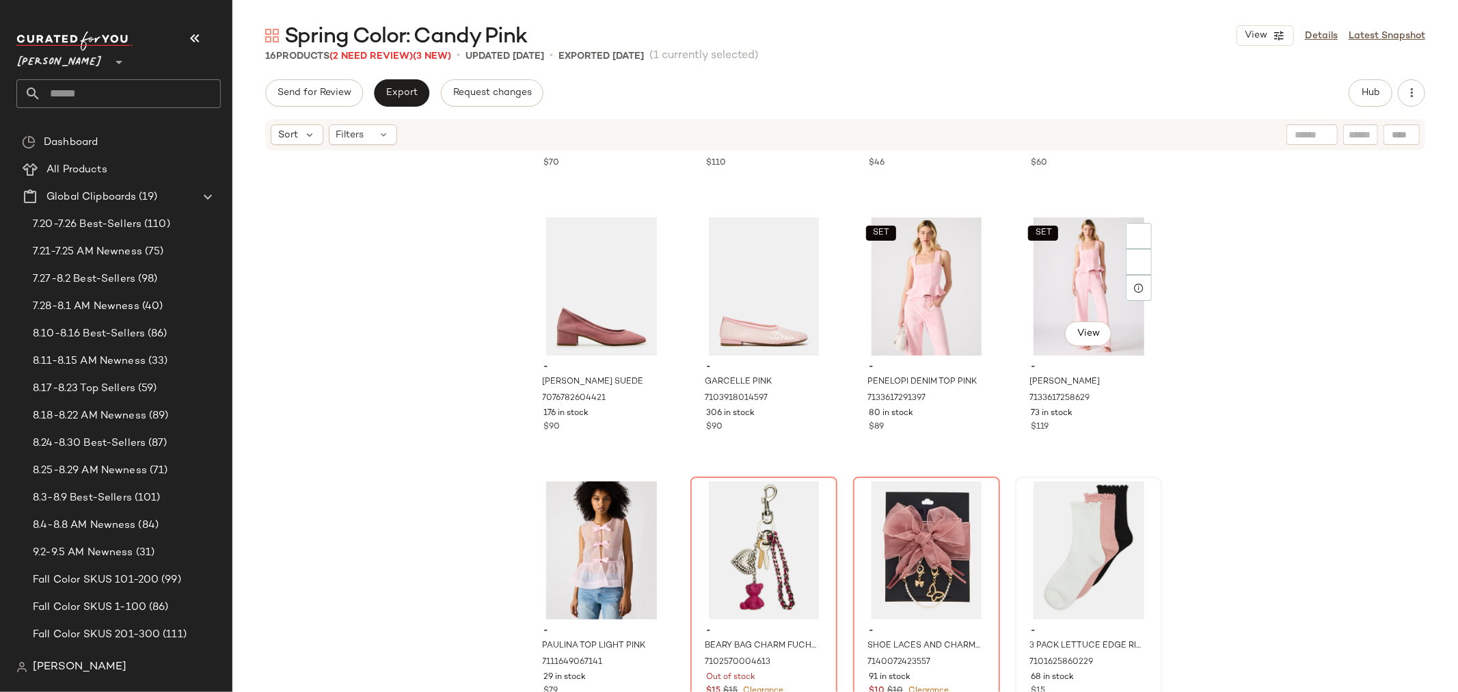
scroll to position [0, 0]
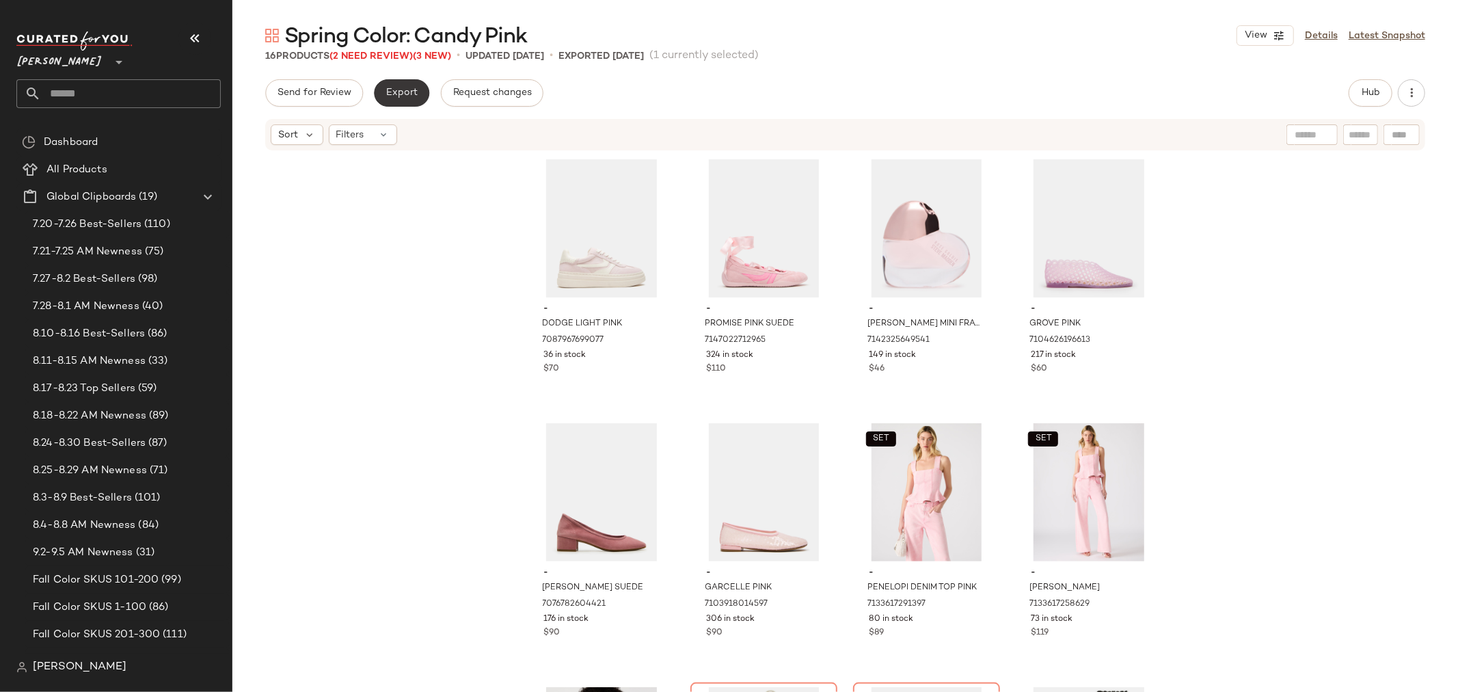
click at [399, 91] on span "Export" at bounding box center [402, 93] width 32 height 11
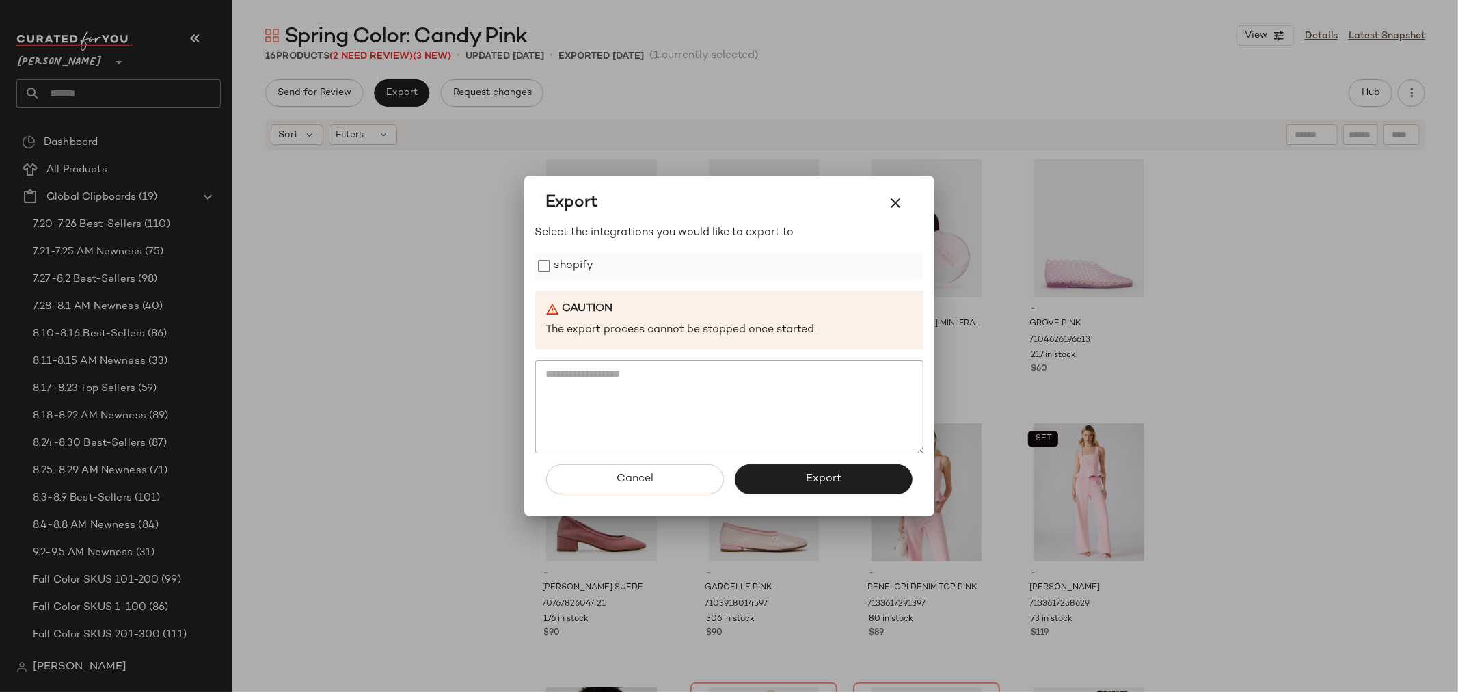
click at [570, 267] on label "shopify" at bounding box center [575, 265] width 40 height 27
click at [798, 481] on button "Export" at bounding box center [824, 479] width 178 height 30
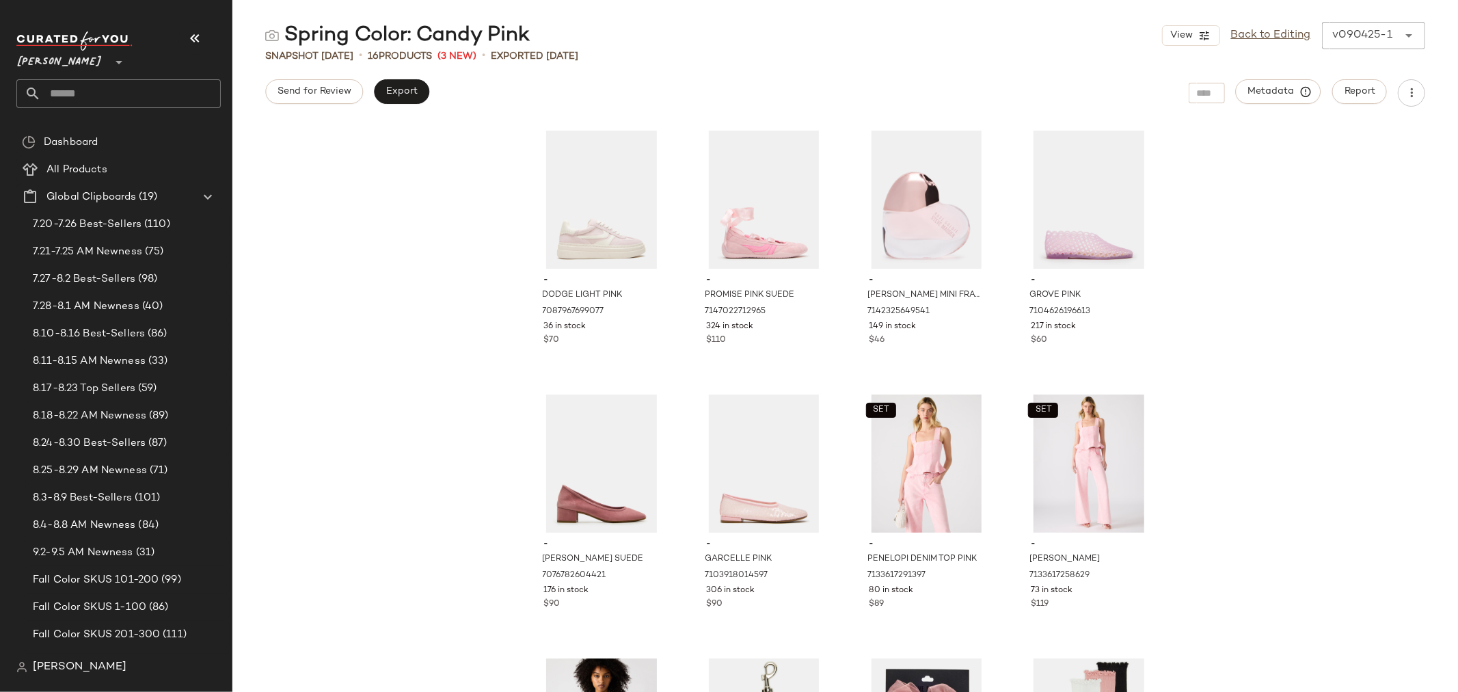
click at [1392, 271] on div "- DODGE LIGHT PINK 7087967699077 36 in stock $70 - PROMISE PINK SUEDE 714702271…" at bounding box center [845, 407] width 1226 height 569
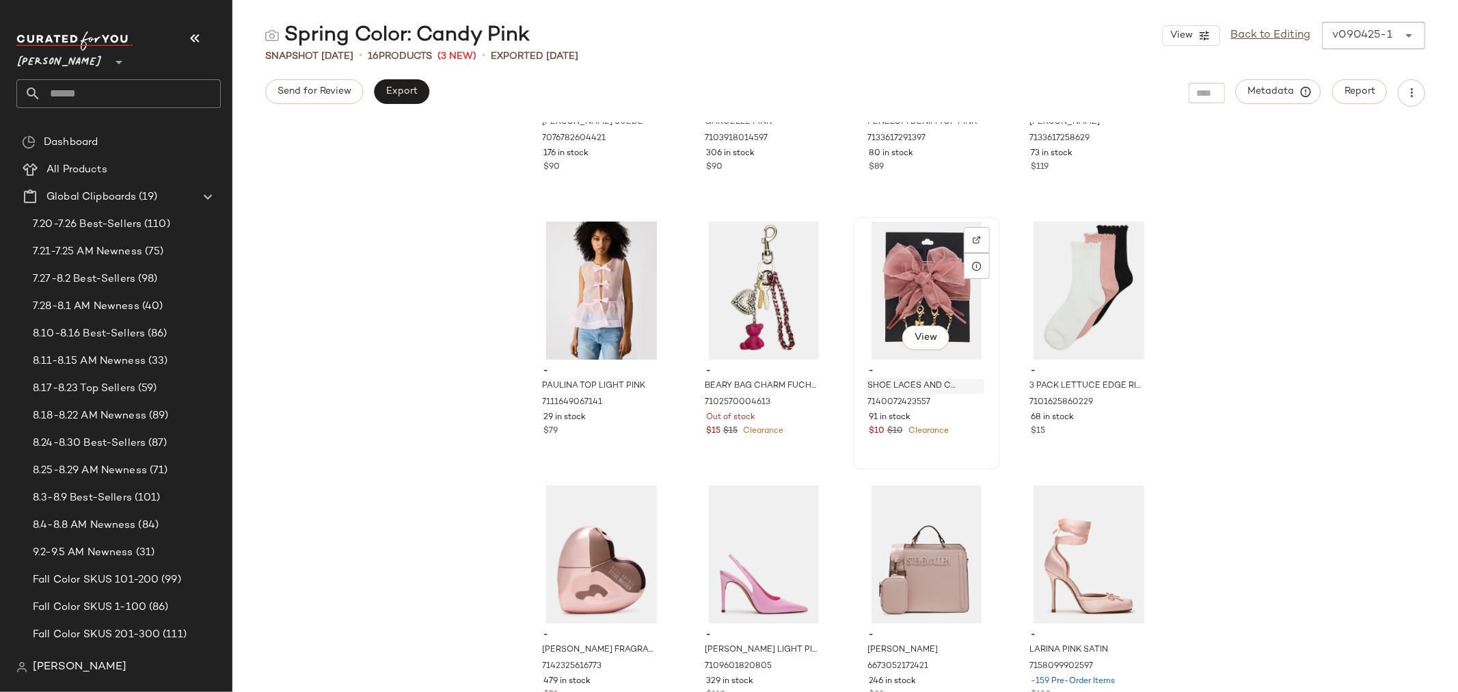
scroll to position [489, 0]
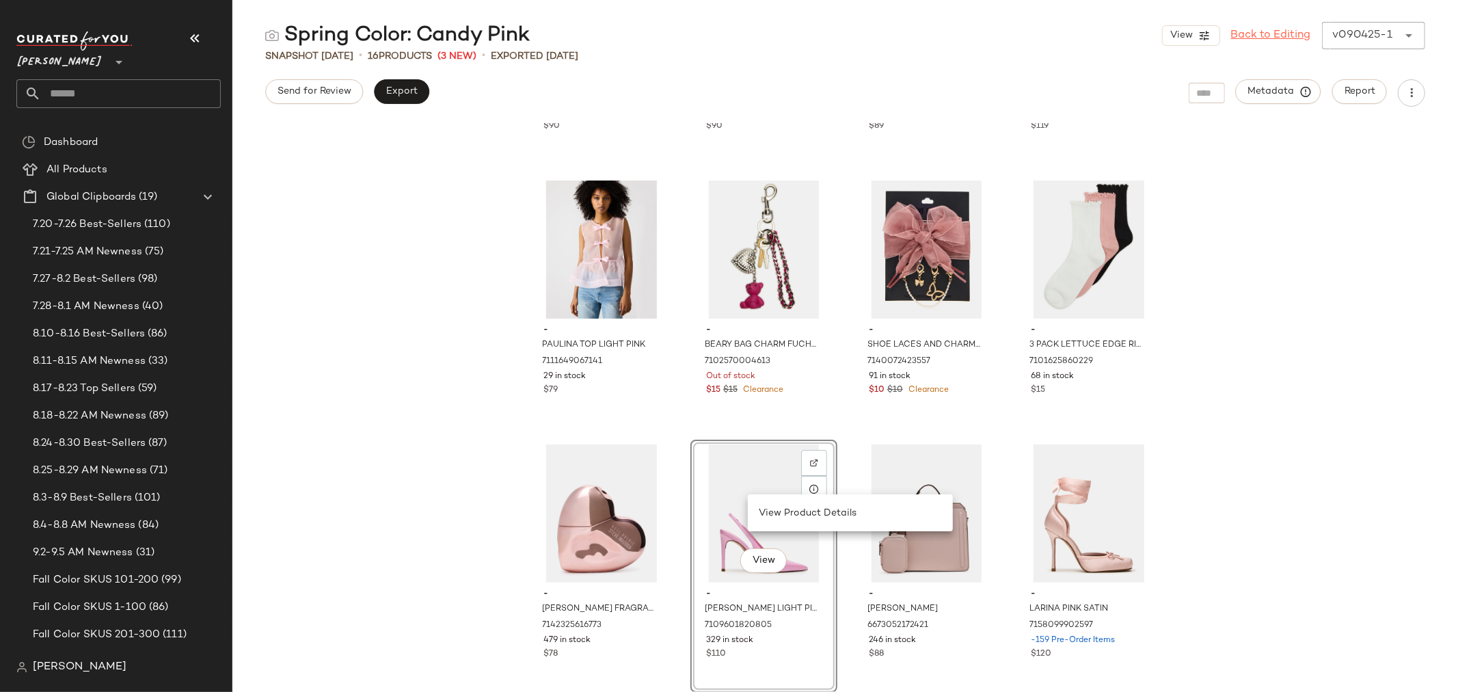
click at [1264, 42] on link "Back to Editing" at bounding box center [1271, 35] width 80 height 16
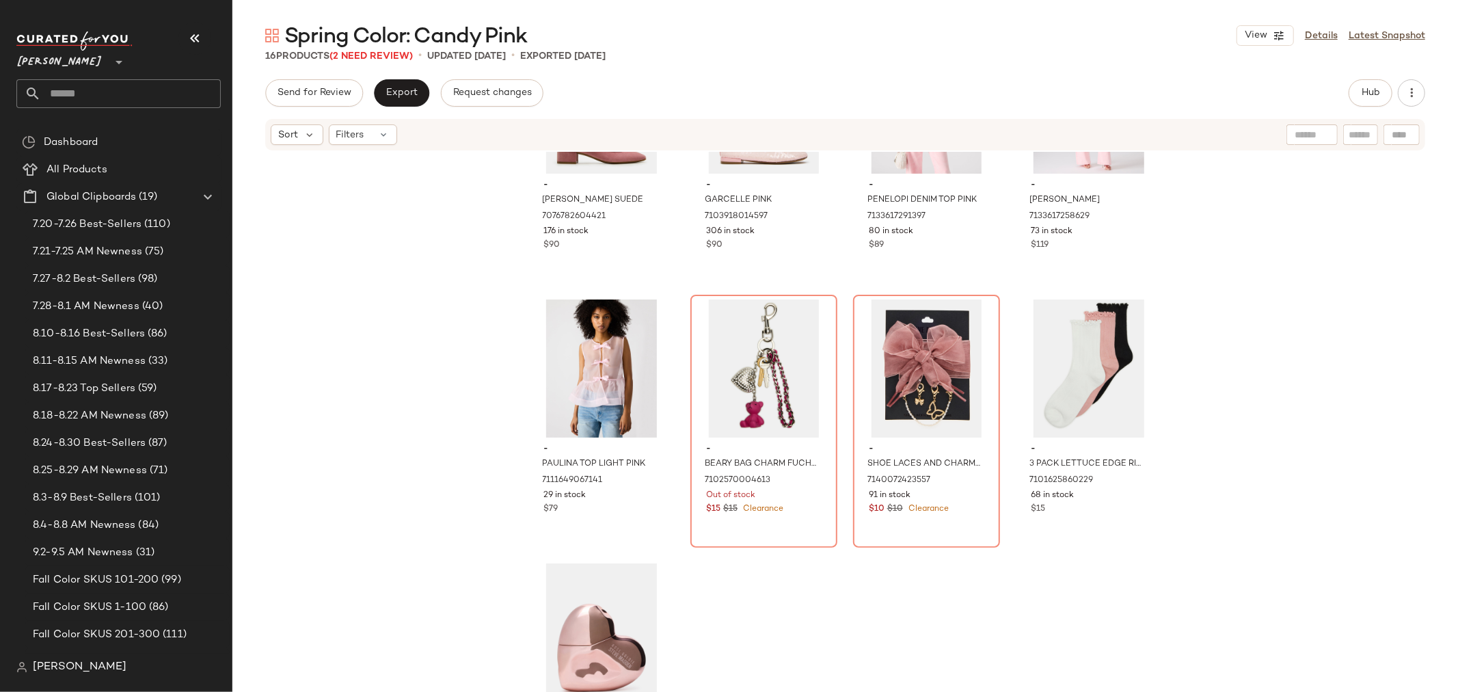
scroll to position [467, 0]
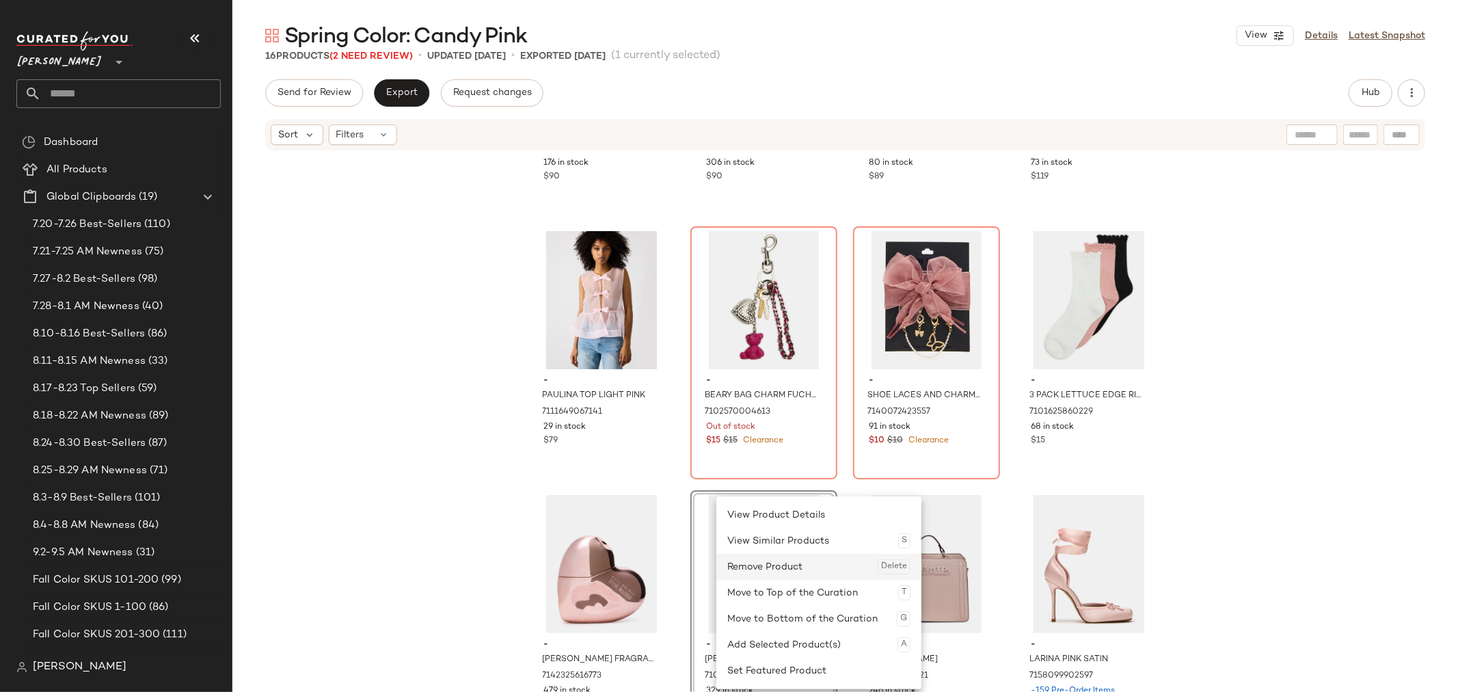
click at [786, 572] on div "Remove Product Delete" at bounding box center [819, 567] width 183 height 26
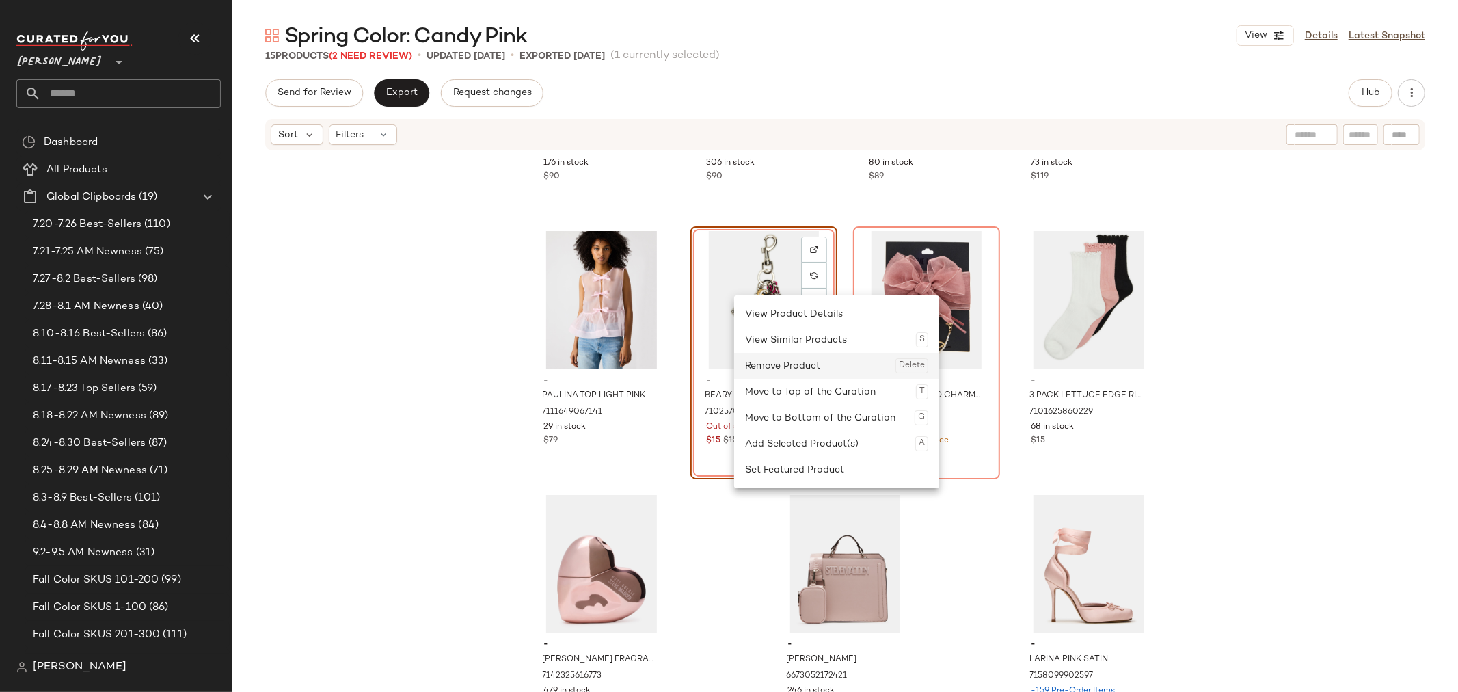
click at [798, 357] on div "Remove Product Delete" at bounding box center [836, 366] width 183 height 26
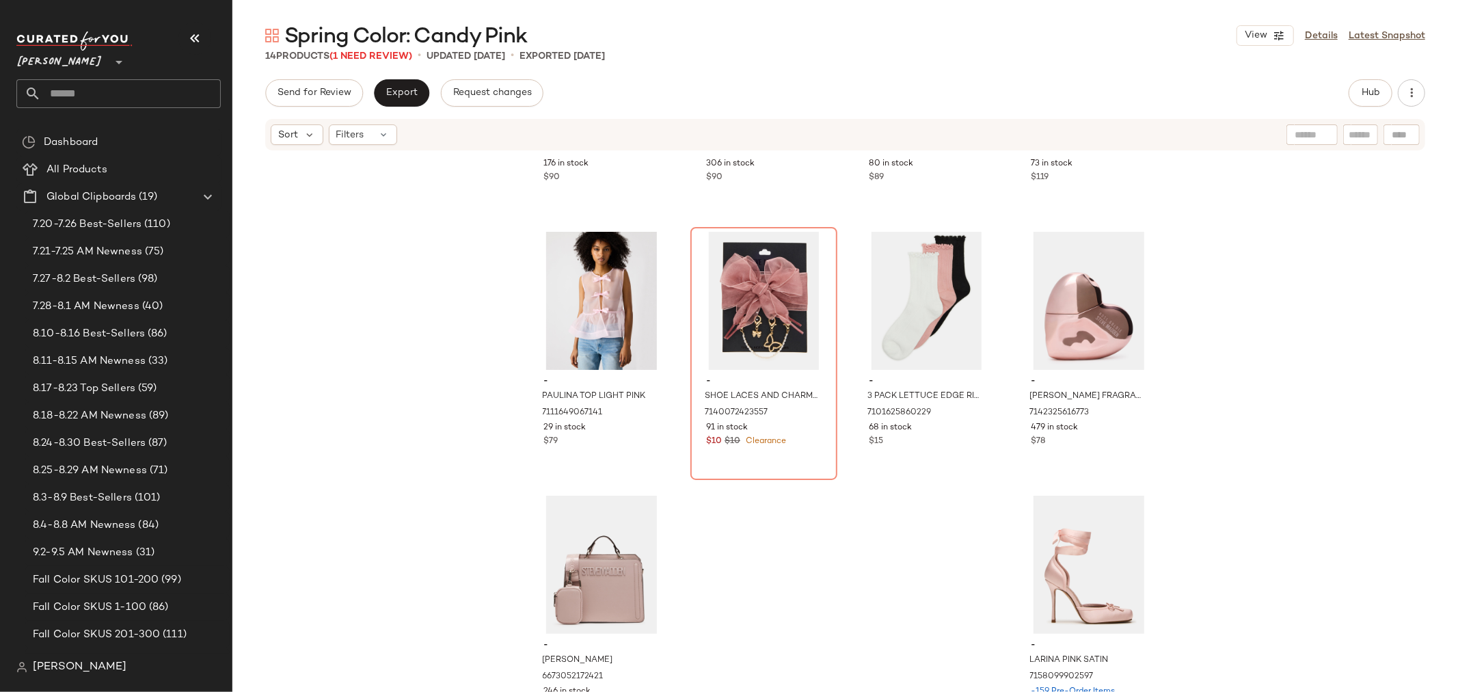
scroll to position [467, 0]
click at [1184, 535] on div "- MOLLIE MAUVE SUEDE 7076782604421 176 in stock $90 - GARCELLE PINK 71039180145…" at bounding box center [845, 442] width 1226 height 581
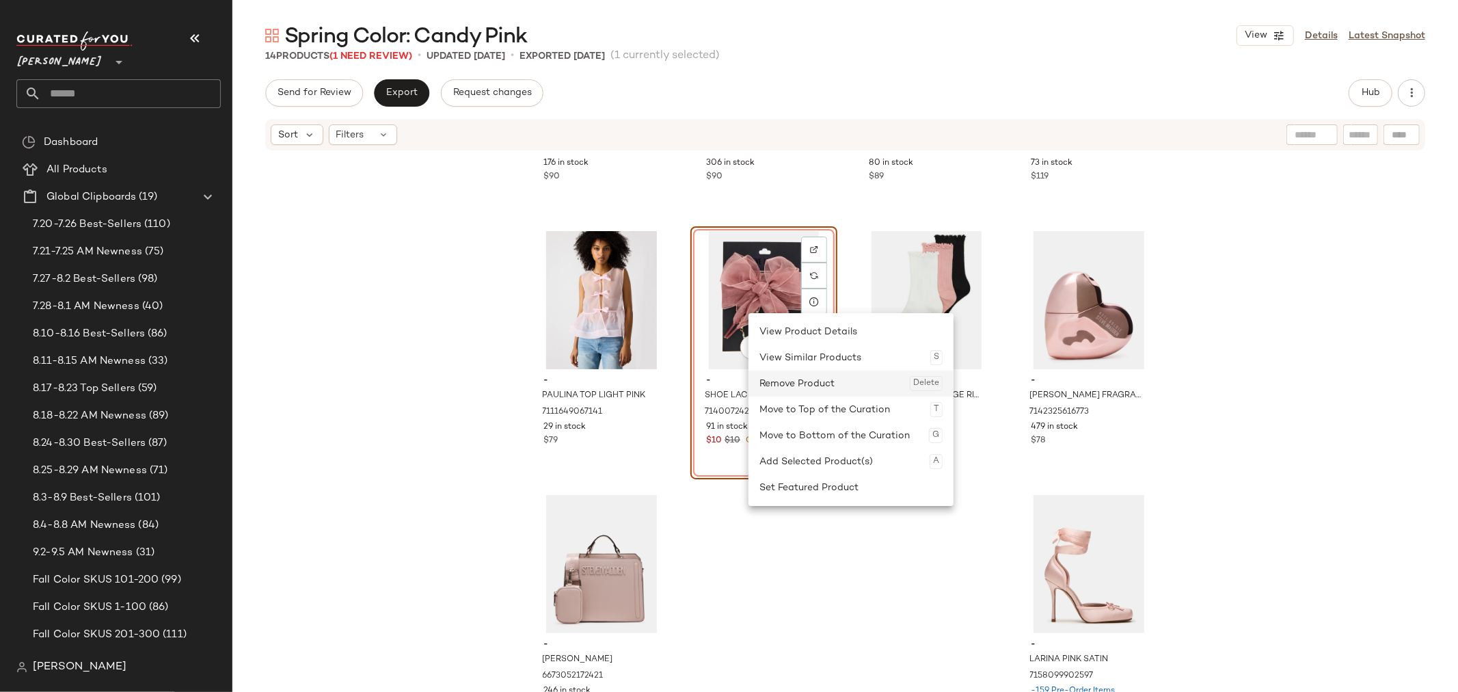
click at [803, 373] on div "Remove Product Delete" at bounding box center [851, 384] width 183 height 26
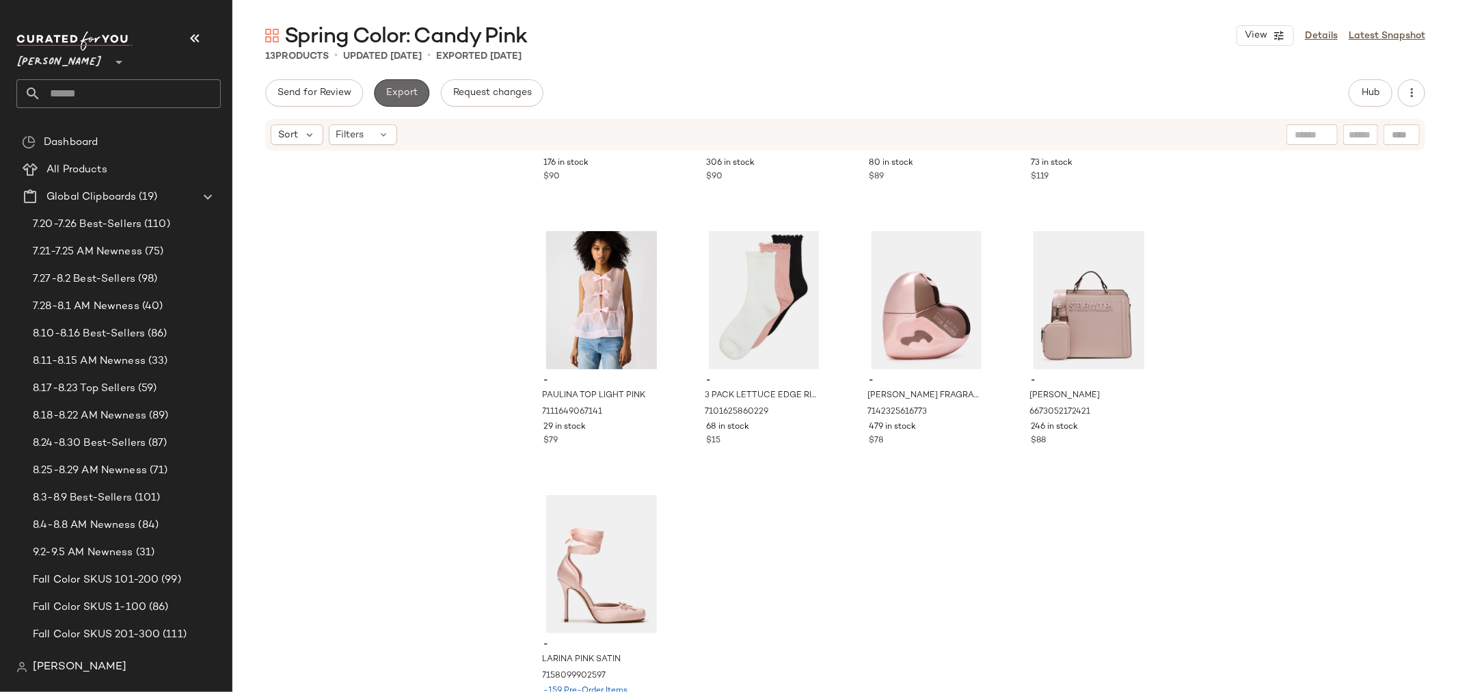
click at [400, 98] on span "Export" at bounding box center [402, 93] width 32 height 11
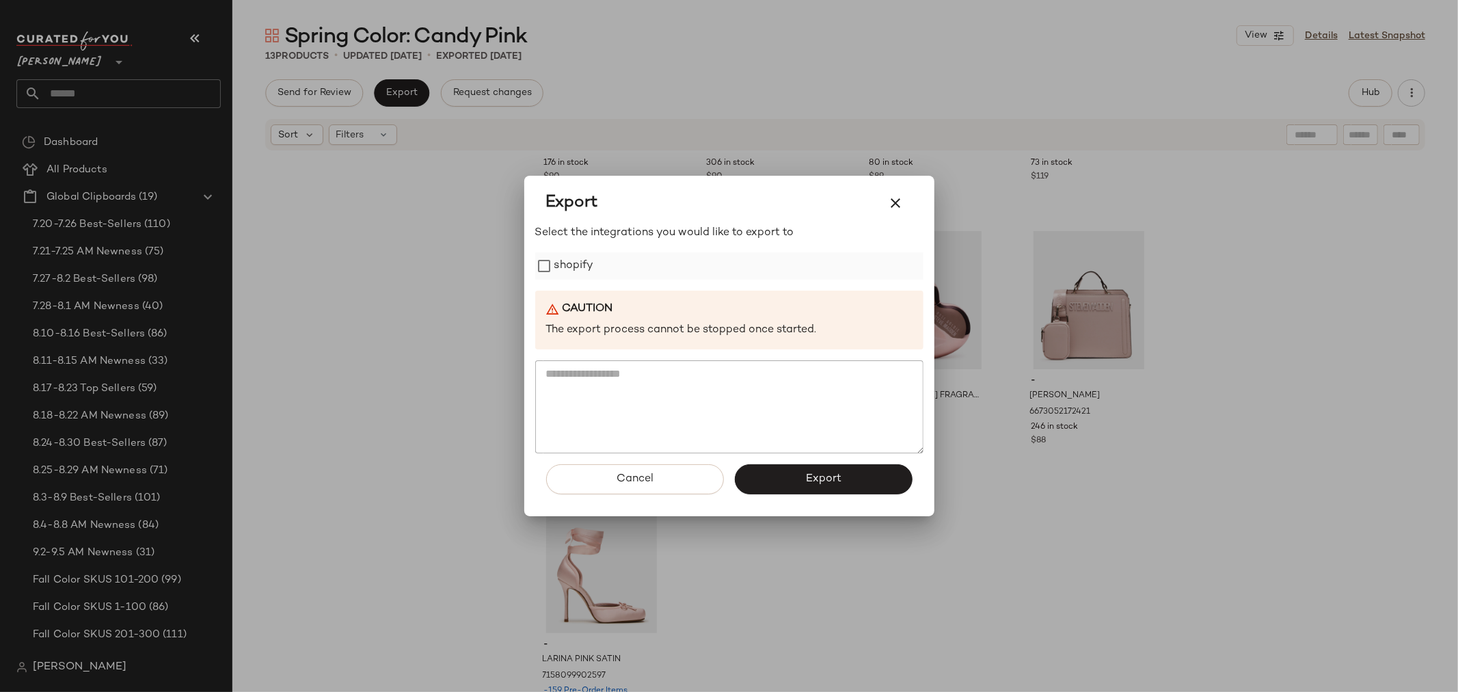
click at [565, 261] on label "shopify" at bounding box center [575, 265] width 40 height 27
click at [798, 479] on button "Export" at bounding box center [824, 479] width 178 height 30
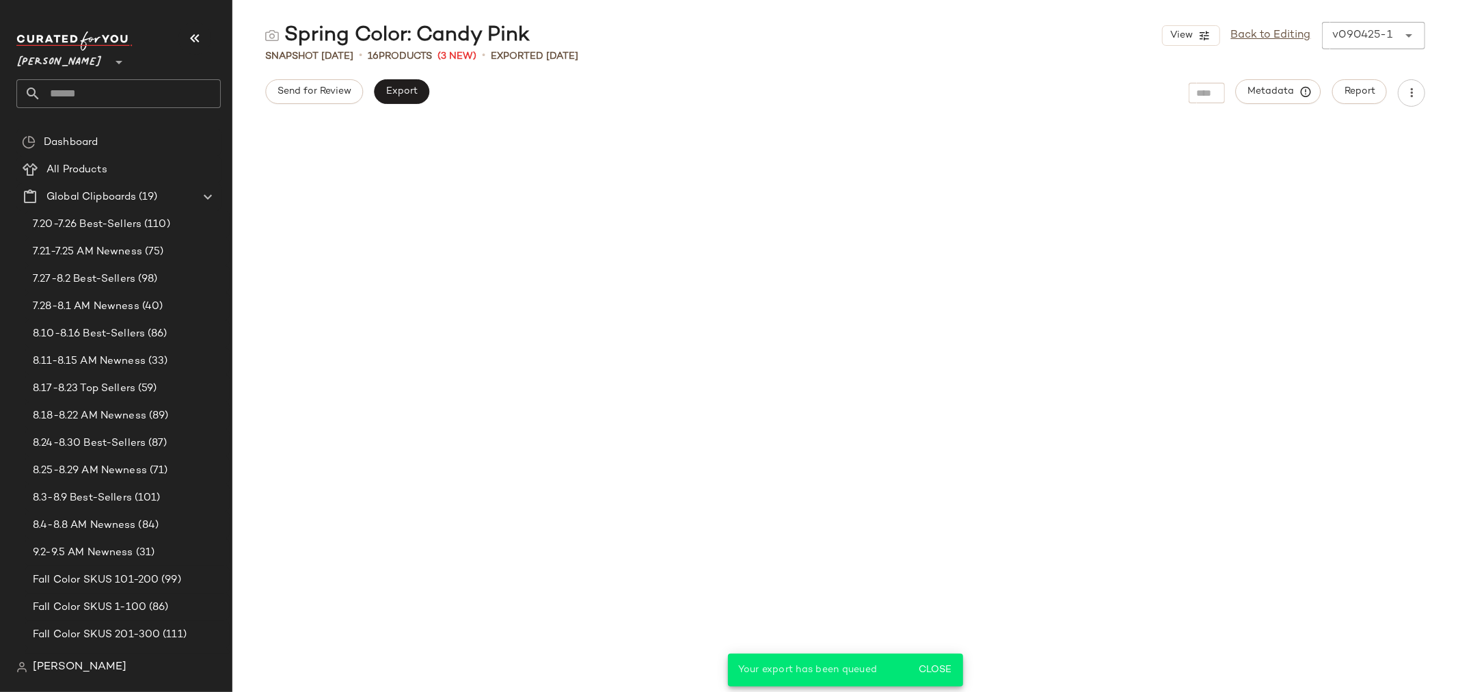
scroll to position [489, 0]
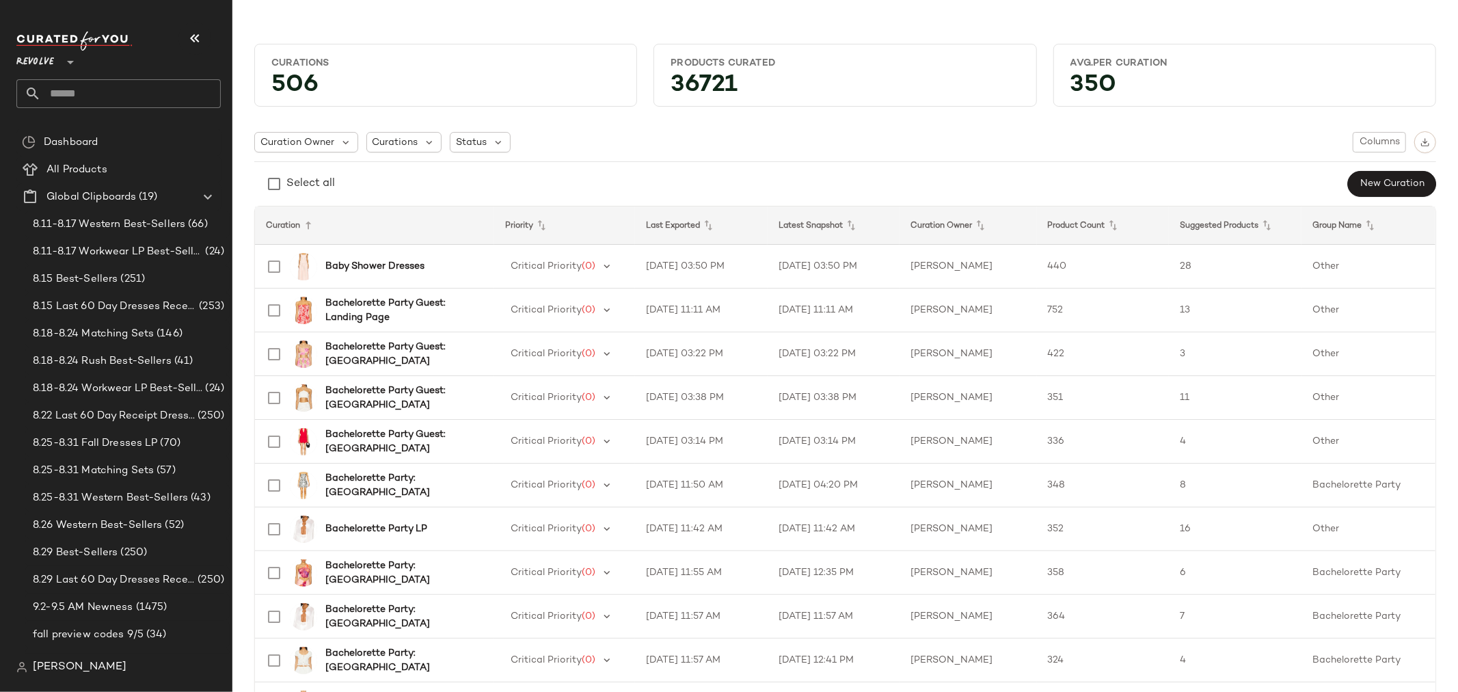
click at [66, 94] on input "text" at bounding box center [131, 93] width 180 height 29
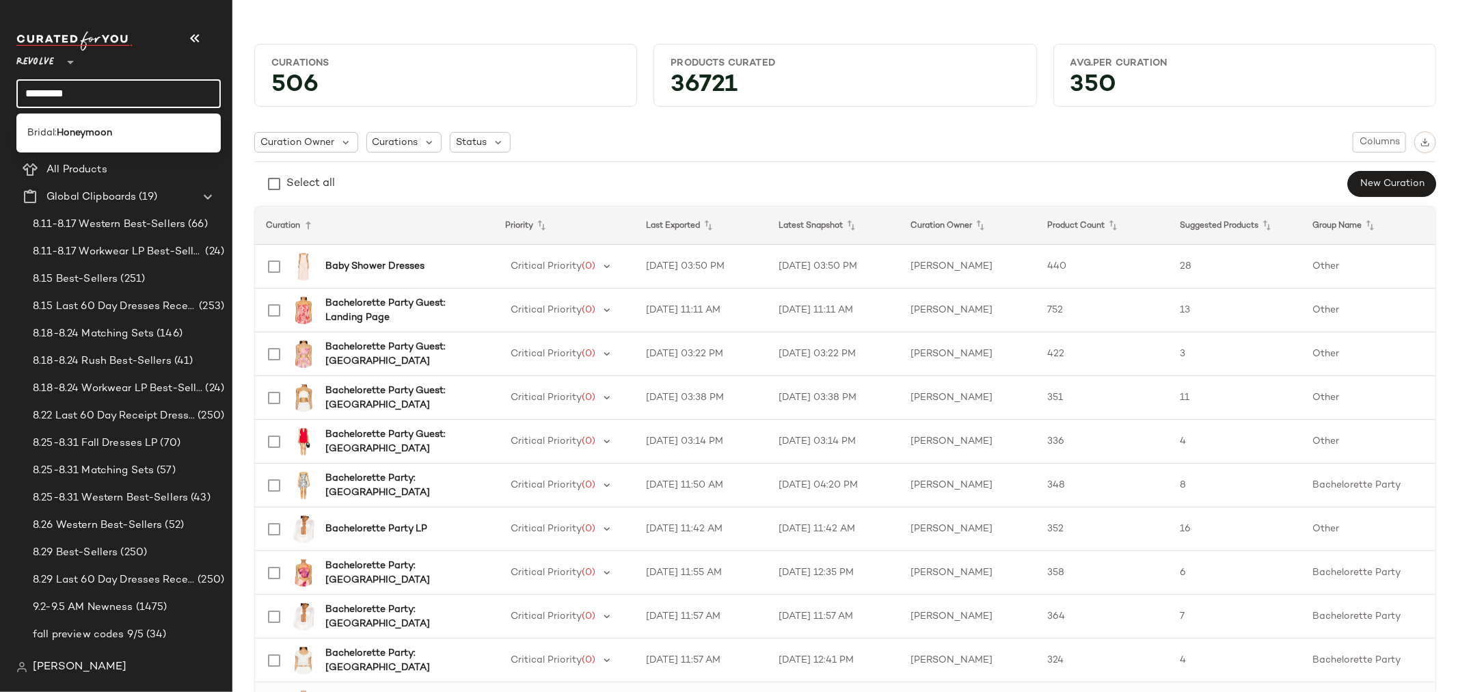
type input "*********"
click at [127, 133] on div "Bridal: Honeymoon" at bounding box center [118, 133] width 183 height 14
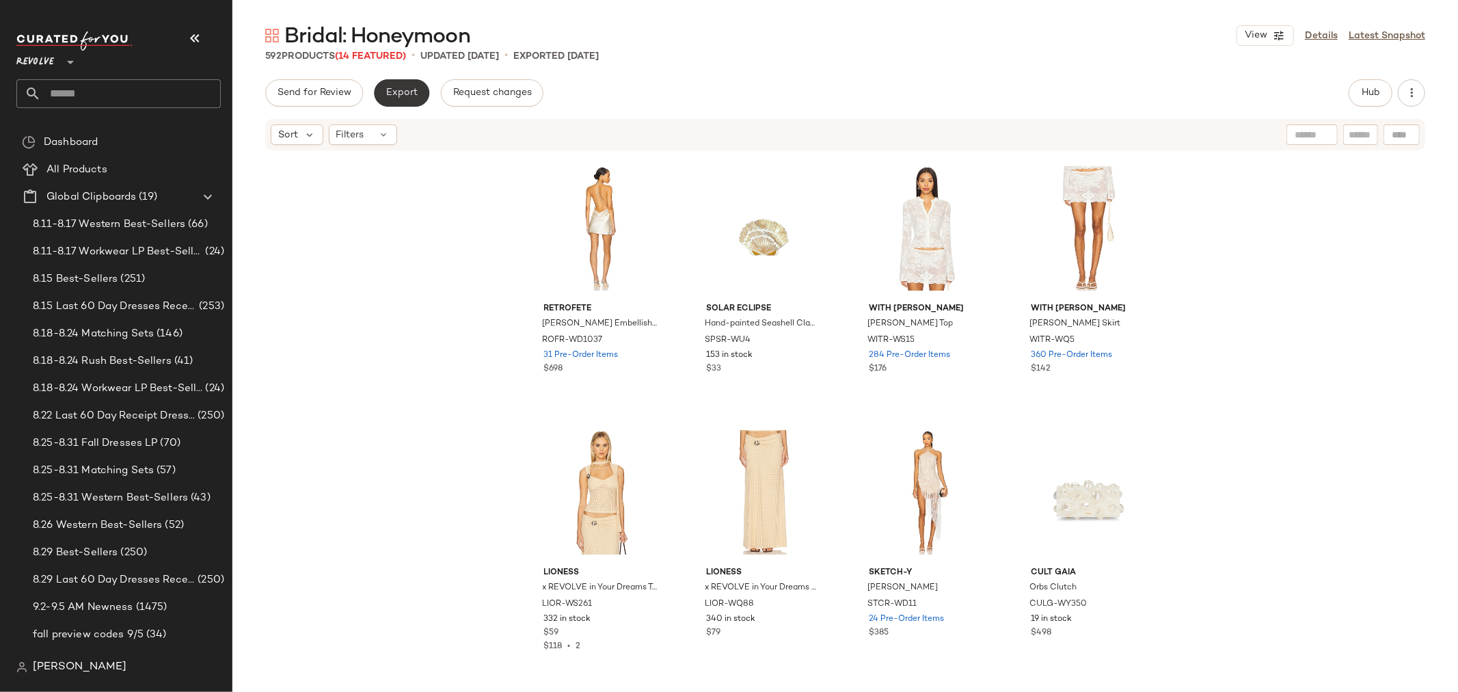
click at [407, 94] on span "Export" at bounding box center [402, 93] width 32 height 11
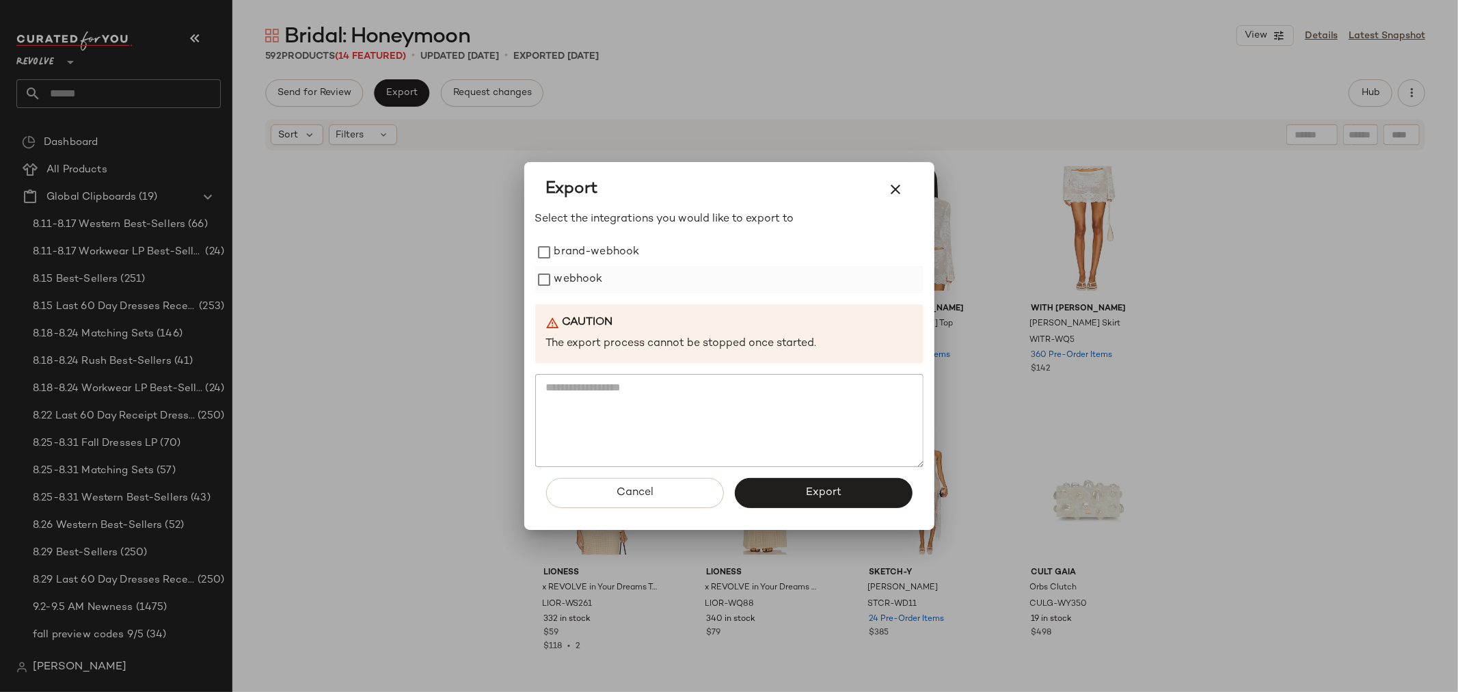
click at [584, 284] on label "webhook" at bounding box center [579, 279] width 49 height 27
click at [814, 502] on button "Export" at bounding box center [824, 493] width 178 height 30
